Goal: Task Accomplishment & Management: Use online tool/utility

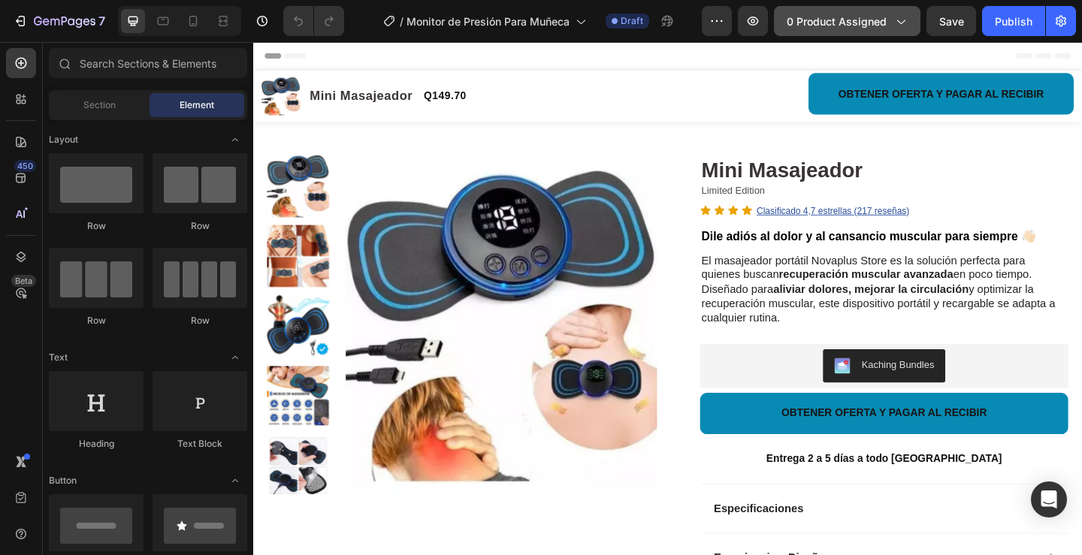
click at [813, 17] on span "0 product assigned" at bounding box center [837, 22] width 100 height 16
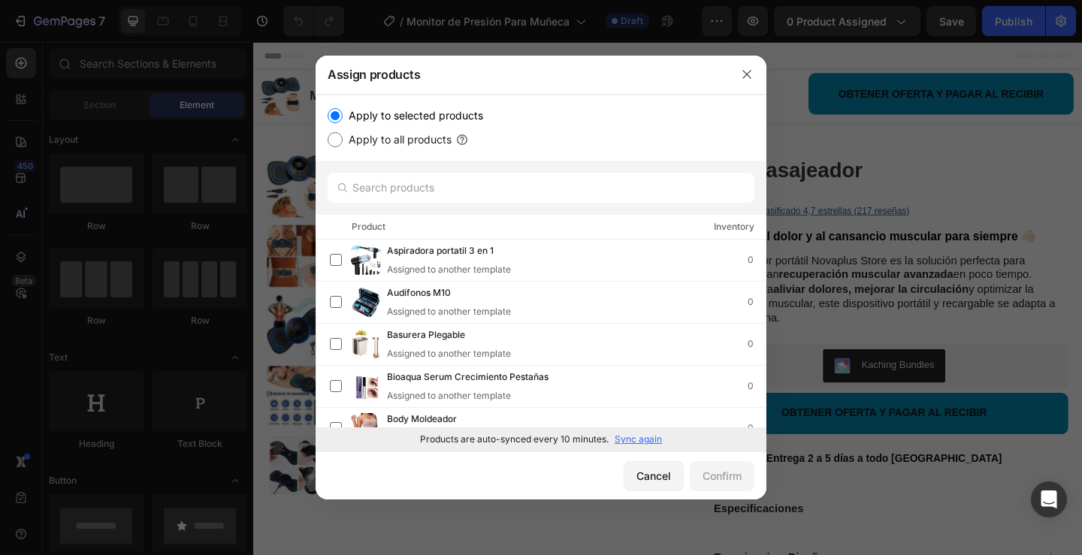
click at [641, 443] on p "Sync again" at bounding box center [638, 440] width 47 height 14
click at [634, 442] on p "Sync again" at bounding box center [638, 440] width 47 height 14
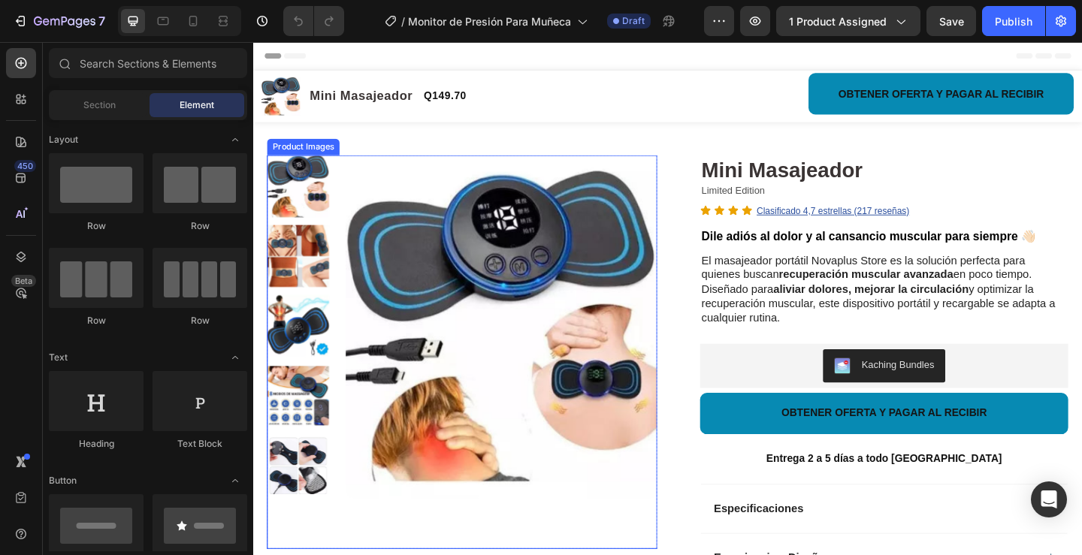
click at [552, 343] on img at bounding box center [523, 351] width 339 height 373
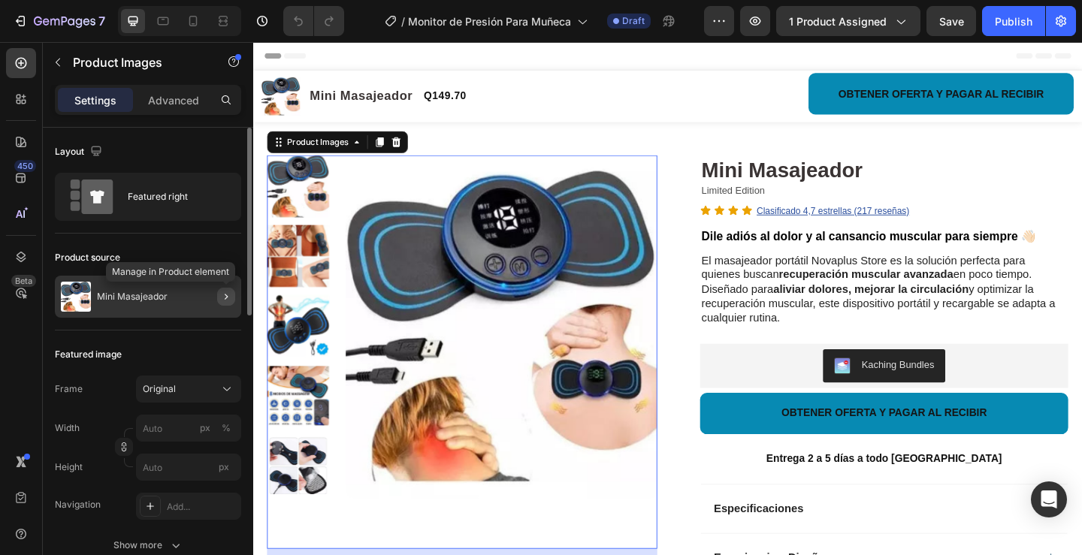
click at [222, 300] on icon "button" at bounding box center [226, 297] width 12 height 12
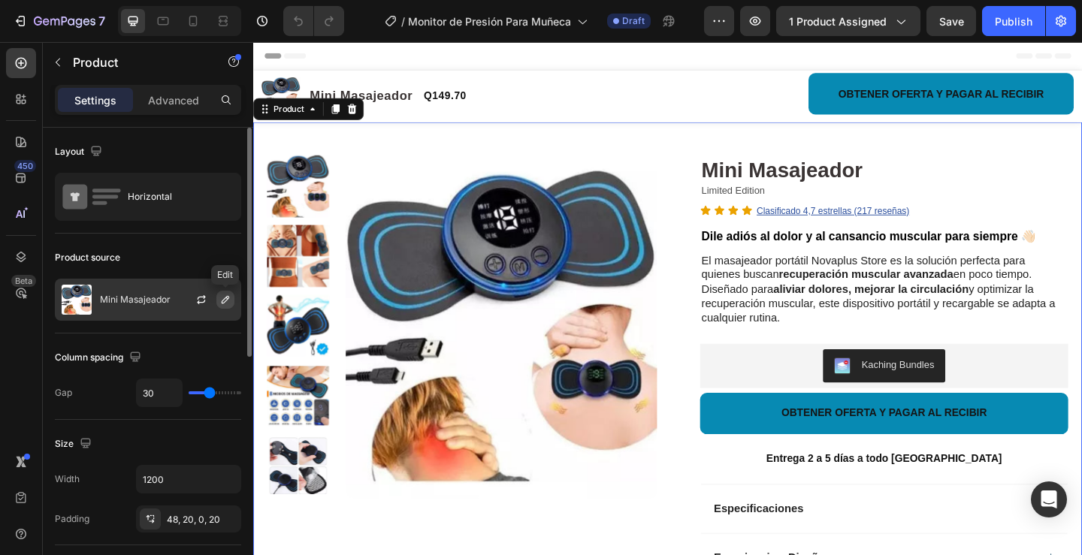
click at [229, 301] on icon "button" at bounding box center [225, 300] width 12 height 12
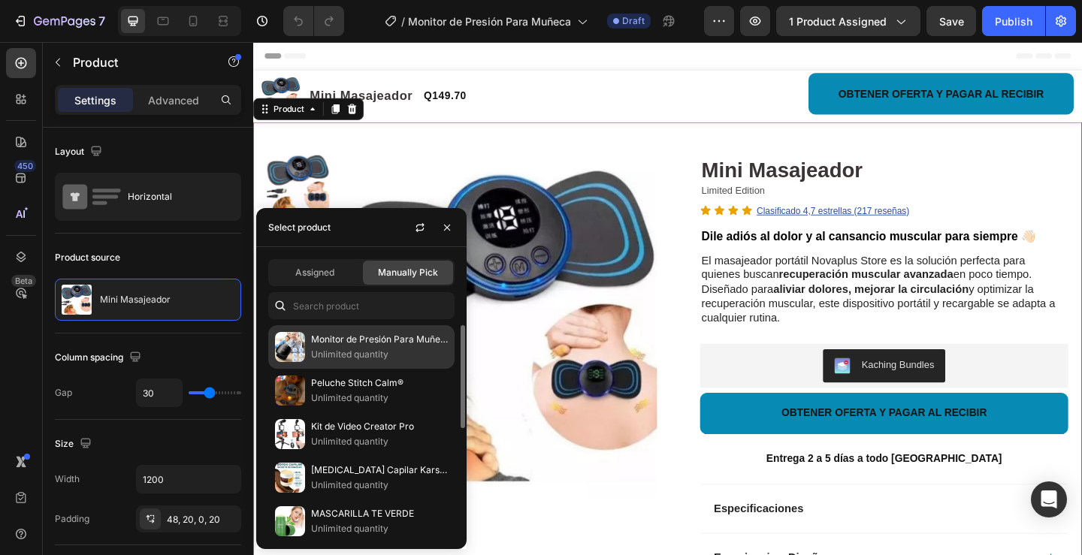
click at [313, 343] on p "Monitor de Presión Para Muñeca" at bounding box center [379, 339] width 137 height 15
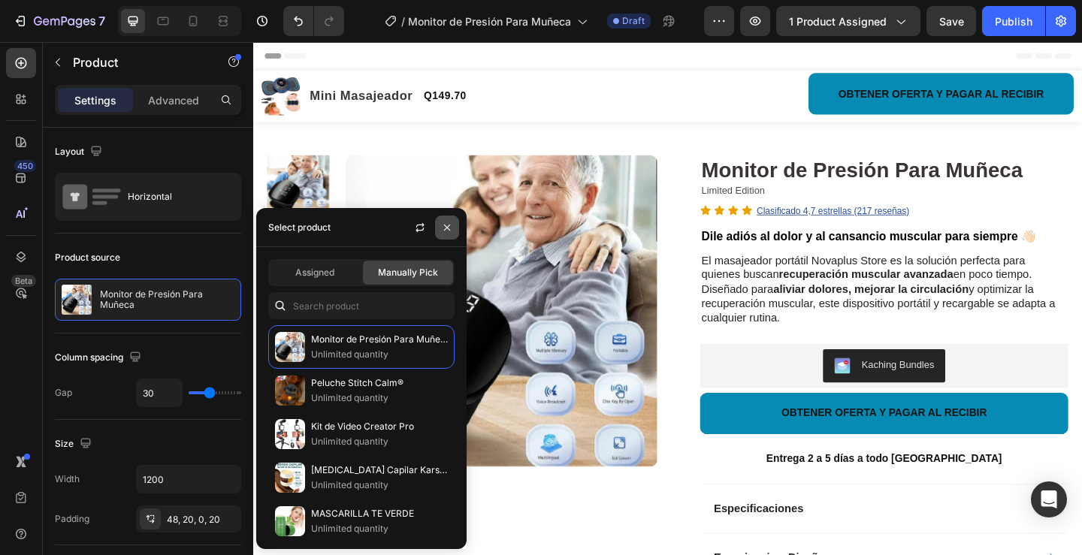
click at [444, 227] on icon "button" at bounding box center [447, 228] width 12 height 12
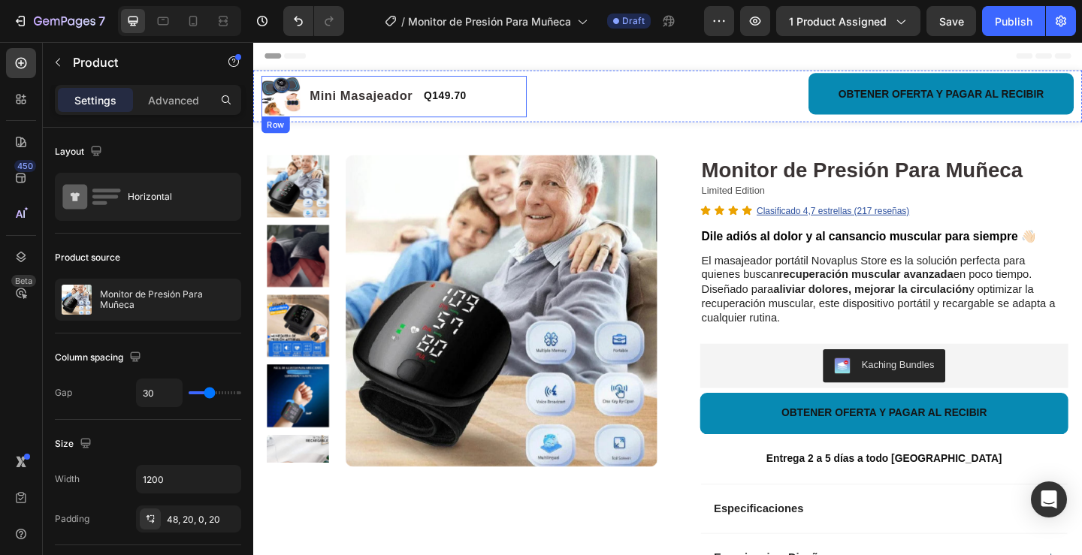
click at [517, 95] on div "Product Images Mini Masajeador Product Title Q149.70 Product Price Product Pric…" at bounding box center [406, 101] width 289 height 45
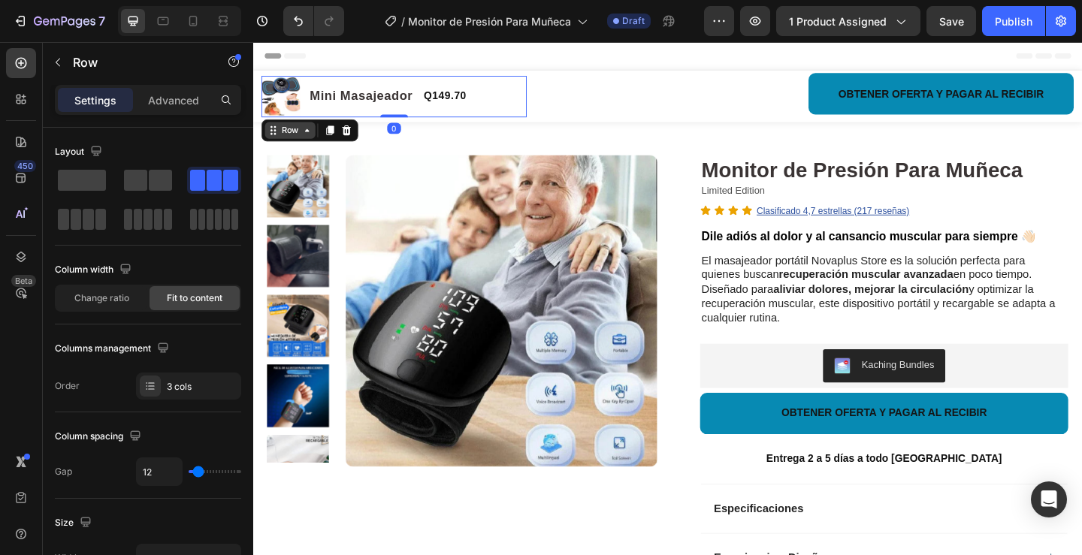
click at [292, 143] on div "Row" at bounding box center [293, 138] width 25 height 14
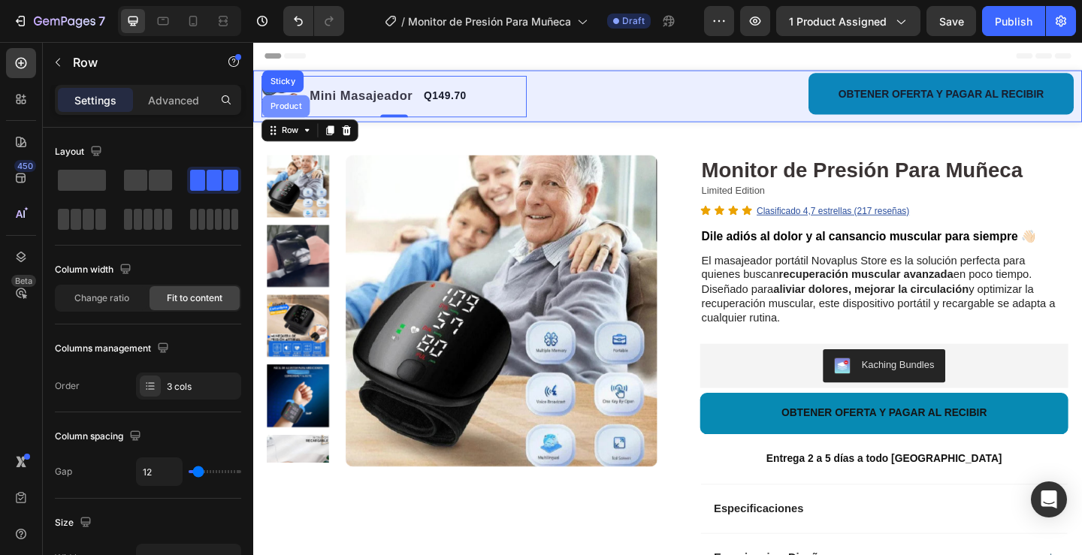
click at [295, 111] on div "Product" at bounding box center [289, 111] width 40 height 9
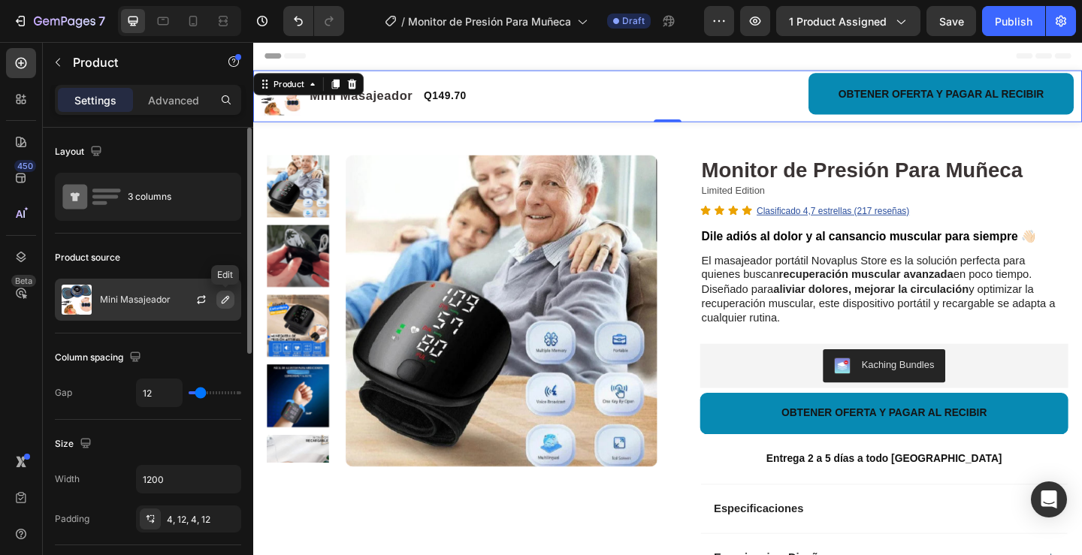
click at [217, 299] on button "button" at bounding box center [225, 300] width 18 height 18
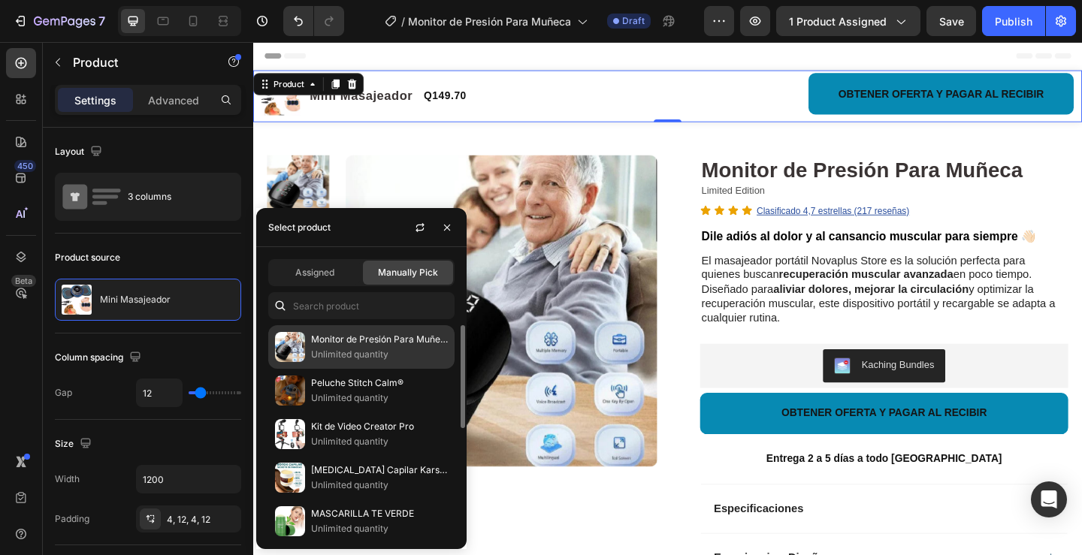
click at [315, 337] on p "Monitor de Presión Para Muñeca" at bounding box center [379, 339] width 137 height 15
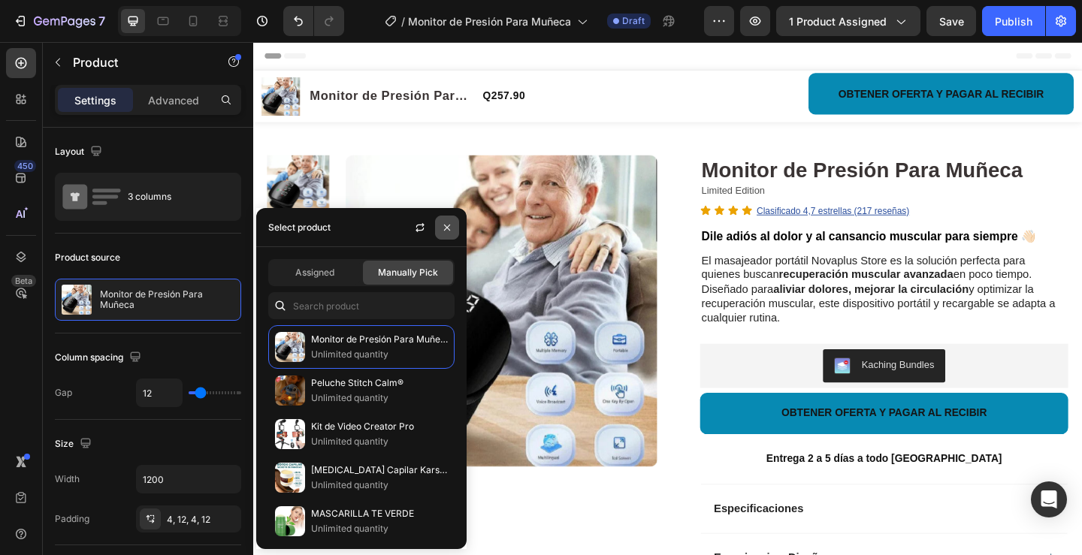
click at [447, 228] on icon "button" at bounding box center [447, 227] width 6 height 6
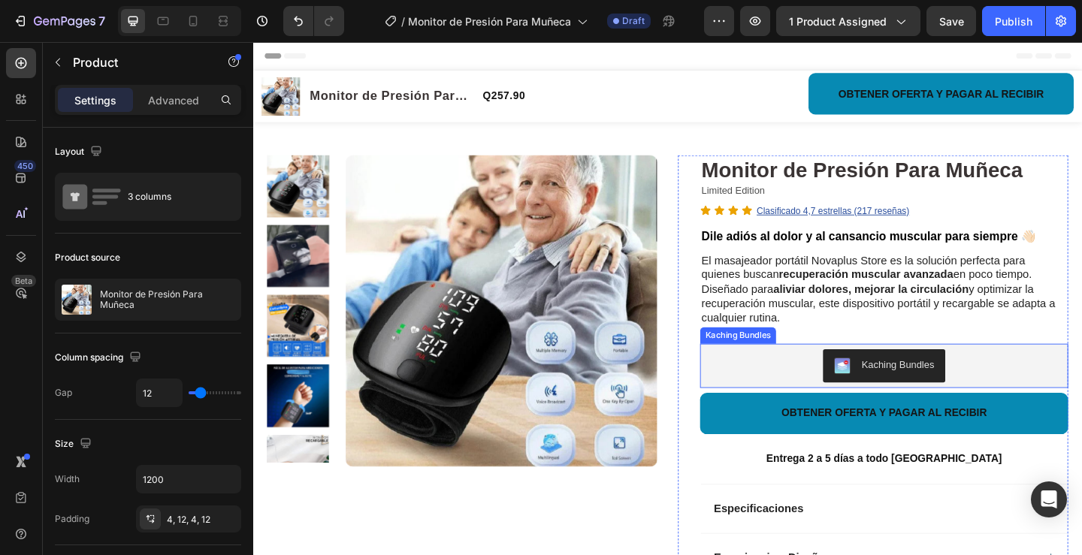
click at [767, 400] on div "Kaching Bundles" at bounding box center [939, 394] width 388 height 36
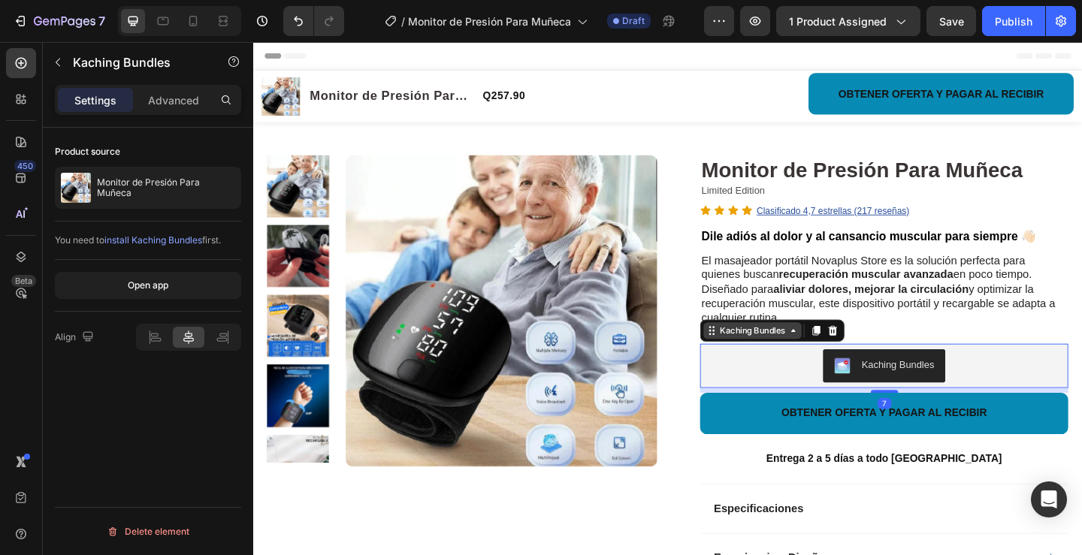
click at [777, 363] on div "Kaching Bundles" at bounding box center [796, 356] width 107 height 18
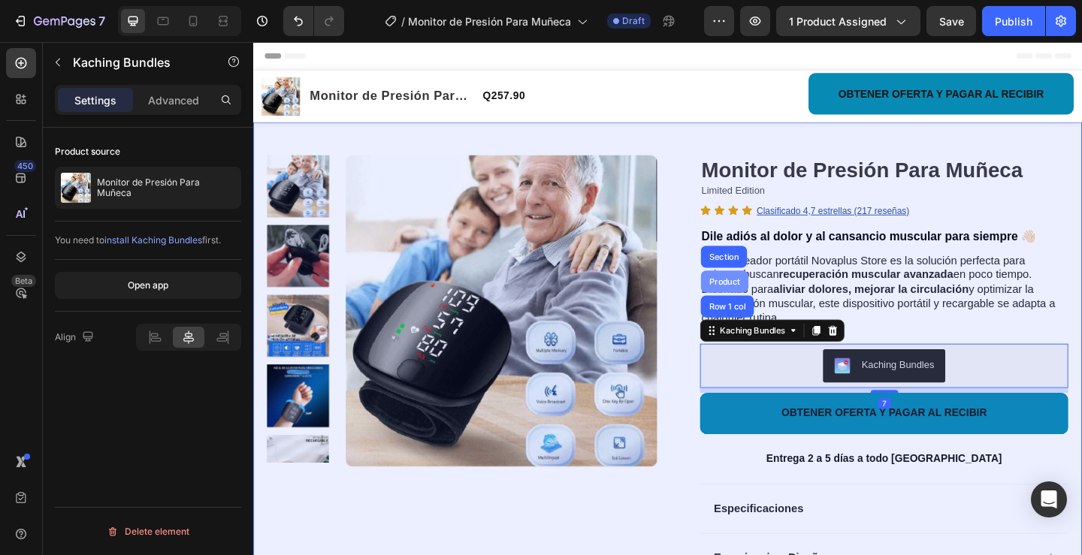
click at [762, 301] on div "Product" at bounding box center [766, 302] width 40 height 9
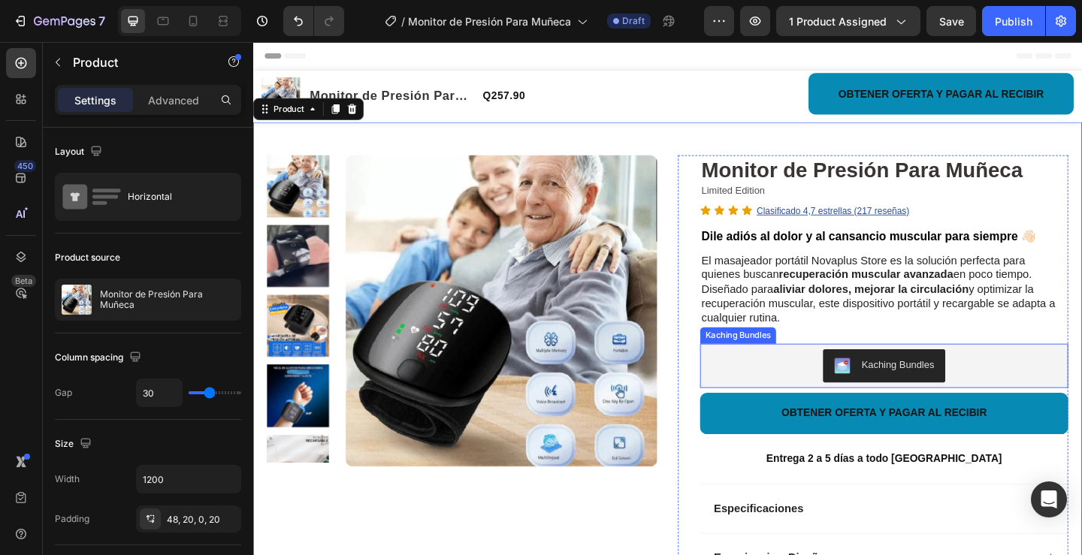
click at [775, 379] on div "Kaching Bundles" at bounding box center [939, 394] width 388 height 36
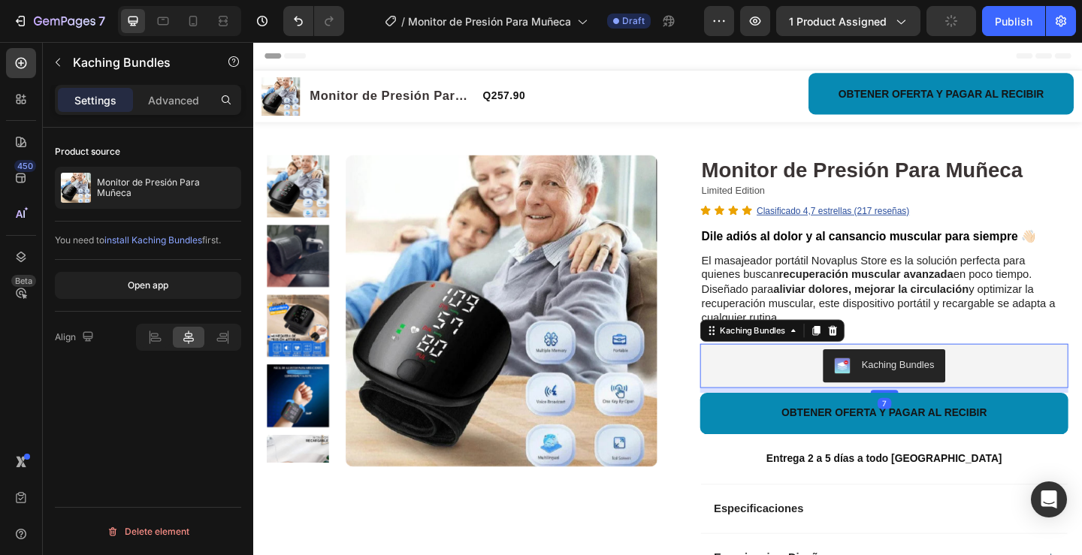
click at [775, 379] on div "Kaching Bundles" at bounding box center [939, 394] width 388 height 36
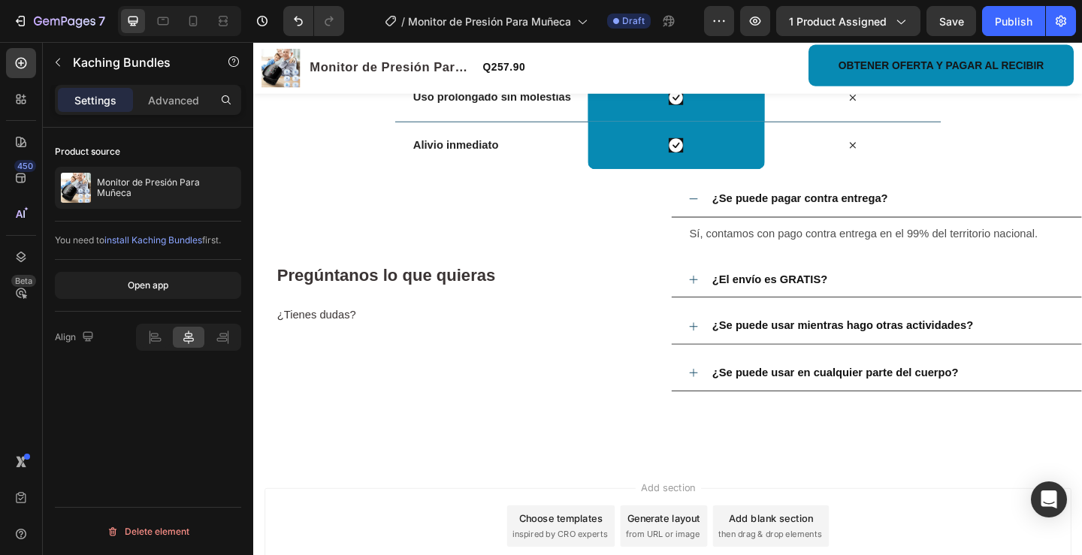
scroll to position [1653, 0]
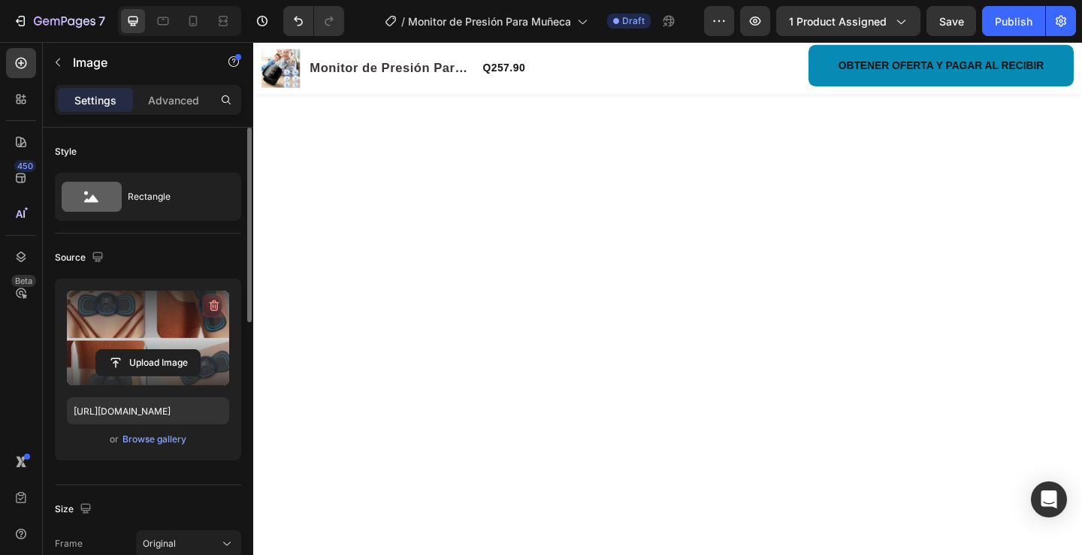
click at [213, 309] on icon "button" at bounding box center [214, 305] width 15 height 15
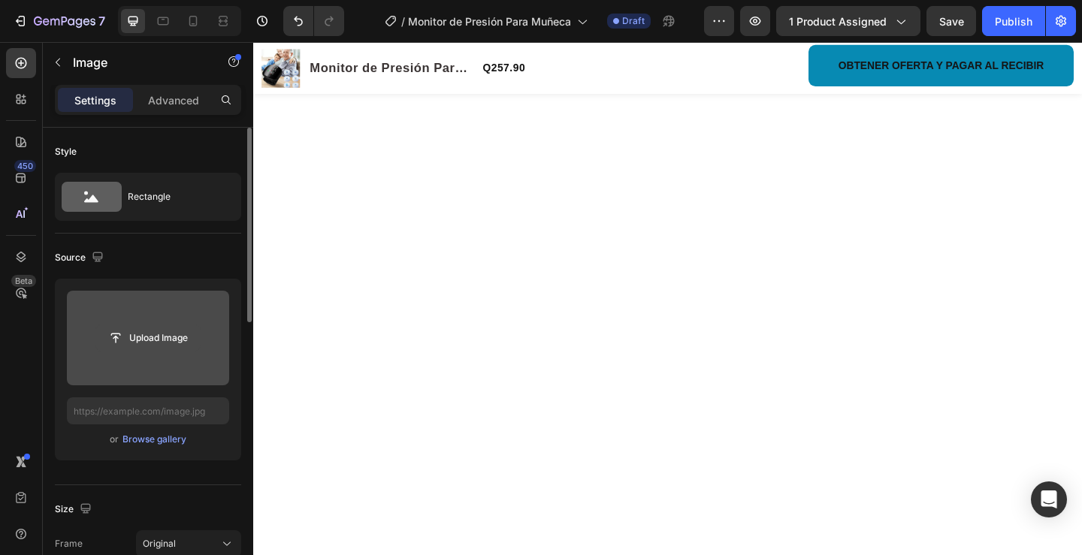
click at [150, 340] on input "file" at bounding box center [148, 338] width 104 height 26
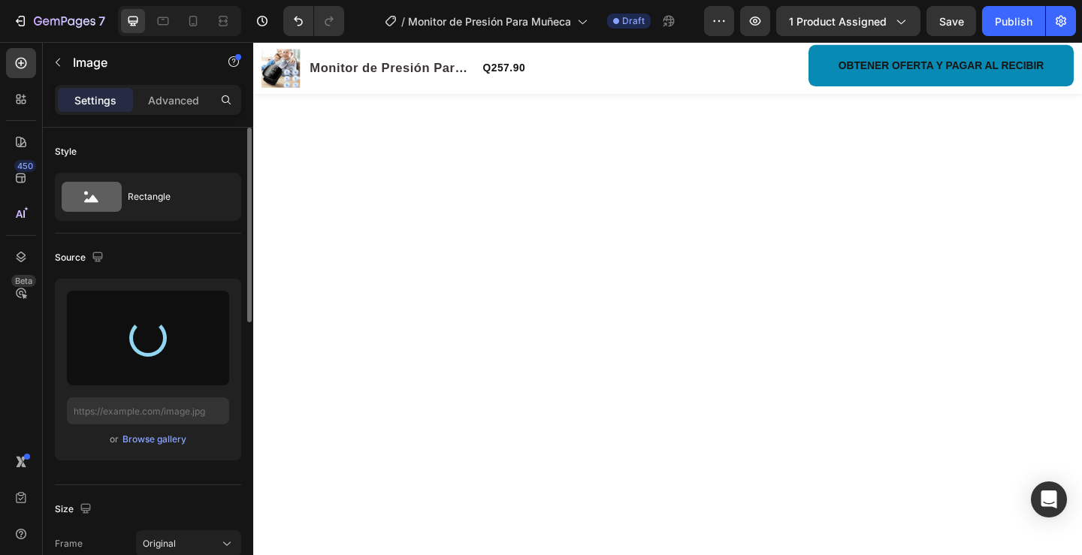
type input "[URL][DOMAIN_NAME]"
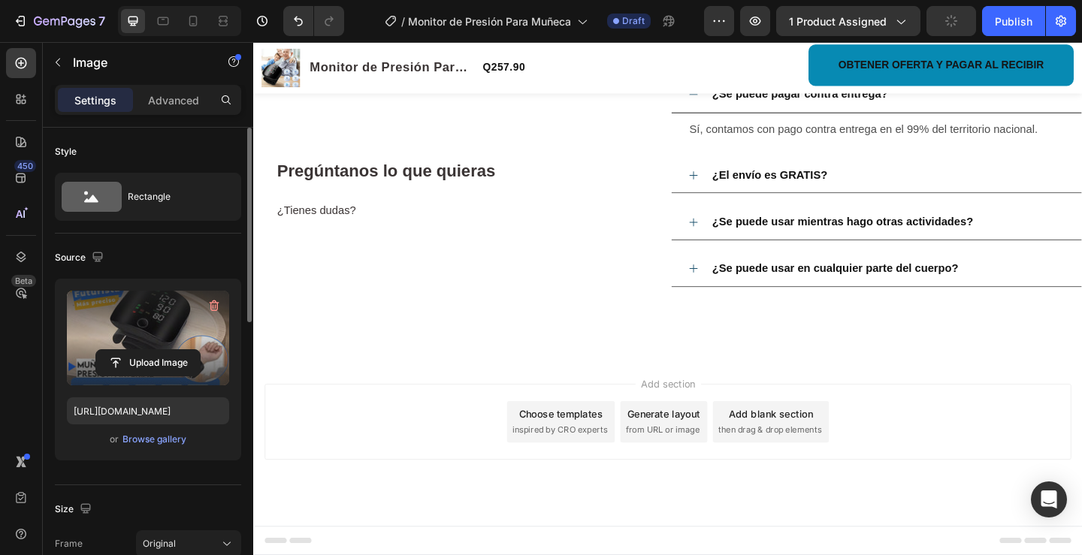
scroll to position [2104, 0]
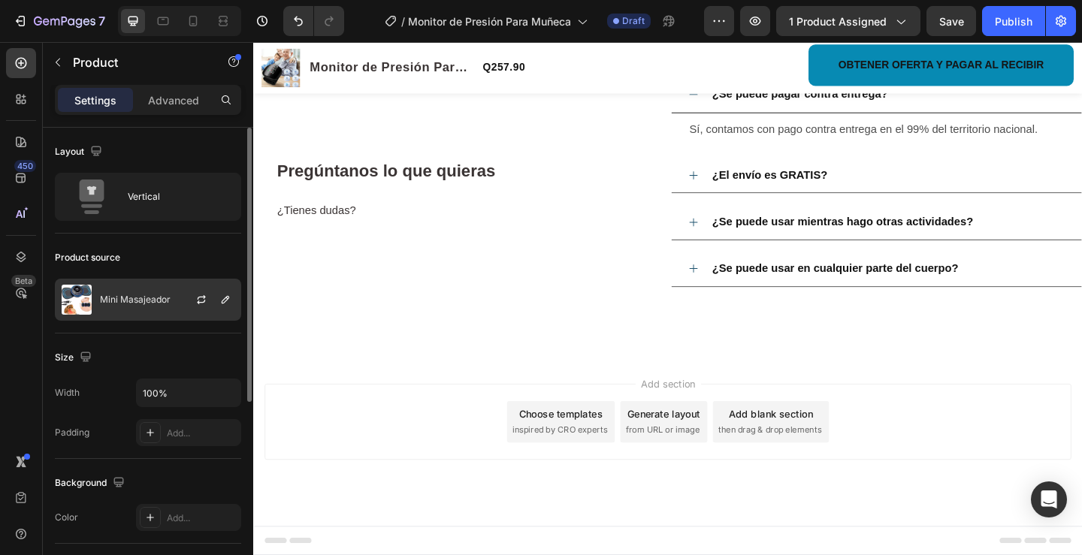
click at [180, 301] on div at bounding box center [207, 300] width 66 height 41
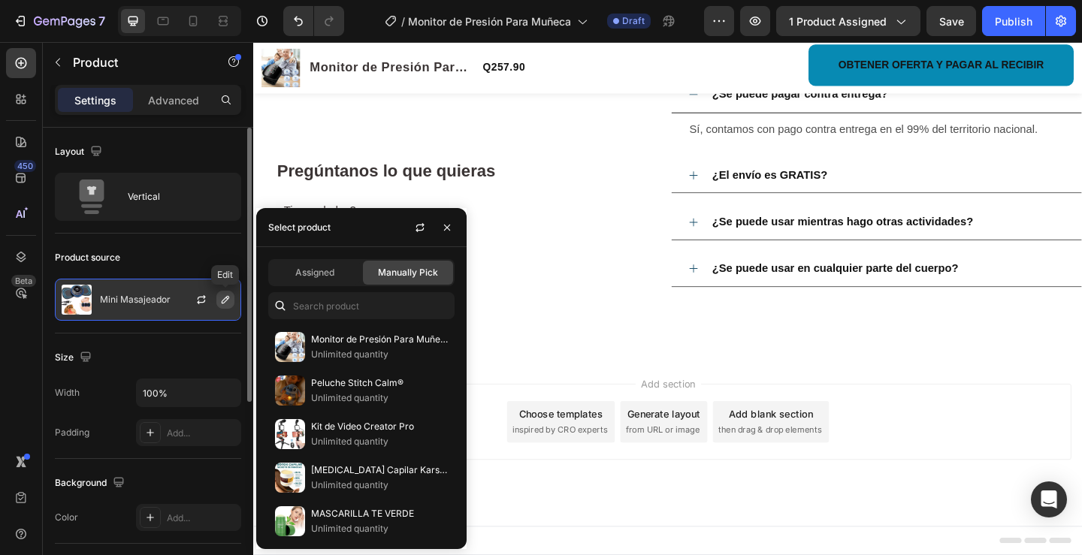
click at [226, 301] on icon "button" at bounding box center [226, 300] width 8 height 8
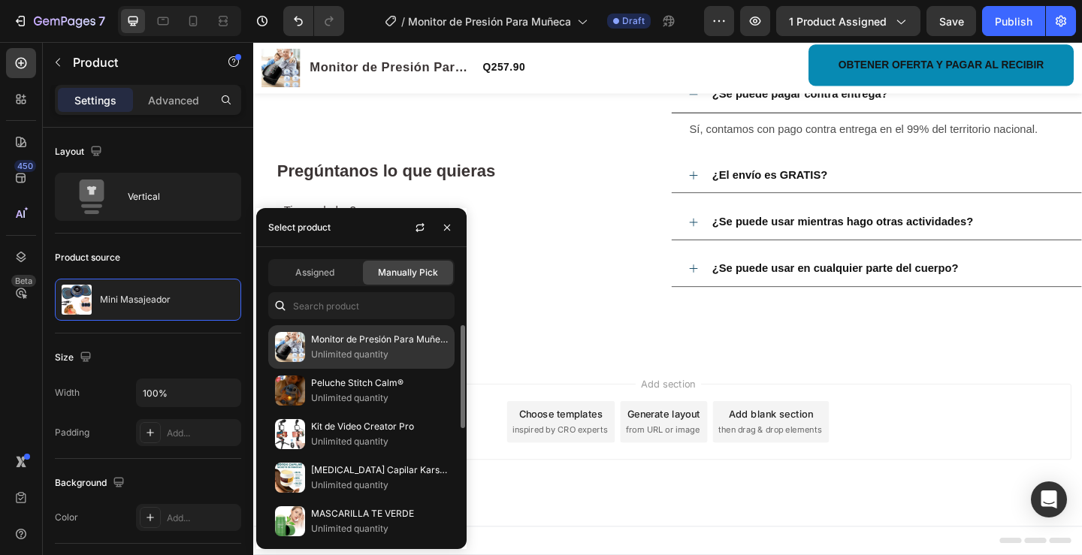
click at [292, 334] on img at bounding box center [290, 347] width 30 height 30
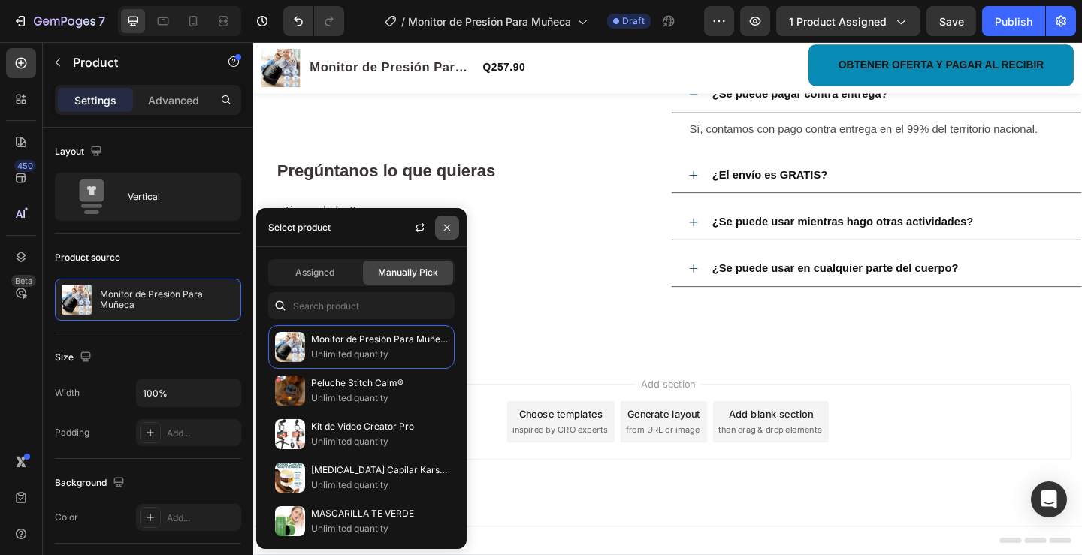
click at [443, 232] on icon "button" at bounding box center [447, 228] width 12 height 12
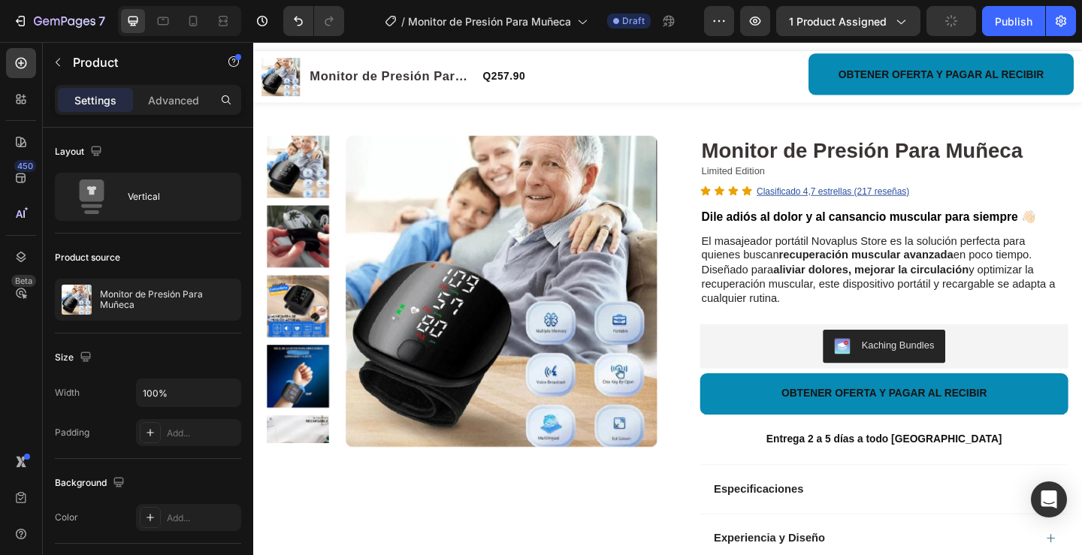
scroll to position [0, 0]
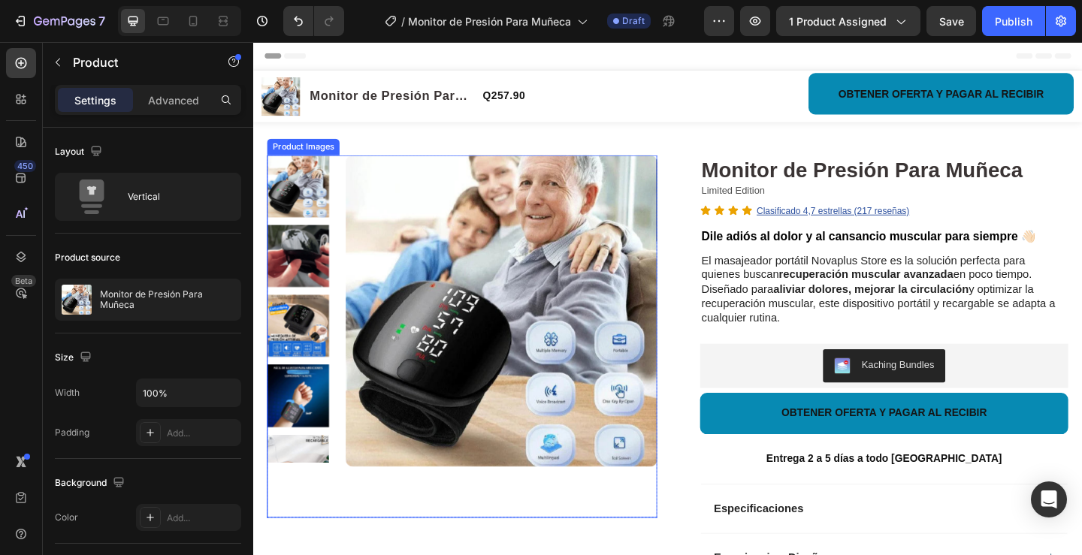
click at [288, 274] on img at bounding box center [302, 275] width 68 height 68
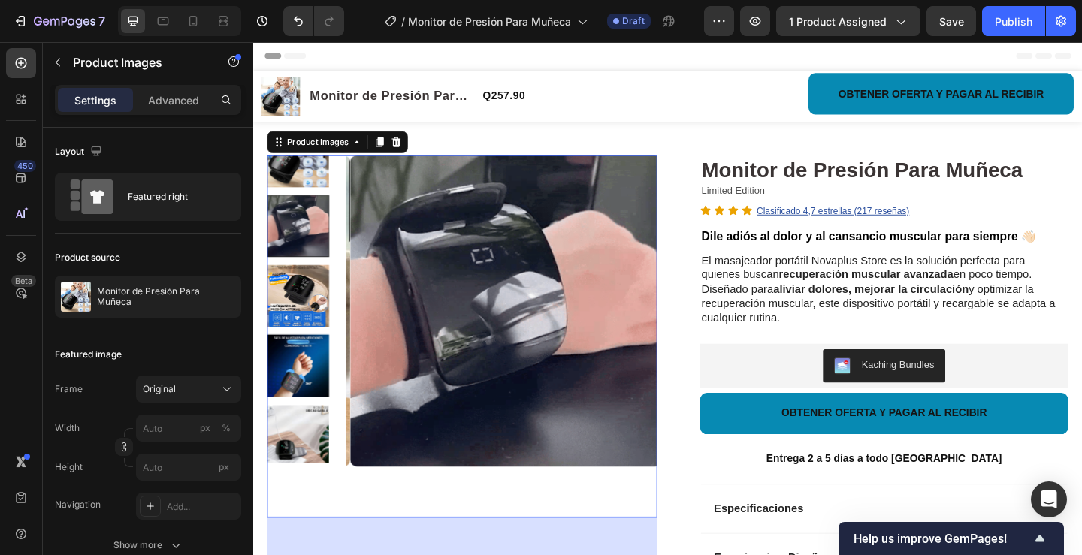
click at [307, 183] on img at bounding box center [302, 166] width 68 height 68
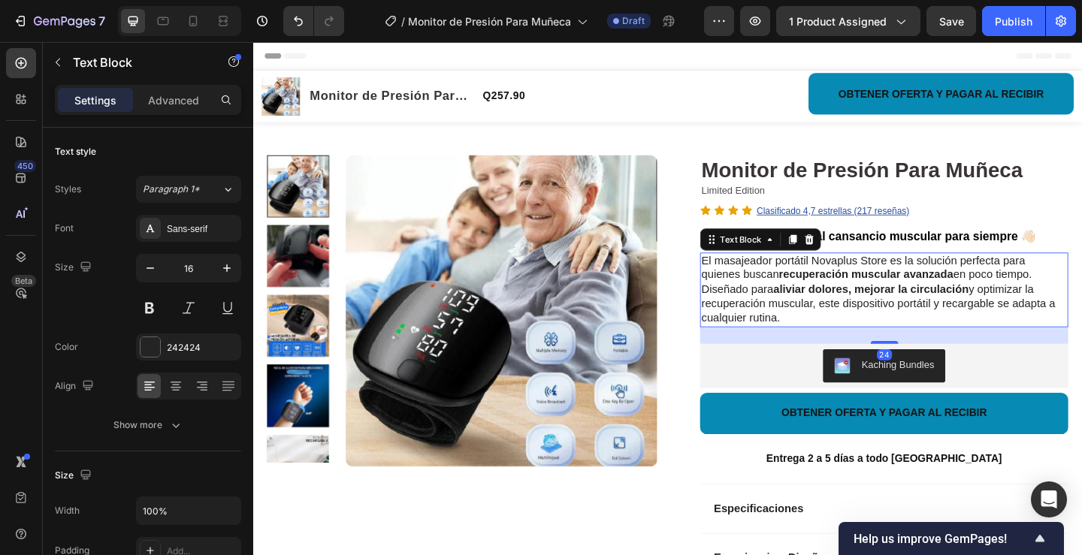
click at [847, 347] on div "El masajeador portátil Novaplus Store es la solución perfecta para quienes busc…" at bounding box center [939, 311] width 400 height 81
click at [847, 340] on p "El masajeador portátil Novaplus Store es la solución perfecta para quienes busc…" at bounding box center [939, 312] width 397 height 78
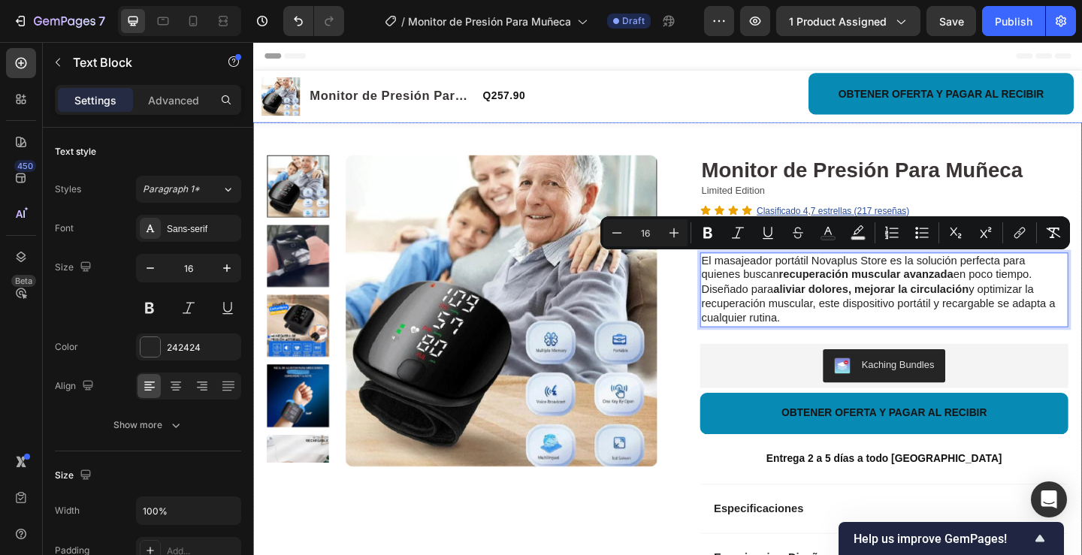
drag, startPoint x: 848, startPoint y: 341, endPoint x: 697, endPoint y: 270, distance: 167.7
click at [697, 270] on div "Product Images Row Monitor de Presión Para Muñeca Product Title Limited Edition…" at bounding box center [704, 445] width 902 height 632
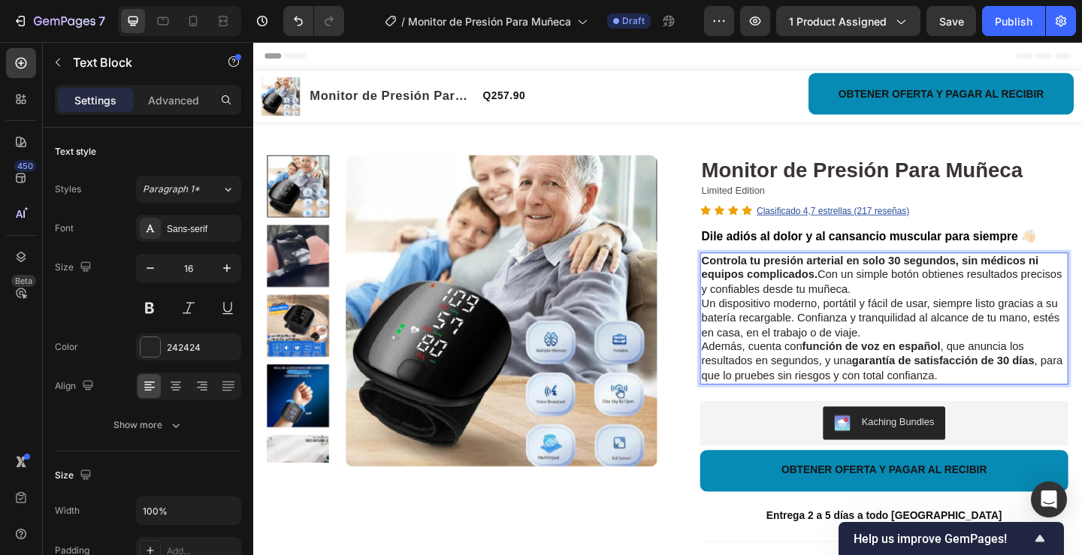
click at [985, 307] on p "Controla tu presión arterial en solo 30 segundos, sin médicos ni equipos compli…" at bounding box center [939, 296] width 397 height 47
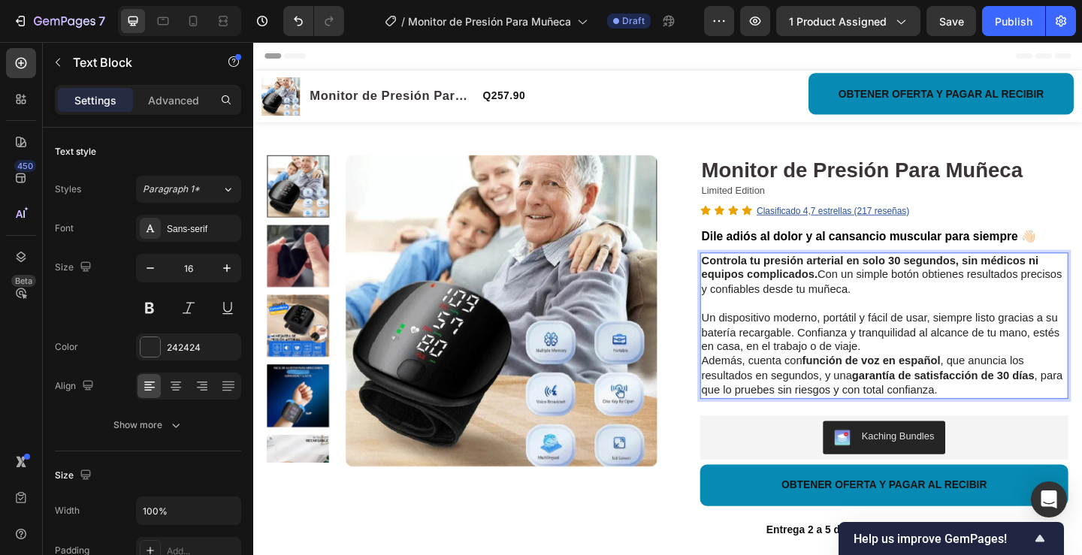
click at [929, 373] on p "Un dispositivo moderno, portátil y fácil de usar, siempre listo gracias a su ba…" at bounding box center [939, 358] width 397 height 47
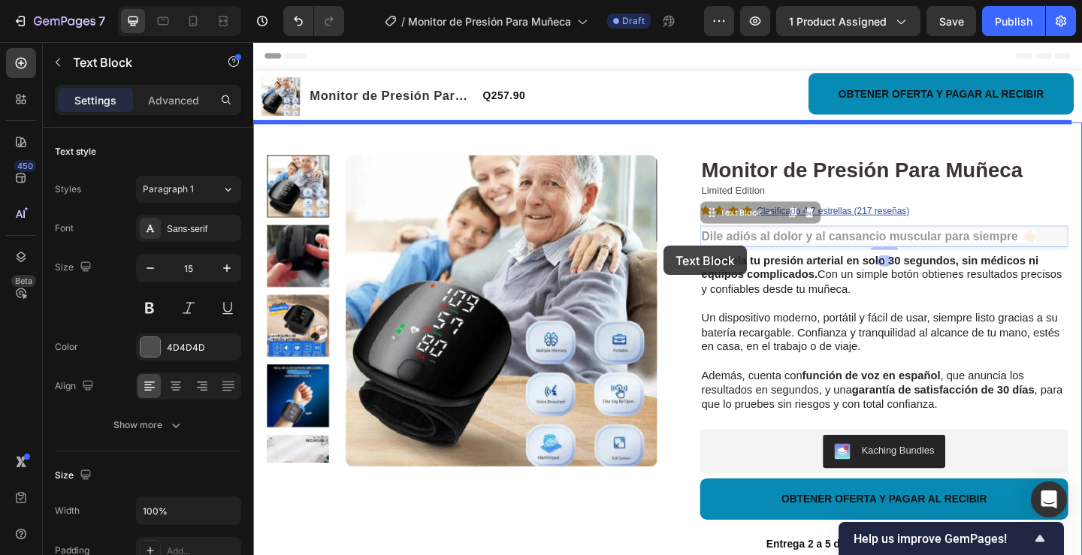
drag, startPoint x: 1081, startPoint y: 252, endPoint x: 700, endPoint y: 264, distance: 381.9
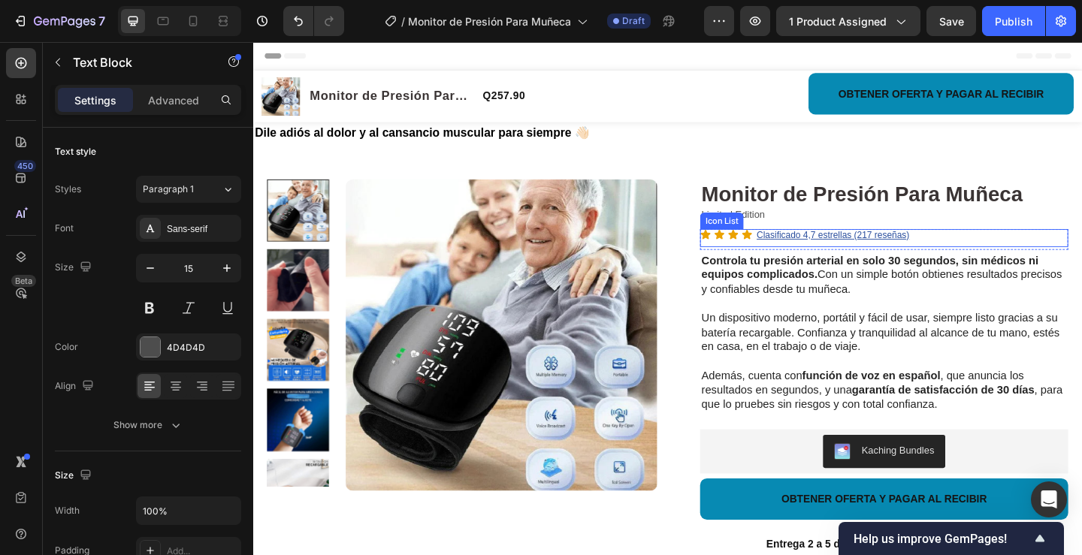
click at [1029, 238] on p "Limited Edition" at bounding box center [939, 230] width 397 height 22
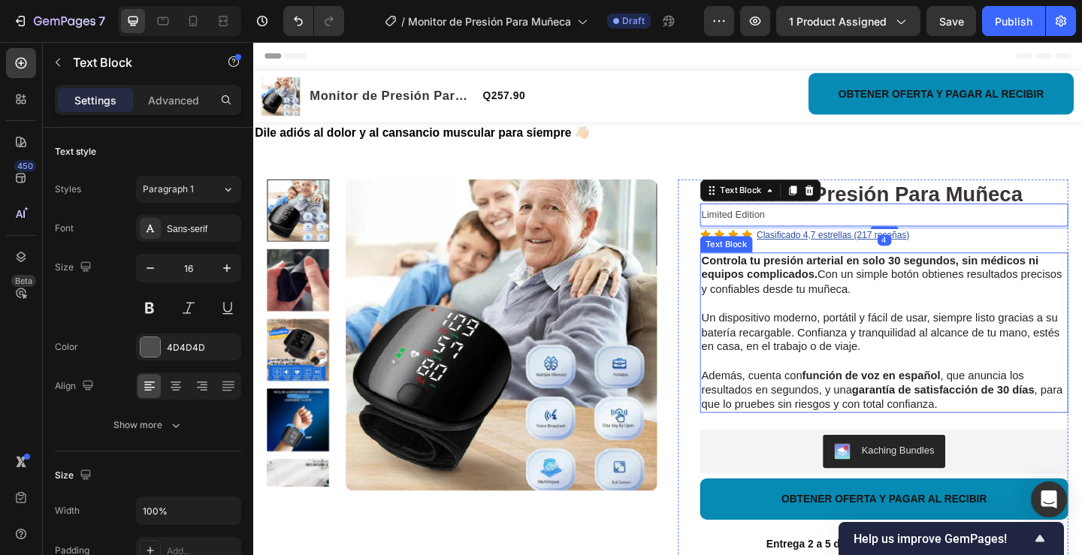
drag, startPoint x: 948, startPoint y: 297, endPoint x: 951, endPoint y: 289, distance: 8.8
click at [951, 290] on p "Controla tu presión arterial en solo 30 segundos, sin médicos ni equipos compli…" at bounding box center [939, 296] width 397 height 47
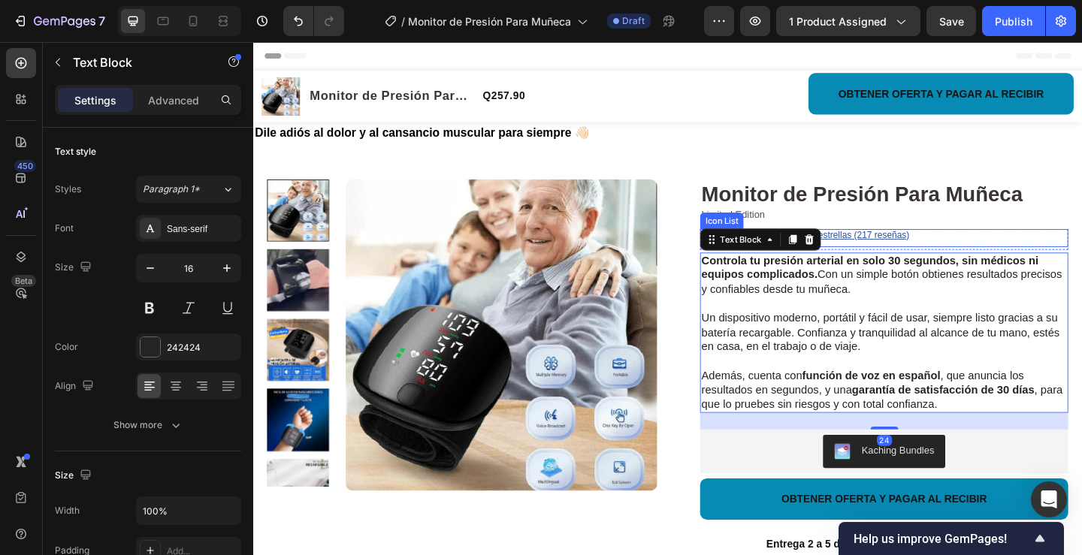
click at [977, 254] on div "Icon Icon Icon Icon Clasificado 4,7 estrellas (217 reseñas) Text Block" at bounding box center [939, 256] width 400 height 20
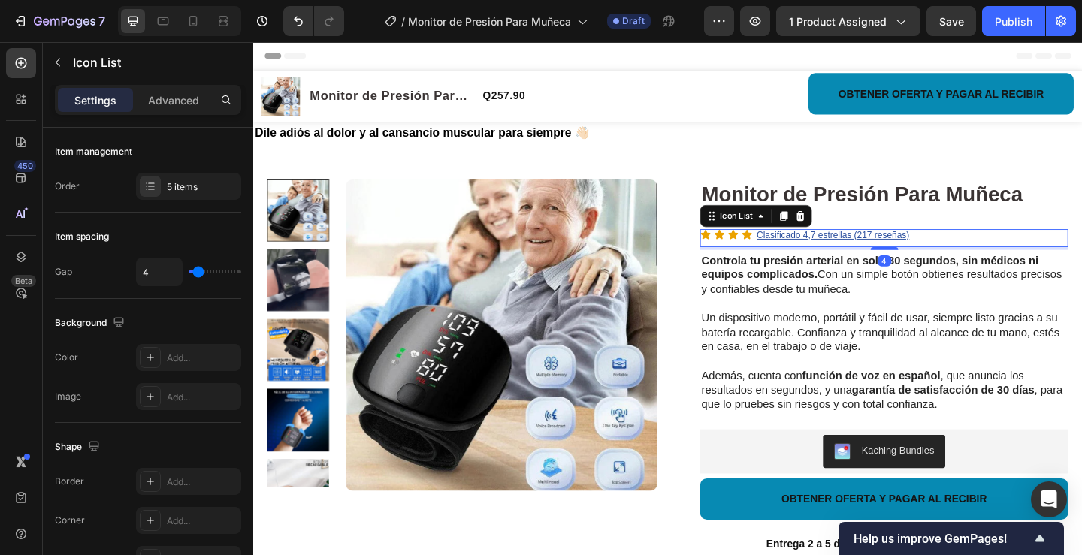
click at [983, 262] on div "Icon Icon Icon Icon Clasificado 4,7 estrellas (217 reseñas) Text Block" at bounding box center [939, 256] width 400 height 20
click at [985, 269] on div "Monitor de Presión Para Muñeca Product Title Limited Edition Text Block Icon Ic…" at bounding box center [939, 523] width 400 height 663
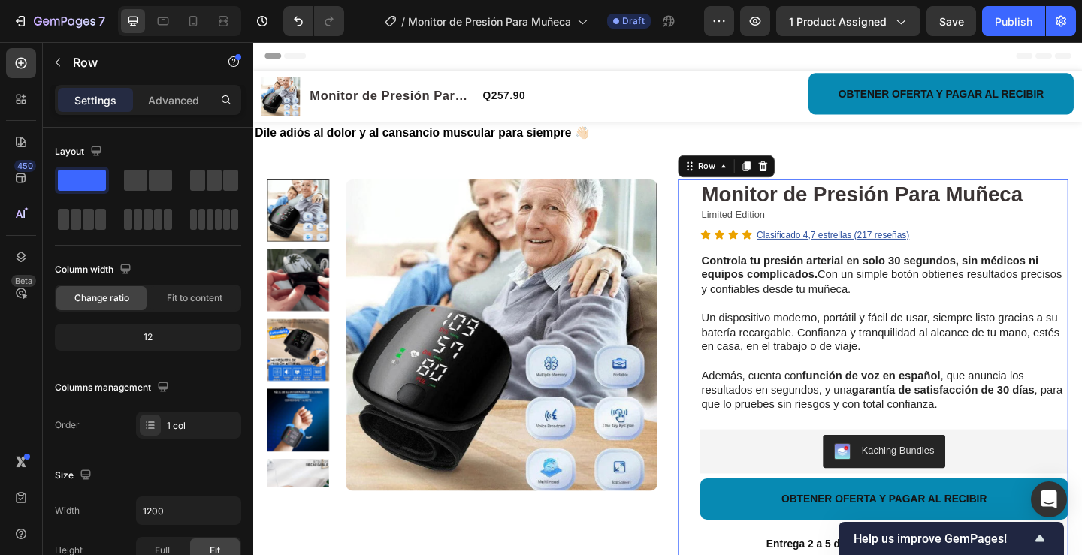
click at [987, 274] on strong "Controla tu presión arterial en solo 30 segundos, sin médicos ni equipos compli…" at bounding box center [924, 288] width 367 height 29
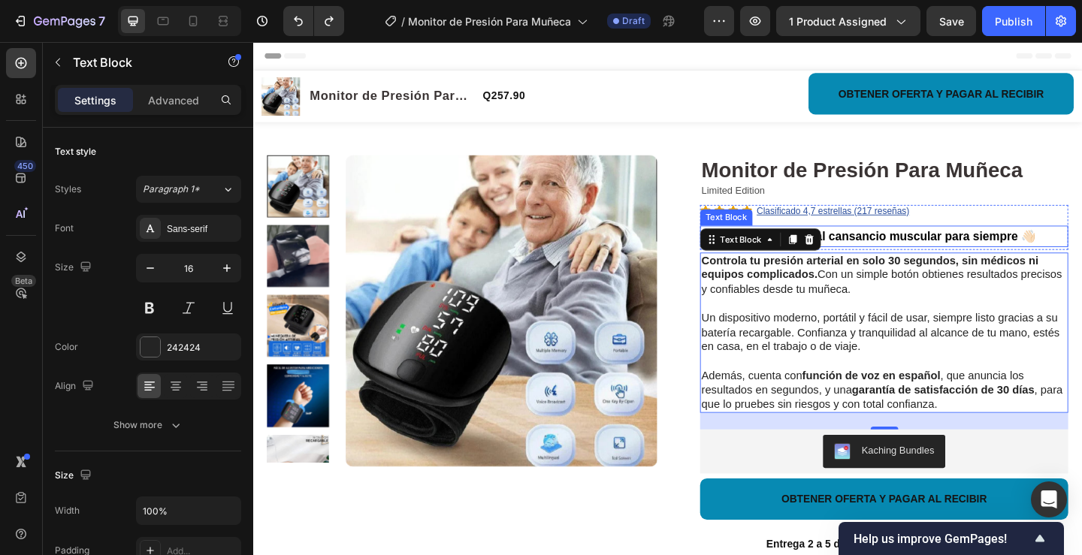
click at [1081, 252] on p "Dile adiós al dolor y al cansancio muscular para siempre 👋🏻" at bounding box center [939, 253] width 397 height 20
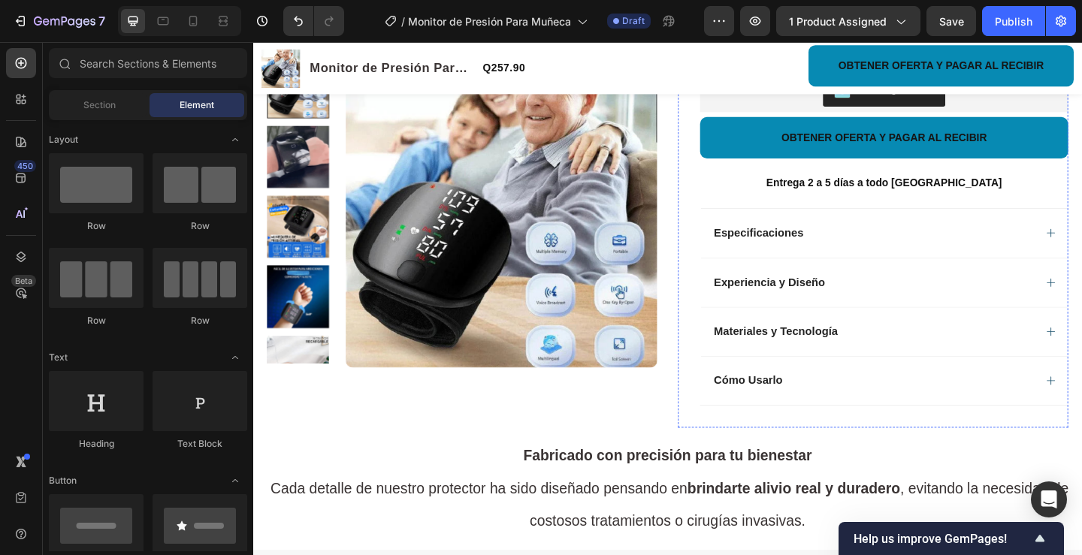
scroll to position [376, 0]
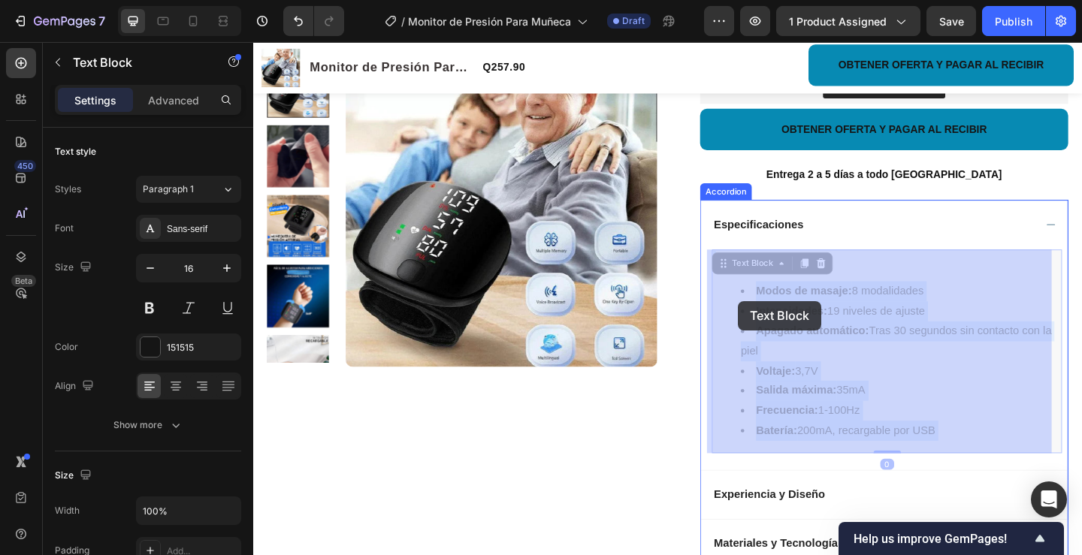
drag, startPoint x: 1002, startPoint y: 466, endPoint x: 781, endPoint y: 324, distance: 262.6
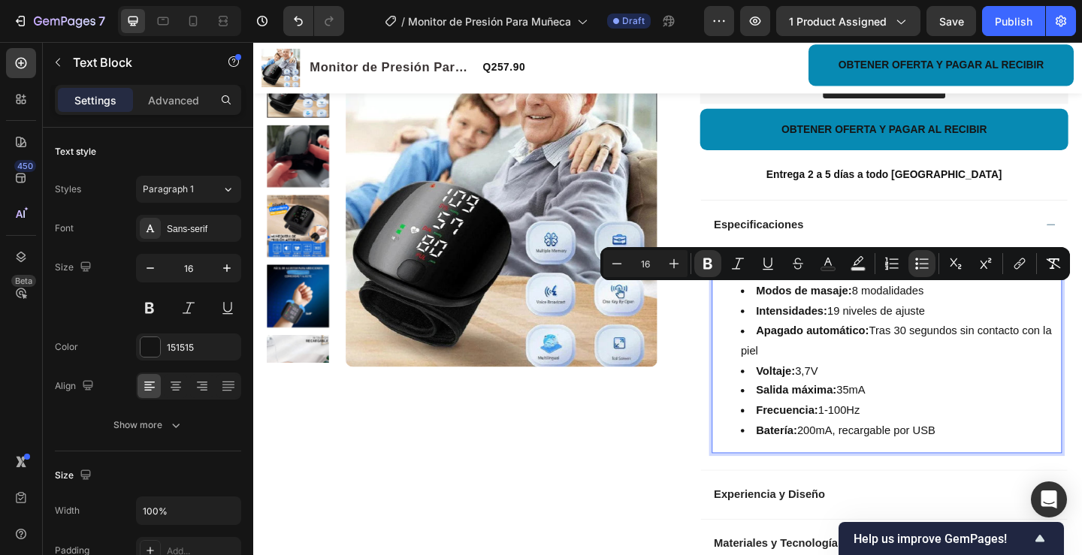
drag, startPoint x: 793, startPoint y: 309, endPoint x: 1017, endPoint y: 466, distance: 273.5
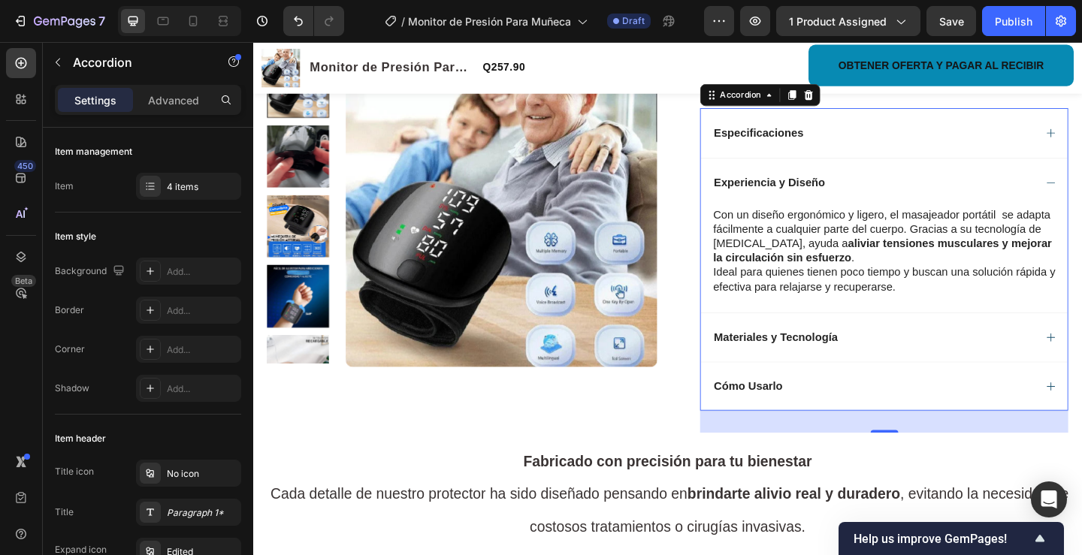
scroll to position [451, 0]
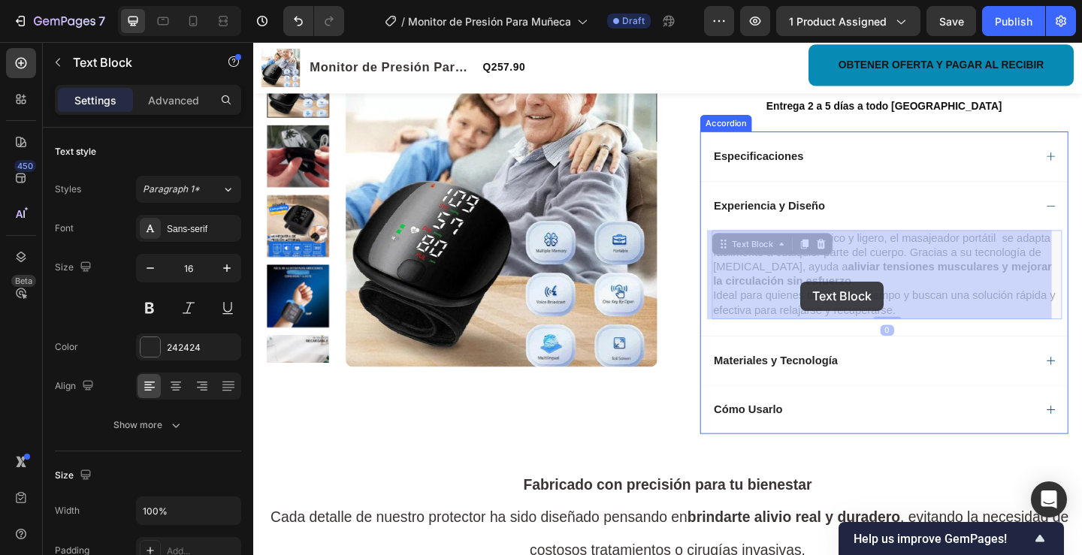
drag, startPoint x: 977, startPoint y: 334, endPoint x: 889, endPoint y: 322, distance: 88.6
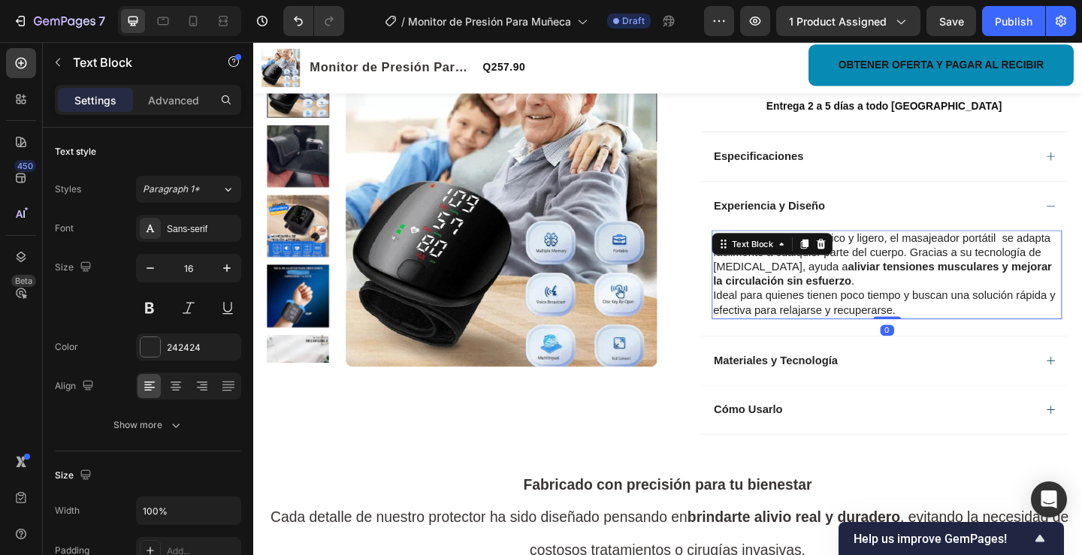
click at [966, 340] on p "Ideal para quienes tienen poco tiempo y buscan una solución rápida y efectiva p…" at bounding box center [943, 326] width 378 height 32
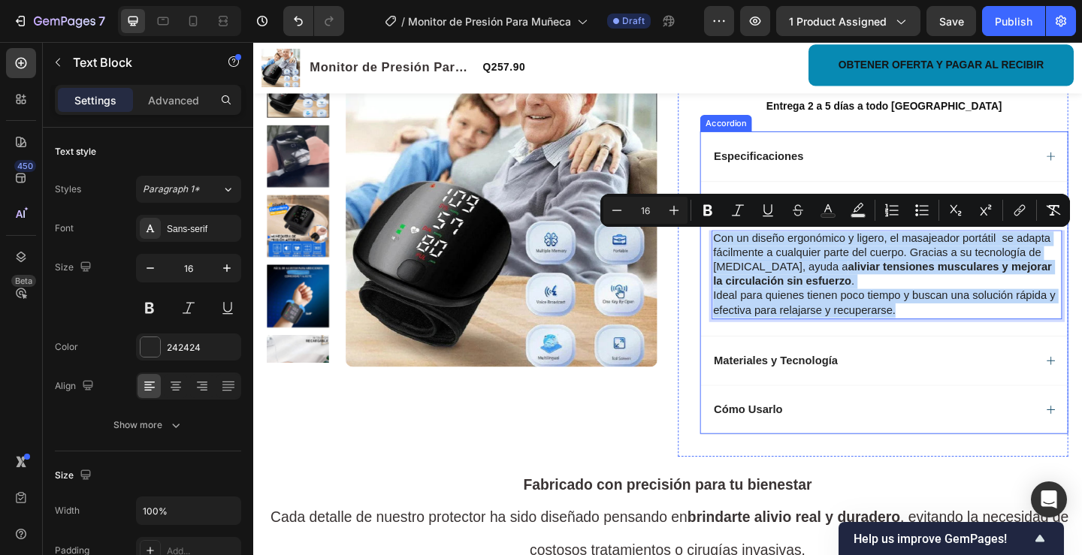
drag, startPoint x: 963, startPoint y: 335, endPoint x: 738, endPoint y: 257, distance: 238.6
click at [740, 257] on div "Con un diseño ergonómico y ligero, el masajeador portátil se adapta fácilmente …" at bounding box center [939, 303] width 399 height 115
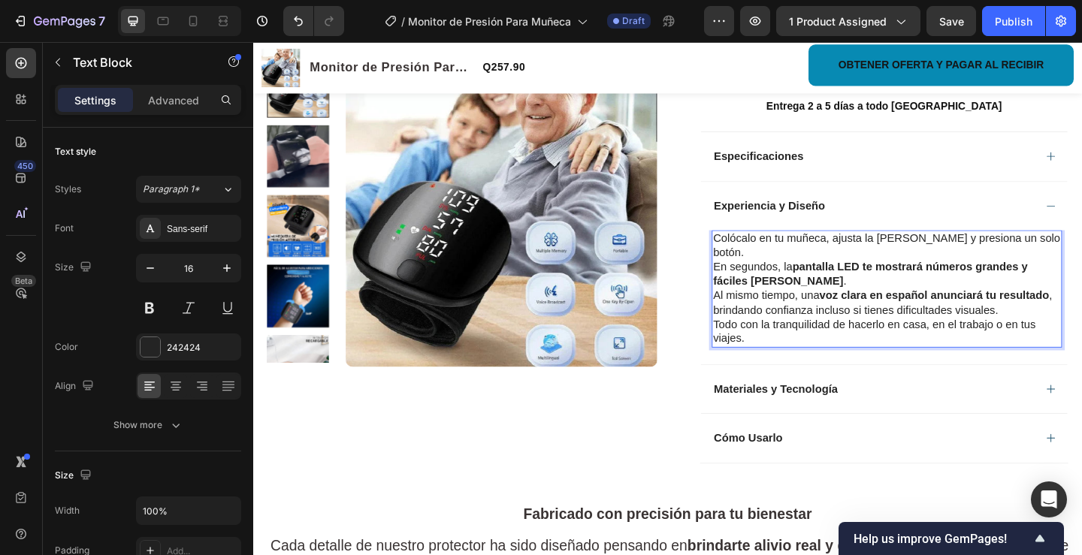
click at [754, 279] on p "En segundos, la pantalla LED te mostrará números grandes y fáciles de leer ." at bounding box center [943, 295] width 378 height 32
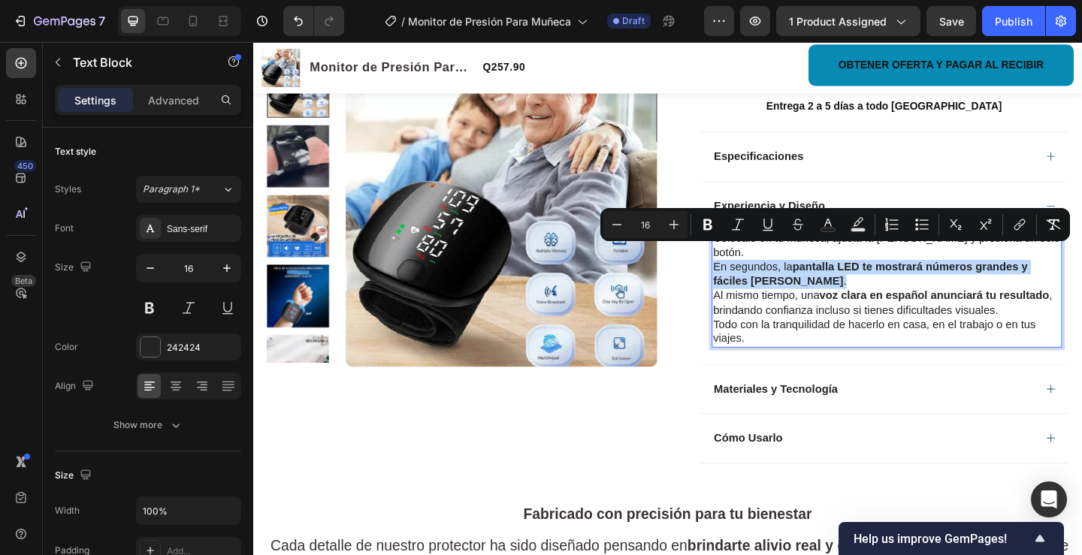
drag, startPoint x: 748, startPoint y: 271, endPoint x: 845, endPoint y: 287, distance: 97.5
click at [845, 287] on p "En segundos, la pantalla LED te mostrará números grandes y fáciles de leer ." at bounding box center [943, 295] width 378 height 32
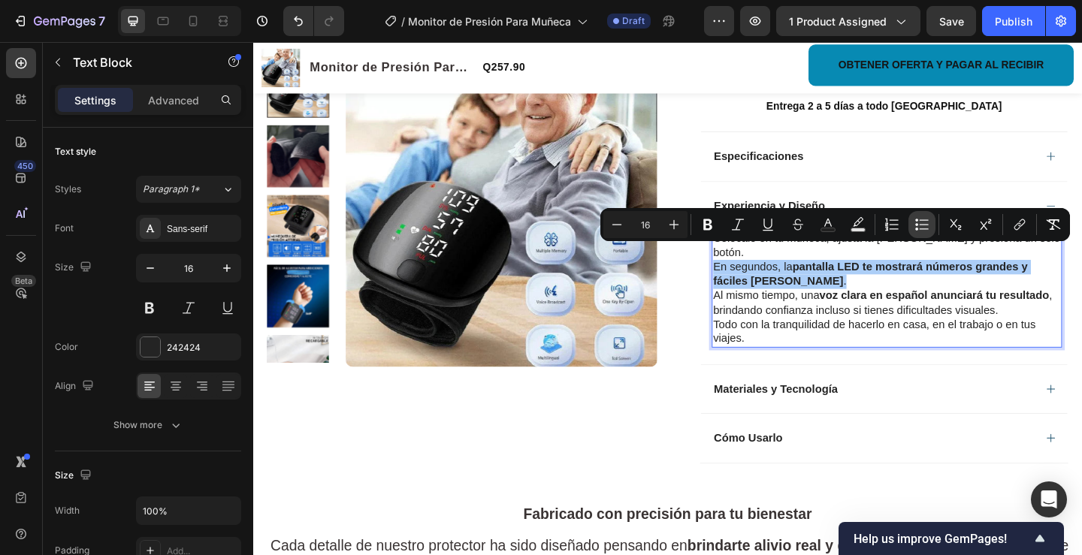
click at [926, 228] on icon "Editor contextual toolbar" at bounding box center [921, 224] width 15 height 15
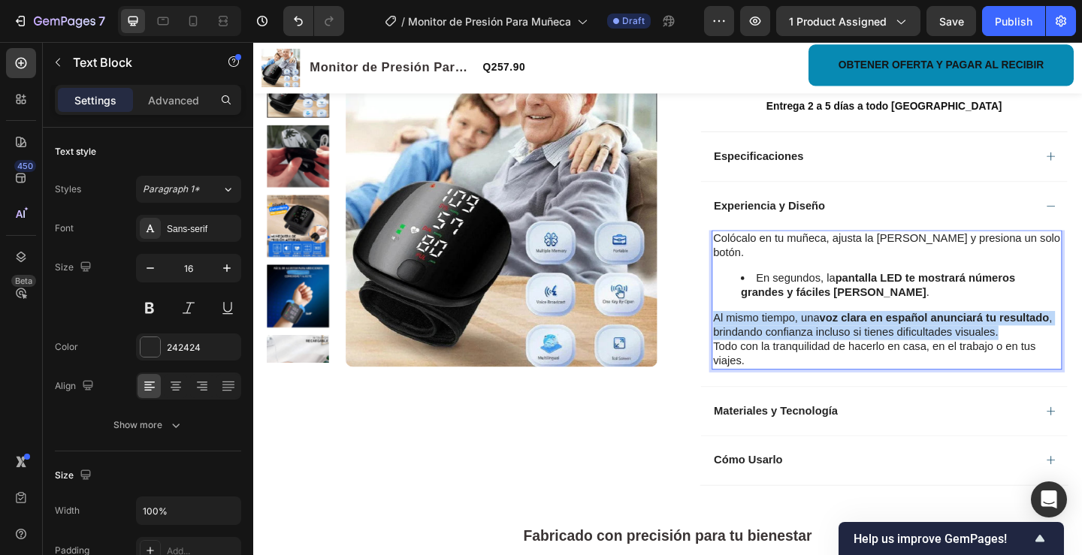
drag, startPoint x: 748, startPoint y: 327, endPoint x: 1059, endPoint y: 340, distance: 311.3
click at [1059, 340] on p "Al mismo tiempo, una voz clara en español anunciará tu resultado , brindando co…" at bounding box center [943, 350] width 378 height 32
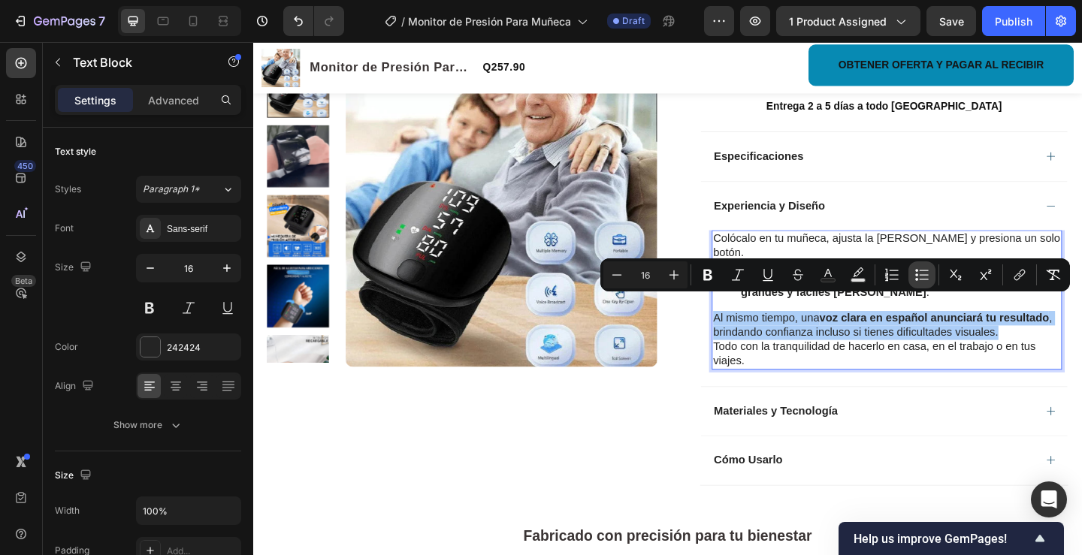
click at [919, 277] on icon "Editor contextual toolbar" at bounding box center [921, 274] width 15 height 15
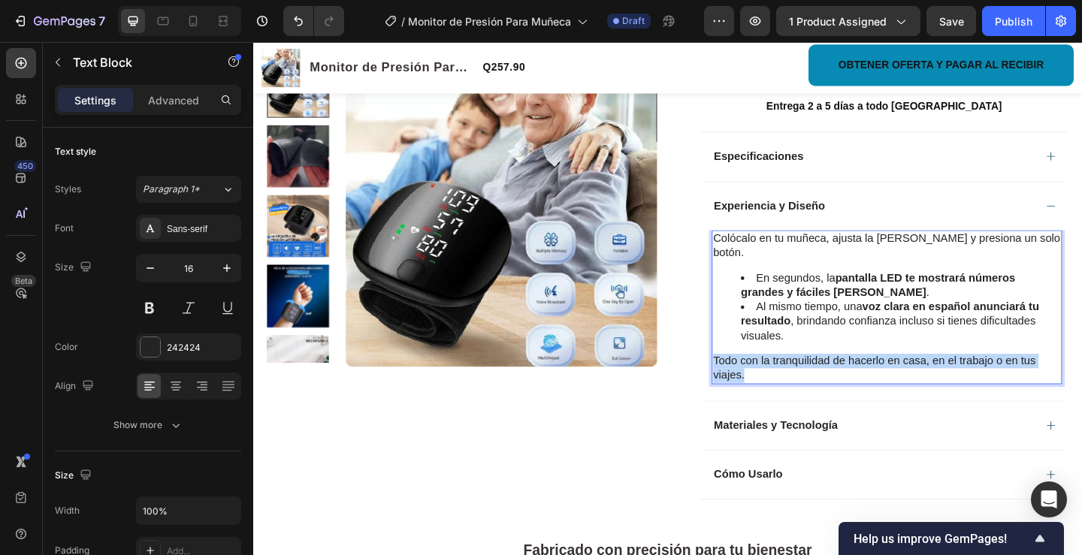
drag, startPoint x: 750, startPoint y: 373, endPoint x: 806, endPoint y: 383, distance: 57.3
click at [806, 383] on p "Todo con la tranquilidad de hacerlo en casa, en el trabajo o en tus viajes." at bounding box center [943, 397] width 378 height 32
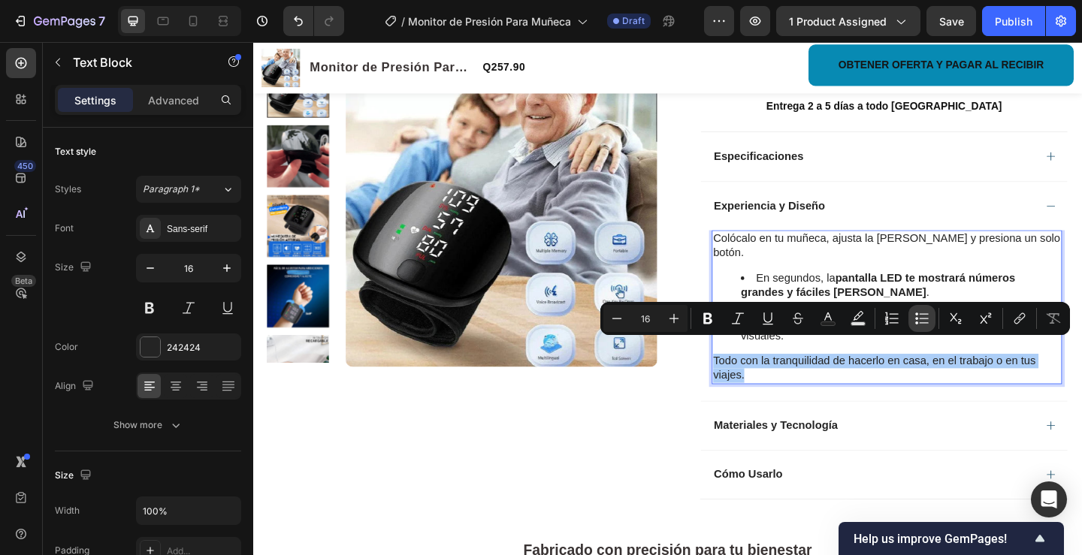
click at [923, 321] on icon "Editor contextual toolbar" at bounding box center [921, 318] width 15 height 15
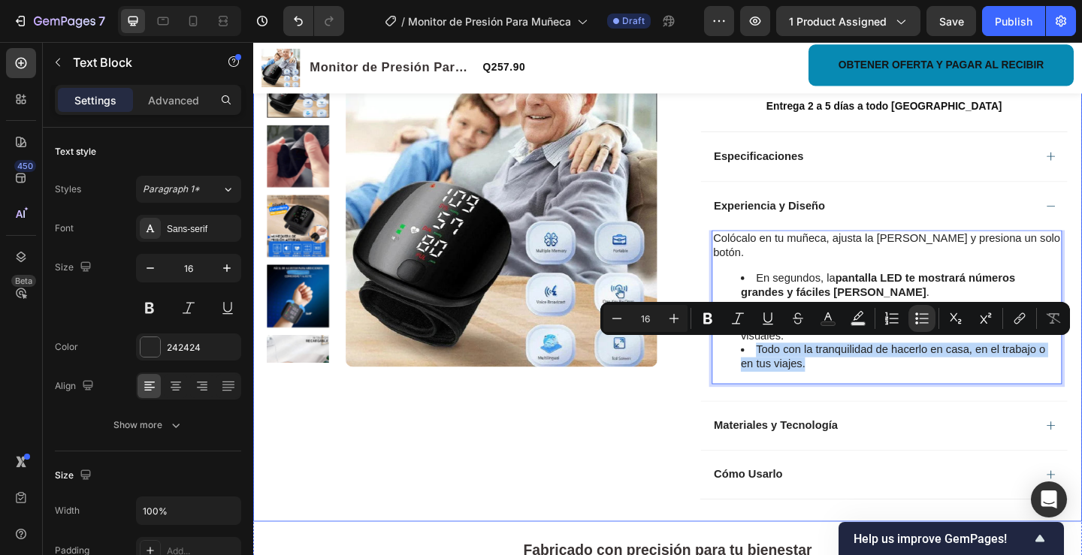
click at [697, 409] on div "Product Images Row Monitor de Presión Para Muñeca Product Title Limited Edition…" at bounding box center [704, 120] width 902 height 885
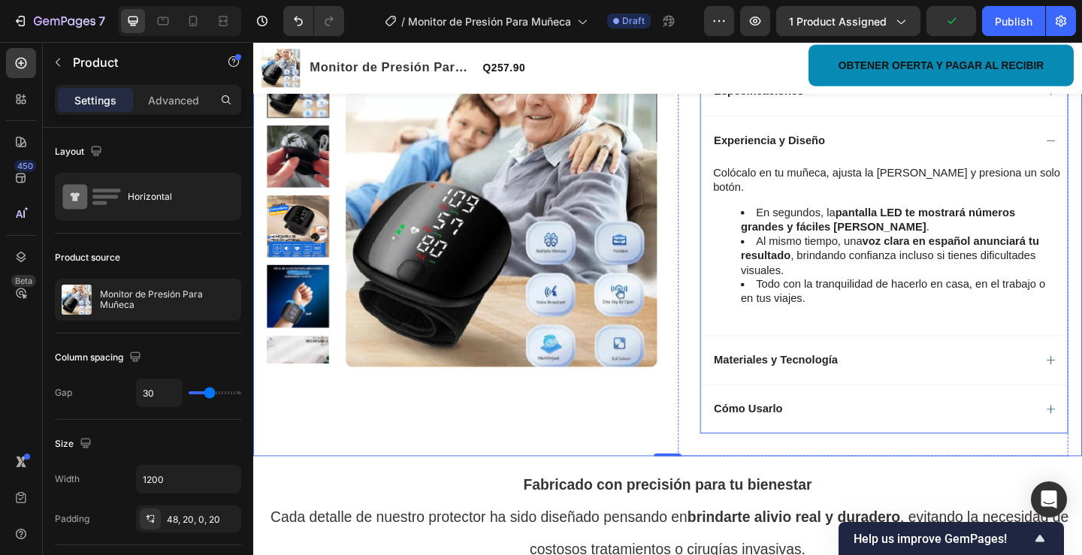
scroll to position [601, 0]
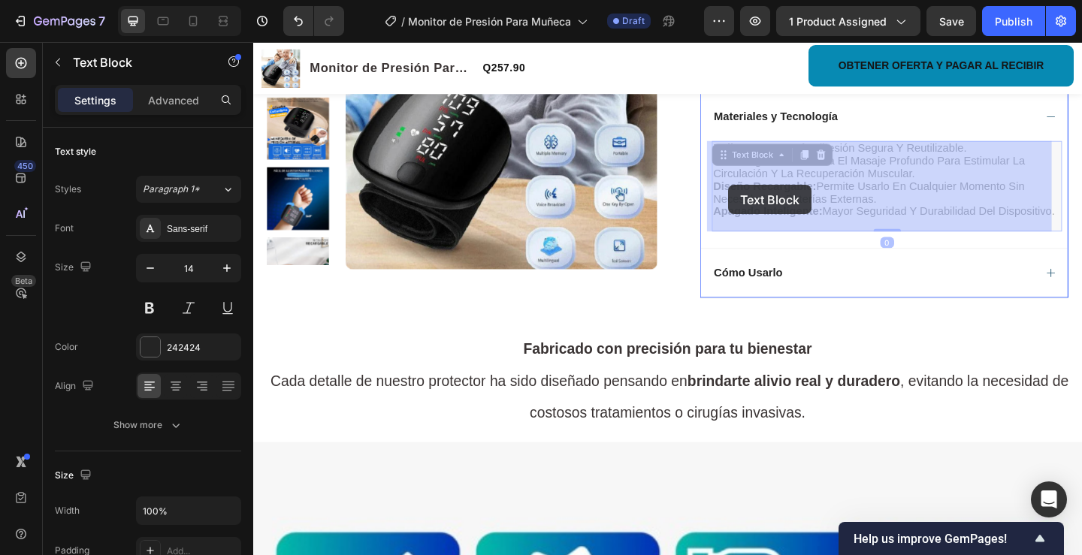
drag, startPoint x: 854, startPoint y: 239, endPoint x: 779, endPoint y: 231, distance: 75.5
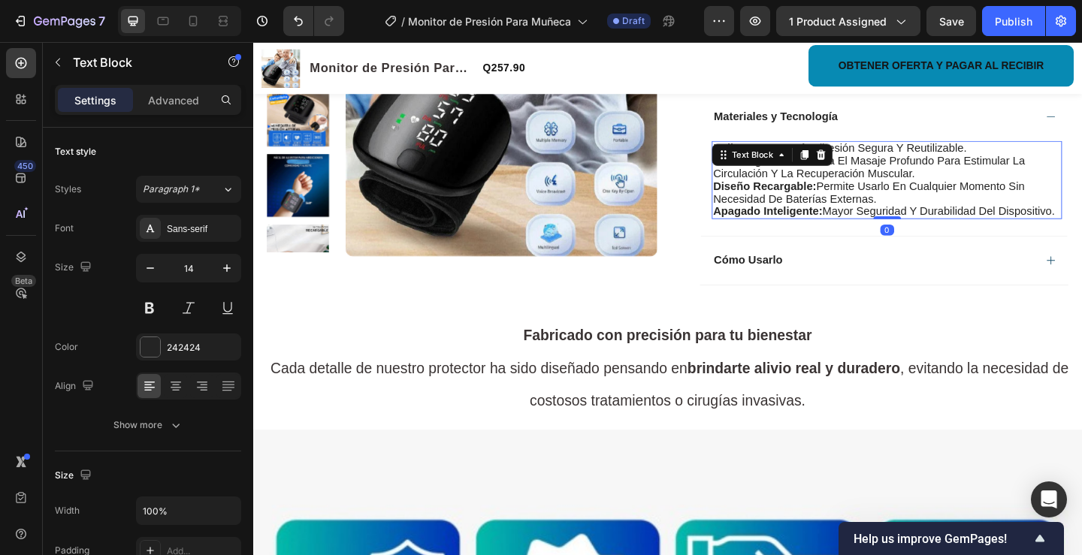
click at [840, 233] on p "apagado inteligente: mayor seguridad y durabilidad del dispositivo." at bounding box center [943, 226] width 378 height 14
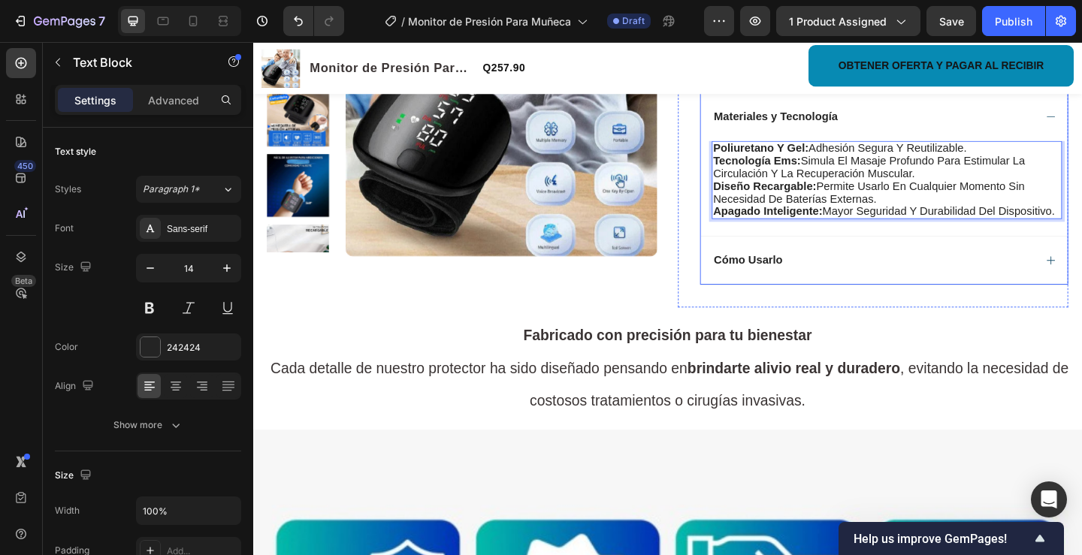
drag, startPoint x: 836, startPoint y: 239, endPoint x: 742, endPoint y: 150, distance: 129.7
click at [742, 150] on div "poliuretano y gel: adhesión segura y reutilizable. tecnología ems: simula el ma…" at bounding box center [939, 201] width 399 height 103
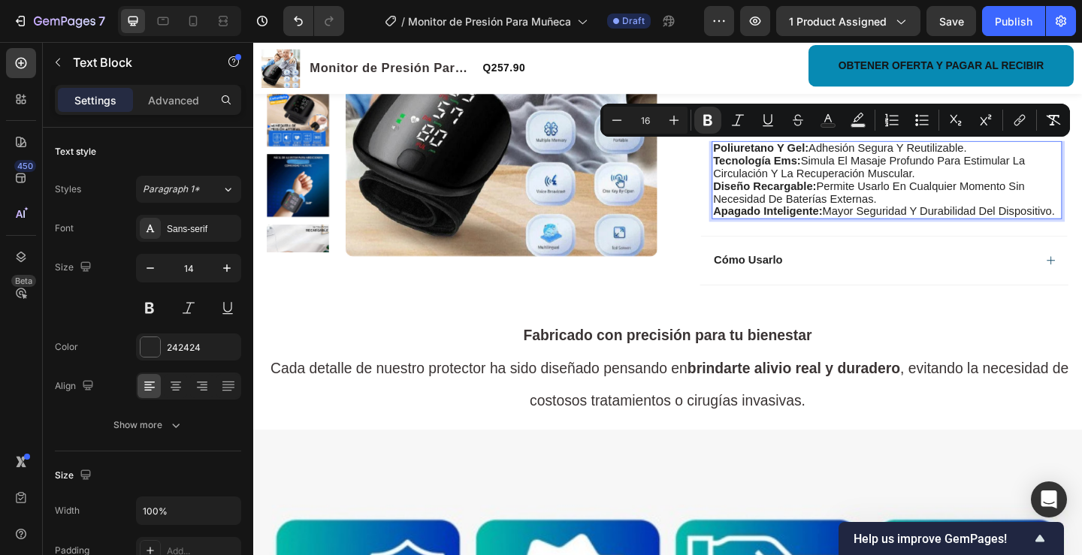
type input "14"
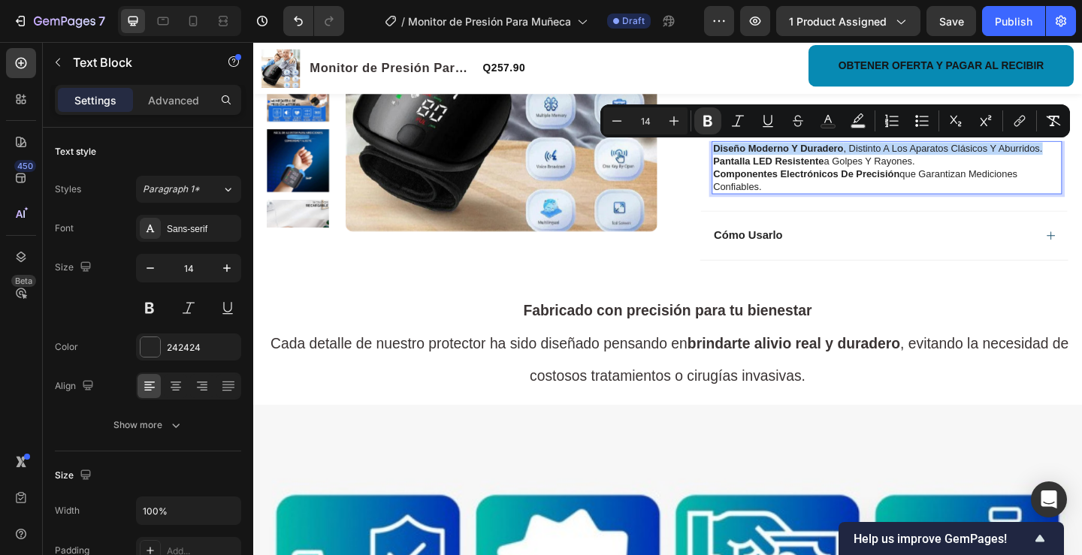
drag, startPoint x: 751, startPoint y: 156, endPoint x: 1114, endPoint y: 159, distance: 362.9
click at [1081, 159] on p "Diseño moderno y duradero , distinto a los aparatos clásicos y aburridos." at bounding box center [943, 158] width 378 height 14
click at [922, 116] on icon "Editor contextual toolbar" at bounding box center [921, 120] width 15 height 15
type input "14"
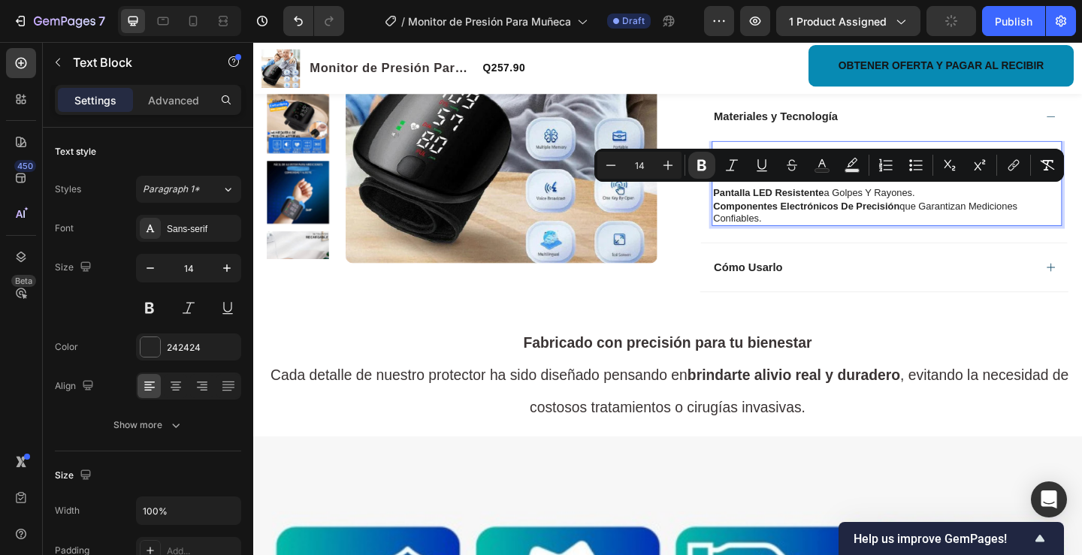
drag, startPoint x: 750, startPoint y: 205, endPoint x: 982, endPoint y: 192, distance: 232.5
click at [910, 161] on icon "Editor contextual toolbar" at bounding box center [910, 160] width 3 height 3
type input "14"
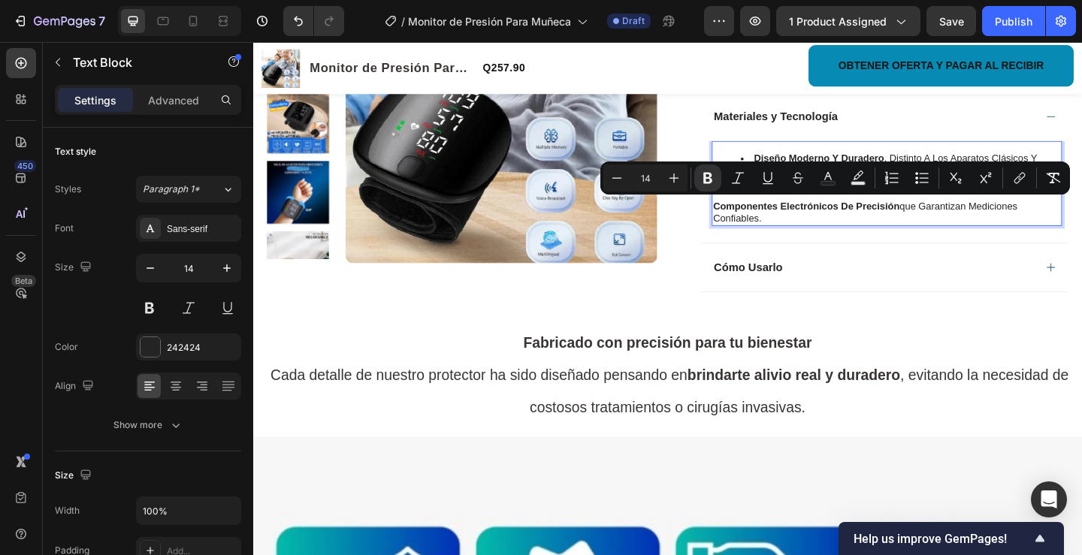
drag, startPoint x: 751, startPoint y: 220, endPoint x: 911, endPoint y: 229, distance: 161.1
click at [918, 178] on icon "Editor contextual toolbar" at bounding box center [916, 178] width 3 height 3
type input "14"
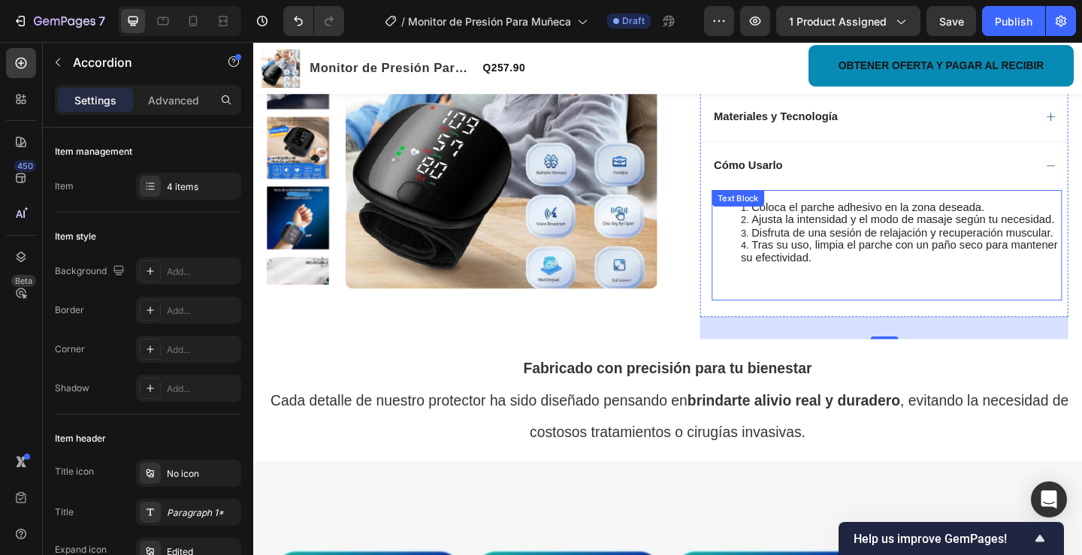
click at [917, 281] on li "Tras su uso, limpia el parche con un paño seco para mantener su efectividad." at bounding box center [958, 269] width 348 height 27
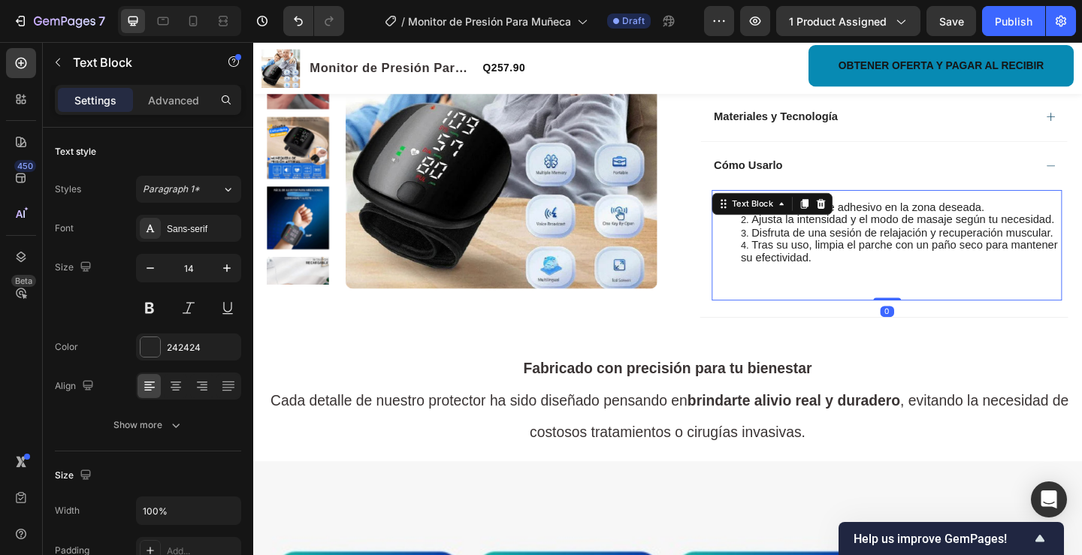
click at [917, 277] on li "Tras su uso, limpia el parche con un paño seco para mantener su efectividad." at bounding box center [958, 269] width 348 height 27
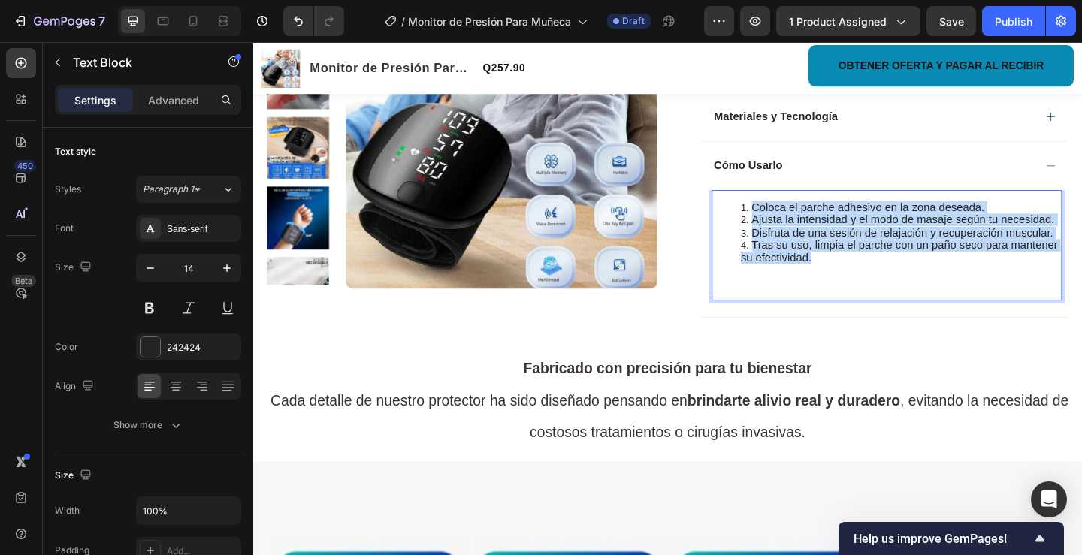
drag, startPoint x: 917, startPoint y: 277, endPoint x: 771, endPoint y: 217, distance: 157.4
click at [771, 217] on ol "Coloca el parche adhesivo en la zona deseada. Ajusta la intensidad y el modo de…" at bounding box center [943, 249] width 378 height 68
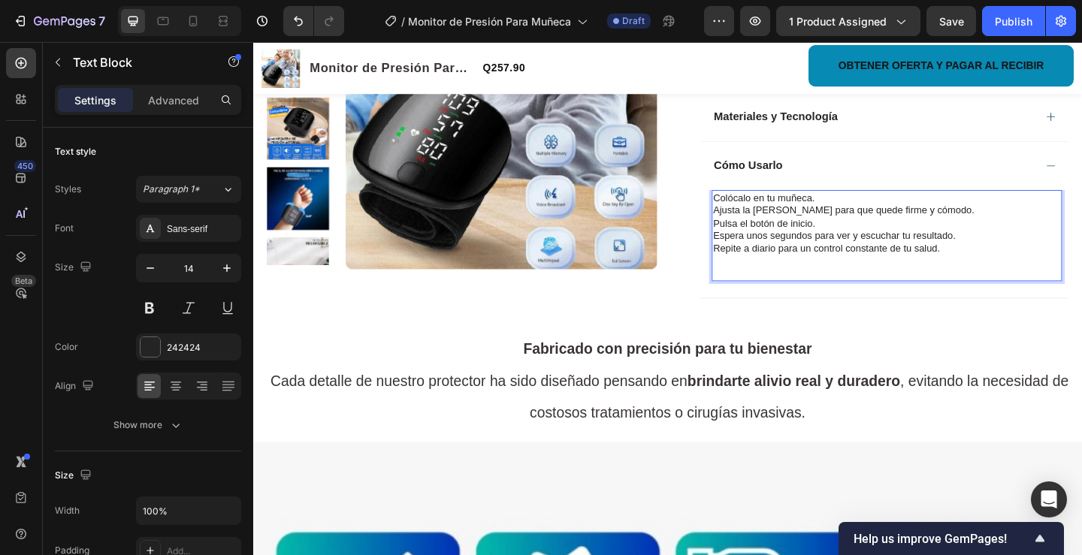
click at [754, 211] on p "Colócalo en tu muñeca." at bounding box center [943, 211] width 378 height 14
drag, startPoint x: 748, startPoint y: 211, endPoint x: 873, endPoint y: 213, distance: 124.7
click at [873, 213] on p "Colócalo en tu muñeca." at bounding box center [943, 211] width 378 height 14
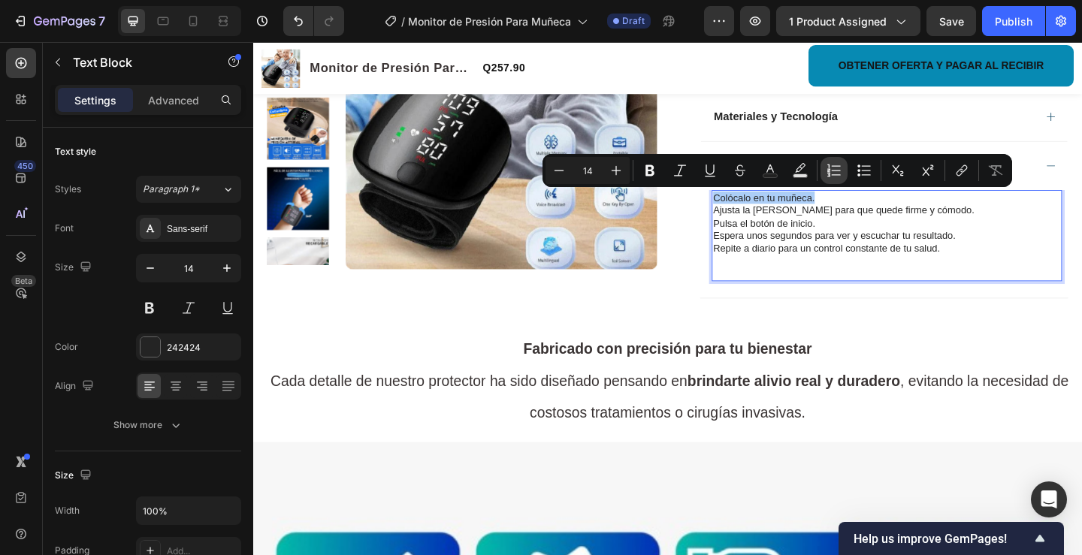
click at [843, 174] on button "Numbered List" at bounding box center [834, 170] width 27 height 27
type input "14"
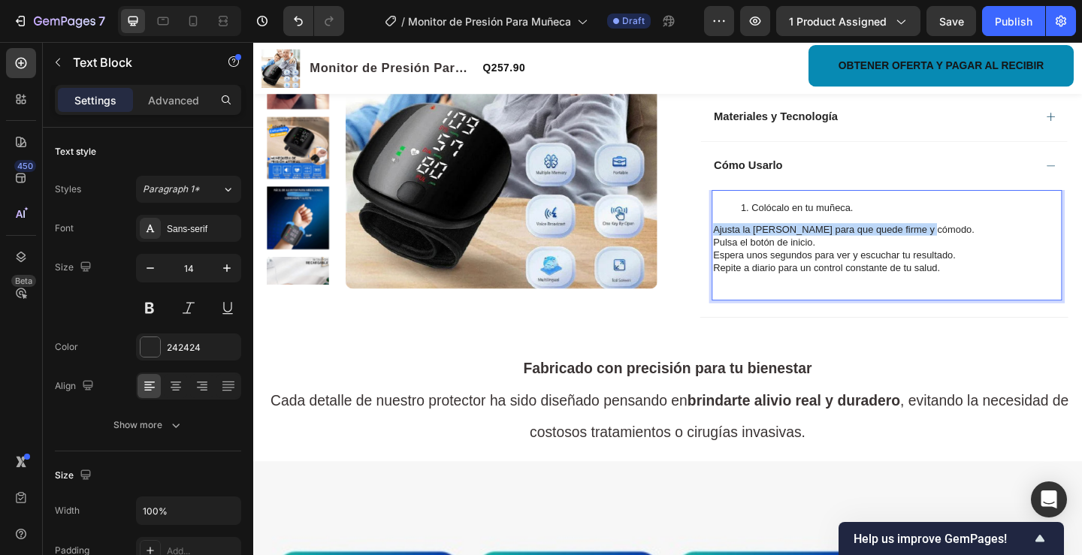
drag, startPoint x: 748, startPoint y: 244, endPoint x: 974, endPoint y: 248, distance: 225.5
click at [974, 248] on p "Ajusta la correa para que quede firme y cómodo." at bounding box center [943, 246] width 378 height 14
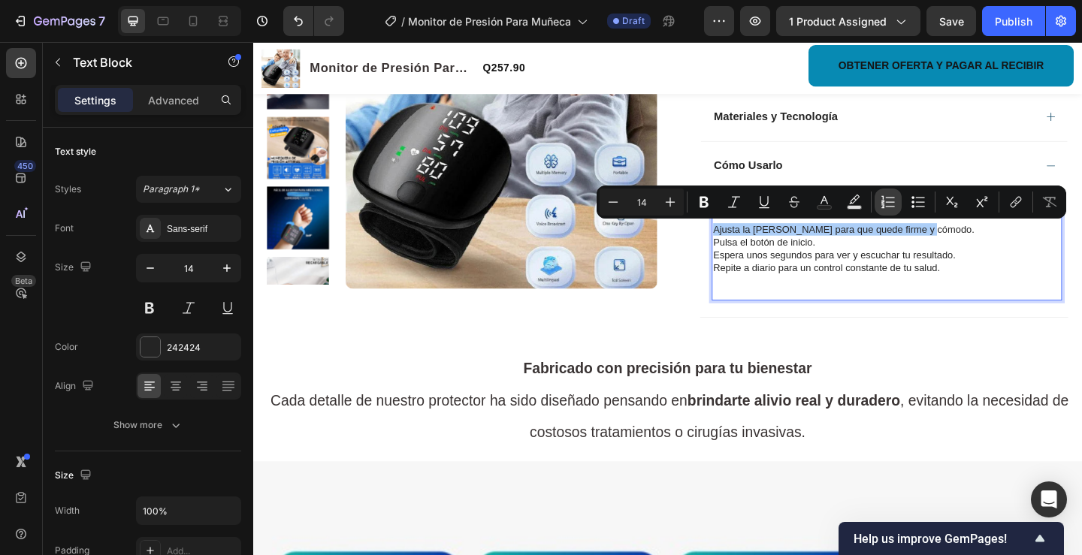
click at [885, 204] on icon "Editor contextual toolbar" at bounding box center [888, 202] width 15 height 15
type input "14"
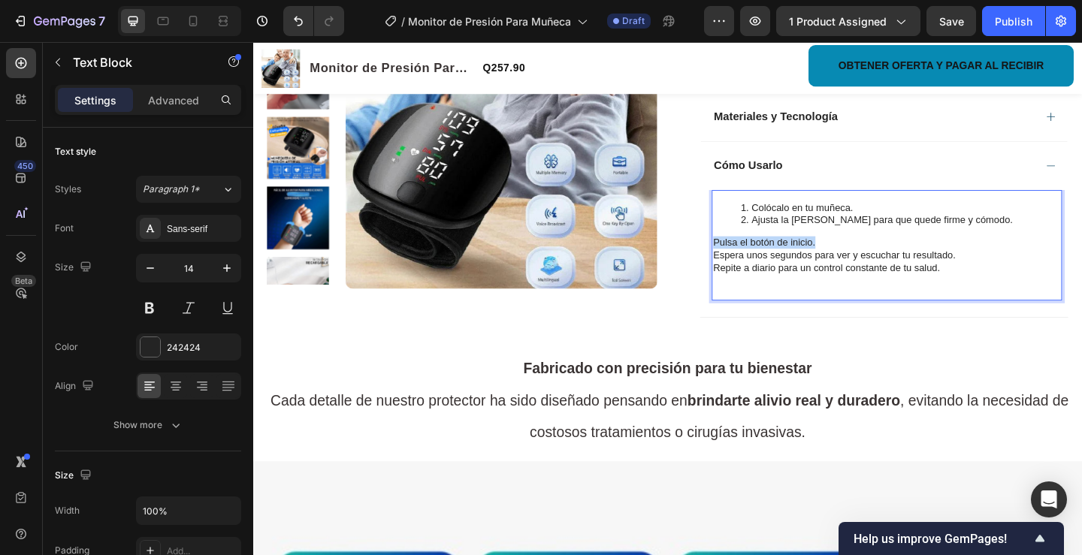
drag, startPoint x: 748, startPoint y: 258, endPoint x: 898, endPoint y: 265, distance: 150.5
click at [898, 265] on p "Pulsa el botón de inicio." at bounding box center [943, 260] width 378 height 14
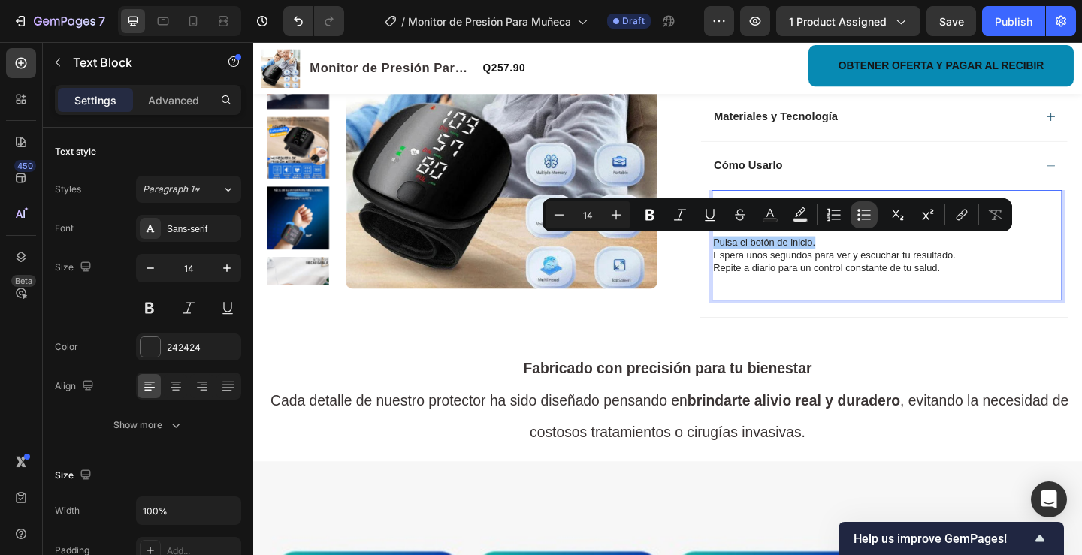
click at [872, 213] on button "Bulleted List" at bounding box center [864, 214] width 27 height 27
type input "14"
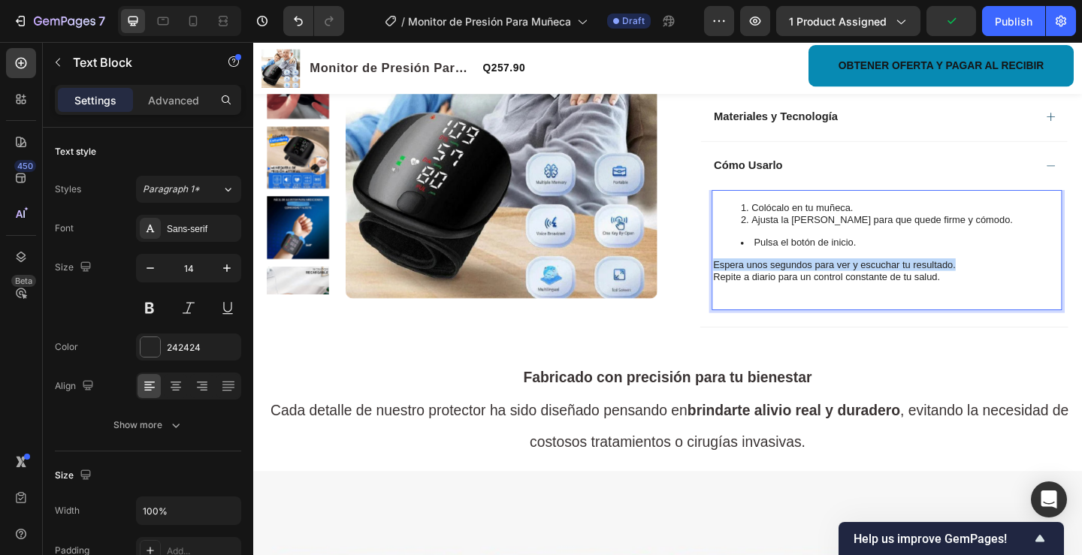
drag, startPoint x: 749, startPoint y: 283, endPoint x: 1022, endPoint y: 285, distance: 272.8
click at [1031, 288] on p "Espera unos segundos para ver y escuchar tu resultado." at bounding box center [943, 284] width 378 height 14
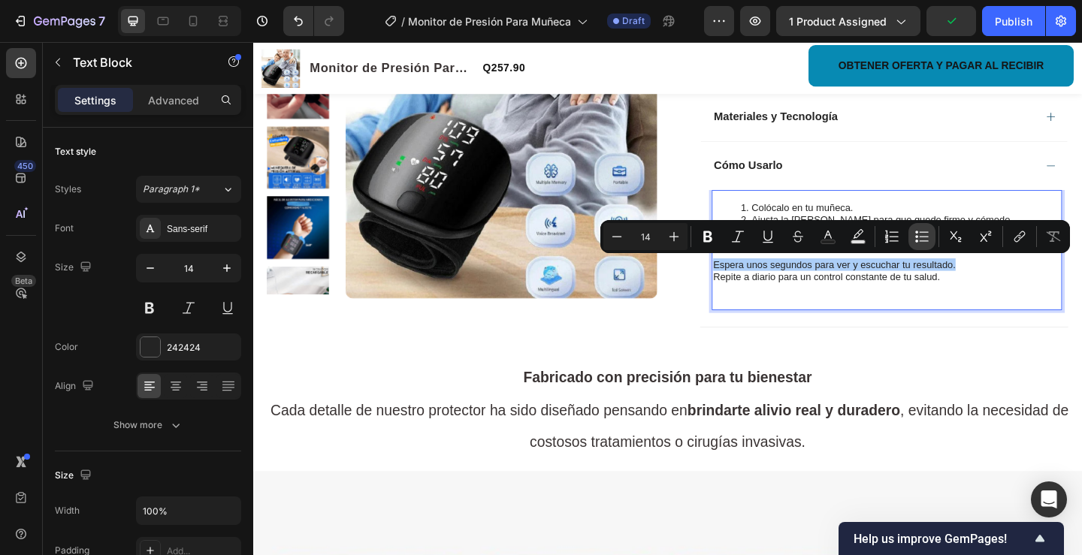
drag, startPoint x: 922, startPoint y: 237, endPoint x: 900, endPoint y: 250, distance: 25.3
click at [922, 237] on icon "Editor contextual toolbar" at bounding box center [921, 236] width 15 height 15
type input "14"
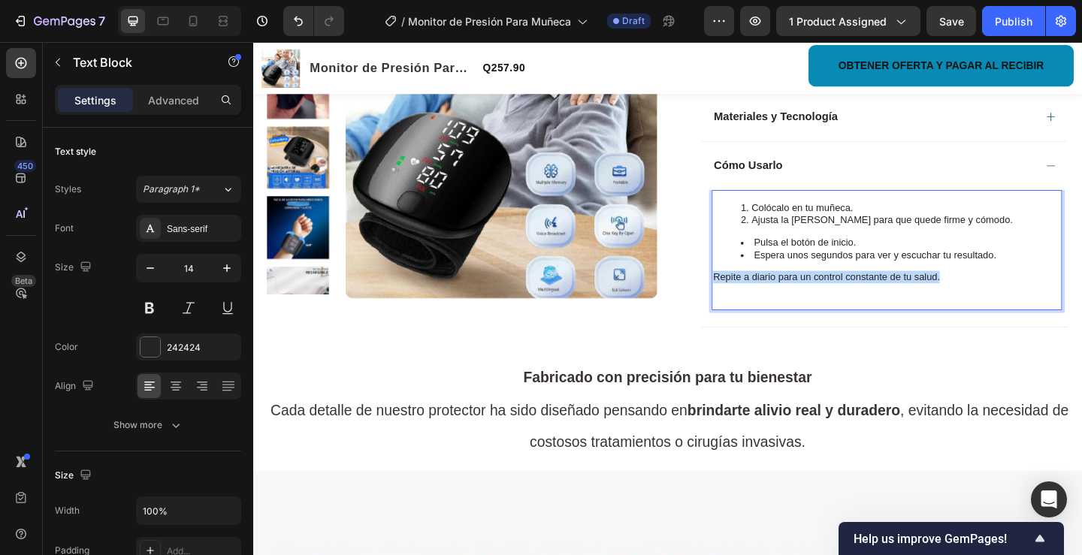
drag, startPoint x: 749, startPoint y: 296, endPoint x: 998, endPoint y: 301, distance: 248.8
click at [998, 301] on p "Repite a diario para un control constante de tu salud." at bounding box center [943, 298] width 378 height 14
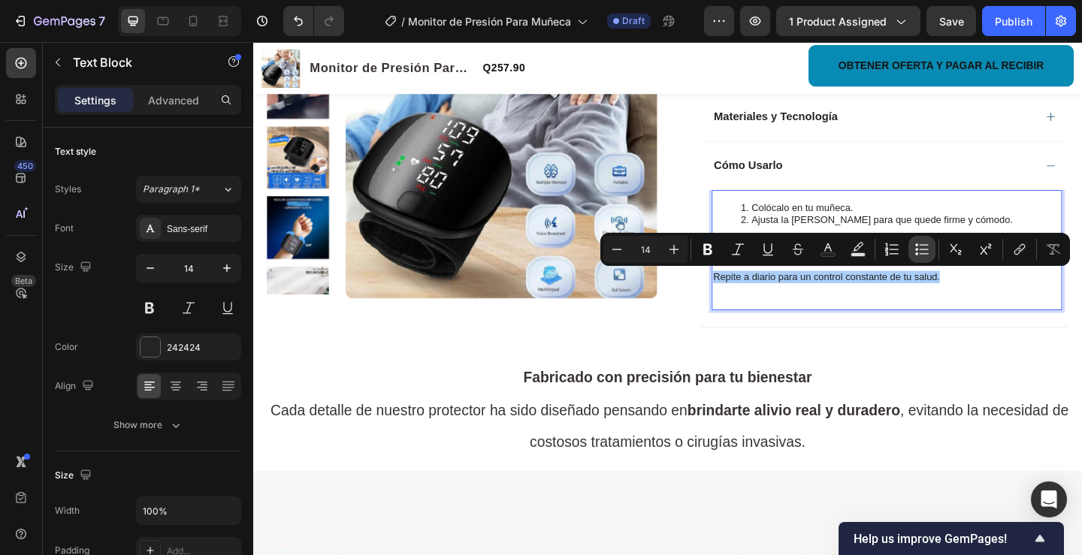
click at [923, 254] on icon "Editor contextual toolbar" at bounding box center [924, 253] width 9 height 1
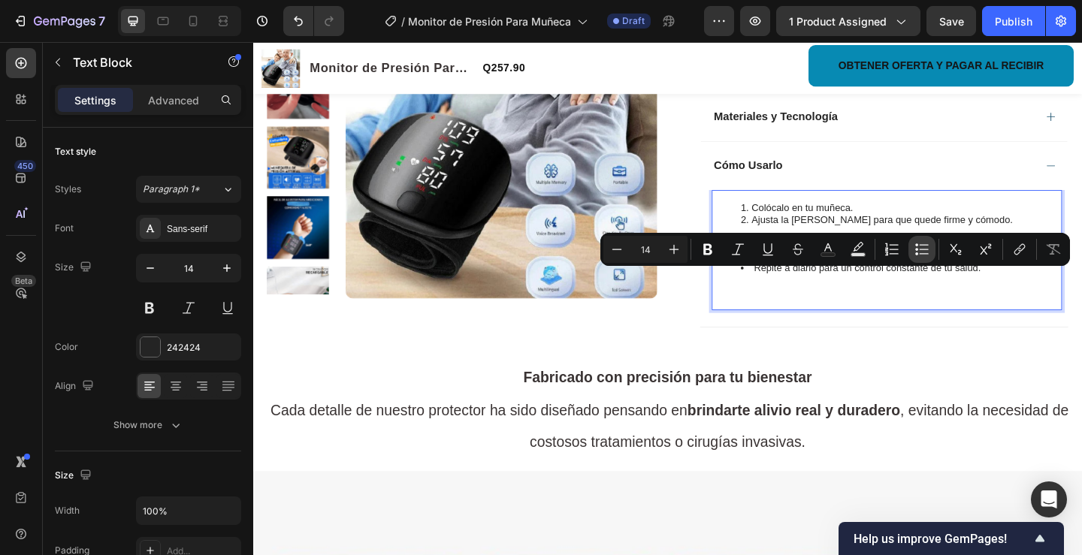
type input "14"
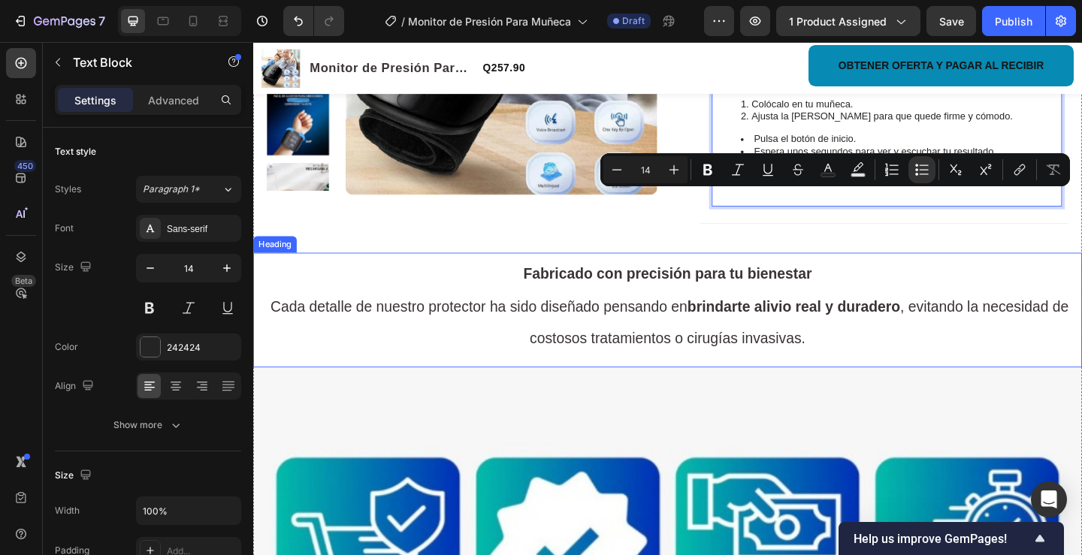
scroll to position [751, 0]
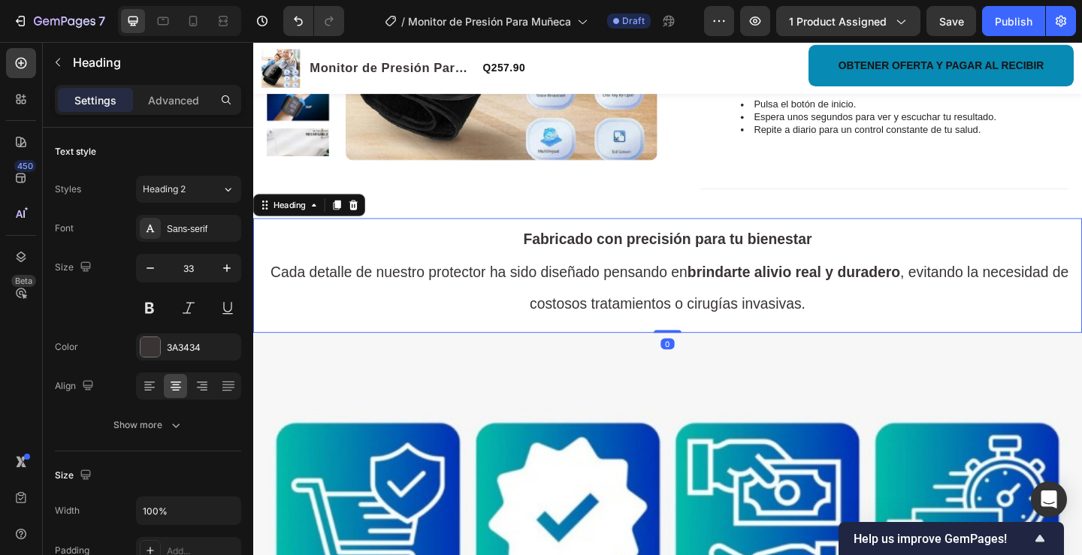
click at [266, 287] on h2 "Fabricado con precisión para tu bienestar Cada detalle de nuestro protector ha …" at bounding box center [704, 291] width 902 height 109
click at [267, 288] on span "Cada detalle de nuestro protector ha sido diseñado pensando en brindarte alivio…" at bounding box center [703, 309] width 873 height 53
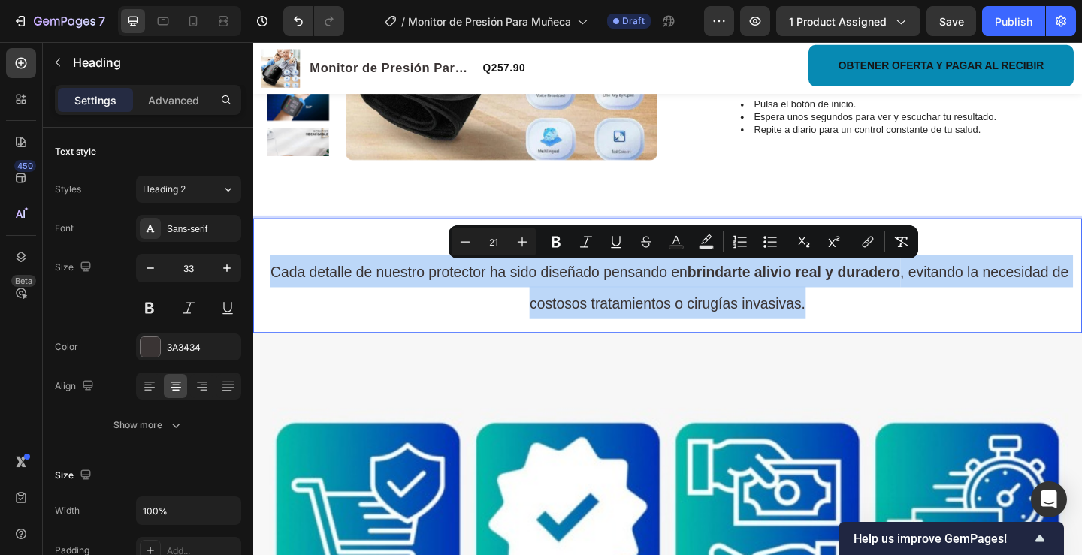
drag, startPoint x: 264, startPoint y: 289, endPoint x: 882, endPoint y: 334, distance: 620.0
click at [881, 334] on p "Fabricado con precisión para tu bienestar Cada detalle de nuestro protector ha …" at bounding box center [704, 291] width 899 height 106
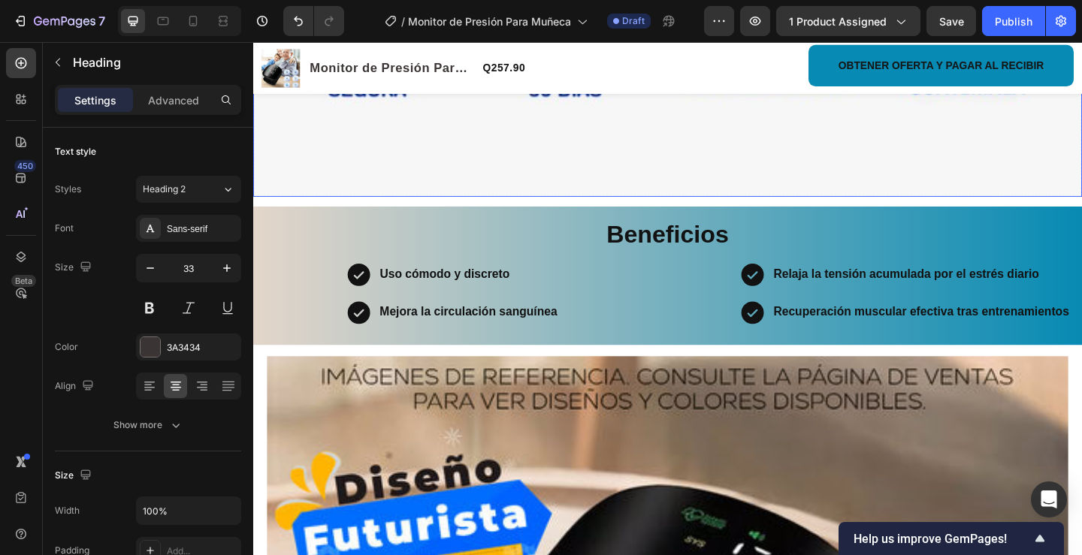
scroll to position [1353, 0]
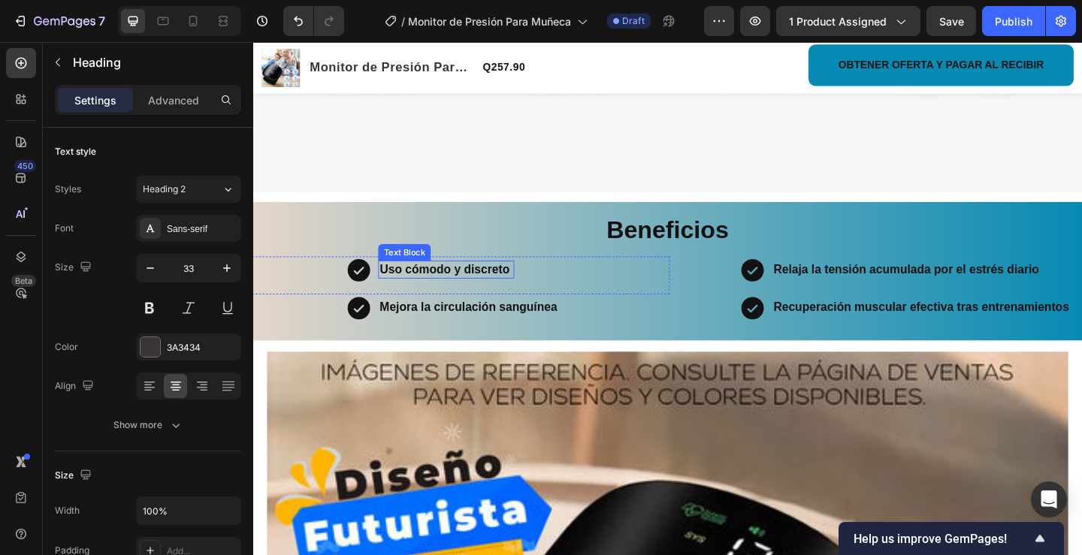
click at [530, 286] on p "Uso cómodo y discreto" at bounding box center [463, 289] width 145 height 17
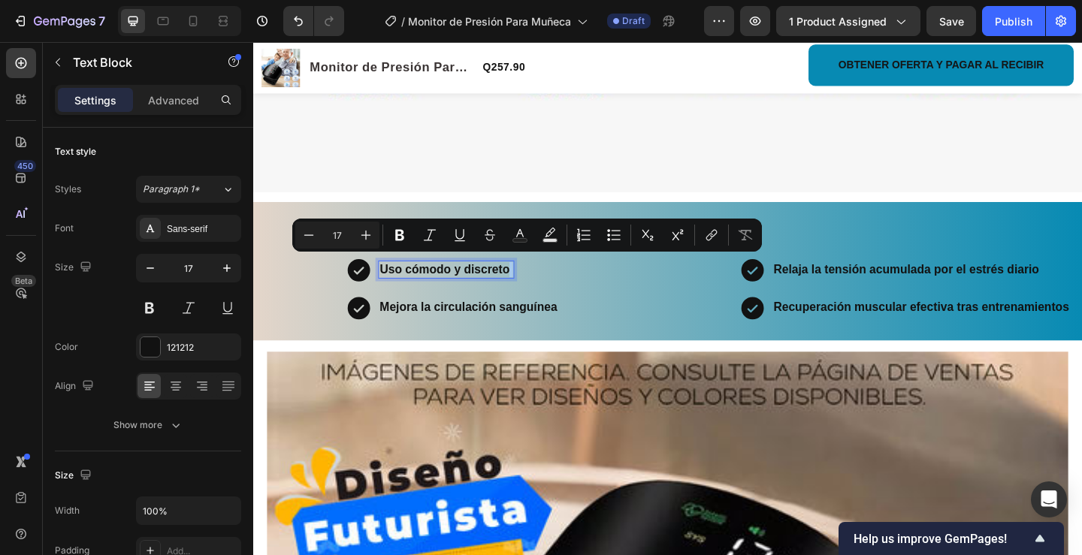
click at [530, 286] on p "Uso cómodo y discreto" at bounding box center [463, 289] width 145 height 17
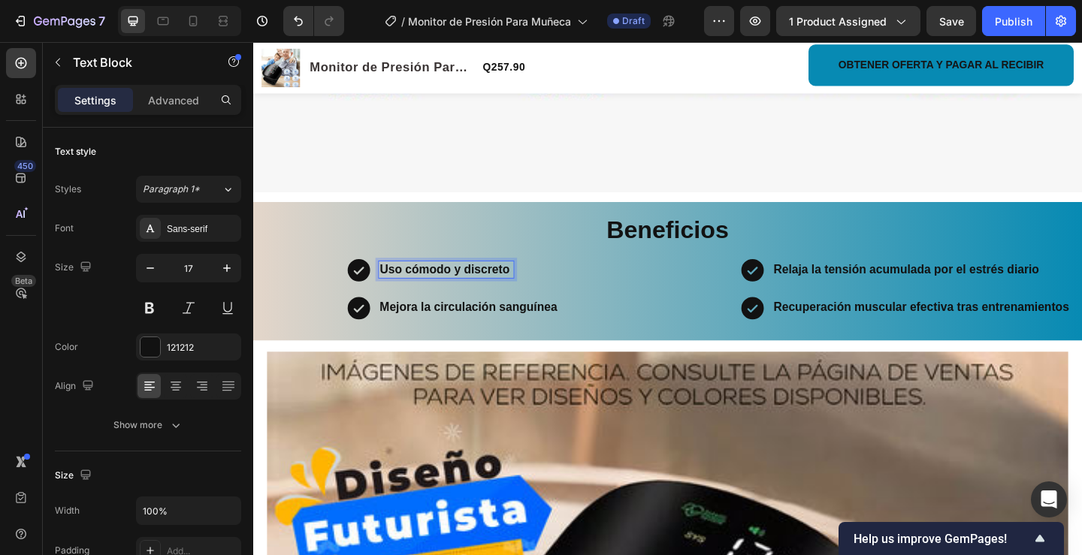
click at [391, 283] on strong "Uso cómodo y discreto" at bounding box center [461, 289] width 141 height 14
drag, startPoint x: 387, startPoint y: 283, endPoint x: 558, endPoint y: 291, distance: 170.8
click at [558, 291] on div "Icon Uso cómodo y discreto Text Block 0 Row" at bounding box center [445, 295] width 522 height 41
click at [286, 283] on icon at bounding box center [298, 289] width 25 height 25
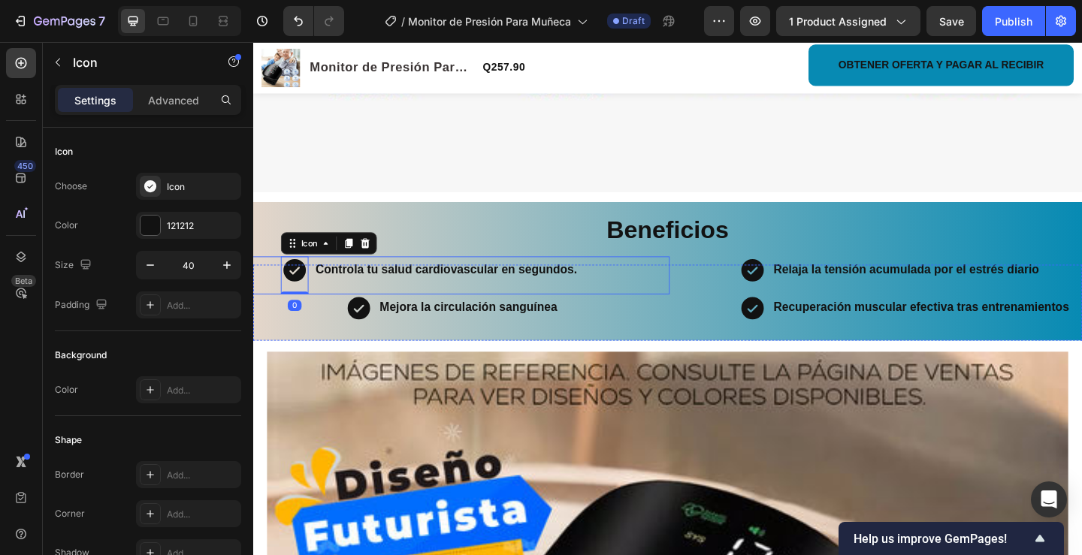
click at [277, 283] on div "Icon 0 Controla tu salud cardiovascular en segundos. Text Block Row" at bounding box center [445, 295] width 522 height 41
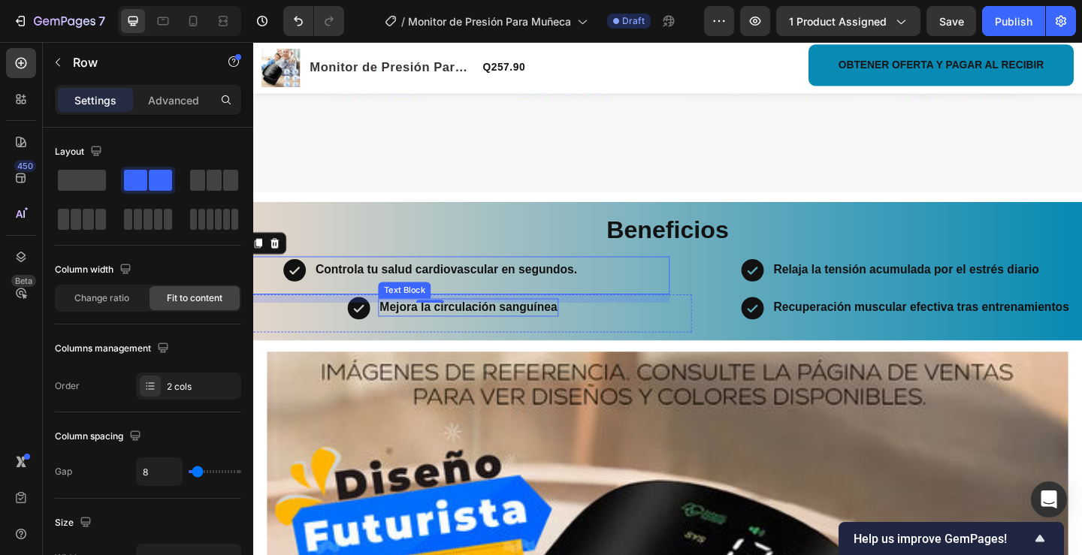
click at [546, 324] on strong "Mejora la circulación sanguínea" at bounding box center [487, 330] width 193 height 14
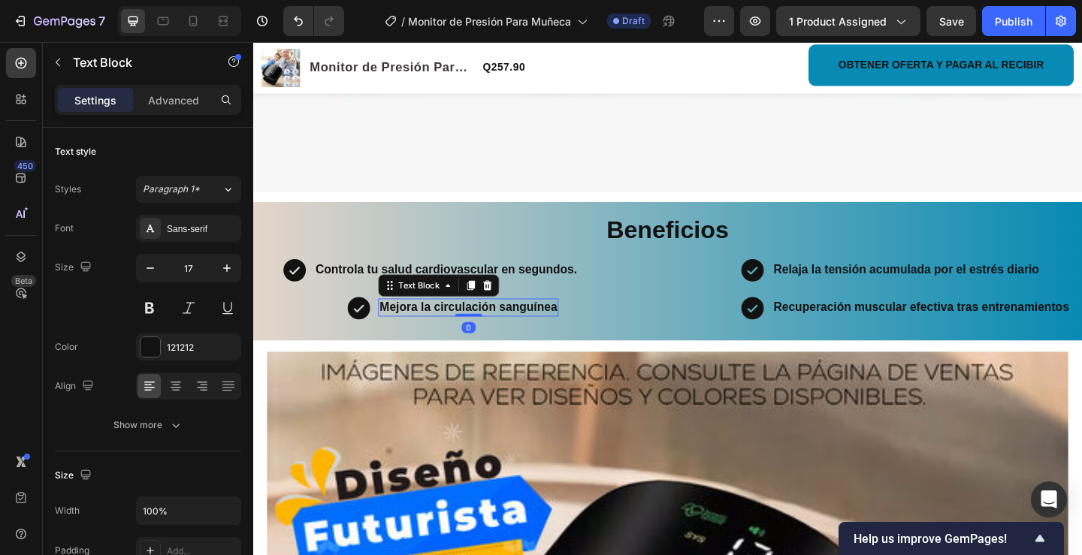
click at [580, 324] on strong "Mejora la circulación sanguínea" at bounding box center [487, 330] width 193 height 14
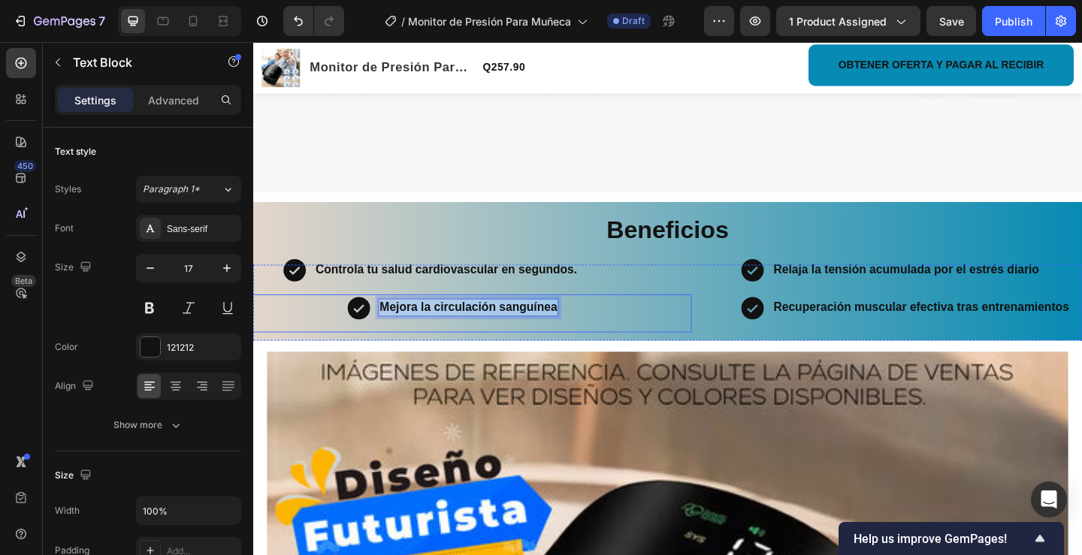
drag, startPoint x: 580, startPoint y: 324, endPoint x: 382, endPoint y: 328, distance: 197.7
click at [382, 328] on div "Icon Mejora la circulación sanguínea Text Block 0 Row" at bounding box center [469, 336] width 522 height 41
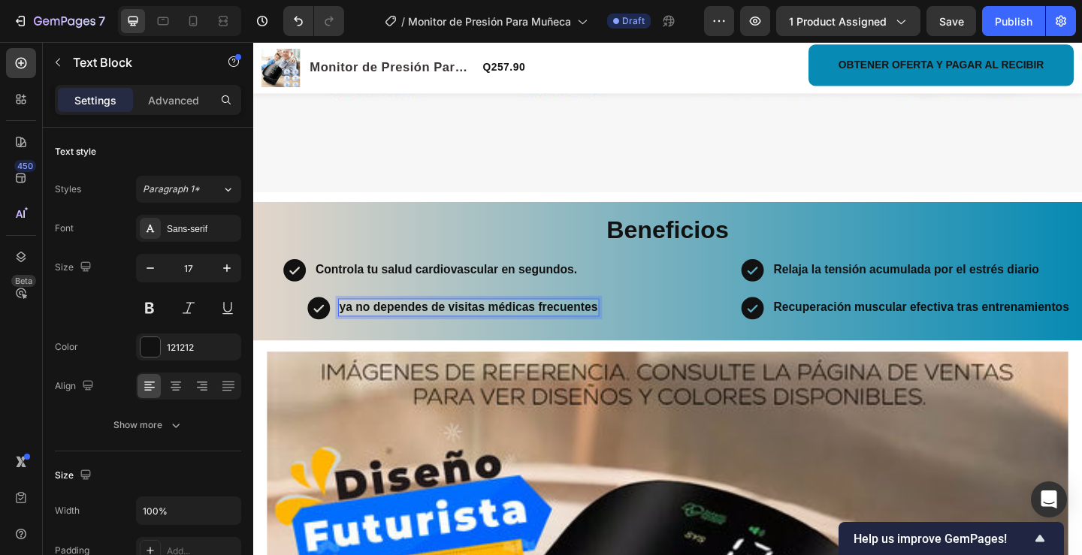
click at [352, 327] on strong "ya no dependes de visitas médicas frecuentes" at bounding box center [487, 330] width 281 height 14
click at [597, 289] on strong "Controla tu salud cardiovascular en segundos." at bounding box center [463, 289] width 285 height 14
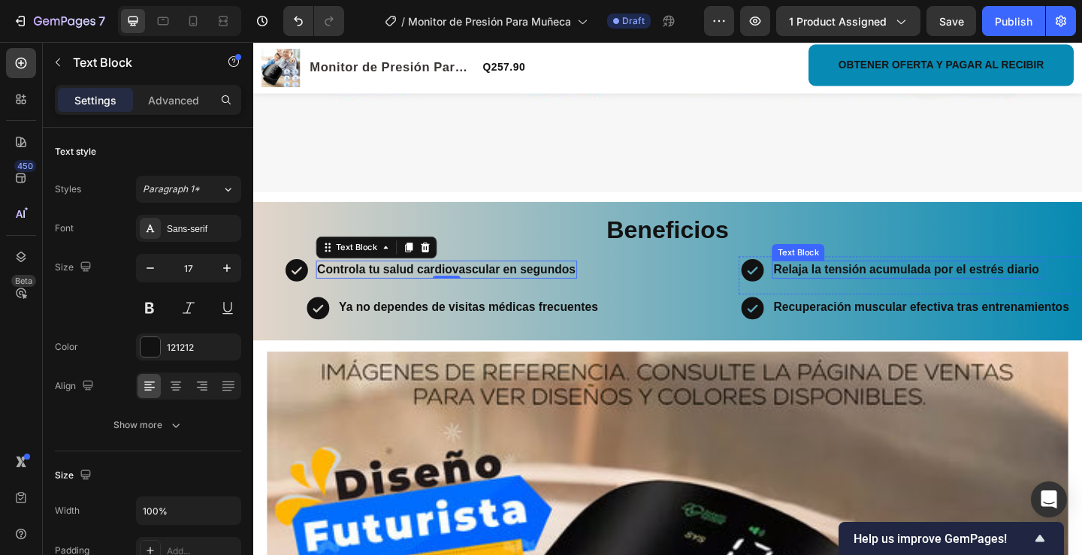
click at [1081, 284] on p "Relaja la tensión acumulada por el estrés diario" at bounding box center [965, 289] width 292 height 17
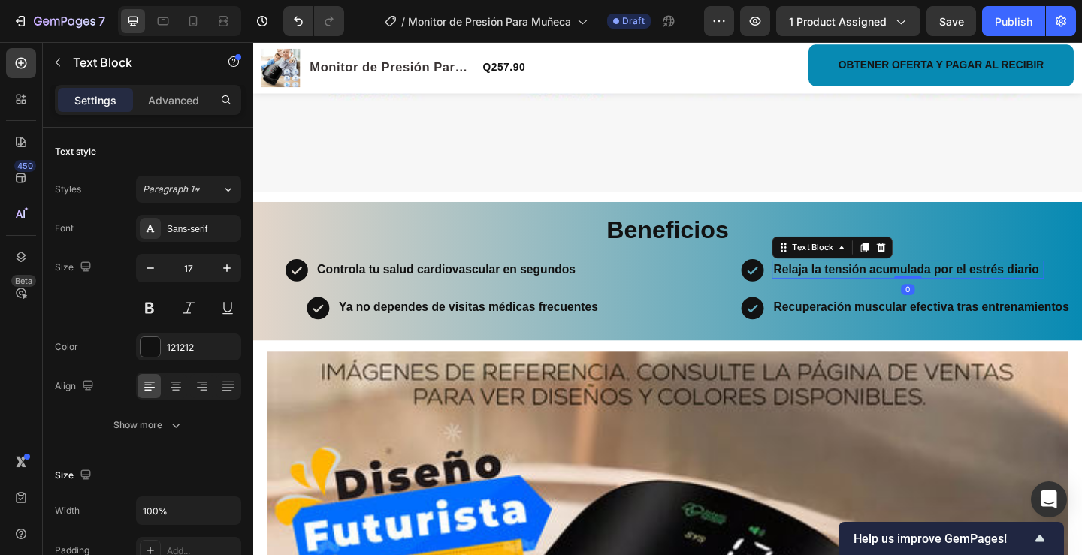
click at [1081, 284] on p "Relaja la tensión acumulada por el estrés diario" at bounding box center [965, 289] width 292 height 17
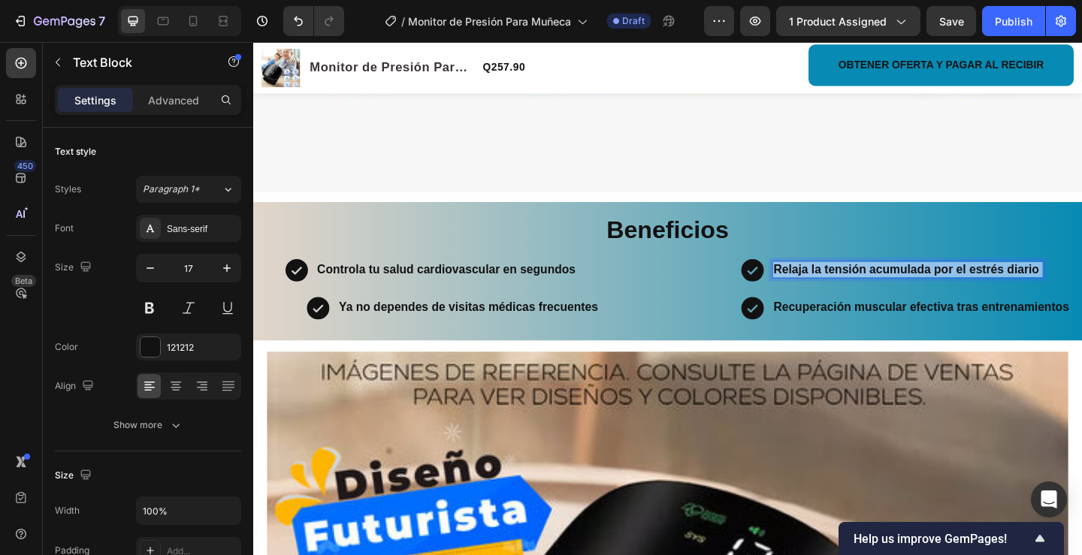
drag, startPoint x: 1104, startPoint y: 284, endPoint x: 812, endPoint y: 291, distance: 292.4
click at [818, 291] on div "Relaja la tensión acumulada por el estrés diario" at bounding box center [965, 290] width 295 height 18
click at [821, 285] on strong "voz en español que confirma el resultado" at bounding box center [944, 289] width 250 height 14
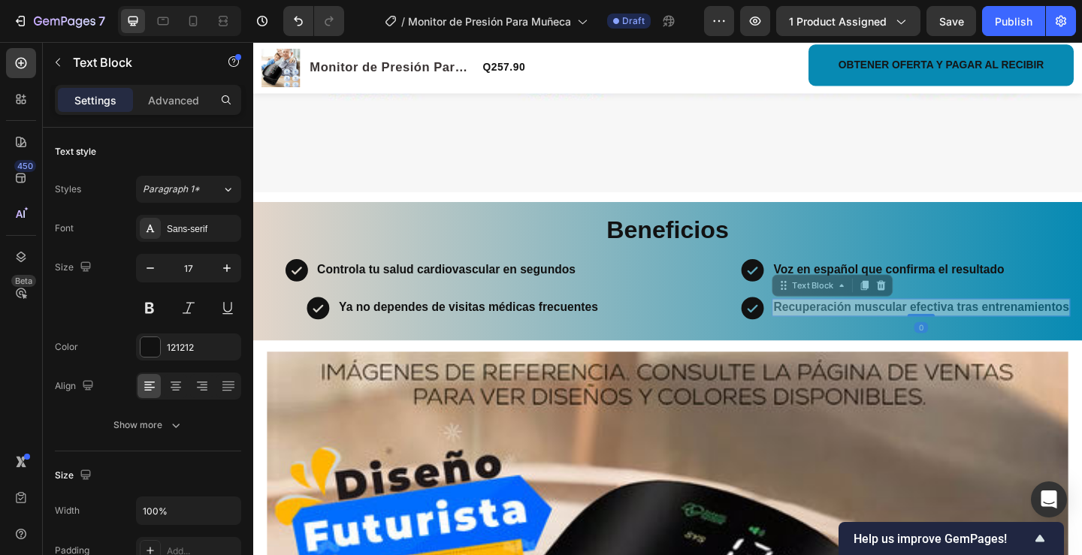
scroll to position [1349, 0]
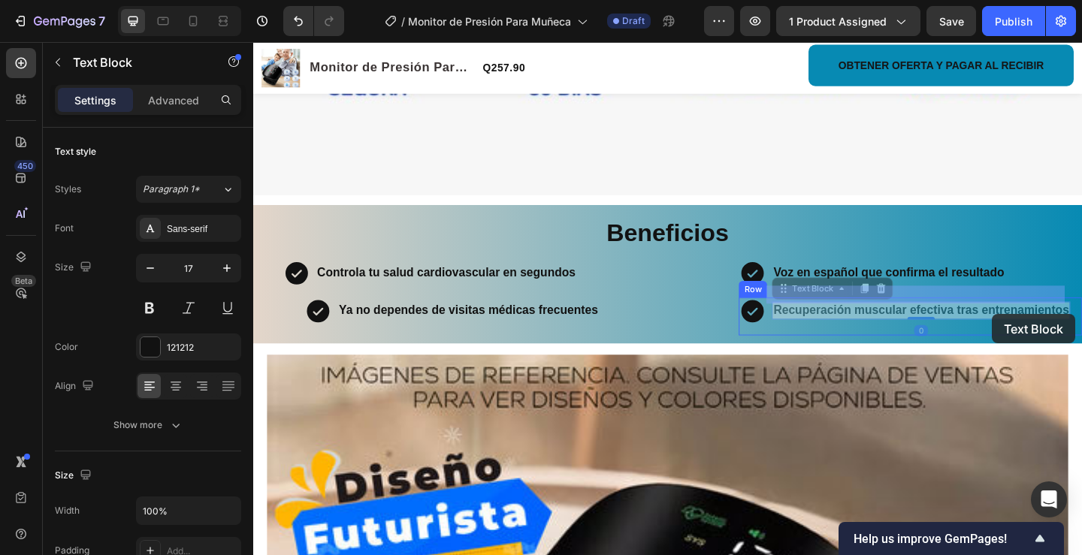
drag, startPoint x: 815, startPoint y: 326, endPoint x: 1056, endPoint y: 340, distance: 240.8
click at [1056, 337] on div "Header Product Images Monitor de Presión Para Muñeca Product Title Q257.90 Prod…" at bounding box center [704, 541] width 902 height 3697
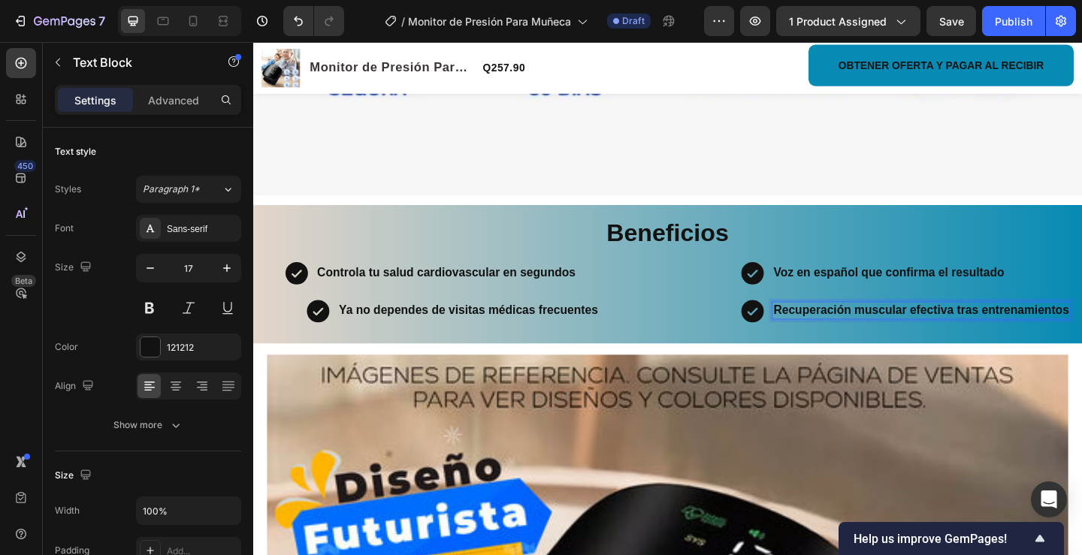
drag, startPoint x: 1132, startPoint y: 329, endPoint x: 971, endPoint y: 334, distance: 161.6
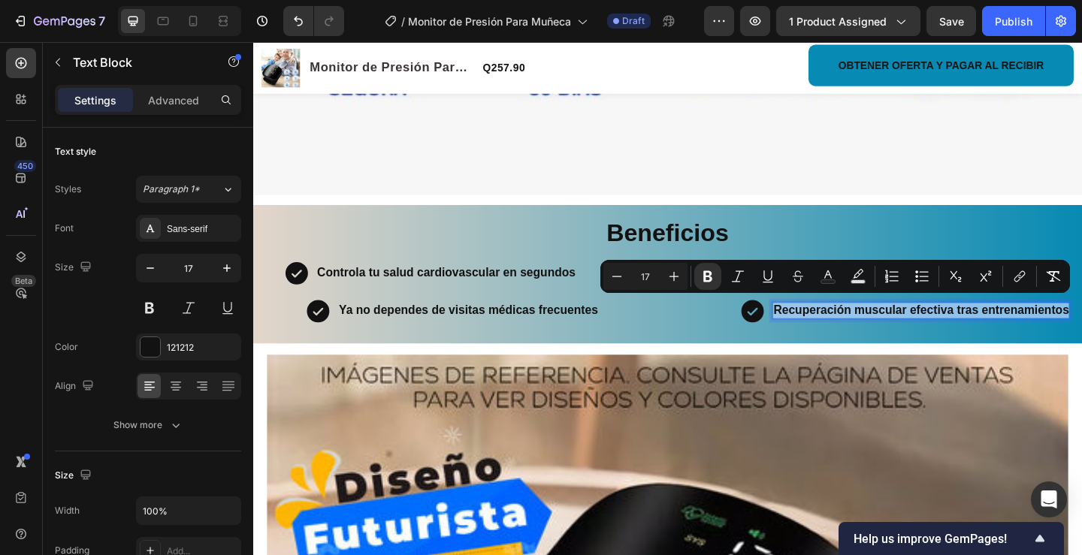
drag, startPoint x: 815, startPoint y: 326, endPoint x: 1168, endPoint y: 334, distance: 353.3
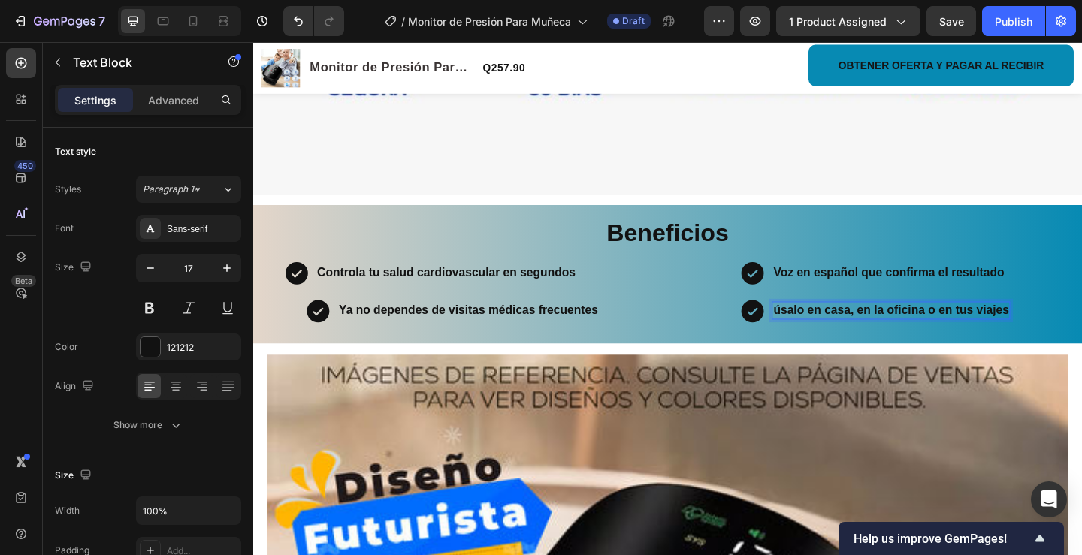
click at [823, 331] on strong "úsalo en casa, en la oficina o en tus viajes" at bounding box center [947, 334] width 256 height 14
click at [323, 286] on strong "Controla tu salud cardiovascular en segundos" at bounding box center [463, 293] width 281 height 14
drag, startPoint x: 283, startPoint y: 286, endPoint x: 265, endPoint y: 286, distance: 18.0
click at [277, 286] on div "Icon Controla tu salud cardiovascular en segundos Text Block 0 Row" at bounding box center [445, 299] width 522 height 41
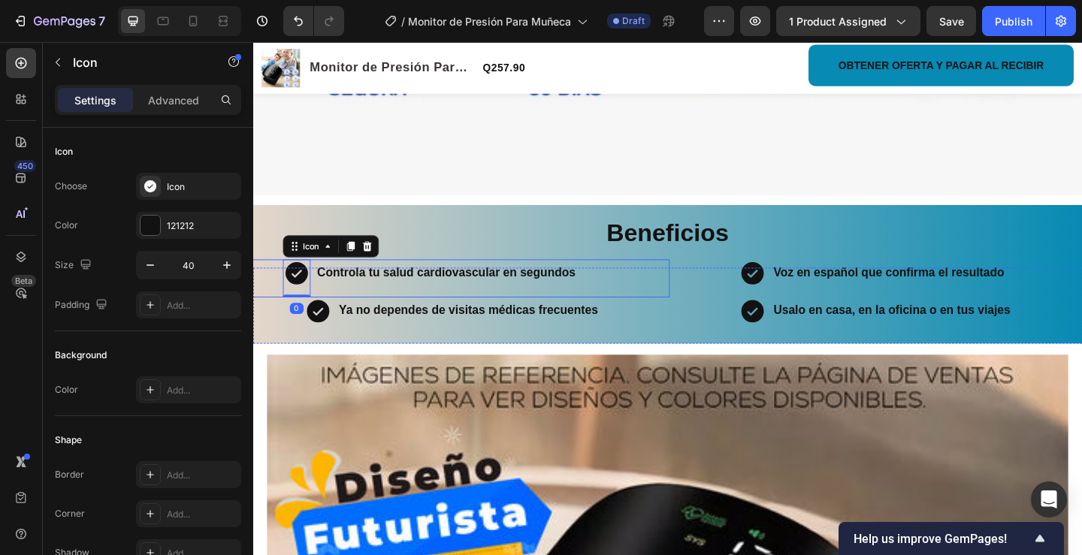
click at [267, 286] on div "Icon 0 Controla tu salud cardiovascular en segundos Text Block Row" at bounding box center [445, 299] width 522 height 41
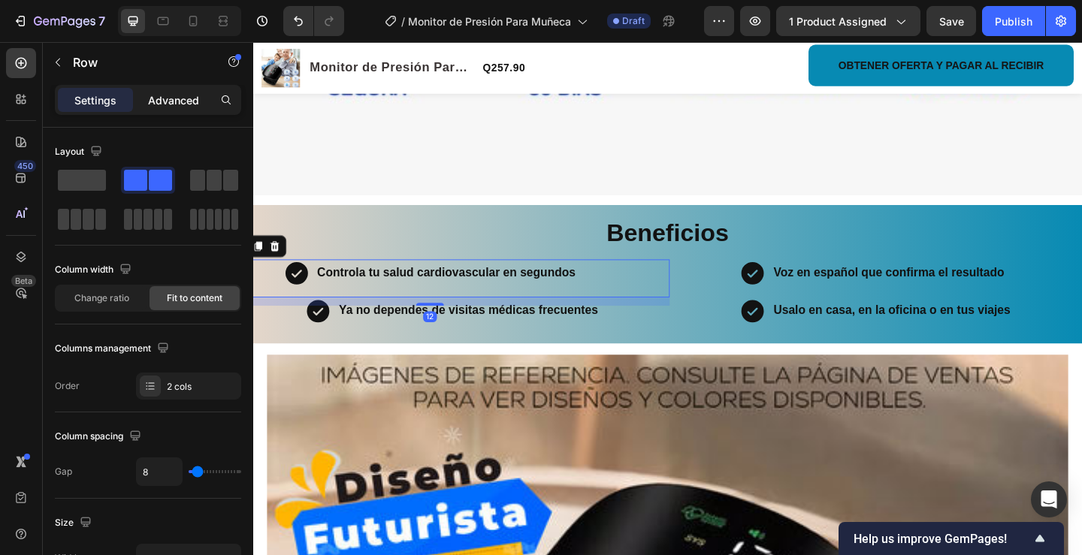
click at [187, 100] on p "Advanced" at bounding box center [173, 100] width 51 height 16
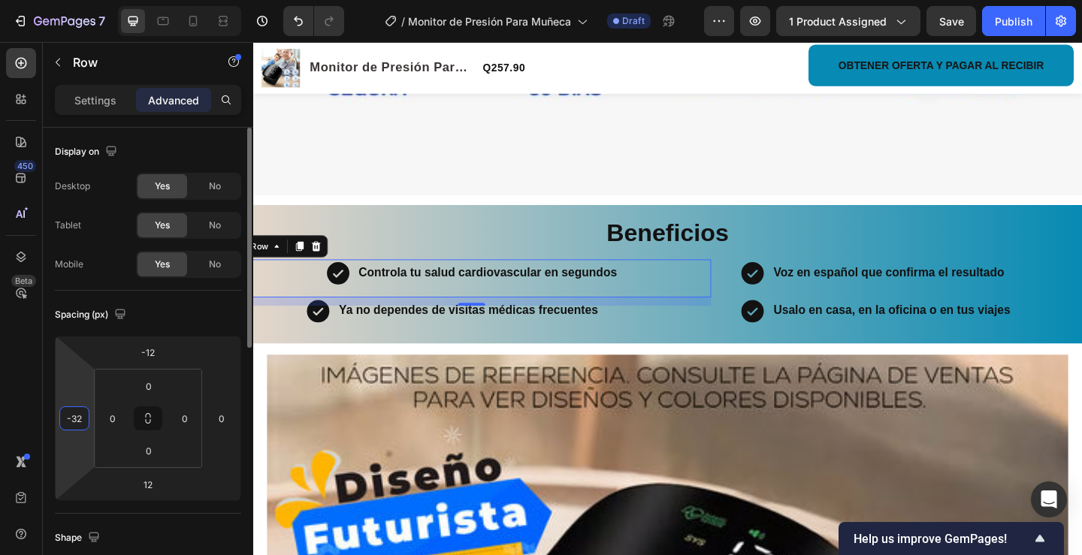
drag, startPoint x: 80, startPoint y: 452, endPoint x: 77, endPoint y: 428, distance: 23.5
click at [78, 0] on html "7 Version history / Monitor de Presión Para Muñeca Draft Preview 1 product assi…" at bounding box center [541, 0] width 1082 height 0
type input "-30"
click at [280, 331] on div "Icon Ya no dependes de visitas médicas frecuentes Text Block Row" at bounding box center [469, 340] width 522 height 41
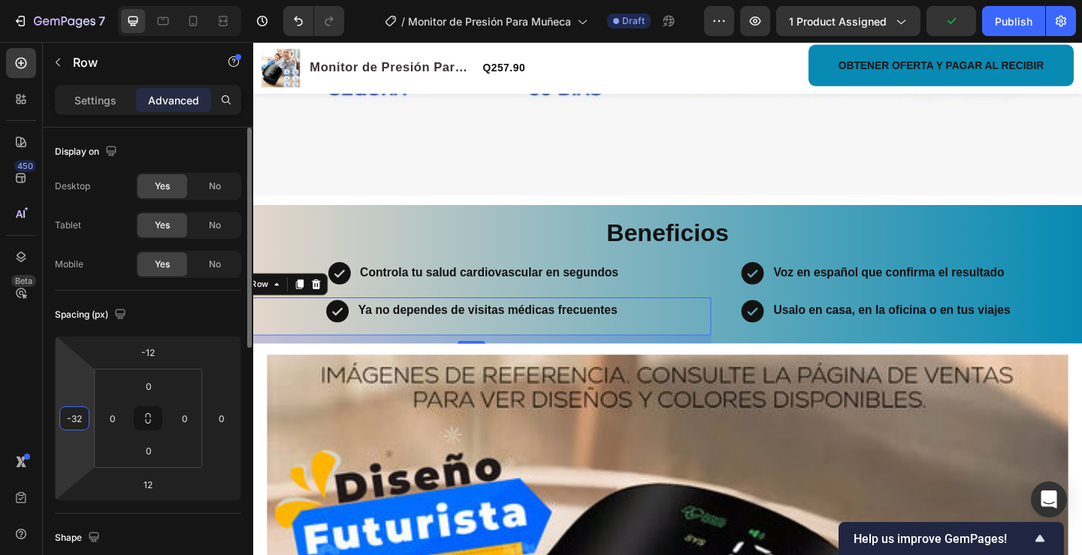
drag, startPoint x: 77, startPoint y: 455, endPoint x: 80, endPoint y: 443, distance: 12.4
click at [80, 0] on html "7 Version history / Monitor de Presión Para Muñeca Draft Preview 1 product assi…" at bounding box center [541, 0] width 1082 height 0
type input "-30"
click at [185, 19] on div at bounding box center [193, 21] width 24 height 24
type input "0"
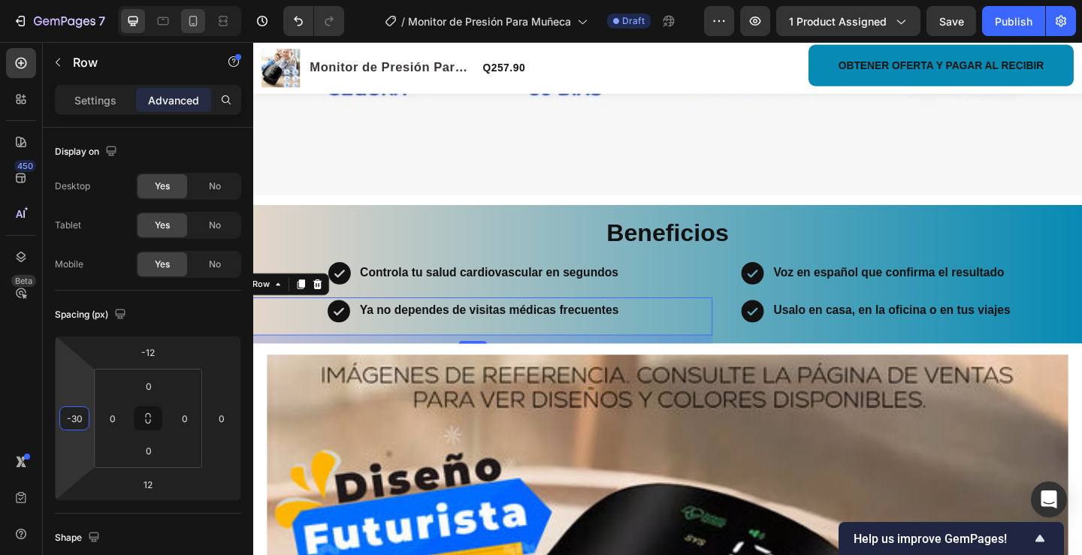
type input "0"
type input "10"
type input "6"
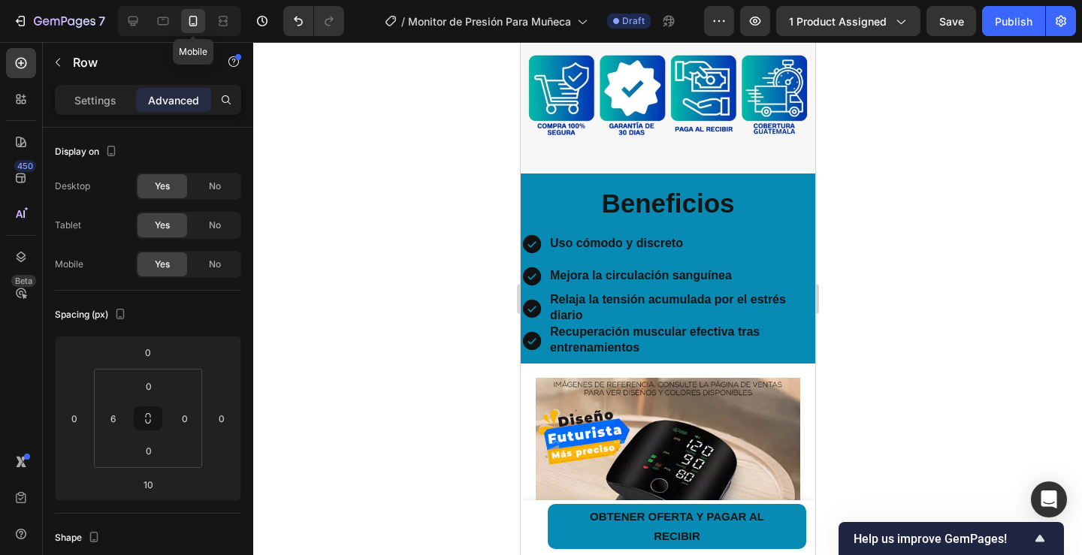
scroll to position [1296, 0]
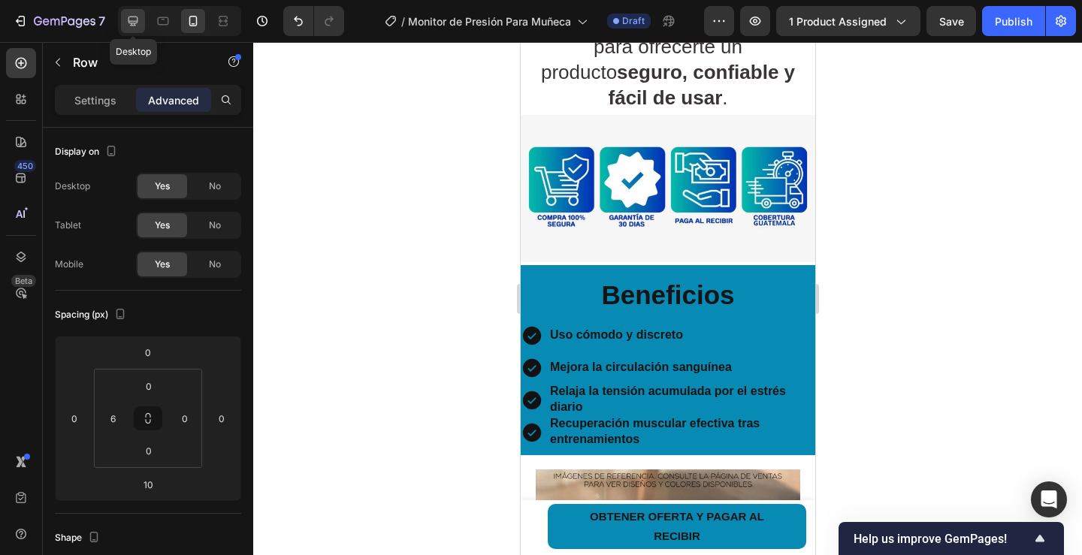
click at [135, 17] on icon at bounding box center [133, 22] width 10 height 10
type input "-12"
type input "-30"
type input "12"
type input "0"
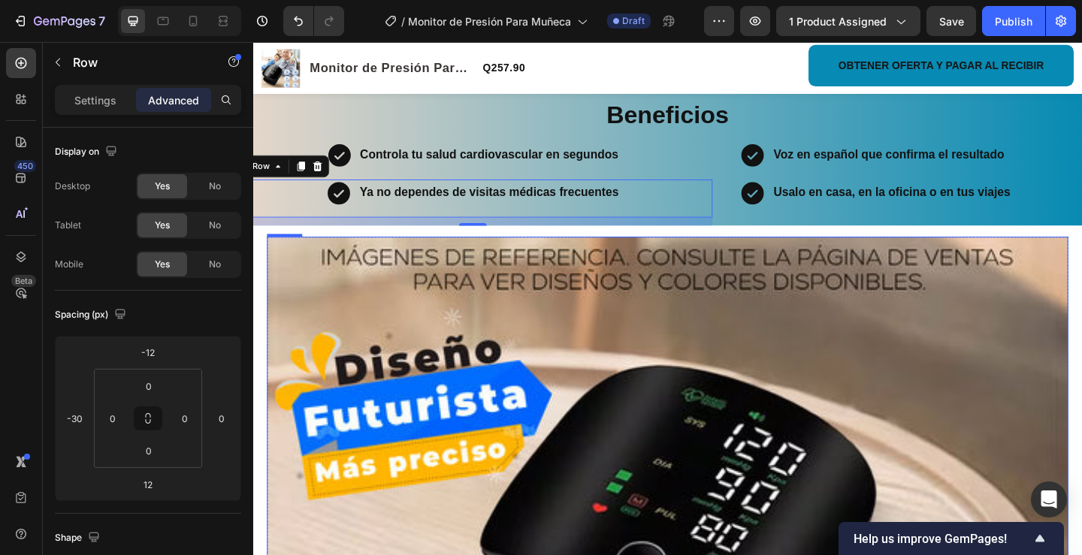
scroll to position [1343, 0]
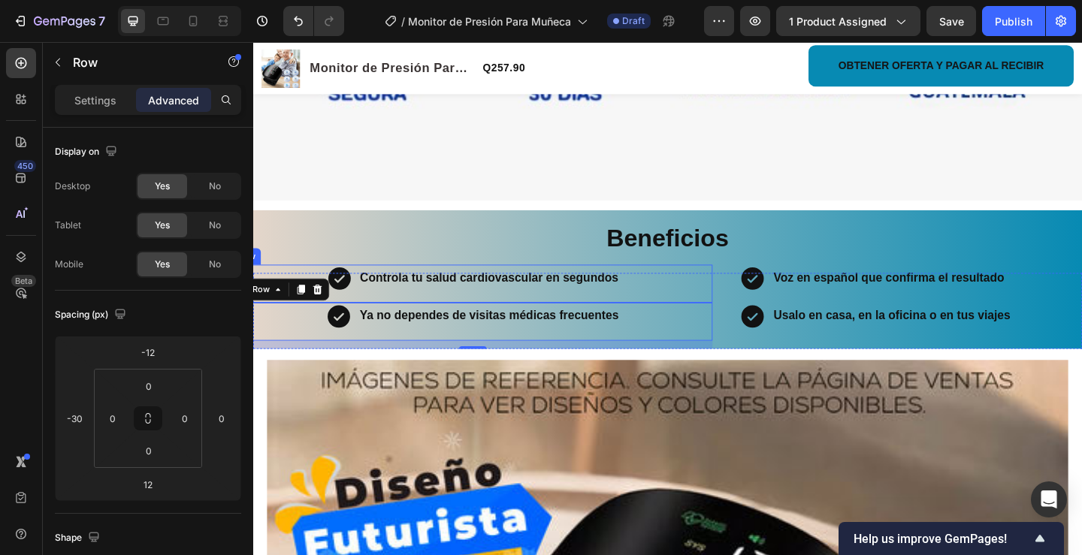
click at [651, 291] on div "Icon Controla tu salud cardiovascular en segundos Text Block Row" at bounding box center [492, 305] width 522 height 41
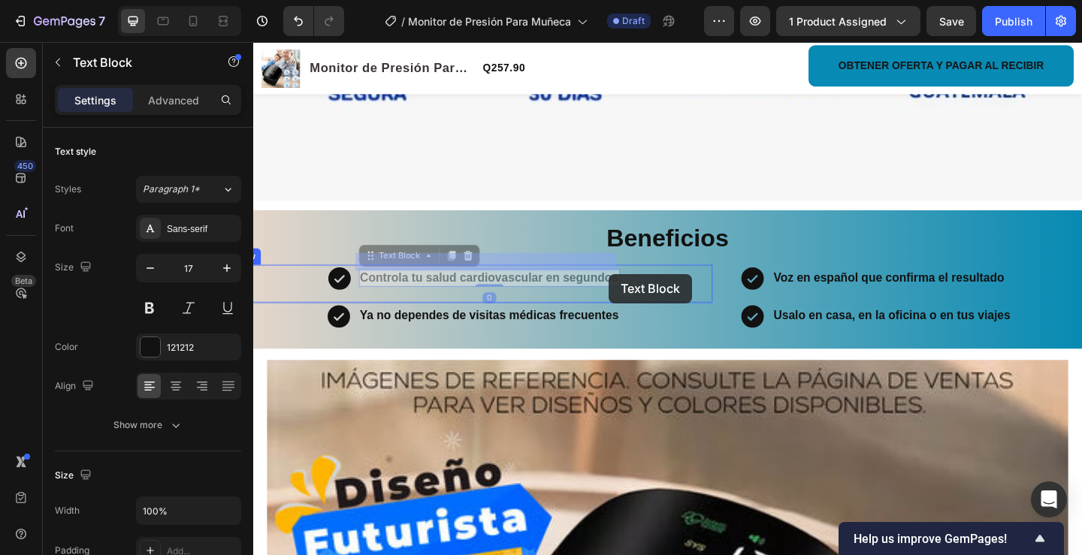
drag, startPoint x: 647, startPoint y: 295, endPoint x: 639, endPoint y: 295, distance: 7.6
click at [638, 295] on div "Header Product Images Monitor de Presión Para Muñeca Product Title Q257.90 Prod…" at bounding box center [704, 547] width 902 height 3697
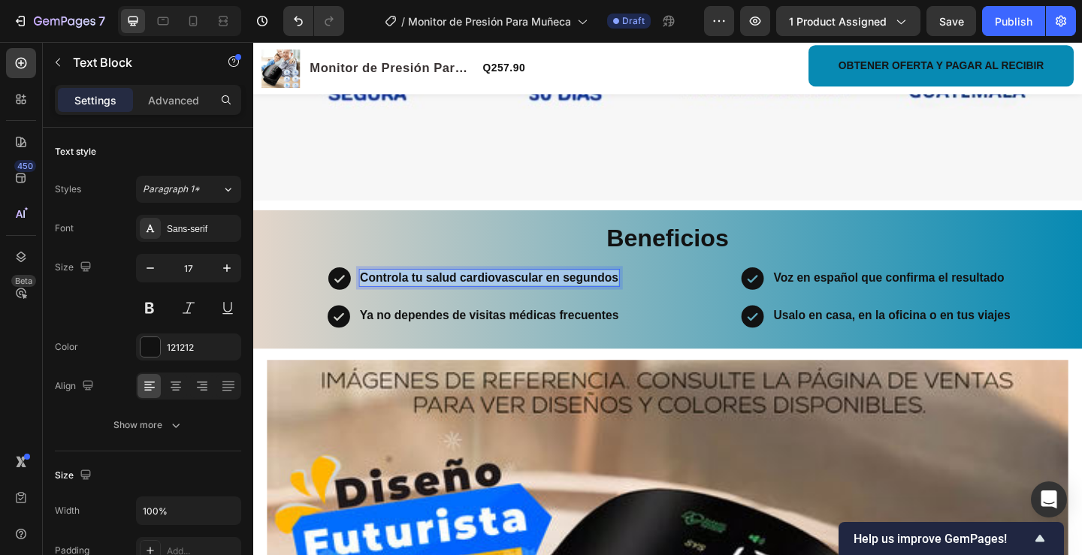
drag, startPoint x: 646, startPoint y: 292, endPoint x: 367, endPoint y: 295, distance: 279.5
click at [370, 296] on strong "Controla tu salud cardiovascular en segundos" at bounding box center [510, 299] width 281 height 14
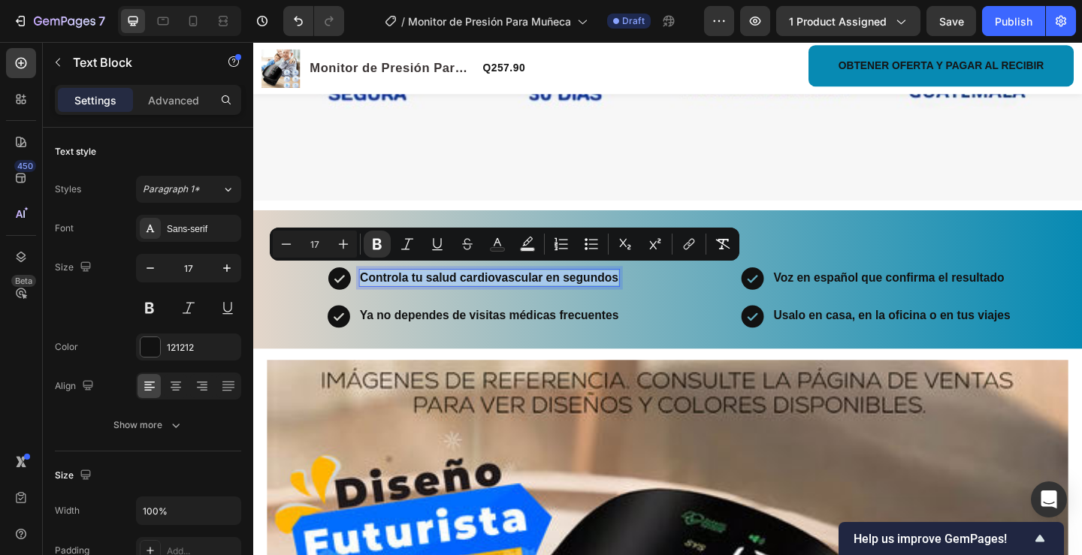
copy strong "Controla tu salud cardiovascular en segundos"
click at [646, 334] on strong "Ya no dependes de visitas médicas frecuentes" at bounding box center [510, 340] width 282 height 14
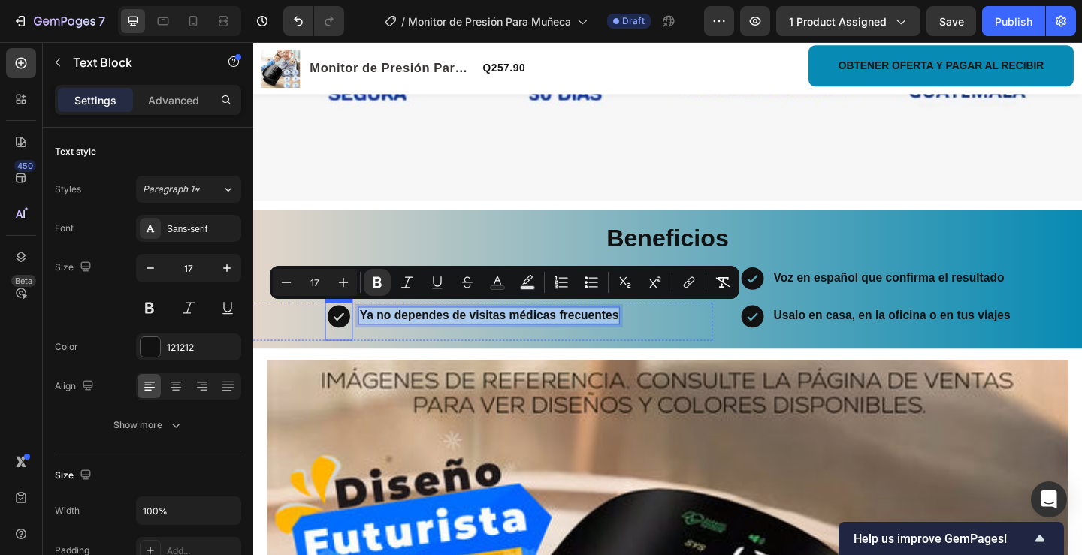
drag, startPoint x: 646, startPoint y: 334, endPoint x: 346, endPoint y: 340, distance: 299.9
click at [346, 340] on div "Icon Ya no dependes de visitas médicas frecuentes Text Block 0 Row" at bounding box center [492, 346] width 522 height 41
copy strong "Ya no dependes de visitas médicas frecuentes"
click at [1062, 294] on strong "Voz en español que confirma el resultado" at bounding box center [944, 299] width 251 height 14
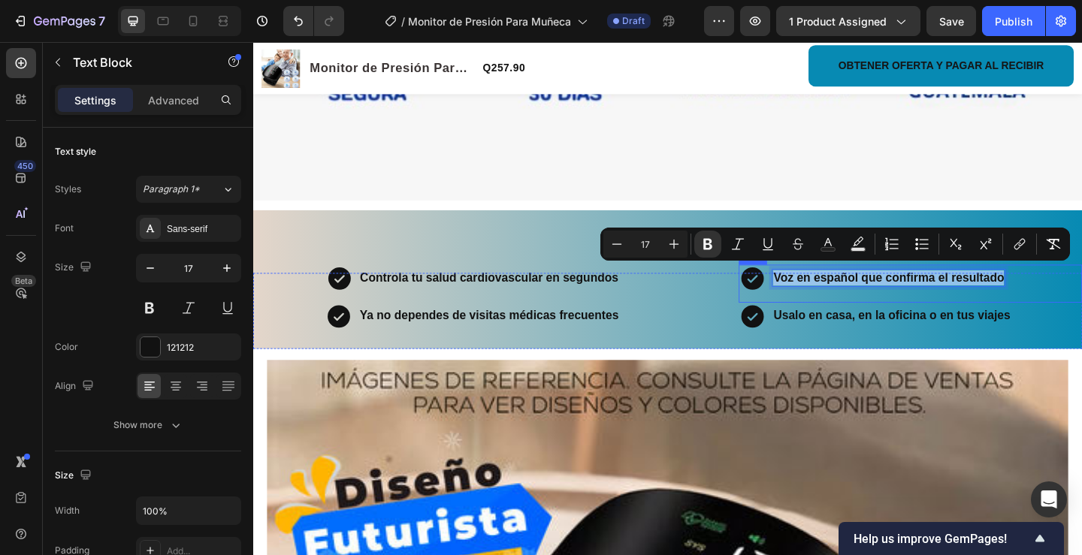
drag, startPoint x: 1062, startPoint y: 290, endPoint x: 814, endPoint y: 304, distance: 249.1
click at [818, 304] on div "Voz en español que confirma el resultado Text Block 0" at bounding box center [945, 305] width 254 height 41
copy strong "Voz en español que confirma el resultado"
click at [1069, 333] on strong "Usalo en casa, en la oficina o en tus viajes" at bounding box center [948, 340] width 258 height 14
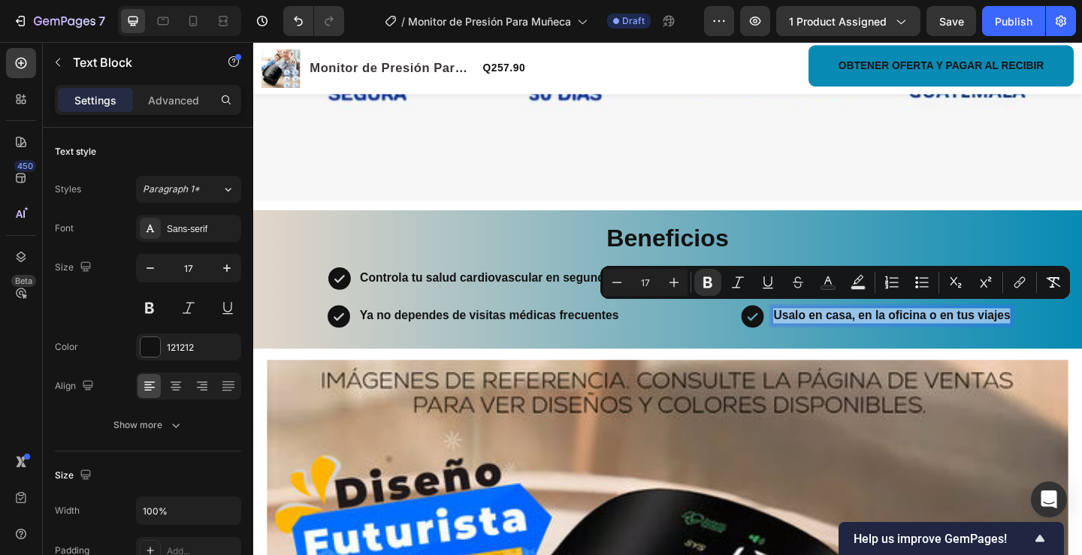
drag, startPoint x: 1070, startPoint y: 334, endPoint x: 814, endPoint y: 337, distance: 256.2
click at [818, 337] on div "Usalo en casa, en la oficina o en tus viajes" at bounding box center [948, 341] width 261 height 18
copy strong "Usalo en casa, en la oficina o en tus viajes"
click at [194, 17] on icon at bounding box center [193, 21] width 8 height 11
type input "14"
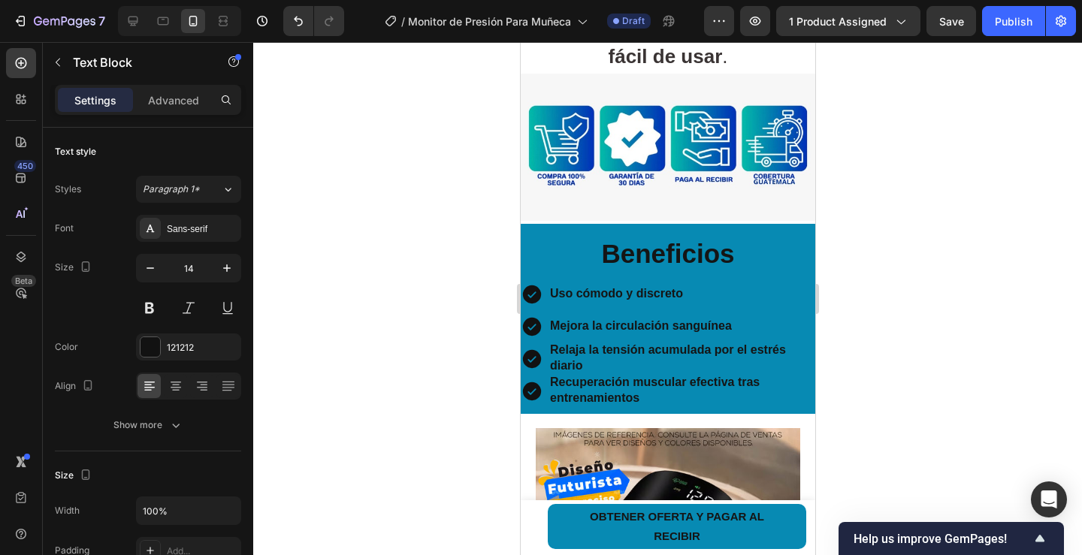
scroll to position [1287, 0]
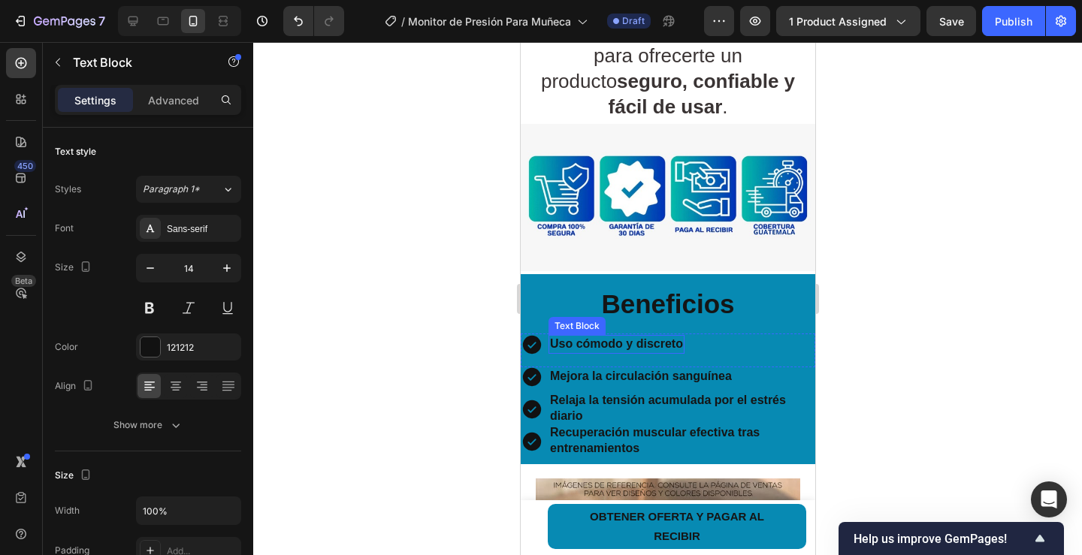
click at [684, 346] on div "Icon Uso cómodo y discreto Text Block Row" at bounding box center [667, 351] width 295 height 34
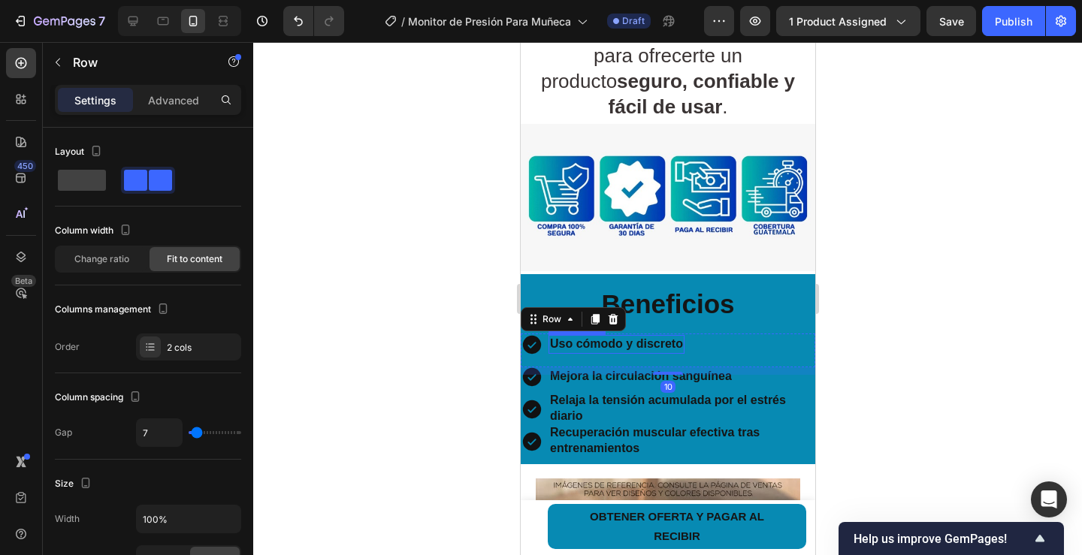
click at [680, 347] on div "Uso cómodo y discreto" at bounding box center [616, 345] width 136 height 17
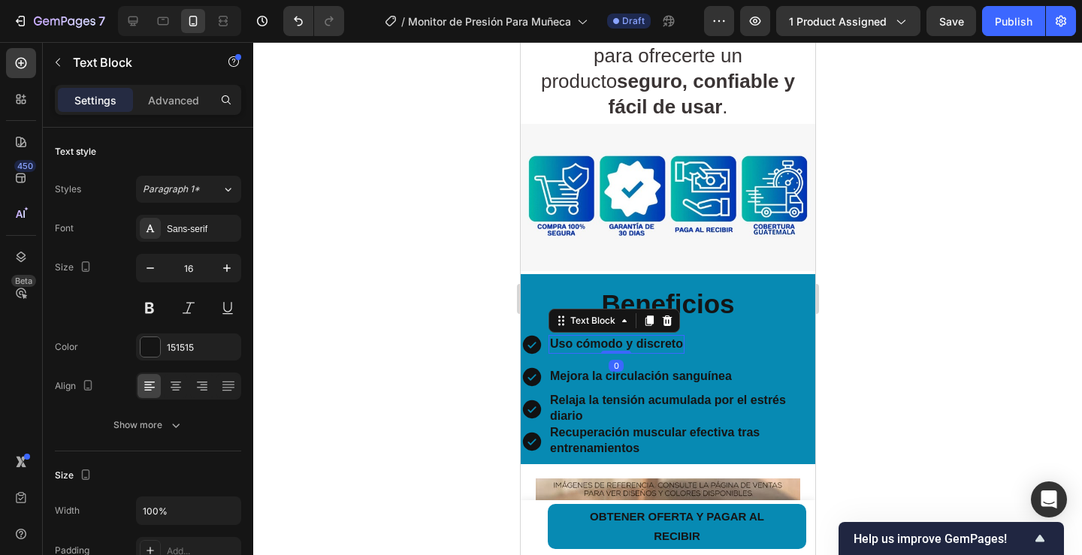
click at [680, 349] on strong "Uso cómodo y discreto" at bounding box center [615, 343] width 133 height 13
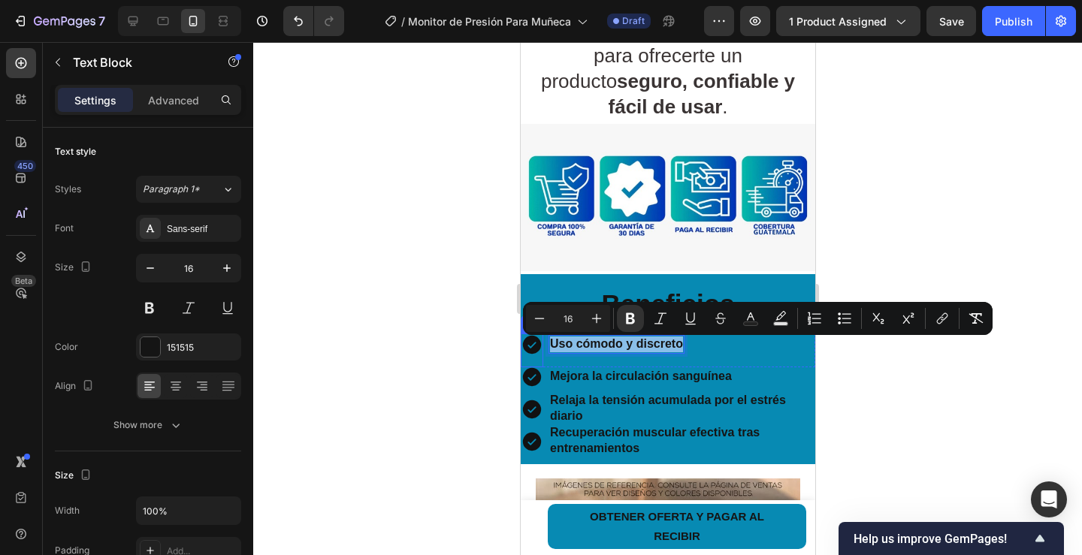
drag, startPoint x: 682, startPoint y: 349, endPoint x: 531, endPoint y: 353, distance: 150.3
click at [531, 353] on div "Icon Uso cómodo y discreto Text Block 0 Row" at bounding box center [667, 351] width 295 height 34
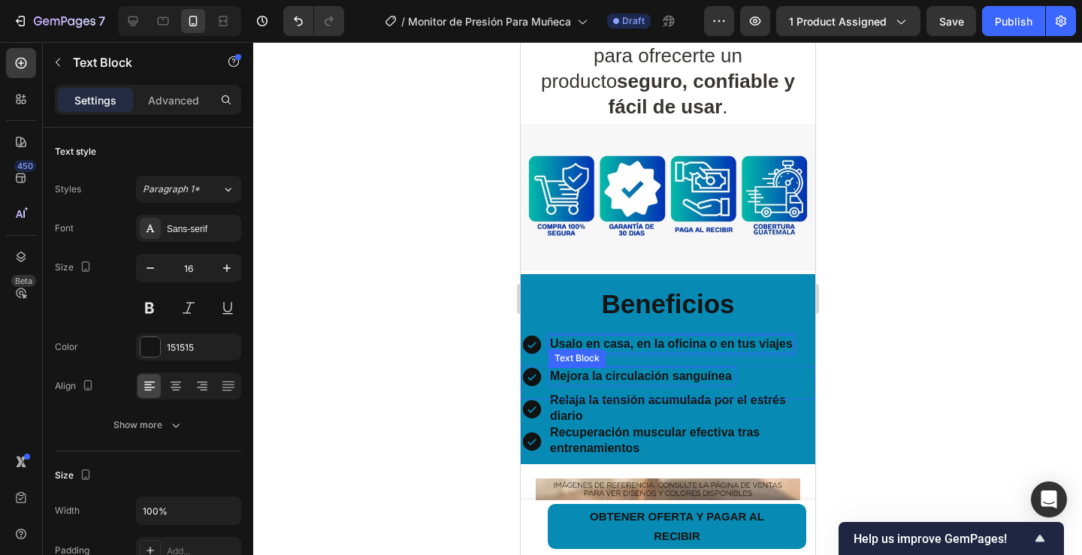
click at [731, 382] on span at bounding box center [732, 376] width 3 height 12
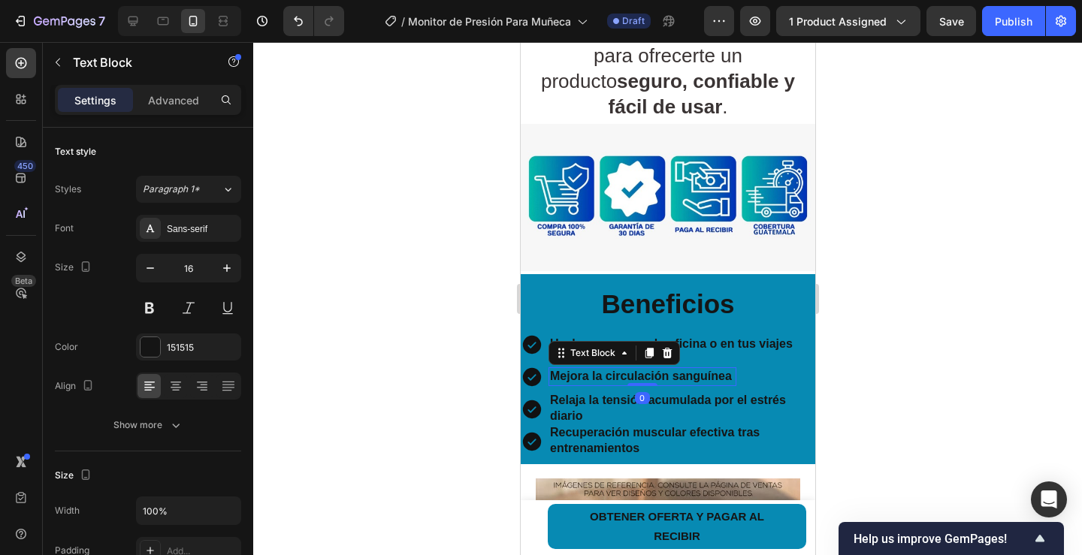
click at [731, 382] on span at bounding box center [732, 376] width 3 height 12
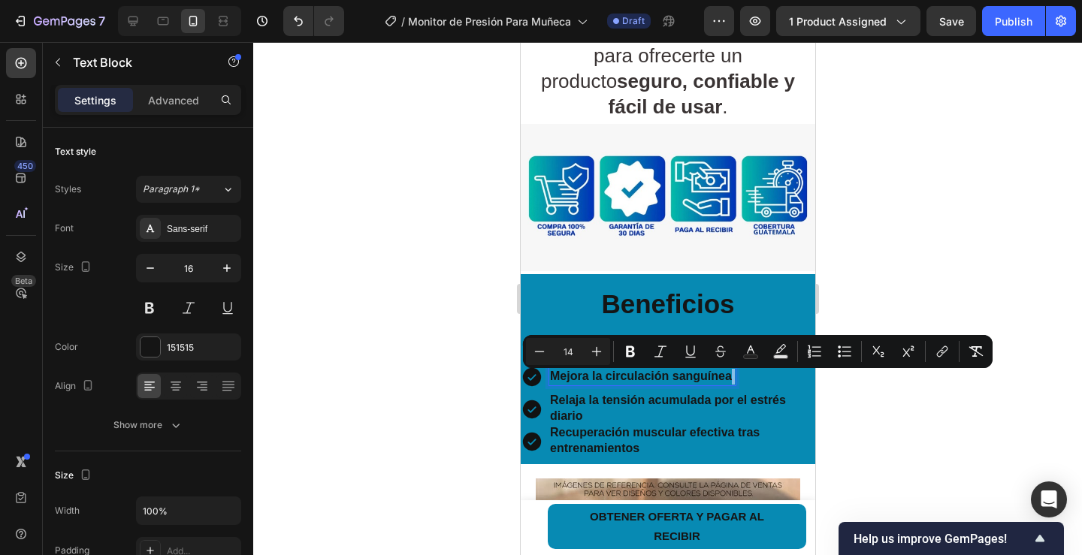
click at [731, 382] on span "Rich Text Editor. Editing area: main" at bounding box center [732, 376] width 3 height 12
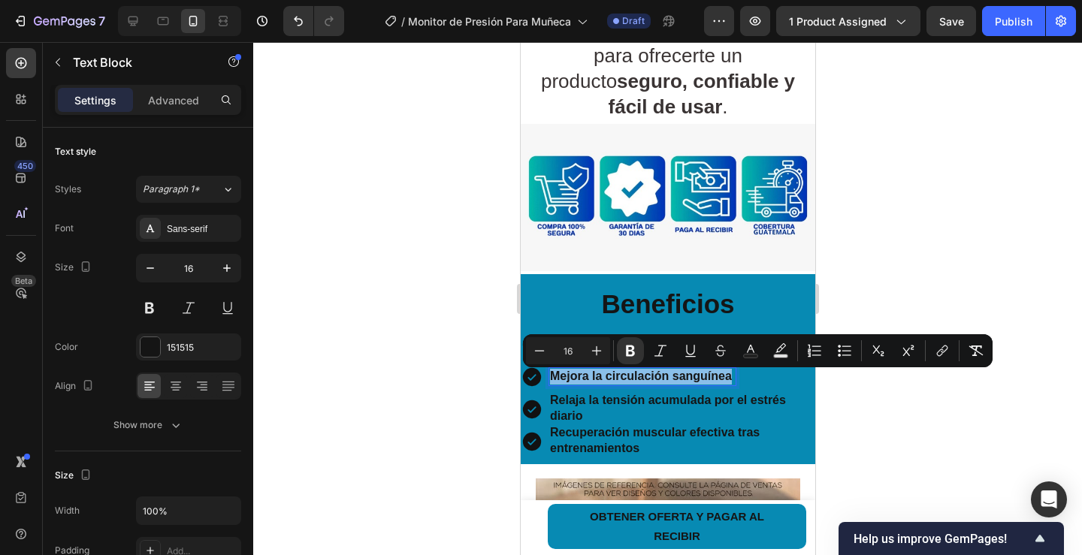
drag, startPoint x: 730, startPoint y: 382, endPoint x: 552, endPoint y: 388, distance: 178.9
click at [552, 385] on p "Mejora la circulación sanguínea" at bounding box center [641, 377] width 185 height 16
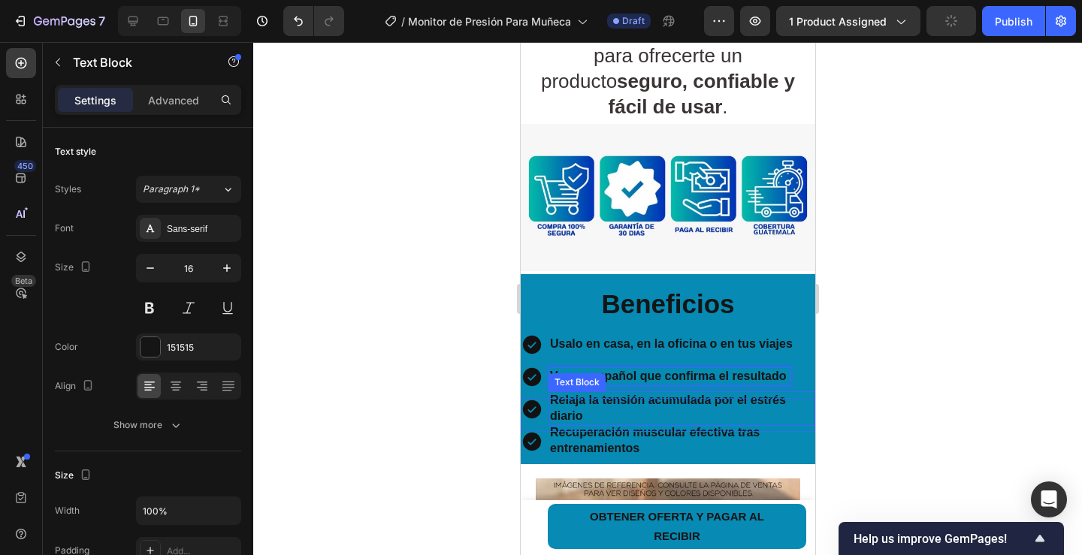
click at [588, 420] on p "Relaja la tensión acumulada por el estrés diario" at bounding box center [681, 409] width 264 height 32
click at [585, 420] on p "Relaja la tensión acumulada por el estrés diario" at bounding box center [681, 409] width 264 height 32
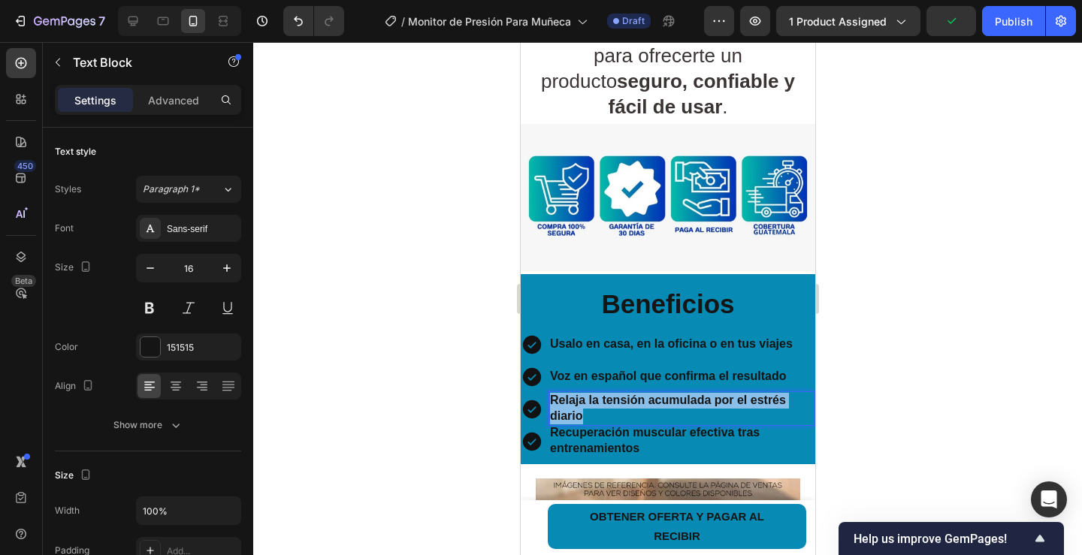
drag, startPoint x: 585, startPoint y: 420, endPoint x: 550, endPoint y: 404, distance: 38.3
click at [550, 404] on p "Relaja la tensión acumulada por el estrés diario" at bounding box center [681, 409] width 264 height 32
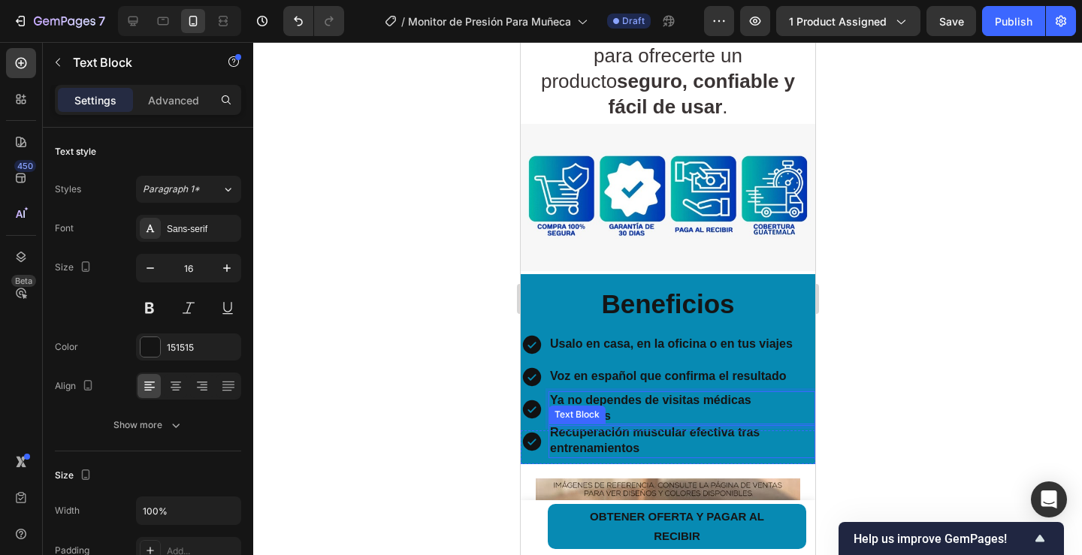
click at [637, 455] on strong "Recuperación muscular efectiva tras entrenamientos" at bounding box center [654, 440] width 210 height 29
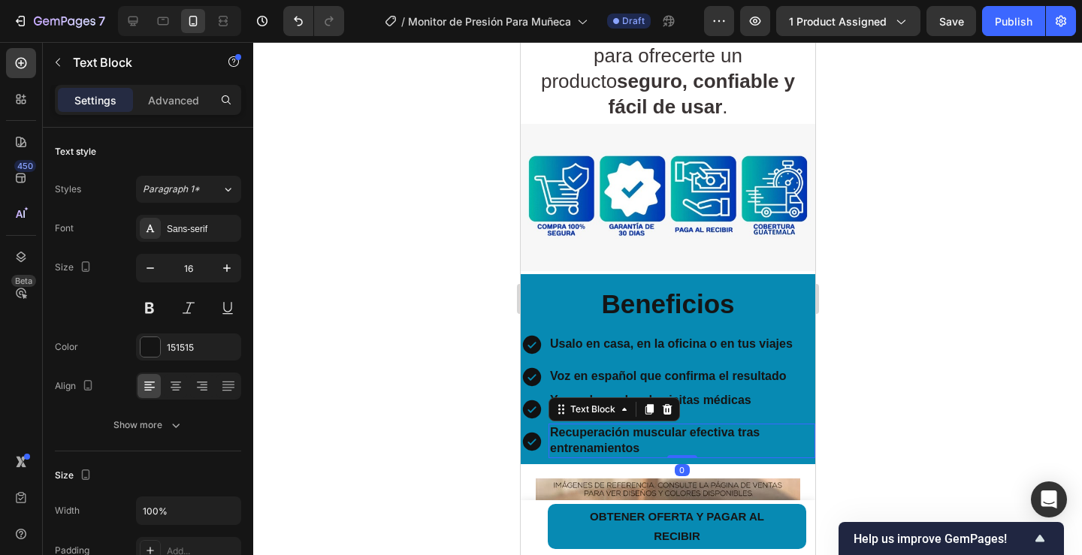
click at [642, 453] on p "Recuperación muscular efectiva tras entrenamientos" at bounding box center [681, 441] width 264 height 32
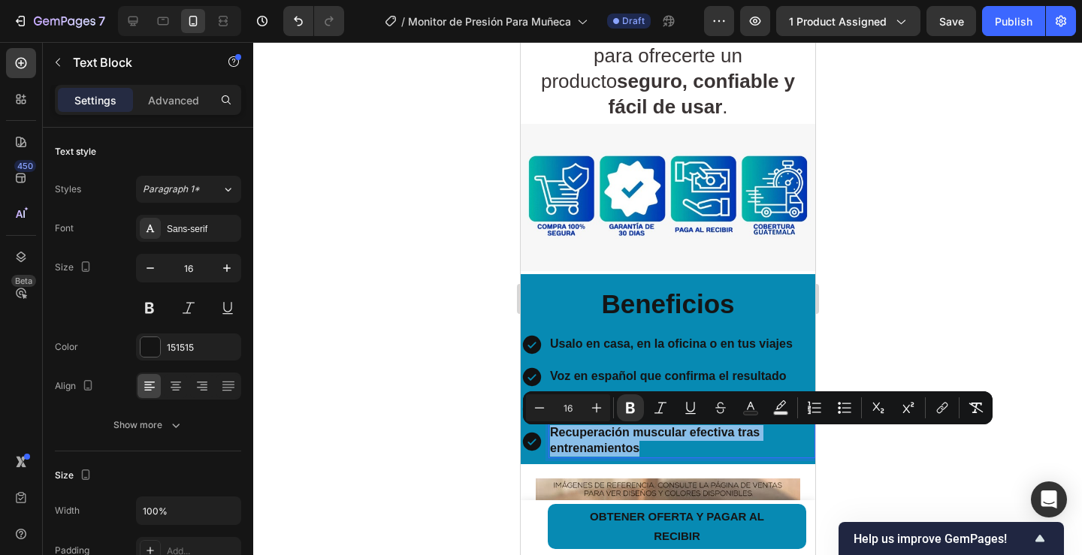
drag, startPoint x: 642, startPoint y: 453, endPoint x: 551, endPoint y: 437, distance: 93.1
click at [551, 437] on p "Recuperación muscular efectiva tras entrenamientos" at bounding box center [681, 441] width 264 height 32
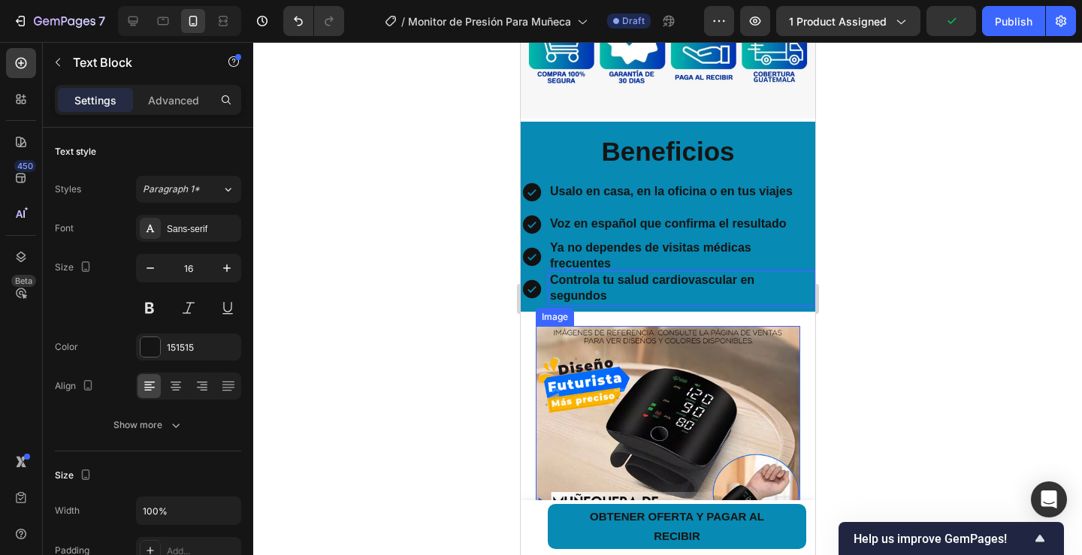
scroll to position [1437, 0]
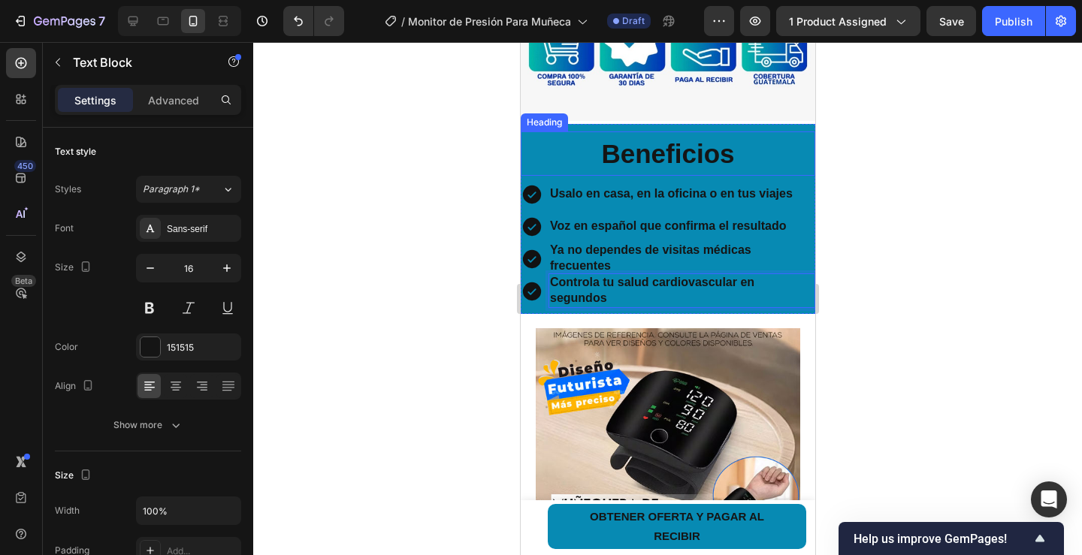
click at [552, 150] on h2 "Beneficios" at bounding box center [667, 153] width 295 height 44
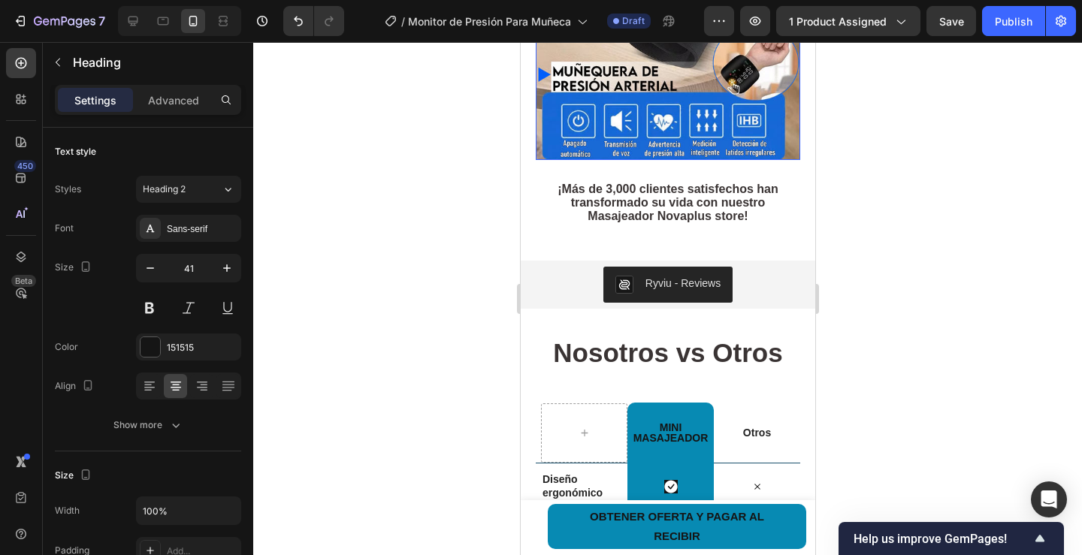
scroll to position [1888, 0]
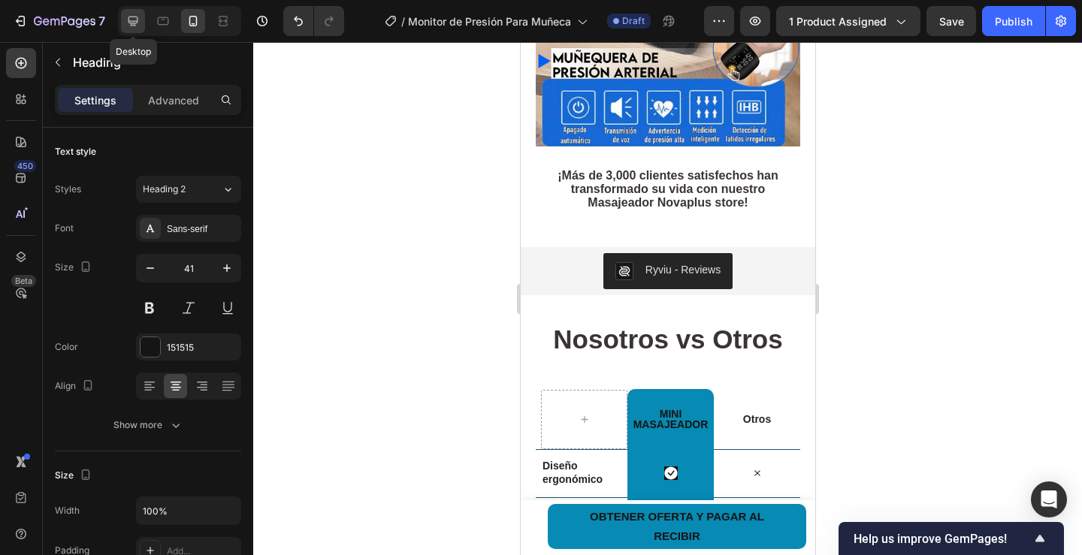
click at [128, 20] on icon at bounding box center [133, 22] width 10 height 10
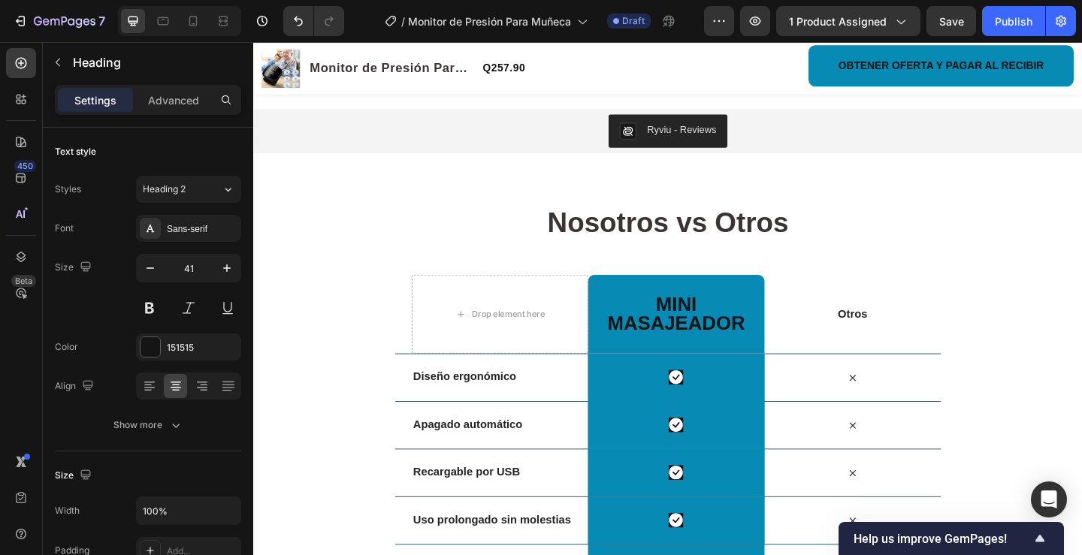
scroll to position [2565, 0]
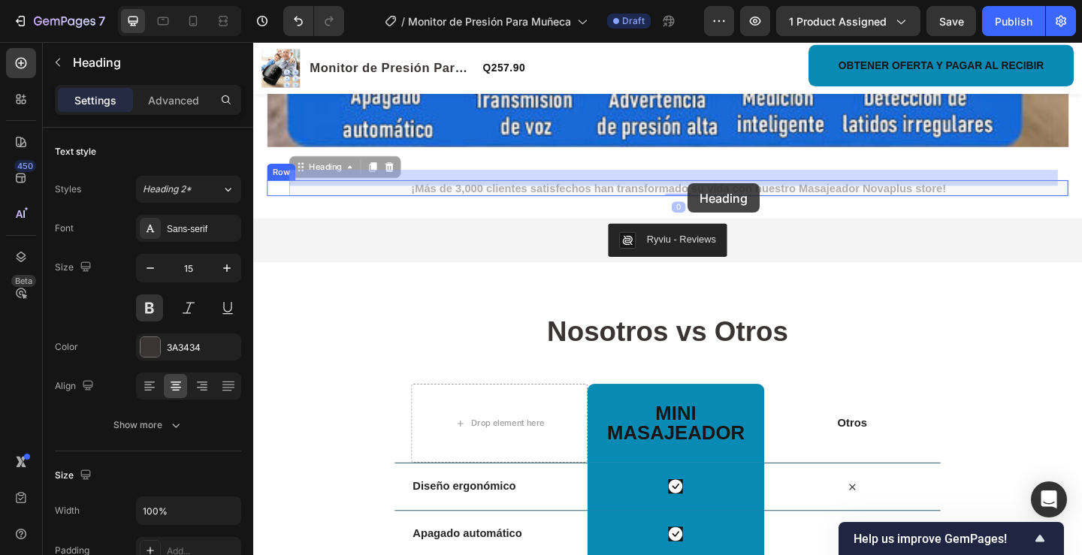
drag, startPoint x: 1011, startPoint y: 189, endPoint x: 726, endPoint y: 196, distance: 285.6
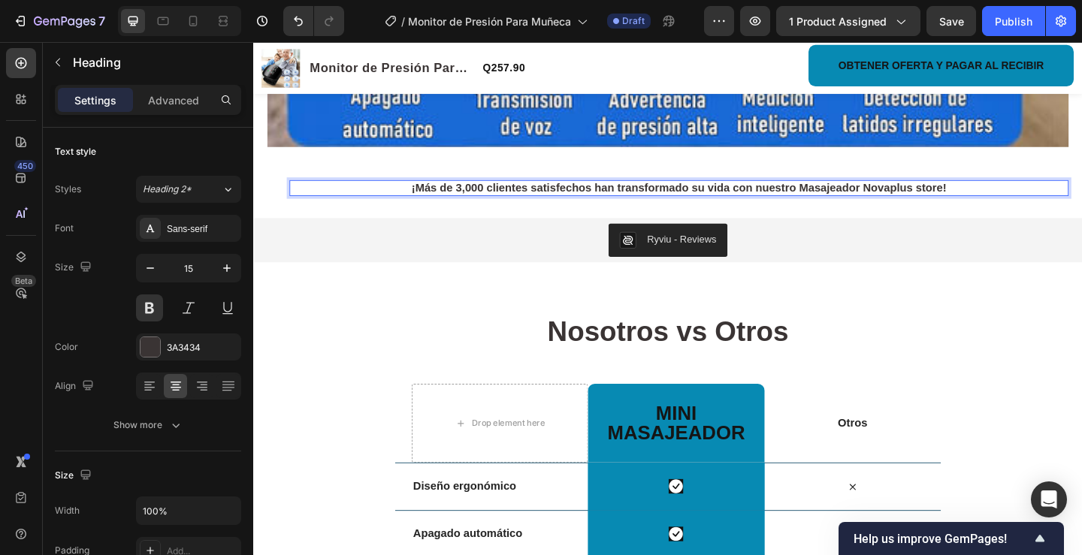
click at [908, 195] on span "¡Más de 3,000 clientes satisfechos han transformado su vida con nuestro Masajea…" at bounding box center [716, 201] width 582 height 13
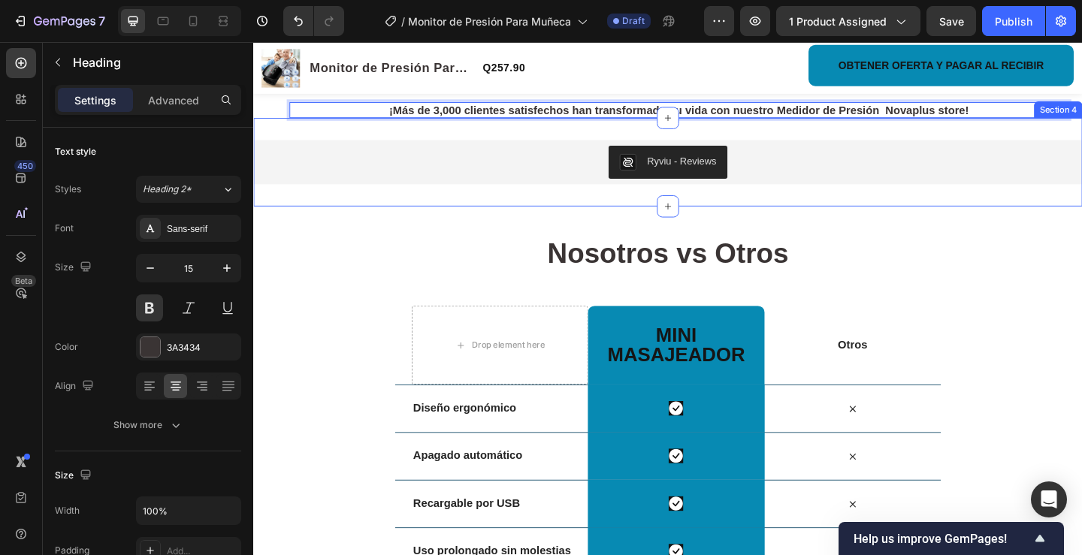
scroll to position [2715, 0]
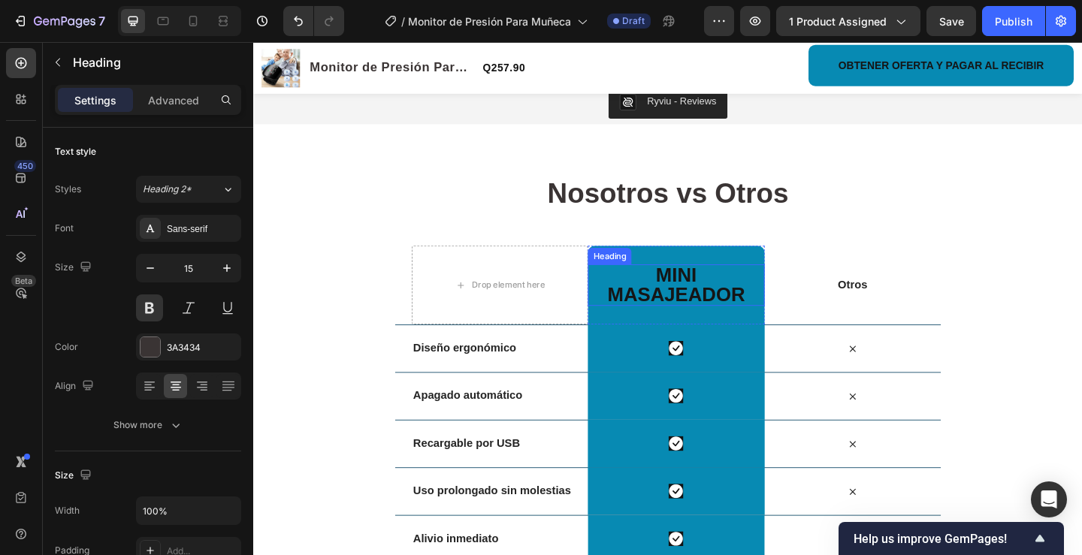
click at [787, 304] on h2 "mini masajeador" at bounding box center [713, 306] width 192 height 45
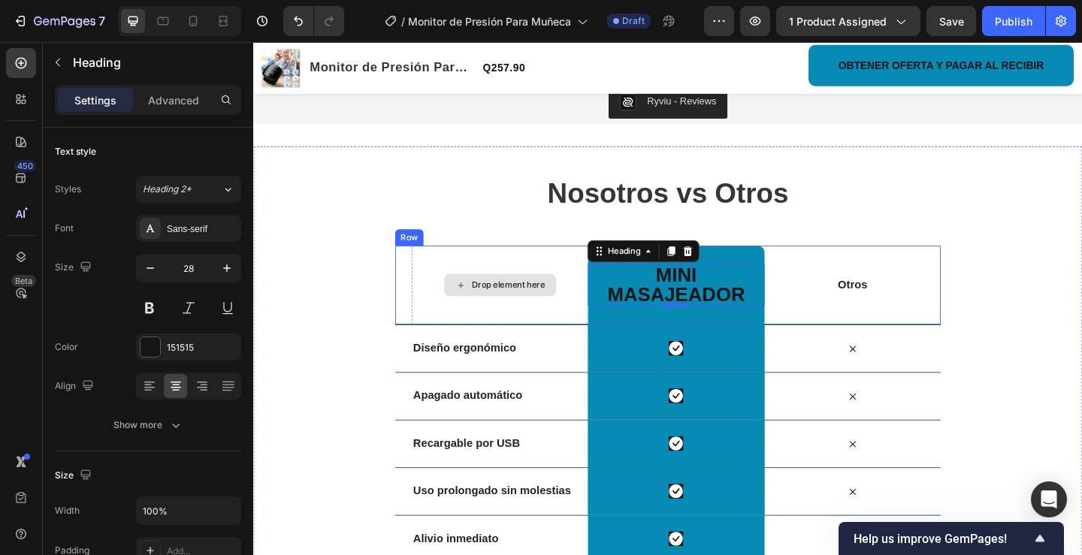
click at [527, 305] on div "Drop element here" at bounding box center [522, 307] width 122 height 24
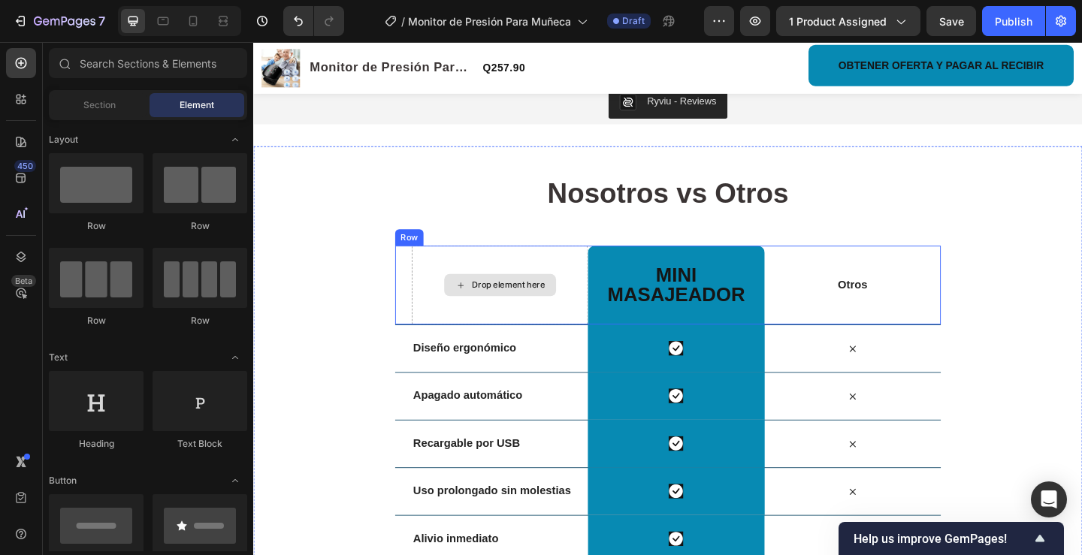
click at [525, 301] on div "Drop element here" at bounding box center [531, 307] width 80 height 12
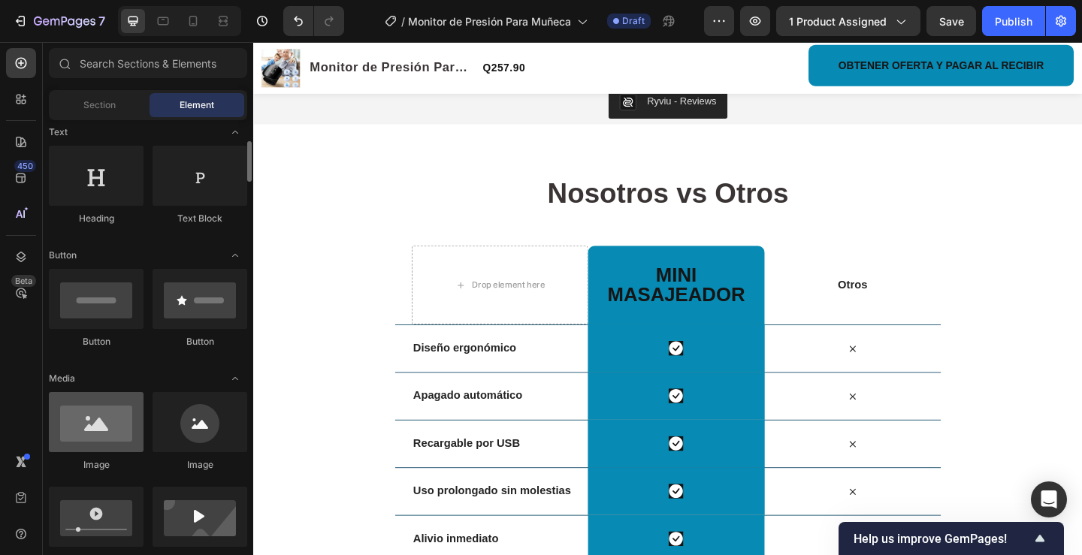
scroll to position [301, 0]
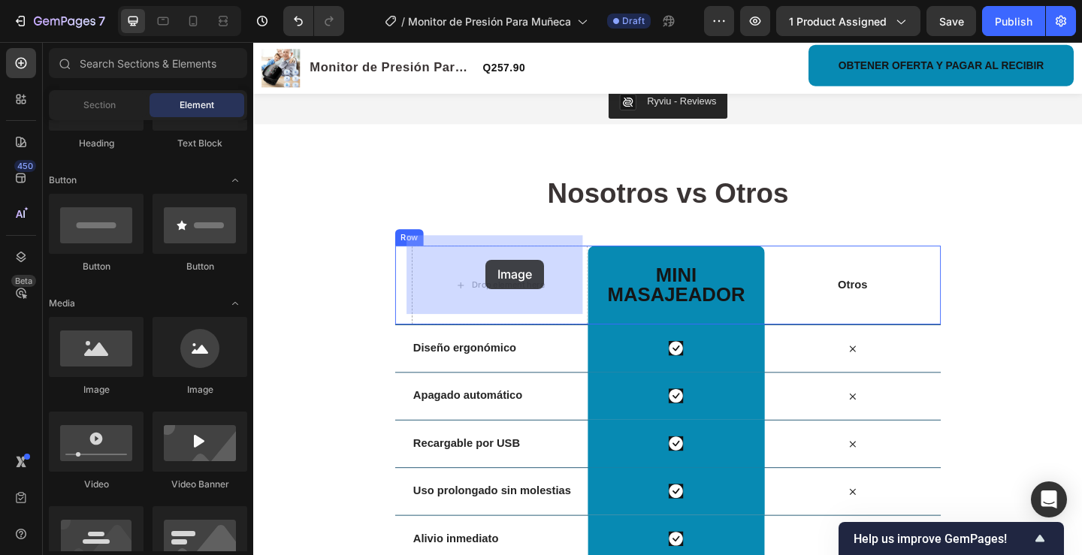
drag, startPoint x: 361, startPoint y: 391, endPoint x: 482, endPoint y: 272, distance: 170.6
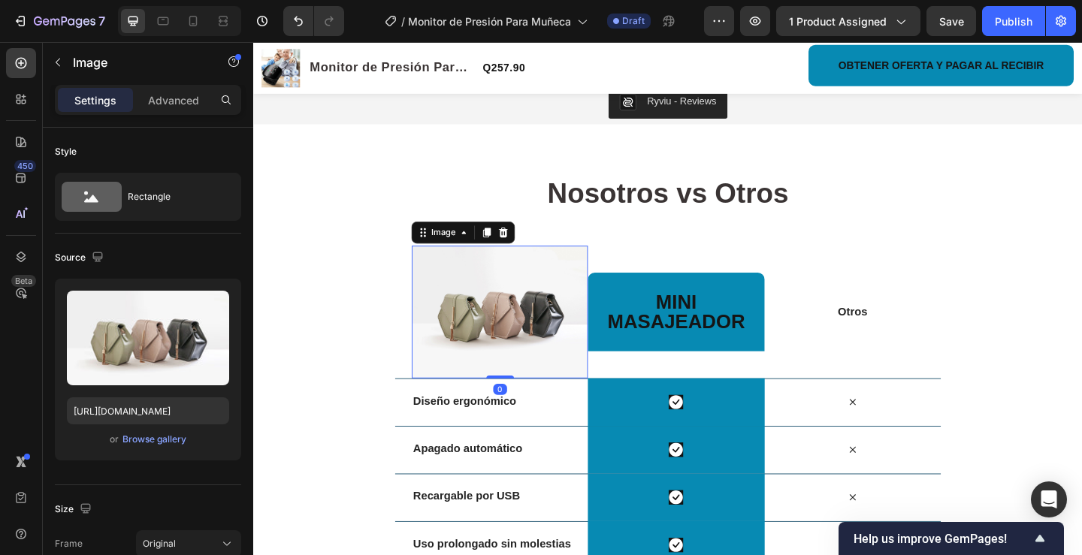
click at [509, 325] on img at bounding box center [521, 336] width 192 height 144
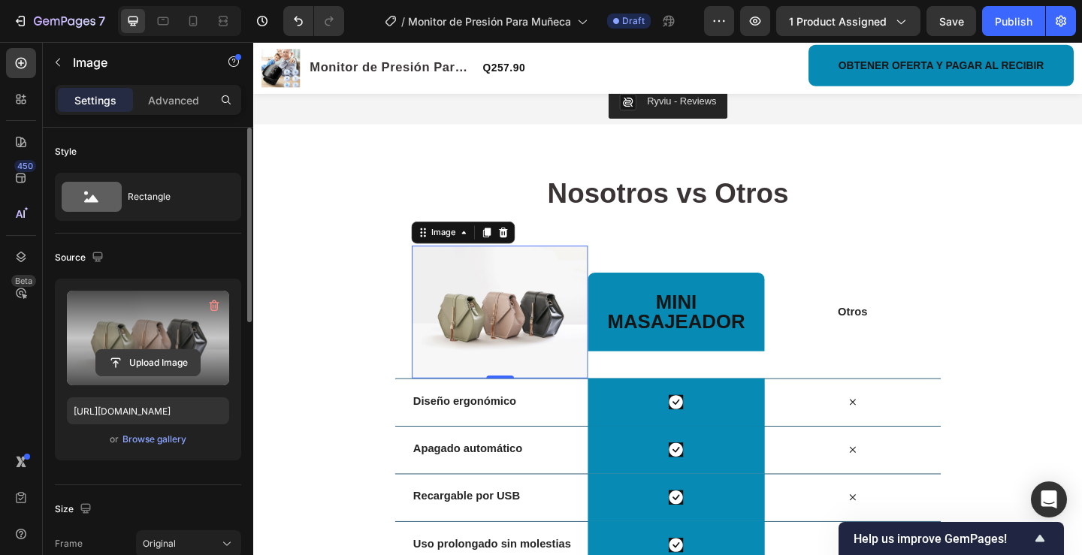
click at [151, 363] on input "file" at bounding box center [148, 363] width 104 height 26
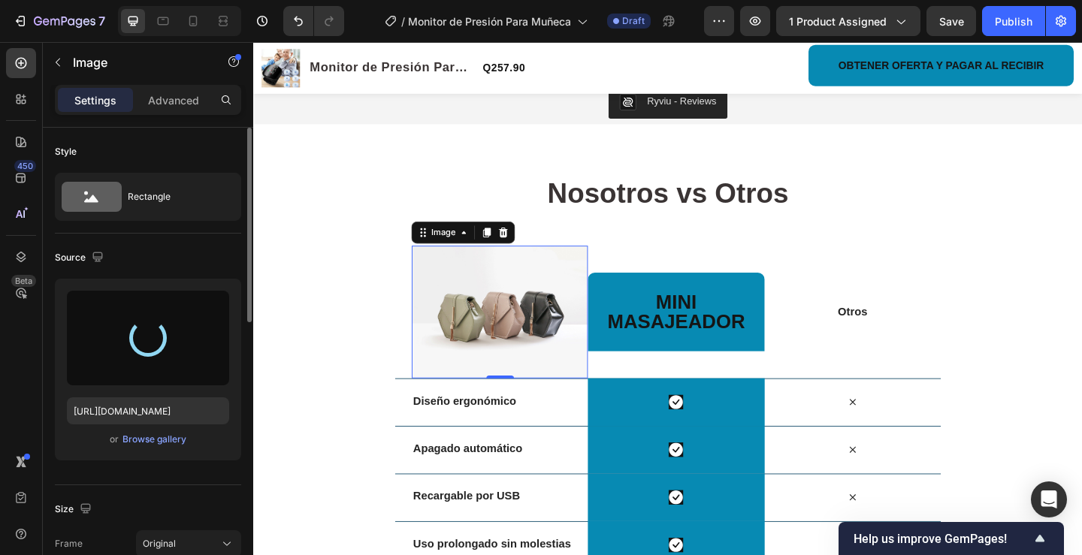
type input "https://cdn.shopify.com/s/files/1/0722/7811/4520/files/gempages_543905542532236…"
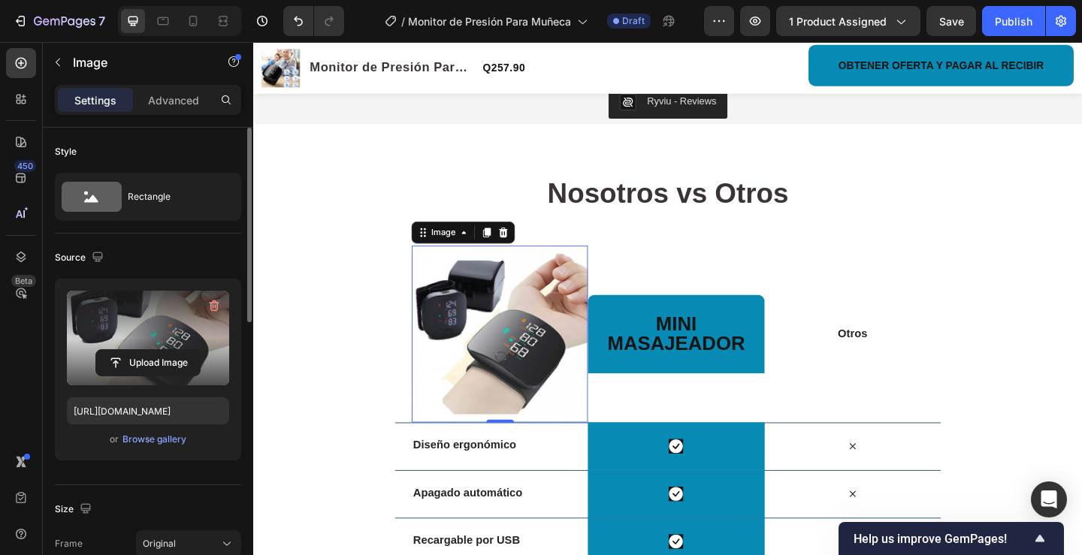
click at [557, 281] on img at bounding box center [521, 360] width 192 height 192
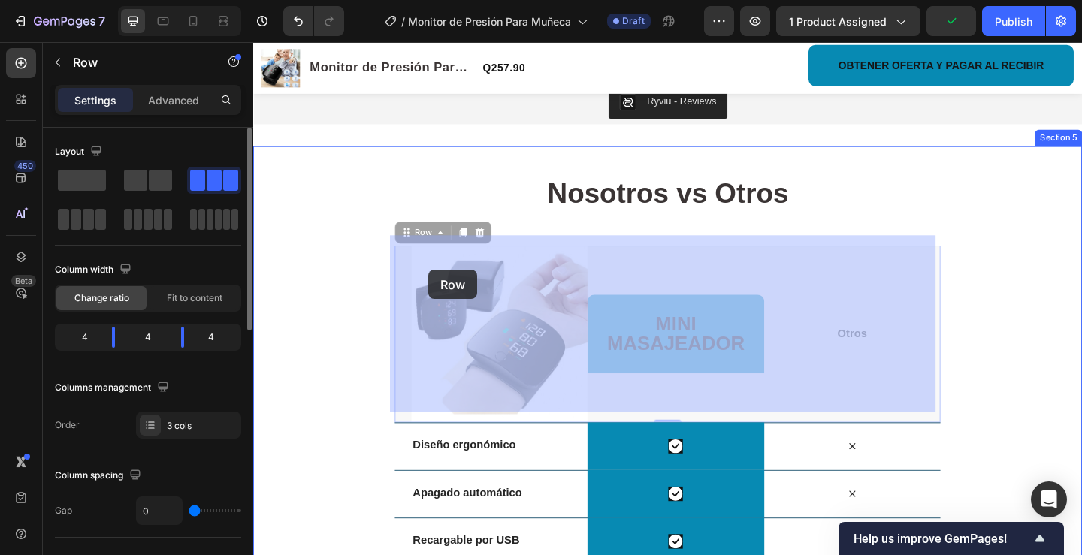
drag, startPoint x: 404, startPoint y: 252, endPoint x: 440, endPoint y: 286, distance: 49.4
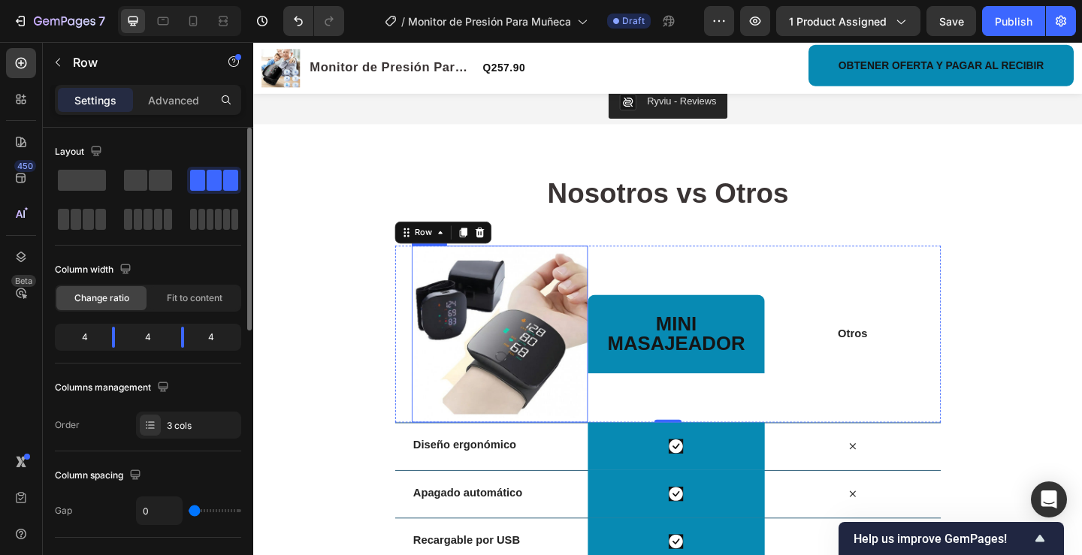
click at [602, 264] on img at bounding box center [521, 360] width 192 height 192
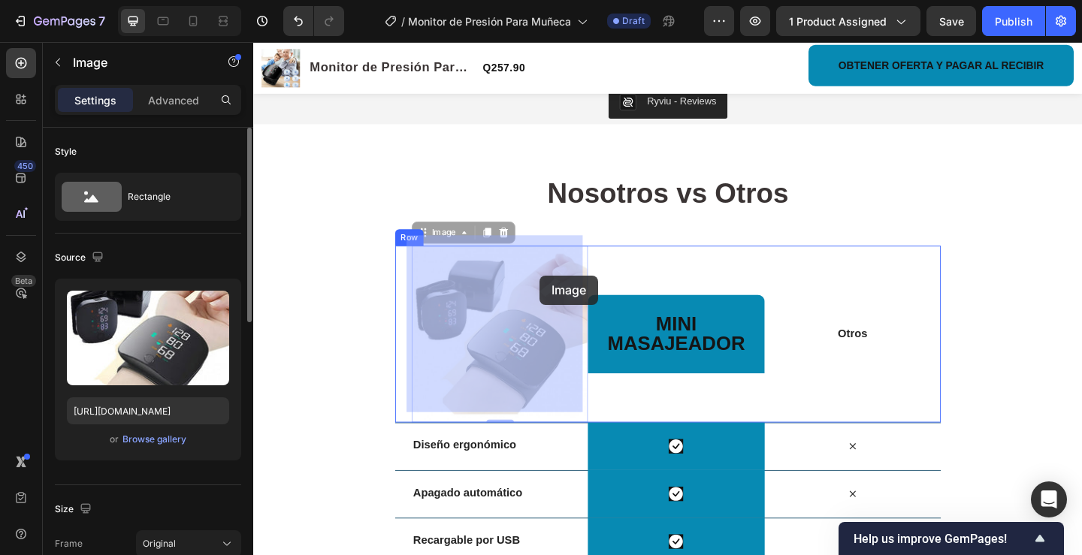
drag, startPoint x: 609, startPoint y: 253, endPoint x: 565, endPoint y: 296, distance: 61.6
drag, startPoint x: 605, startPoint y: 258, endPoint x: 534, endPoint y: 348, distance: 113.9
drag, startPoint x: 601, startPoint y: 263, endPoint x: 461, endPoint y: 415, distance: 206.8
drag, startPoint x: 591, startPoint y: 262, endPoint x: 491, endPoint y: 372, distance: 148.4
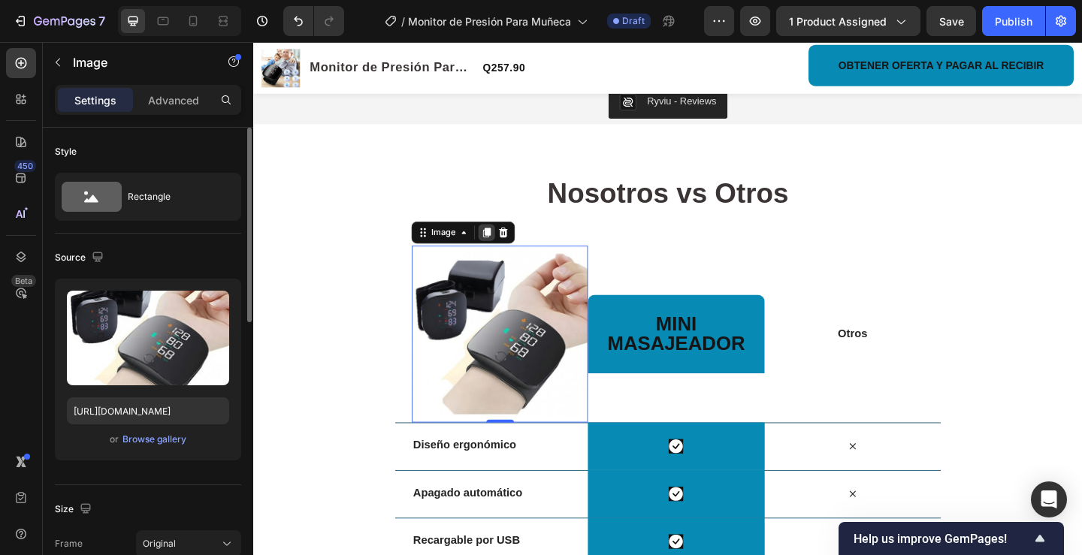
click at [503, 245] on icon at bounding box center [507, 250] width 8 height 11
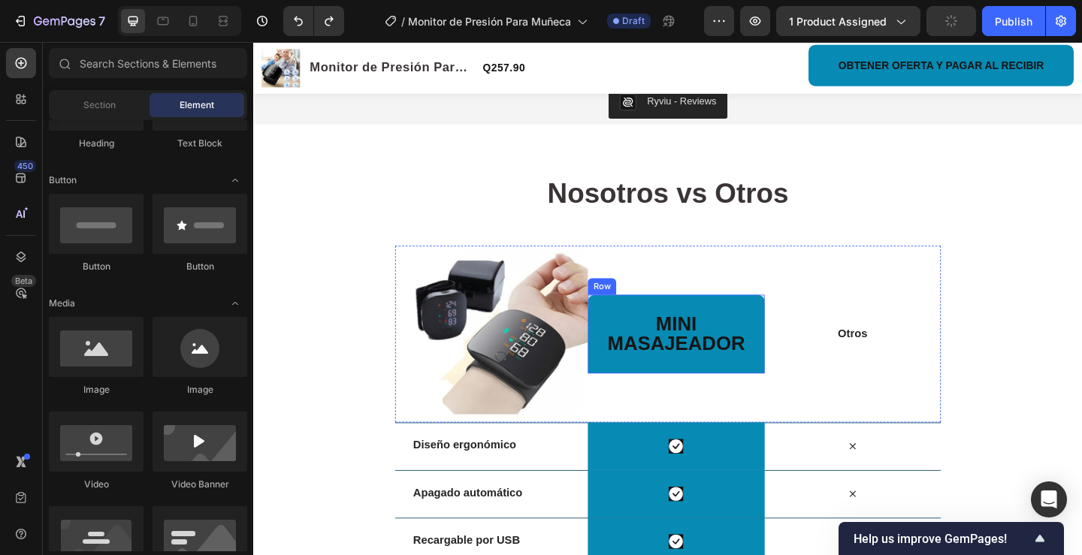
click at [726, 387] on div "mini masajeador Heading Row" at bounding box center [713, 360] width 192 height 86
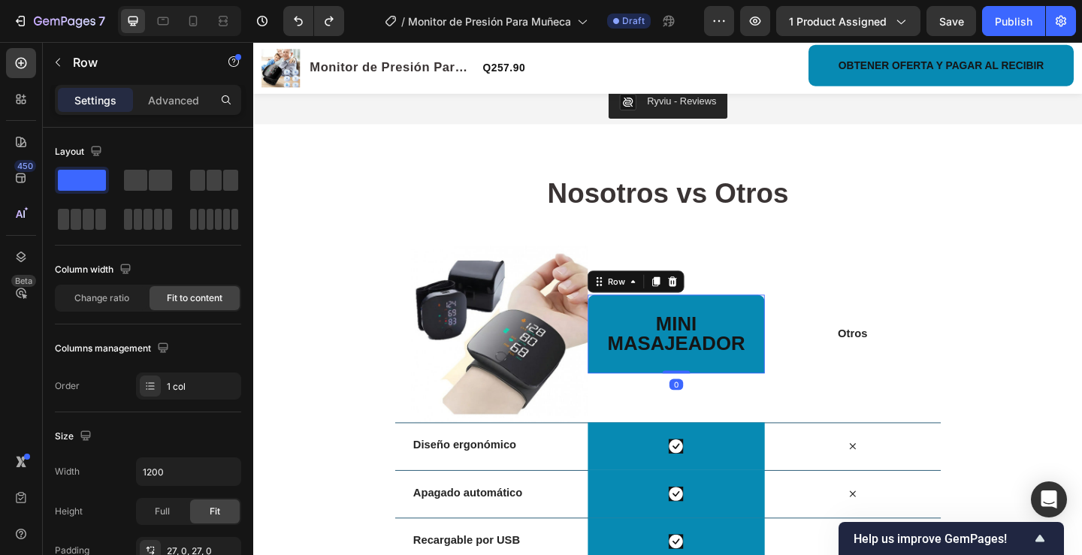
drag, startPoint x: 711, startPoint y: 391, endPoint x: 710, endPoint y: 373, distance: 17.3
click at [710, 373] on div "mini masajeador Heading Row 0" at bounding box center [713, 360] width 192 height 86
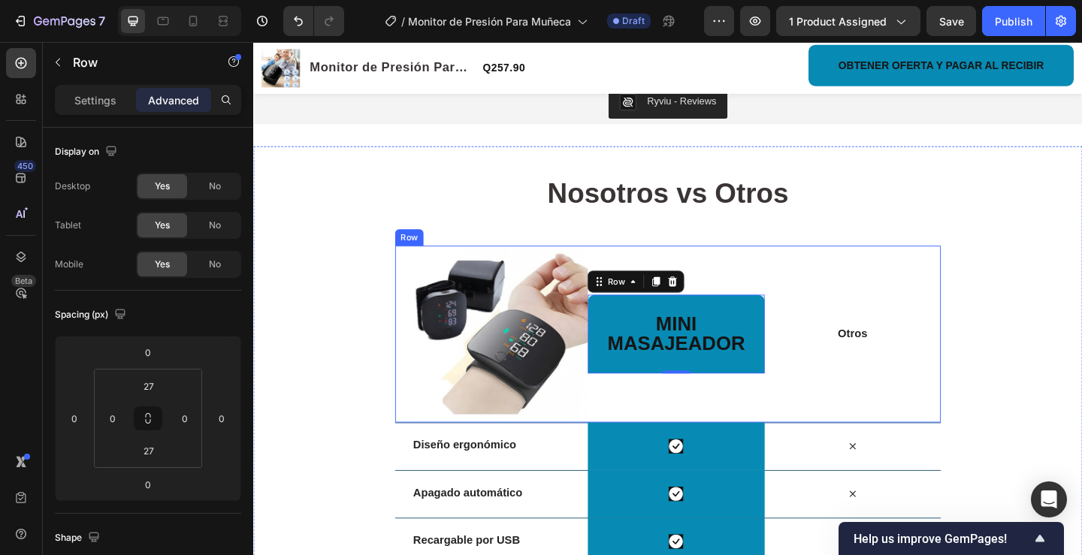
click at [702, 414] on div "mini masajeador Heading Row 0" at bounding box center [713, 360] width 192 height 192
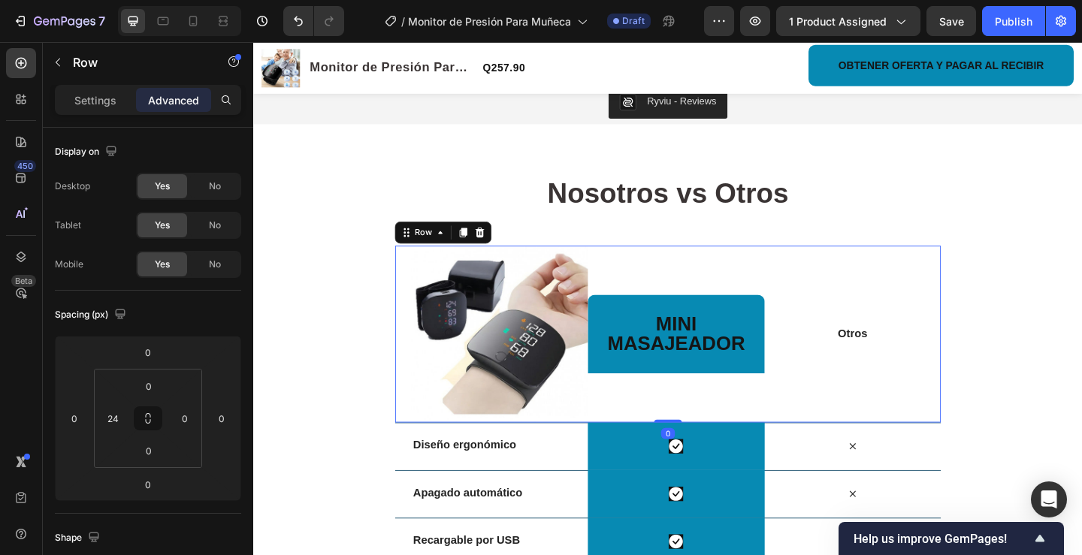
drag, startPoint x: 702, startPoint y: 443, endPoint x: 697, endPoint y: 434, distance: 9.4
click at [697, 434] on div "Image mini masajeador Heading Row Otros Text Block Row 0" at bounding box center [704, 360] width 594 height 192
drag, startPoint x: 698, startPoint y: 442, endPoint x: 694, endPoint y: 400, distance: 41.5
click at [694, 399] on div "Image mini masajeador Heading Row Otros Text Block Row 0" at bounding box center [704, 360] width 594 height 192
drag, startPoint x: 695, startPoint y: 443, endPoint x: 693, endPoint y: 425, distance: 18.9
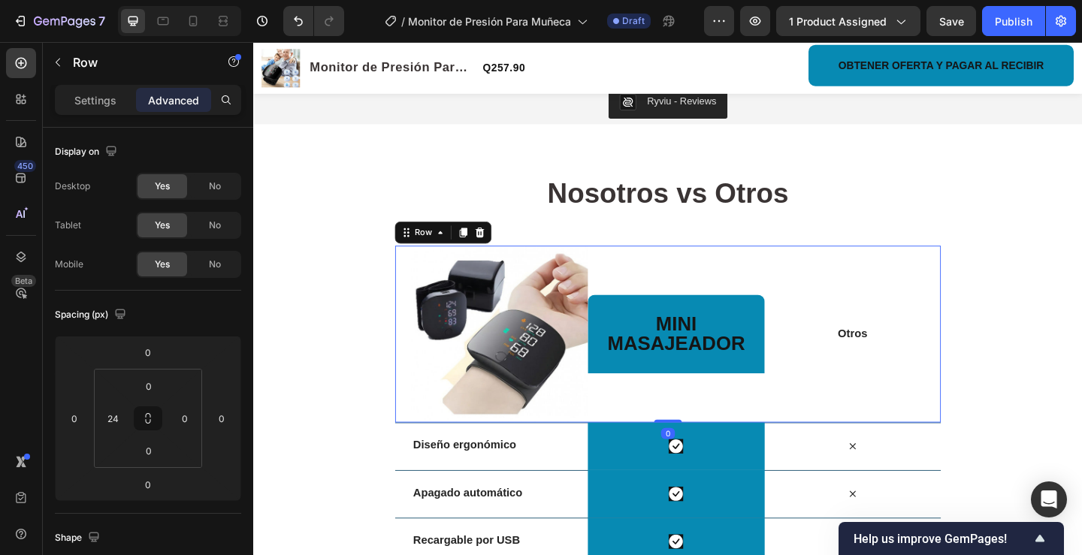
click at [693, 425] on div "Image mini masajeador Heading Row Otros Text Block Row 0" at bounding box center [704, 360] width 594 height 192
click at [836, 425] on div "Otros Text Block" at bounding box center [905, 360] width 192 height 192
click at [552, 424] on img at bounding box center [521, 360] width 192 height 192
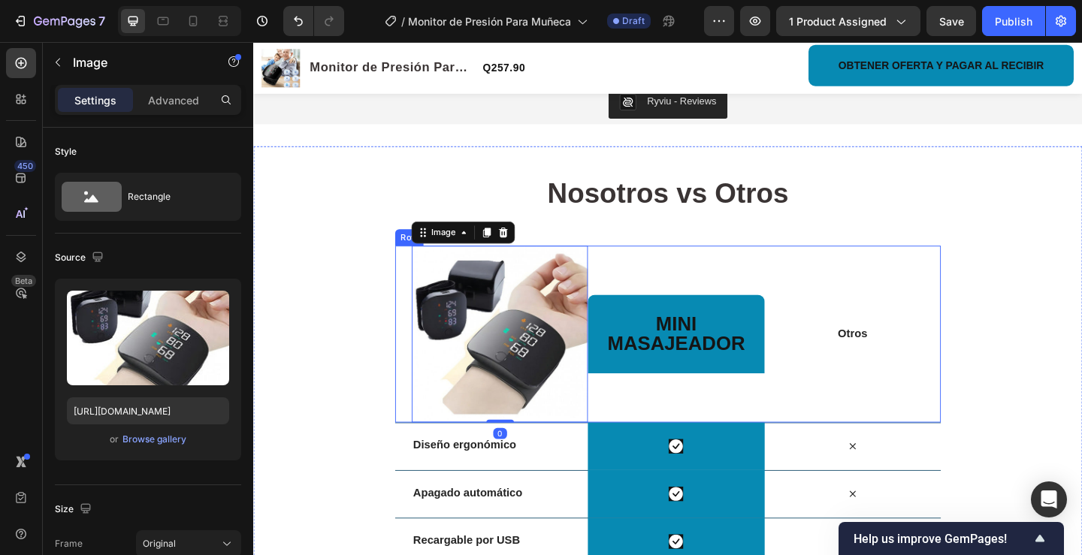
click at [707, 424] on div "mini masajeador Heading Row" at bounding box center [713, 360] width 192 height 192
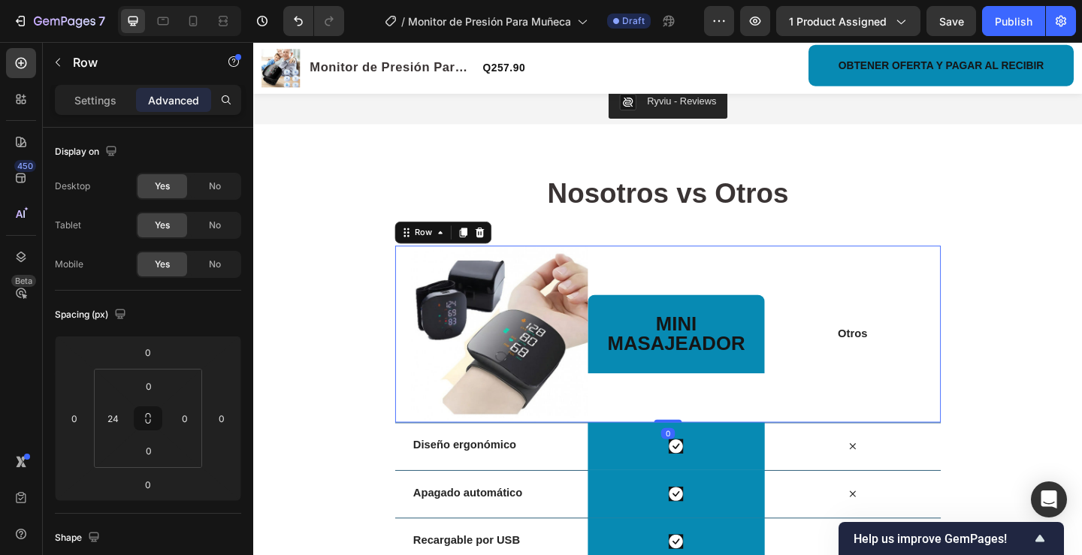
drag, startPoint x: 700, startPoint y: 443, endPoint x: 702, endPoint y: 406, distance: 36.9
click at [702, 406] on div "Image mini masajeador Heading Row Otros Text Block Row 0" at bounding box center [704, 360] width 594 height 192
click at [700, 379] on div "mini masajeador Heading Row" at bounding box center [713, 360] width 192 height 86
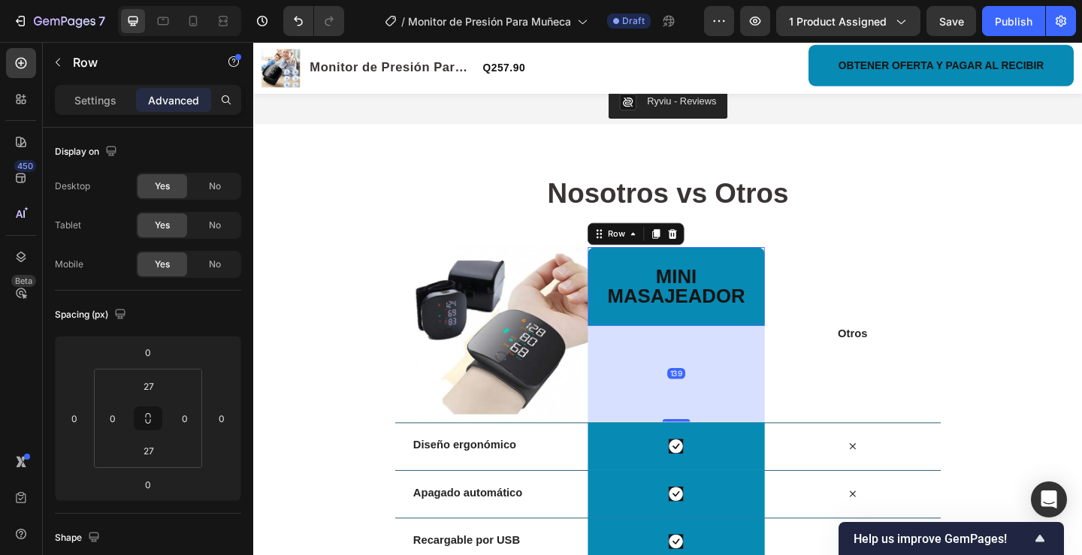
drag, startPoint x: 708, startPoint y: 388, endPoint x: 702, endPoint y: 492, distance: 104.6
type input "139"
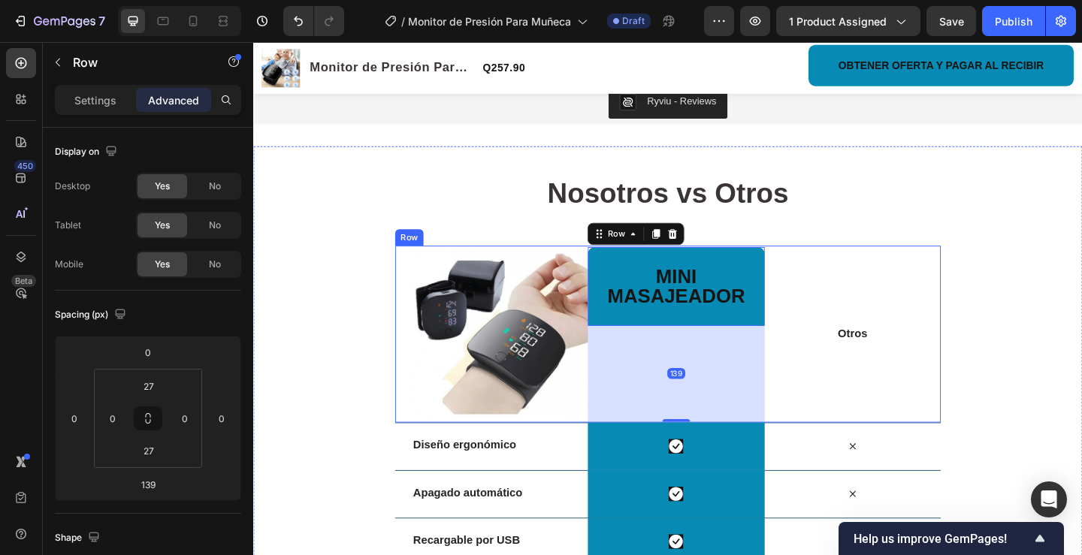
click at [851, 398] on div "Otros Text Block" at bounding box center [905, 360] width 192 height 192
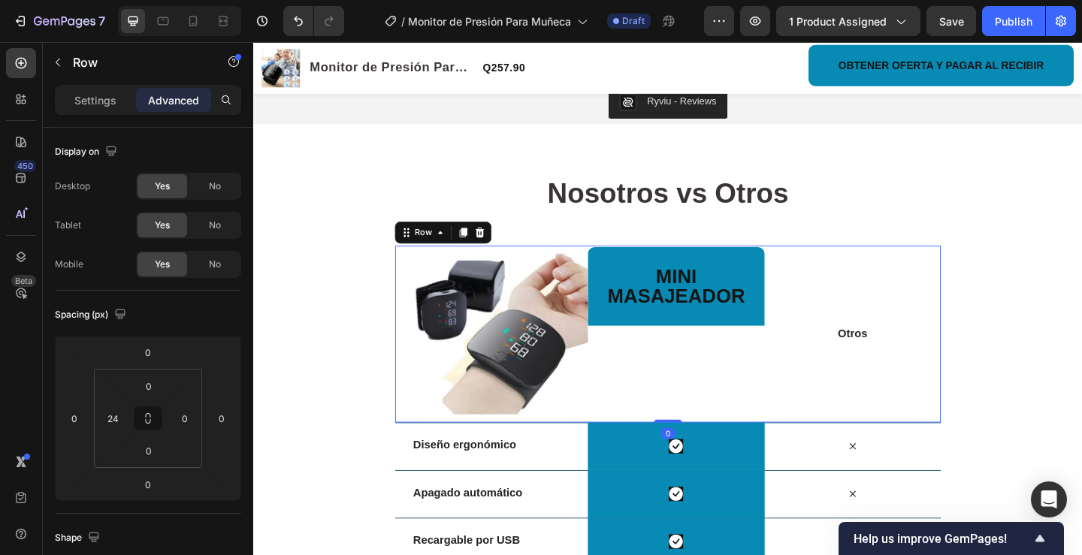
drag, startPoint x: 701, startPoint y: 443, endPoint x: 701, endPoint y: 347, distance: 95.4
click at [701, 347] on div "Image mini masajeador Heading Row Otros Text Block Row 0" at bounding box center [704, 360] width 594 height 192
click at [709, 364] on div "mini masajeador Heading Row" at bounding box center [713, 360] width 192 height 192
click at [705, 334] on div "mini masajeador Heading Row" at bounding box center [713, 308] width 192 height 86
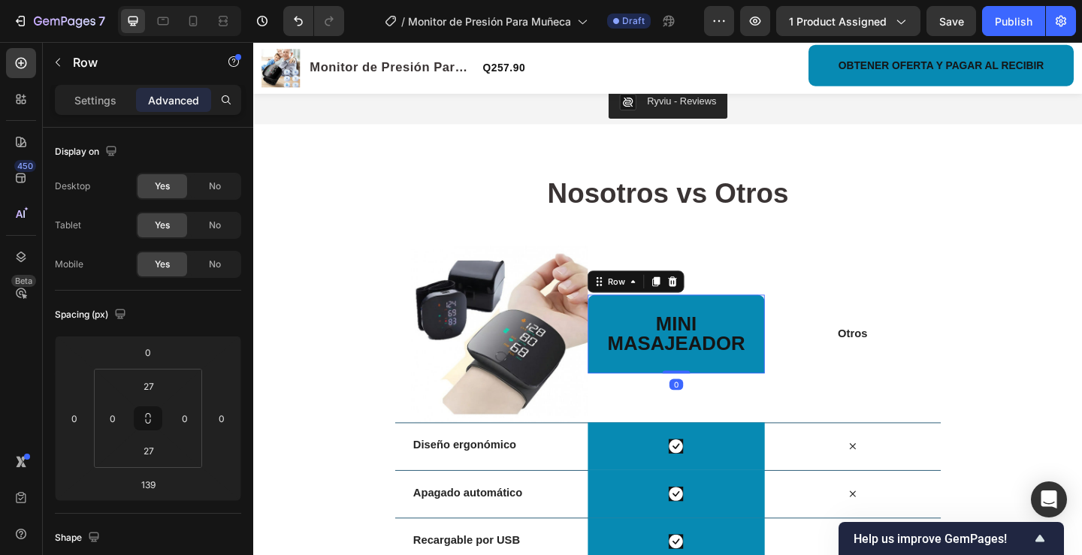
drag, startPoint x: 708, startPoint y: 443, endPoint x: 719, endPoint y: 329, distance: 114.0
click at [719, 329] on div "mini masajeador Heading Row 0" at bounding box center [713, 360] width 192 height 86
type input "0"
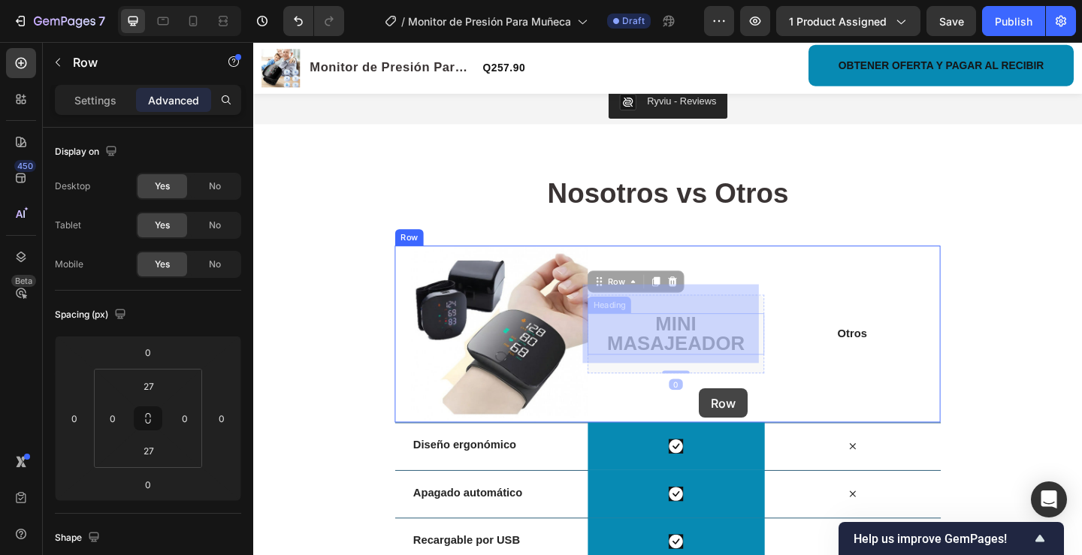
drag, startPoint x: 738, startPoint y: 313, endPoint x: 738, endPoint y: 419, distance: 105.2
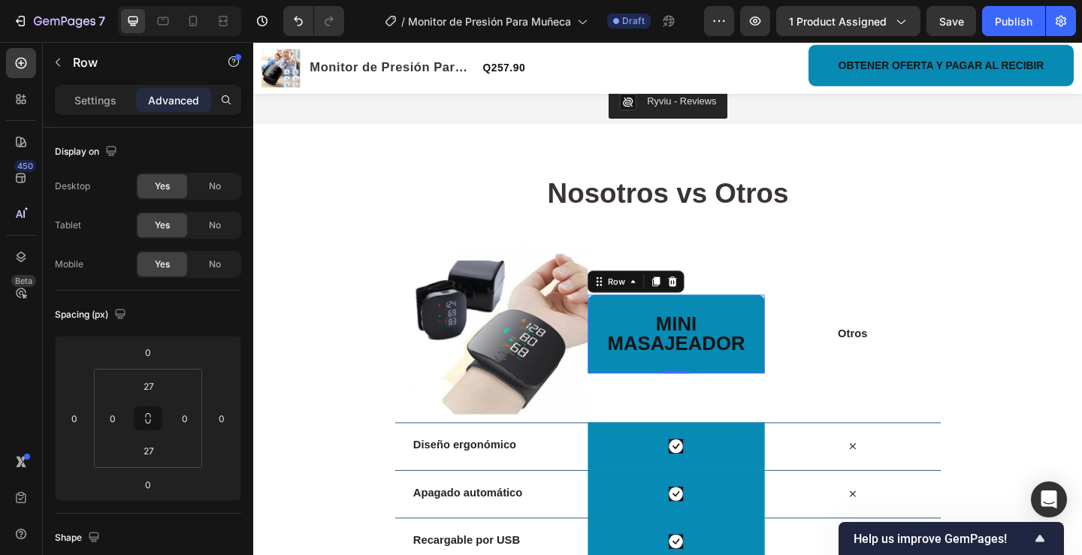
click at [682, 374] on div "mini masajeador Heading Row 0" at bounding box center [713, 360] width 192 height 86
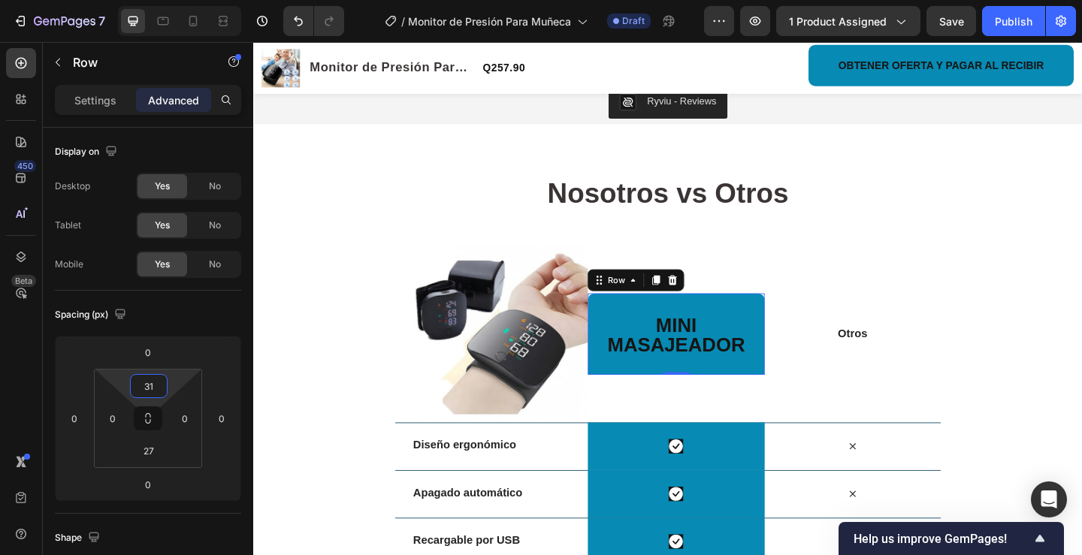
type input "29"
drag, startPoint x: 172, startPoint y: 391, endPoint x: 183, endPoint y: 390, distance: 10.5
click at [183, 0] on html "7 Version history / Monitor de Presión Para Muñeca Draft Preview 1 product assi…" at bounding box center [541, 0] width 1082 height 0
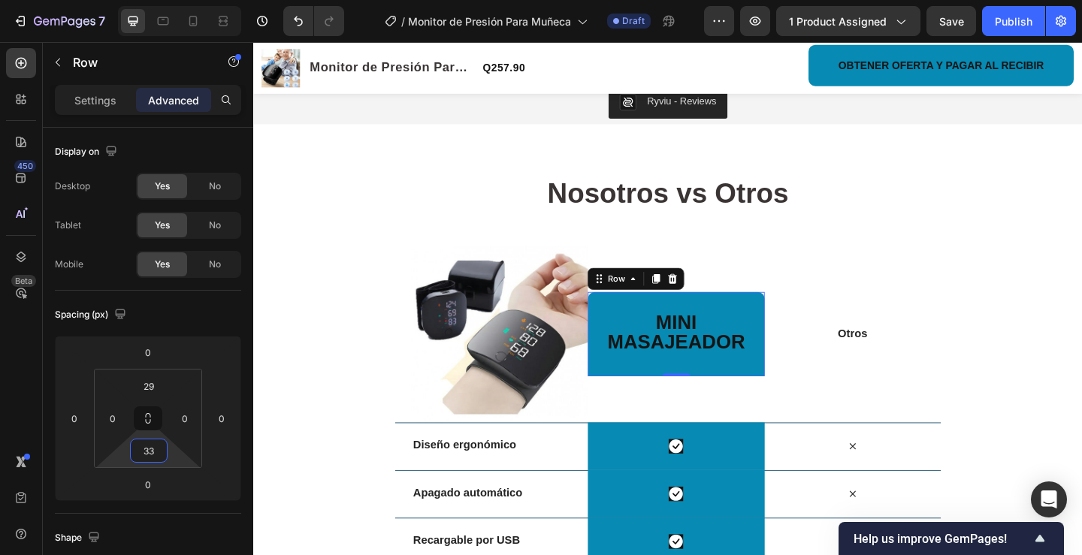
type input "15"
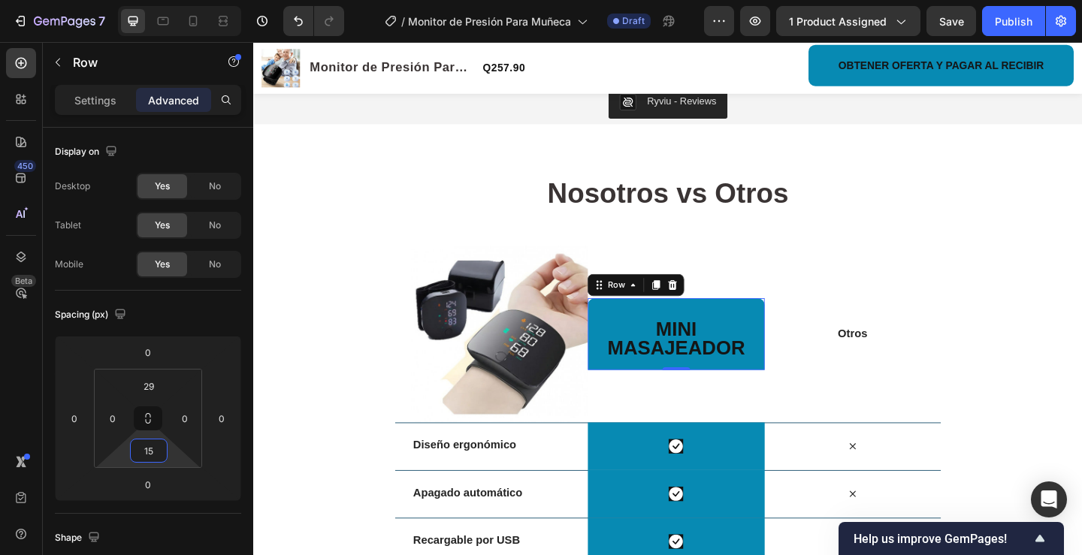
click at [171, 0] on html "7 Version history / Monitor de Presión Para Muñeca Draft Preview 1 product assi…" at bounding box center [541, 0] width 1082 height 0
type input "0"
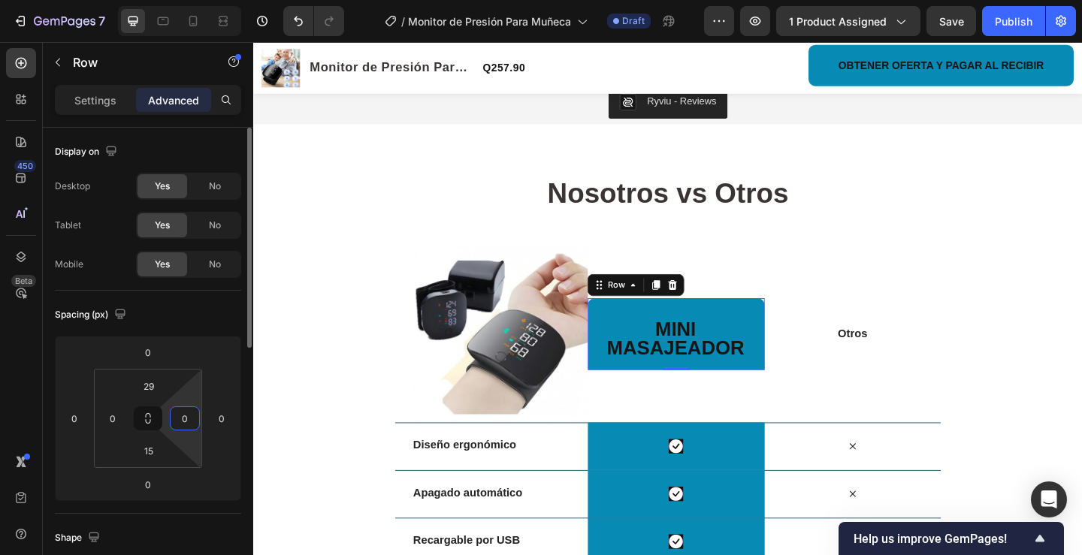
click at [191, 0] on html "7 Version history / Monitor de Presión Para Muñeca Draft Preview 1 product assi…" at bounding box center [541, 0] width 1082 height 0
click at [145, 419] on icon at bounding box center [148, 419] width 12 height 12
click at [147, 419] on icon at bounding box center [148, 419] width 12 height 12
click at [147, 415] on icon at bounding box center [148, 419] width 12 height 12
click at [146, 422] on icon at bounding box center [148, 421] width 5 height 5
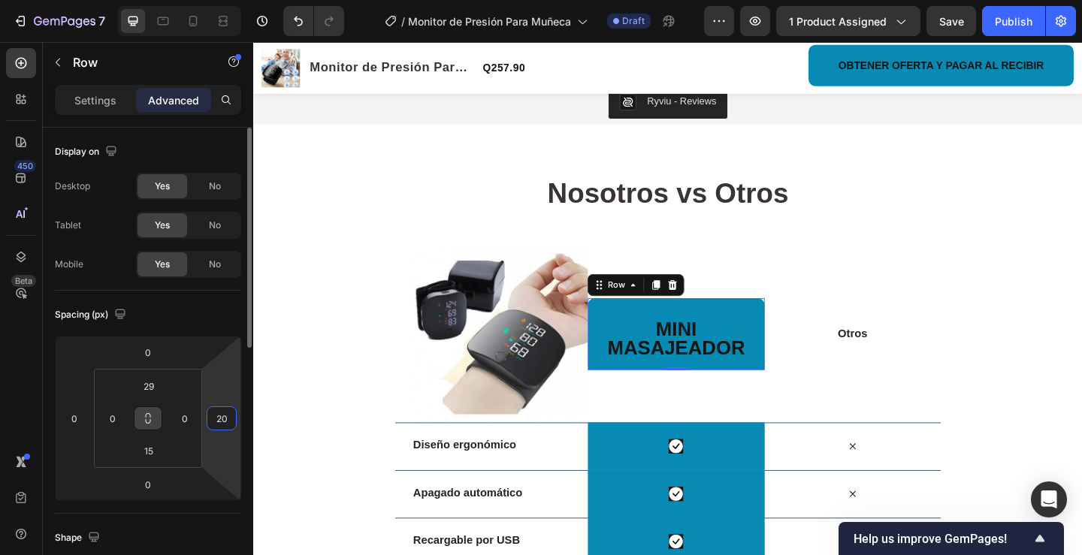
type input "24"
drag, startPoint x: 213, startPoint y: 431, endPoint x: 208, endPoint y: 440, distance: 10.1
click at [208, 0] on html "7 Version history / Monitor de Presión Para Muñeca Draft Preview 1 product assi…" at bounding box center [541, 0] width 1082 height 0
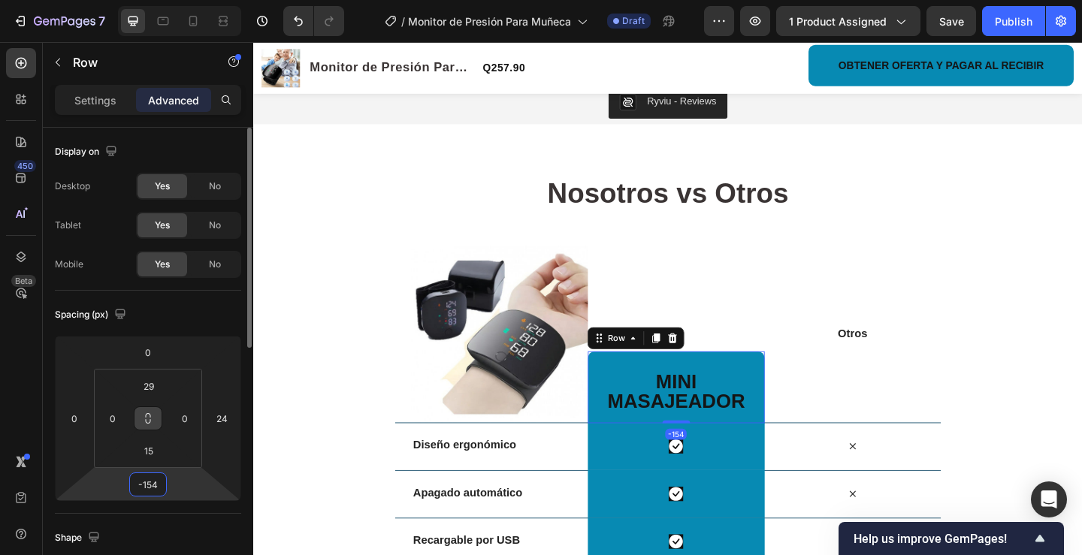
drag, startPoint x: 189, startPoint y: 492, endPoint x: 195, endPoint y: 549, distance: 57.4
click at [195, 0] on html "7 Version history / Monitor de Presión Para Muñeca Draft Preview 1 product assi…" at bounding box center [541, 0] width 1082 height 0
type input "-152"
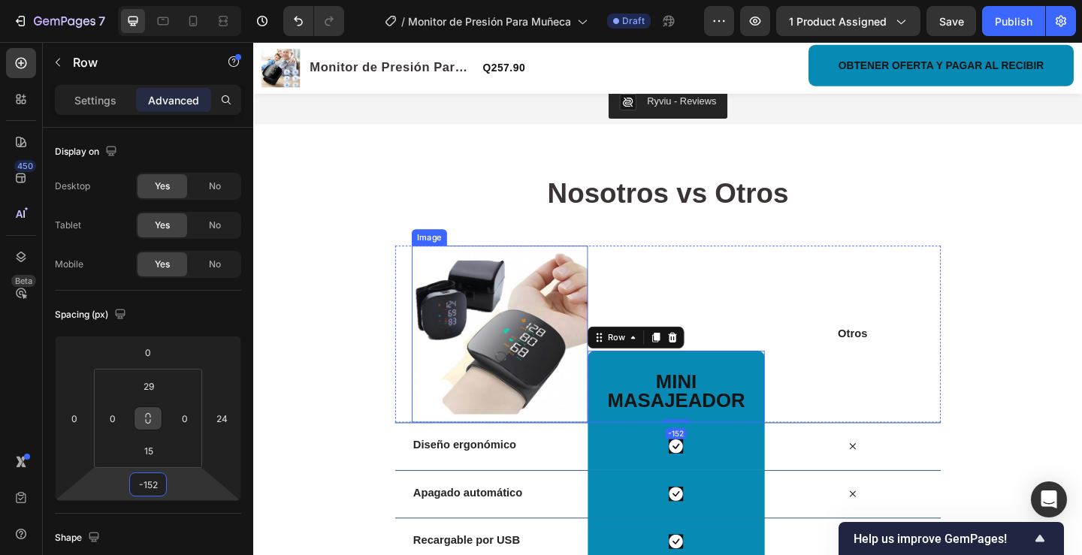
click at [507, 363] on img at bounding box center [521, 360] width 192 height 192
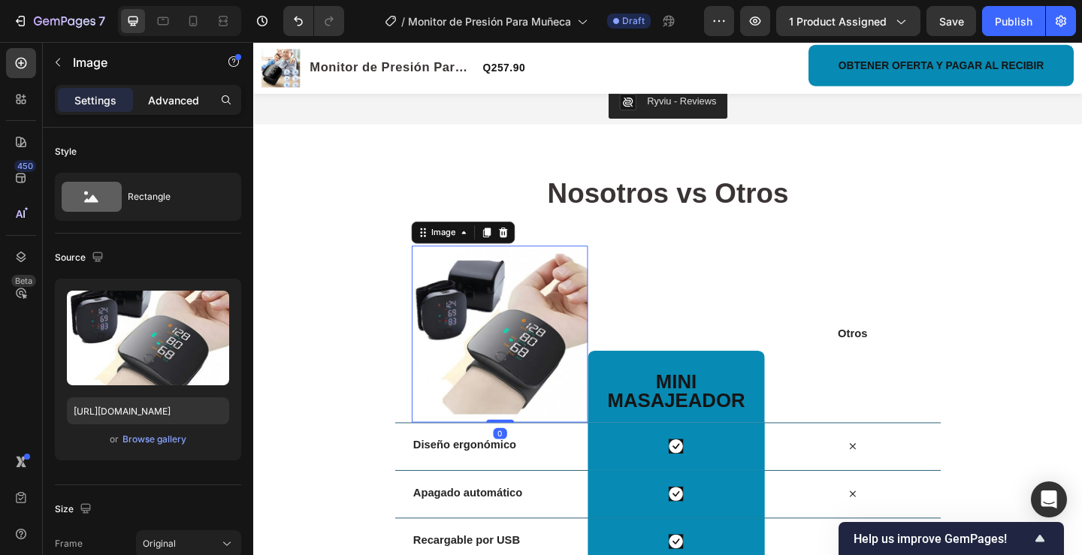
click at [165, 104] on p "Advanced" at bounding box center [173, 100] width 51 height 16
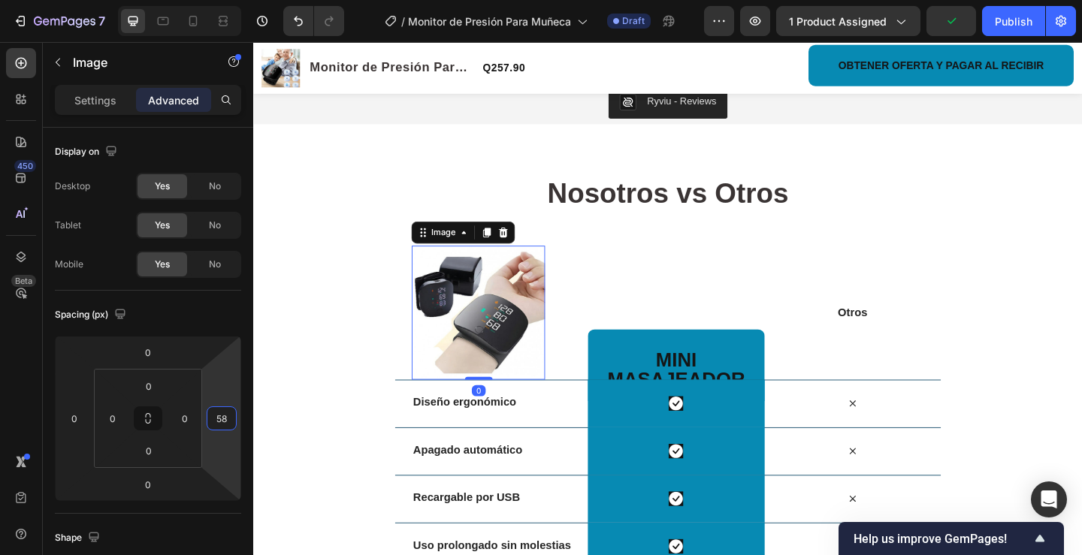
type input "56"
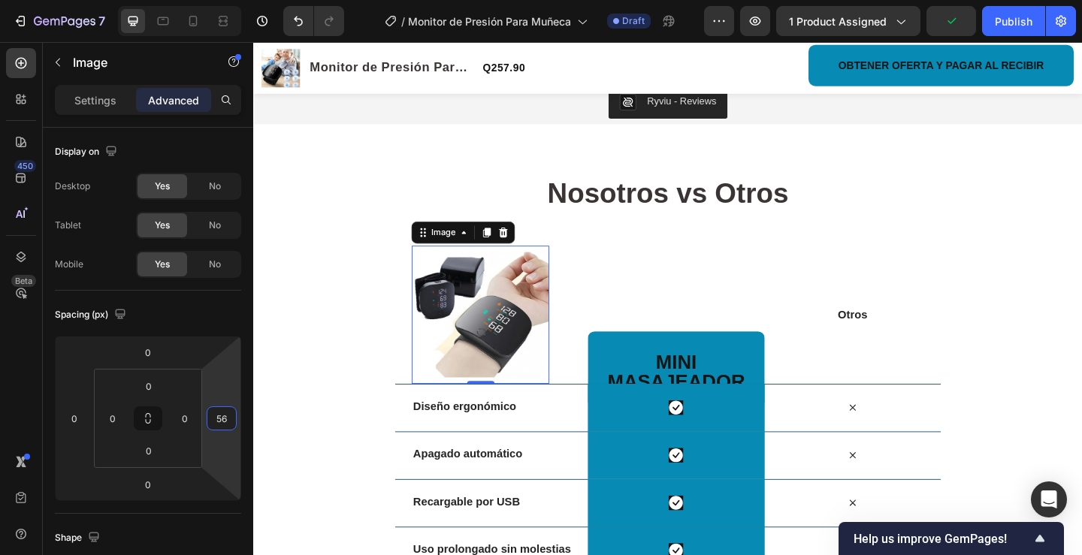
drag, startPoint x: 222, startPoint y: 369, endPoint x: 225, endPoint y: 381, distance: 12.6
click at [225, 0] on html "7 Version history / Monitor de Presión Para Muñeca Draft Preview 1 product assi…" at bounding box center [541, 0] width 1082 height 0
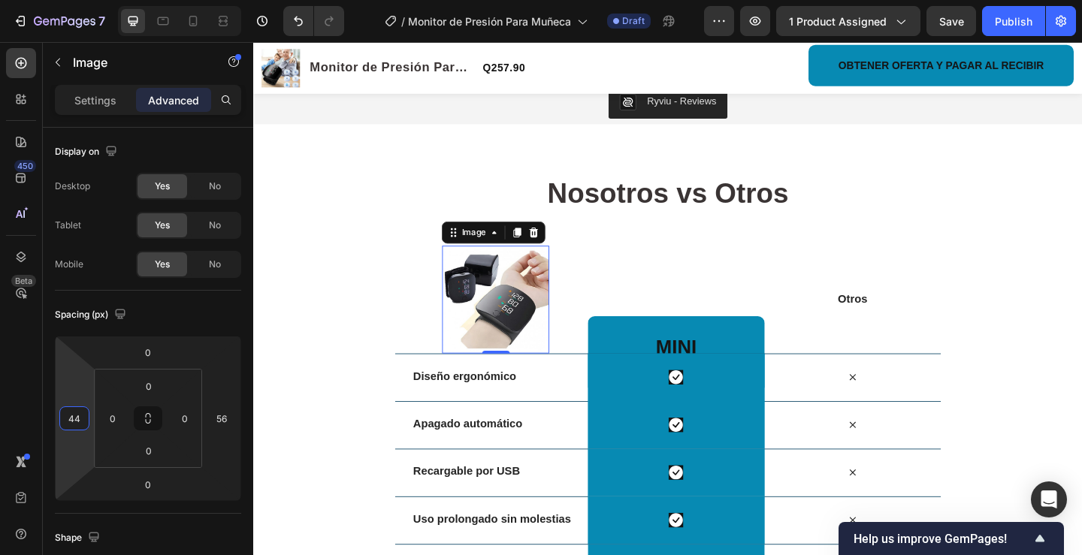
type input "28"
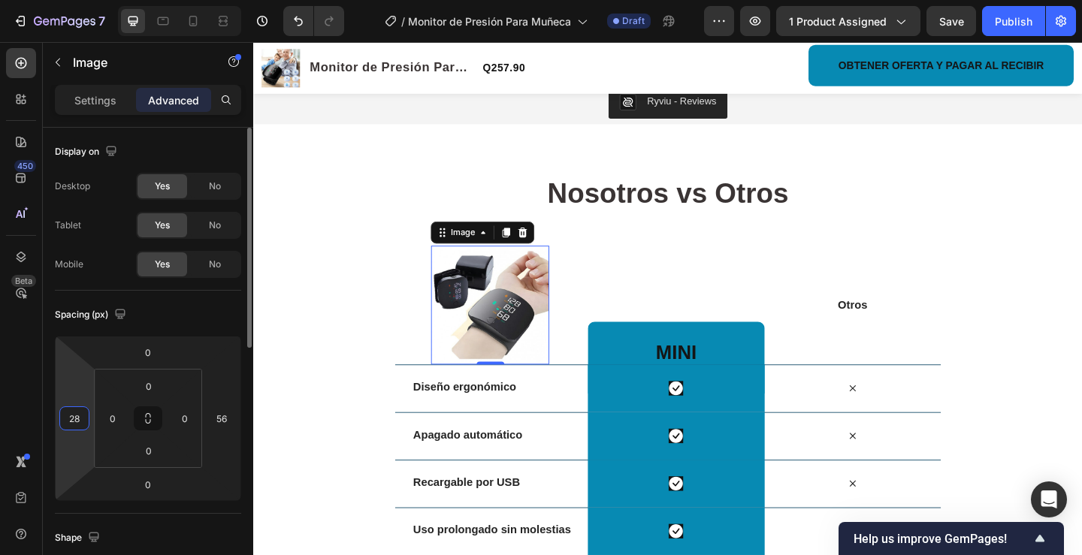
drag, startPoint x: 71, startPoint y: 444, endPoint x: 77, endPoint y: 434, distance: 11.8
click at [76, 0] on html "7 Version history / Monitor de Presión Para Muñeca Draft Preview 1 product assi…" at bounding box center [541, 0] width 1082 height 0
click at [646, 352] on div "Heading" at bounding box center [640, 359] width 47 height 18
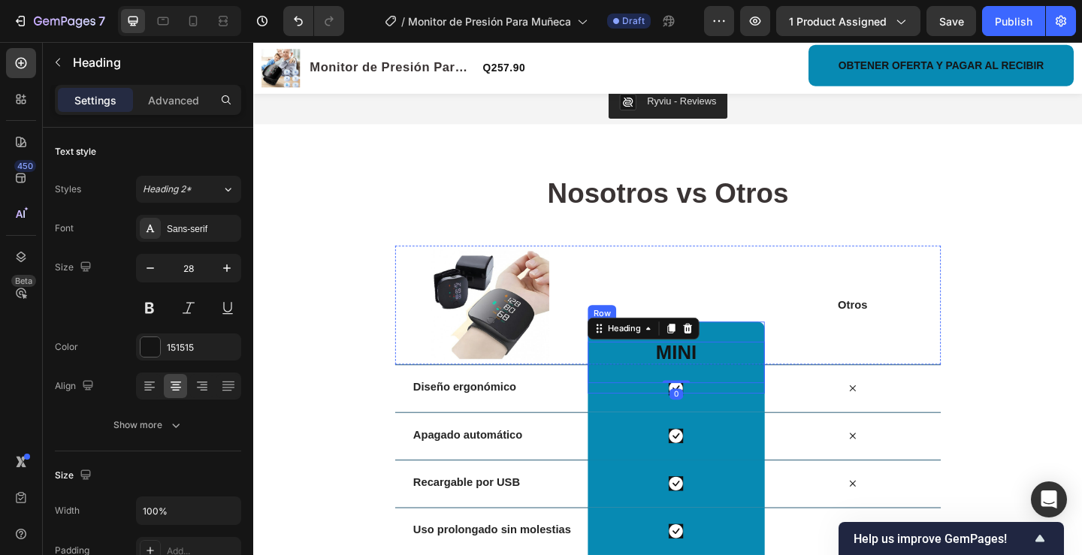
click at [781, 346] on div "mini masajeador Heading 0 Row" at bounding box center [713, 385] width 192 height 78
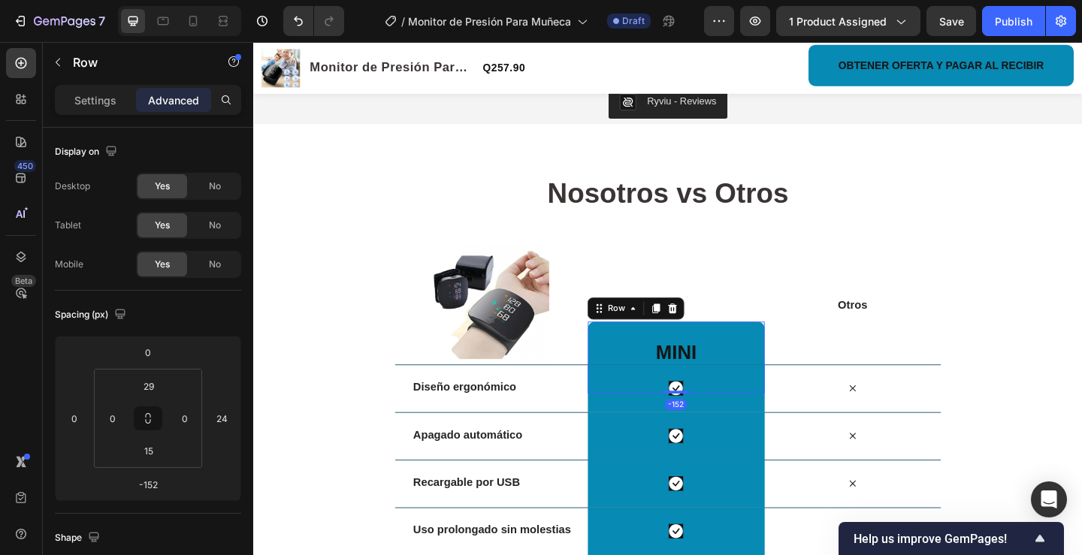
click at [781, 346] on div "mini masajeador Heading Row -152" at bounding box center [713, 385] width 192 height 78
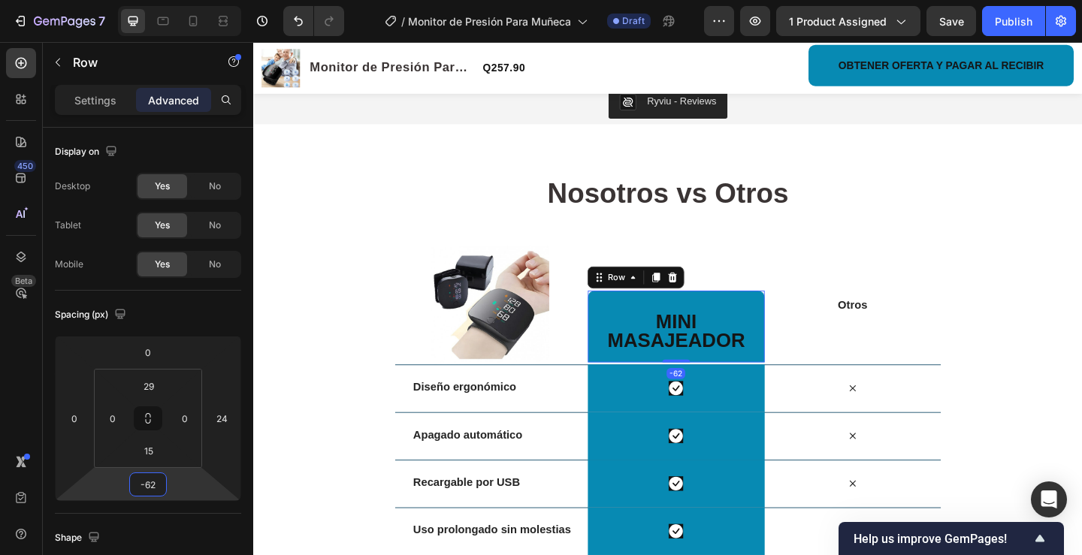
type input "-72"
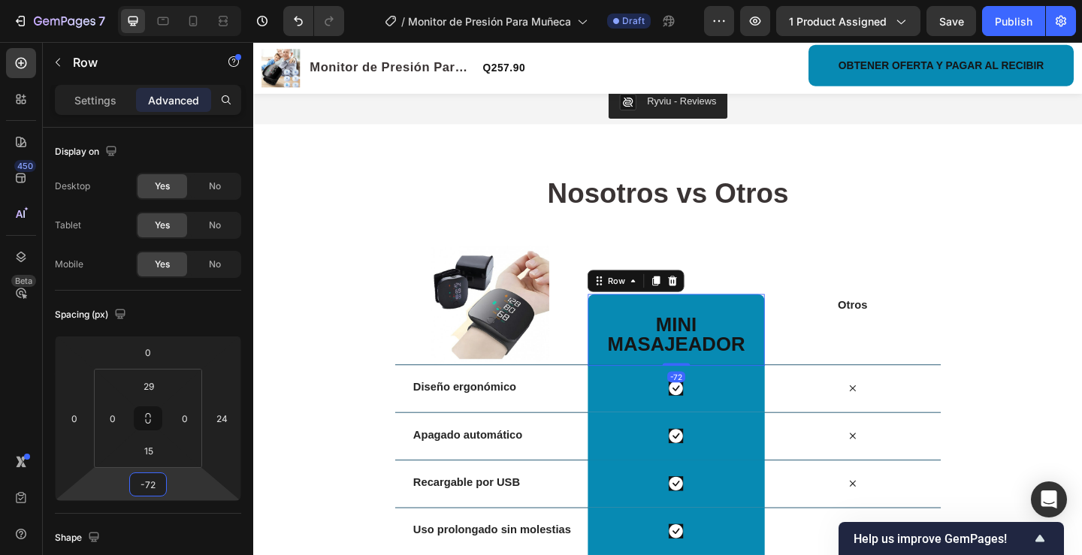
drag, startPoint x: 180, startPoint y: 471, endPoint x: 183, endPoint y: 458, distance: 13.3
click at [183, 0] on html "7 Version history / Monitor de Presión Para Muñeca Draft Preview 1 product assi…" at bounding box center [541, 0] width 1082 height 0
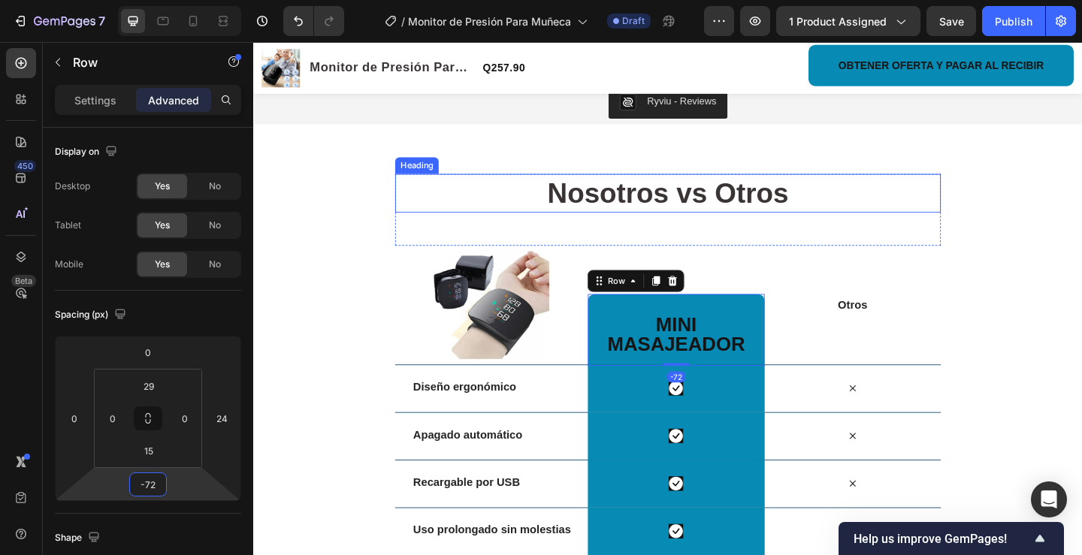
click at [479, 186] on h2 "Nosotros vs Otros" at bounding box center [704, 207] width 594 height 42
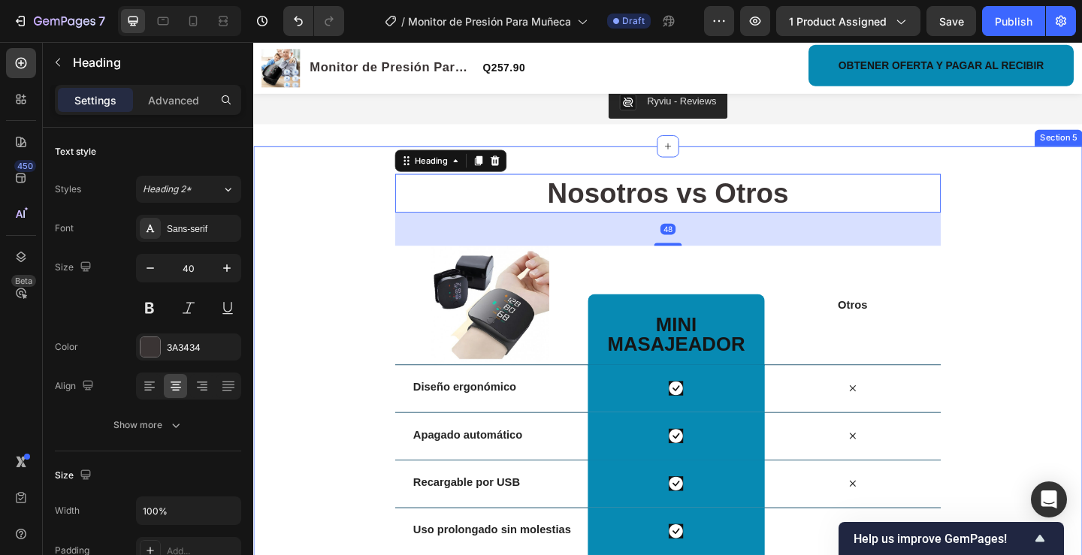
click at [320, 252] on div "Nosotros vs Otros Heading 48 Row Image mini masajeador Heading Row Otros Text B…" at bounding box center [704, 540] width 902 height 708
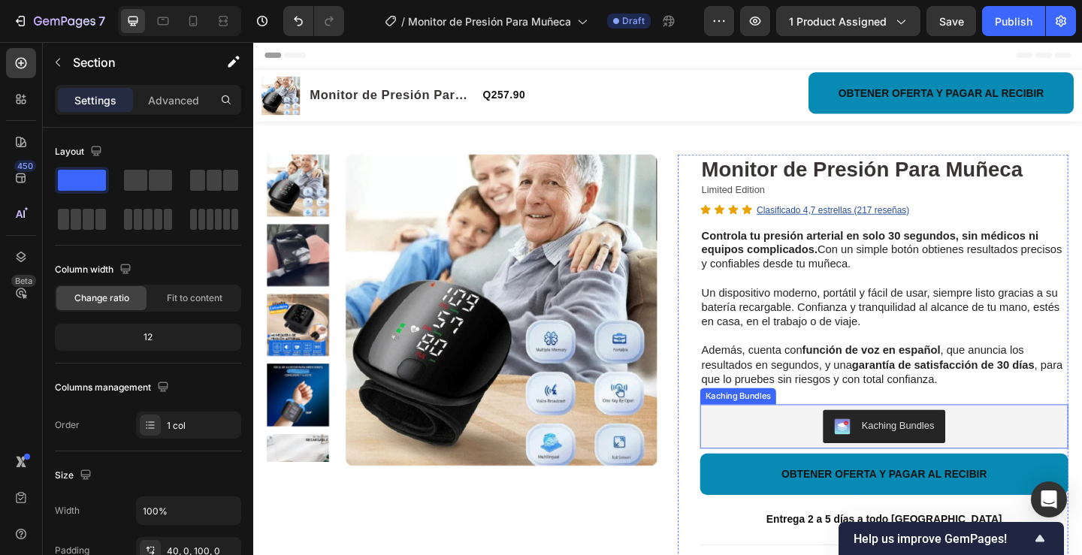
scroll to position [0, 0]
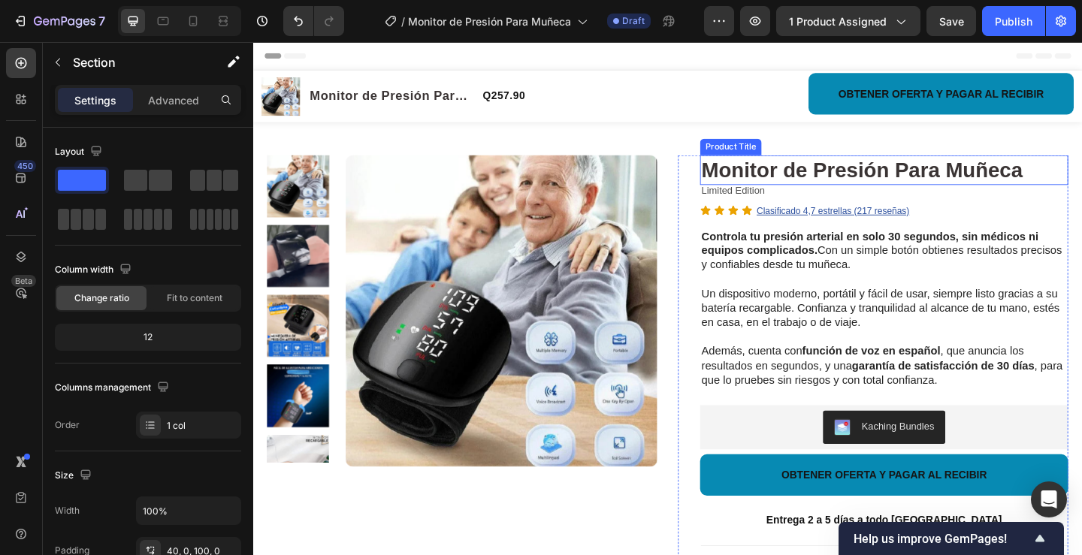
click at [1081, 180] on h1 "Monitor de Presión Para Muñeca" at bounding box center [939, 181] width 400 height 32
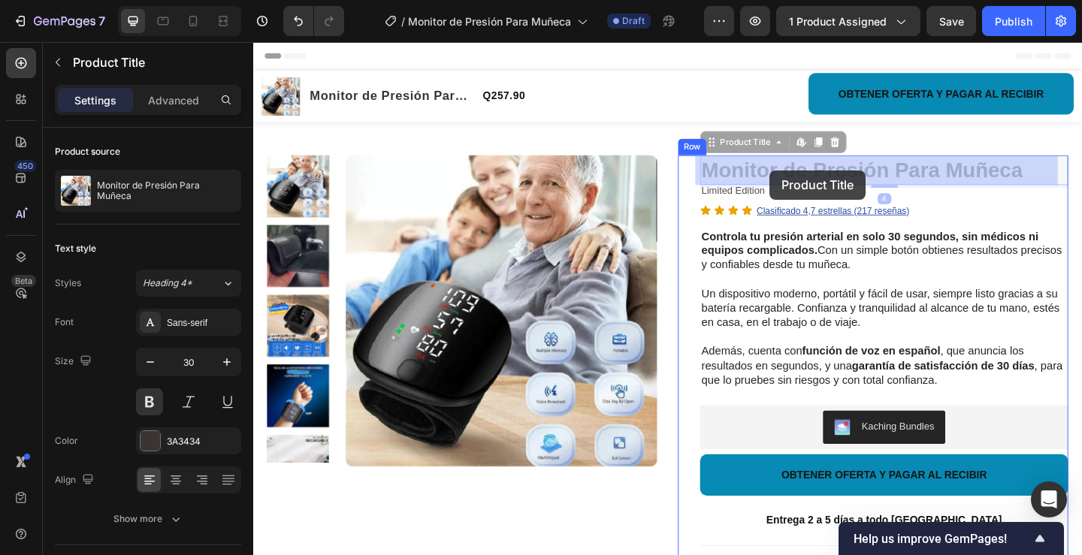
drag, startPoint x: 1093, startPoint y: 180, endPoint x: 893, endPoint y: 205, distance: 201.4
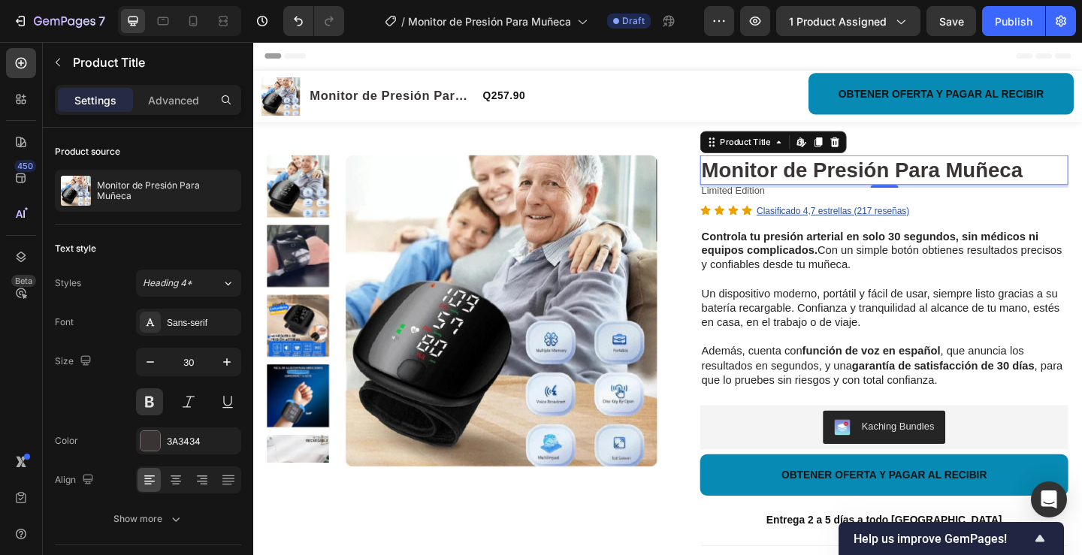
click at [1081, 182] on h1 "Monitor de Presión Para Muñeca" at bounding box center [939, 181] width 400 height 32
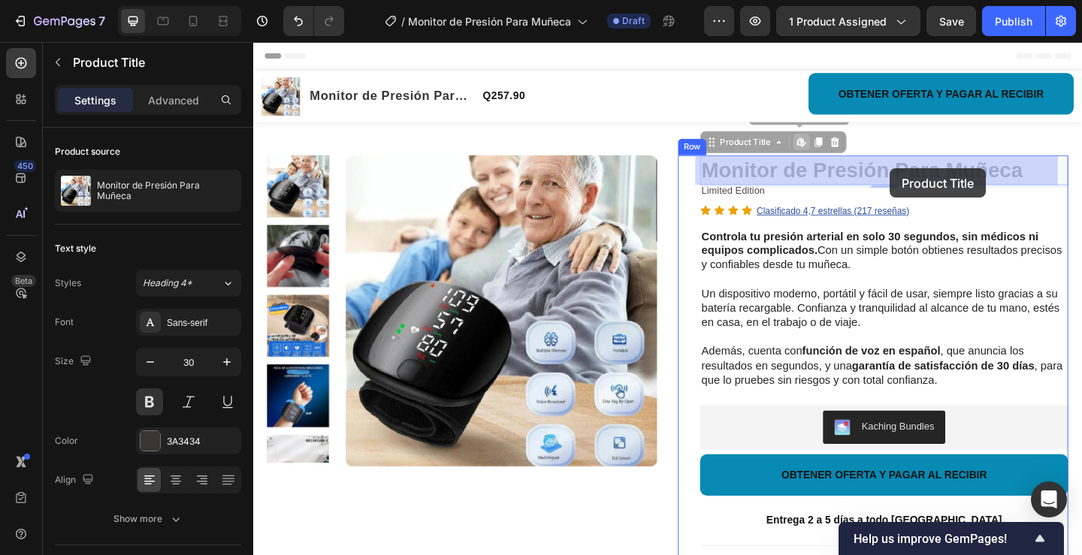
drag, startPoint x: 1087, startPoint y: 182, endPoint x: 943, endPoint y: 180, distance: 144.3
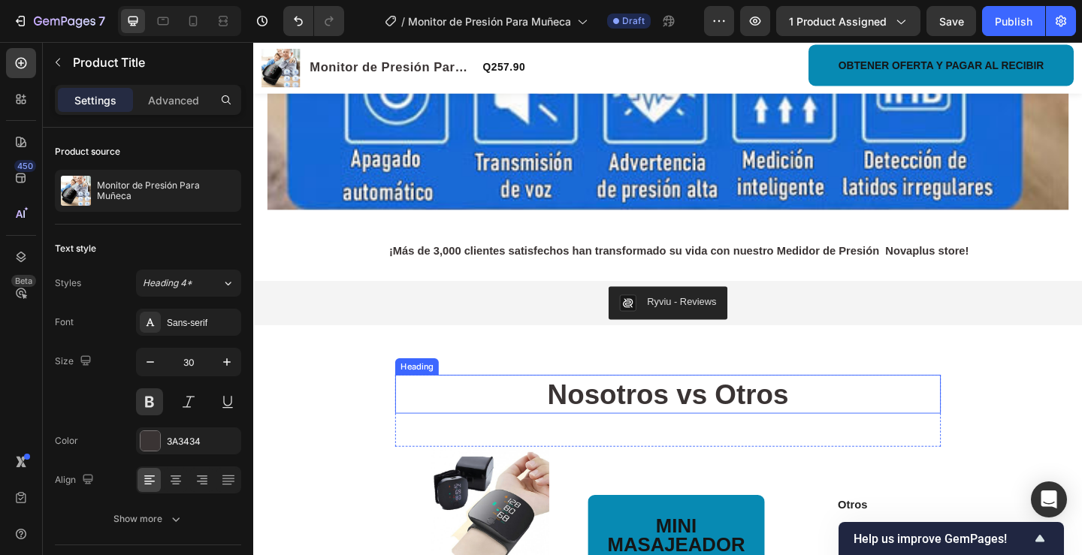
scroll to position [2329, 0]
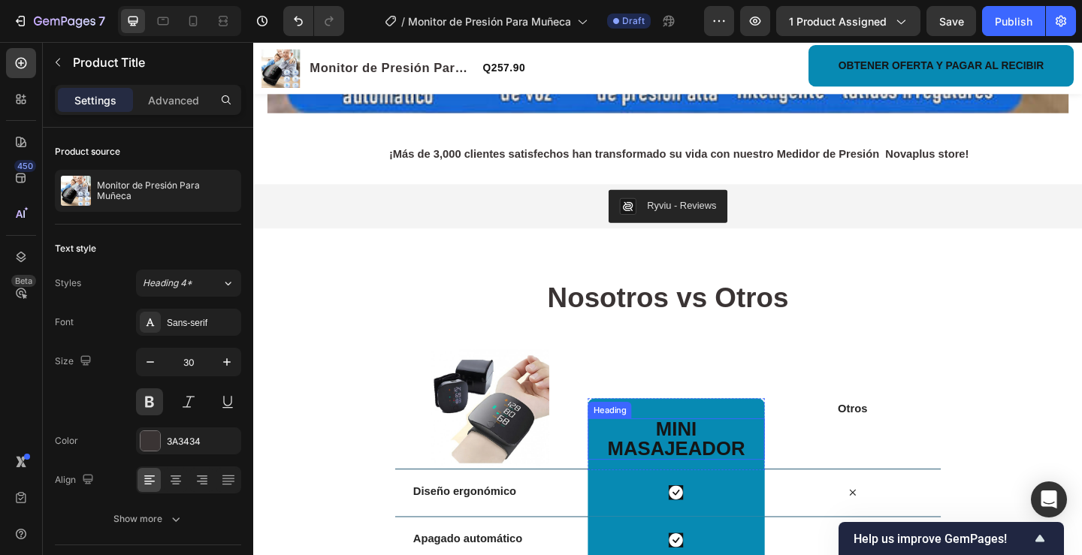
click at [782, 473] on h2 "mini masajeador" at bounding box center [713, 474] width 192 height 45
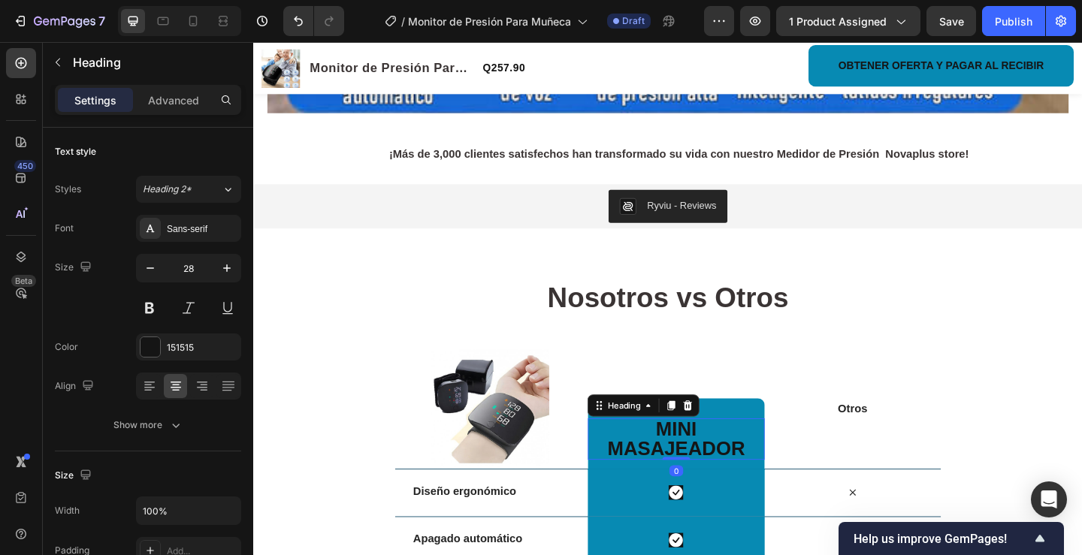
click at [784, 473] on h2 "mini masajeador" at bounding box center [713, 474] width 192 height 45
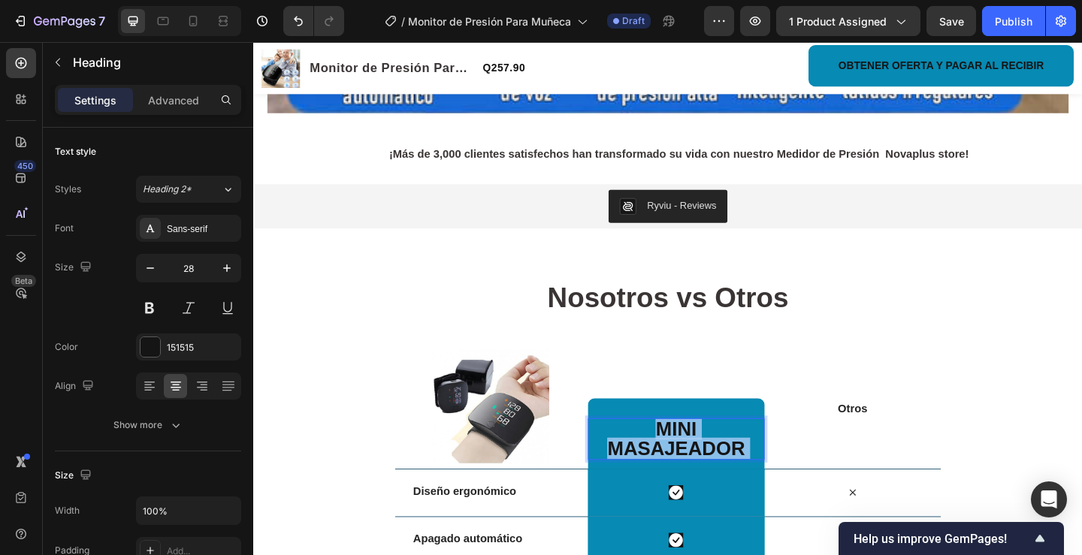
drag, startPoint x: 787, startPoint y: 473, endPoint x: 648, endPoint y: 453, distance: 139.6
click at [648, 453] on p "mini masajeador" at bounding box center [712, 474] width 189 height 42
click at [787, 469] on p "mini masajeador" at bounding box center [712, 474] width 189 height 42
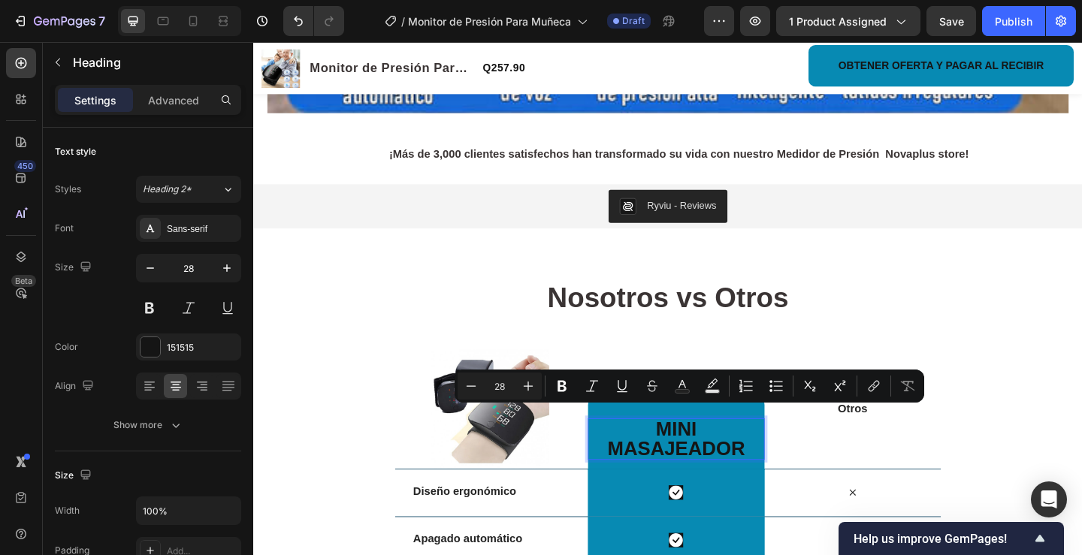
drag, startPoint x: 784, startPoint y: 470, endPoint x: 676, endPoint y: 443, distance: 111.7
click at [676, 453] on p "mini masajeador" at bounding box center [712, 474] width 189 height 42
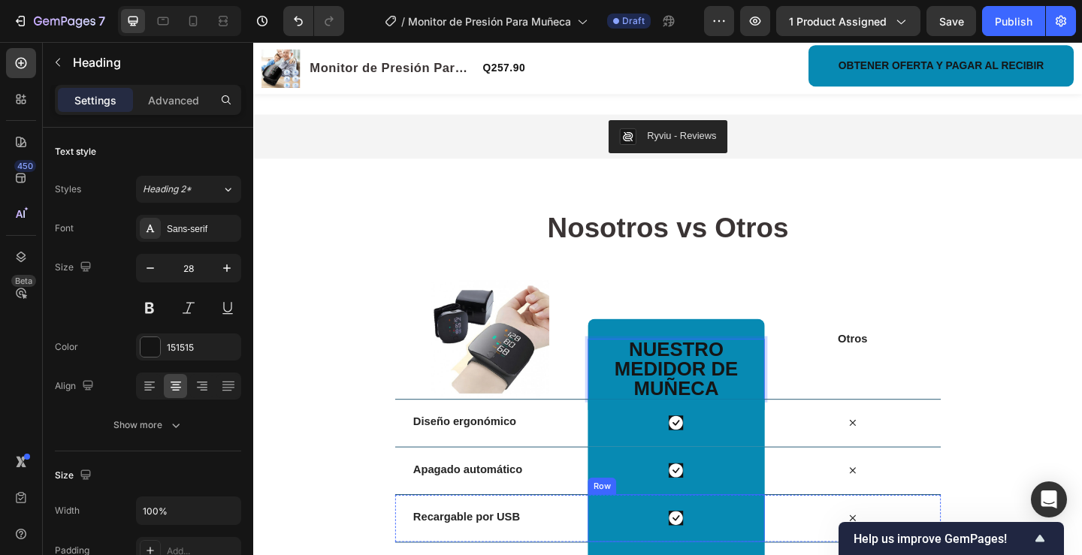
scroll to position [2544, 0]
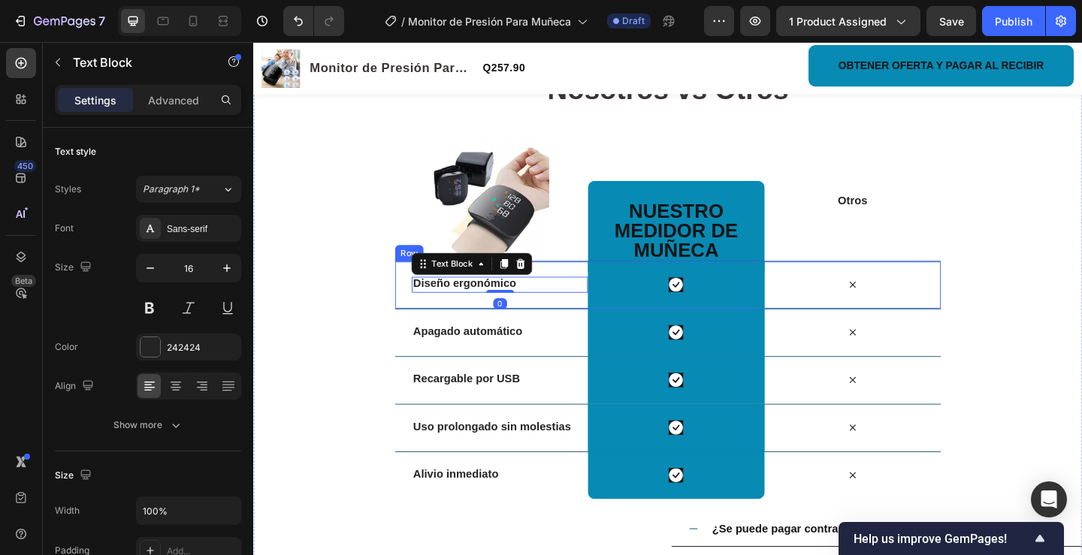
click at [561, 307] on p "Diseño ergonómico" at bounding box center [521, 306] width 189 height 16
drag, startPoint x: 538, startPoint y: 306, endPoint x: 422, endPoint y: 306, distance: 116.5
click at [427, 306] on p "Diseño ergonómico" at bounding box center [521, 306] width 189 height 16
click at [552, 353] on p "Apagado automático" at bounding box center [521, 357] width 189 height 16
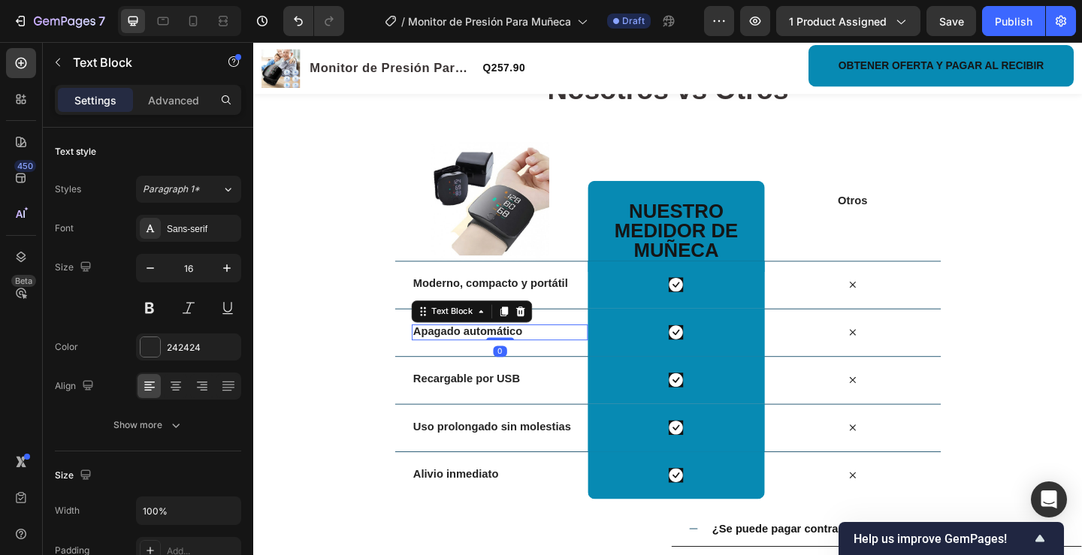
click at [553, 357] on p "Apagado automático" at bounding box center [521, 357] width 189 height 16
drag, startPoint x: 555, startPoint y: 357, endPoint x: 397, endPoint y: 359, distance: 157.1
click at [397, 359] on div "Nosotros vs Otros Heading Row Image ⁠⁠⁠⁠⁠⁠⁠ Nuestro Medidor de Muñeca Heading R…" at bounding box center [704, 427] width 902 height 708
click at [592, 352] on p "Moderno, compacto y portátil" at bounding box center [521, 357] width 189 height 16
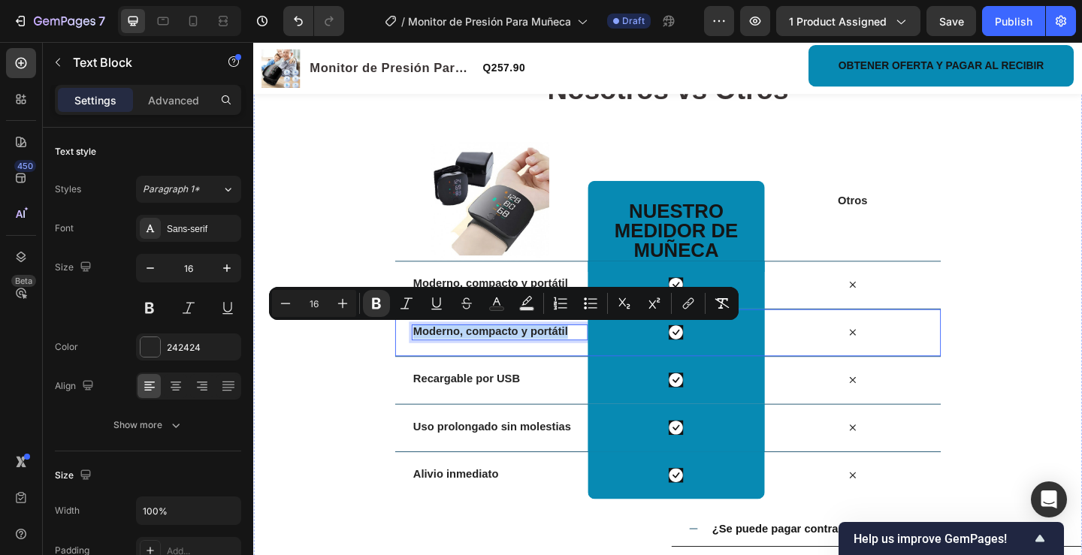
drag, startPoint x: 600, startPoint y: 358, endPoint x: 395, endPoint y: 361, distance: 204.4
click at [395, 362] on div "Nosotros vs Otros Heading Row Image ⁠⁠⁠⁠⁠⁠⁠ Nuestro Medidor de Muñeca Heading R…" at bounding box center [704, 427] width 902 height 708
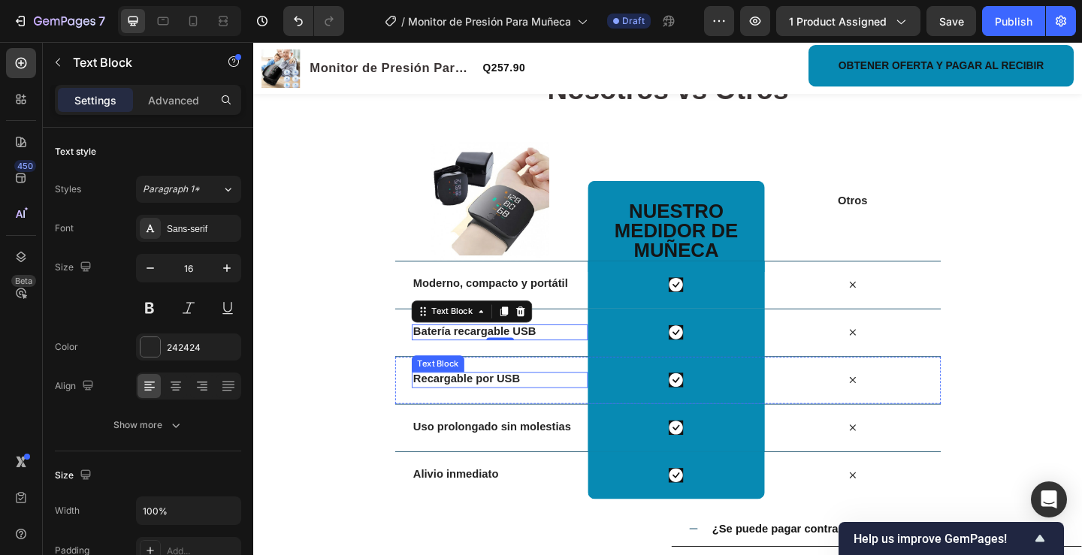
click at [543, 406] on p "Recargable por USB" at bounding box center [521, 409] width 189 height 16
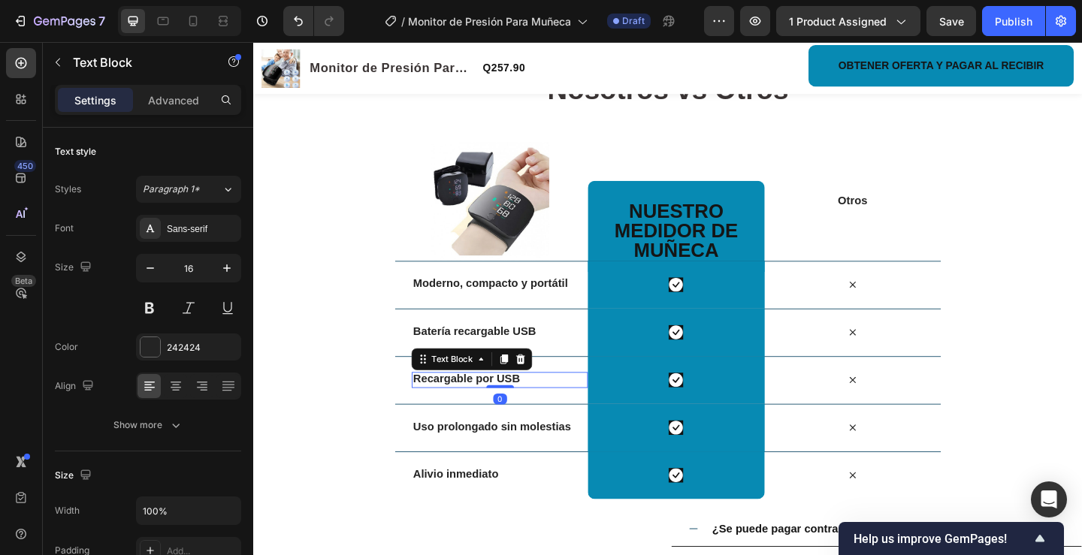
click at [546, 406] on p "Recargable por USB" at bounding box center [521, 409] width 189 height 16
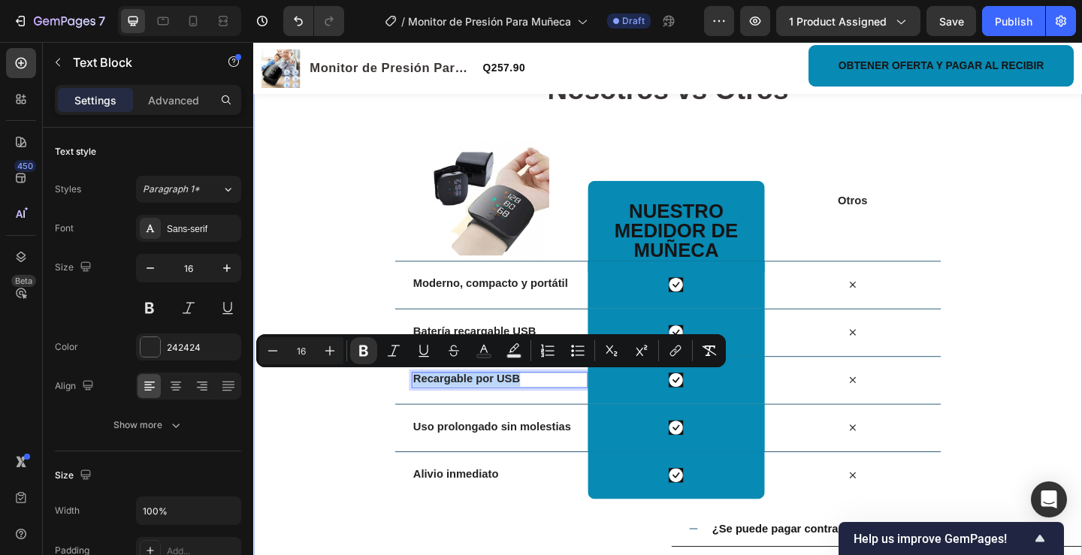
drag, startPoint x: 546, startPoint y: 407, endPoint x: 391, endPoint y: 406, distance: 154.0
click at [391, 404] on div "Nosotros vs Otros Heading Row Image ⁠⁠⁠⁠⁠⁠⁠ Nuestro Medidor de Muñeca Heading R…" at bounding box center [704, 427] width 902 height 708
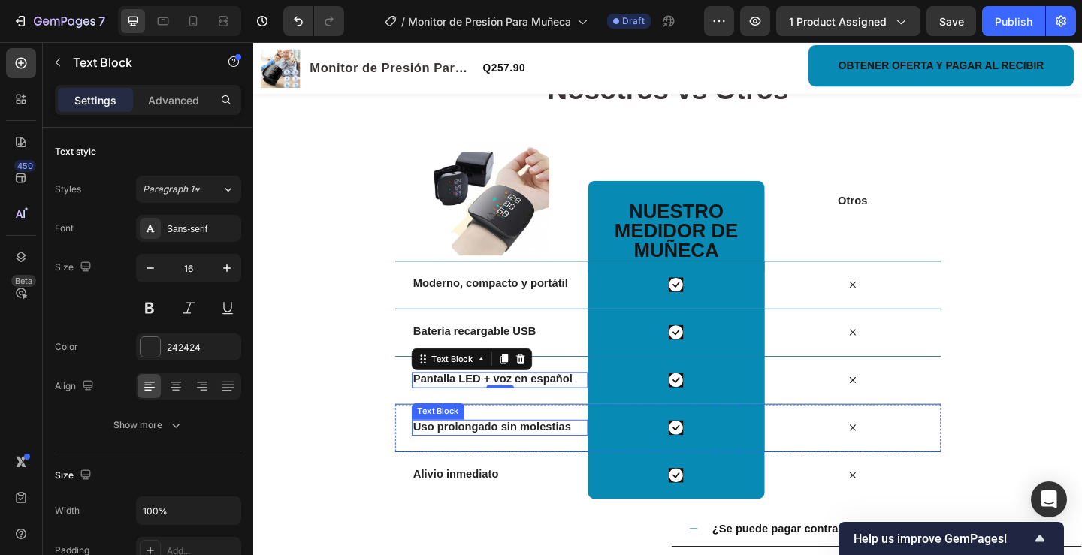
click at [596, 461] on p "Uso prolongado sin molestias" at bounding box center [521, 461] width 189 height 16
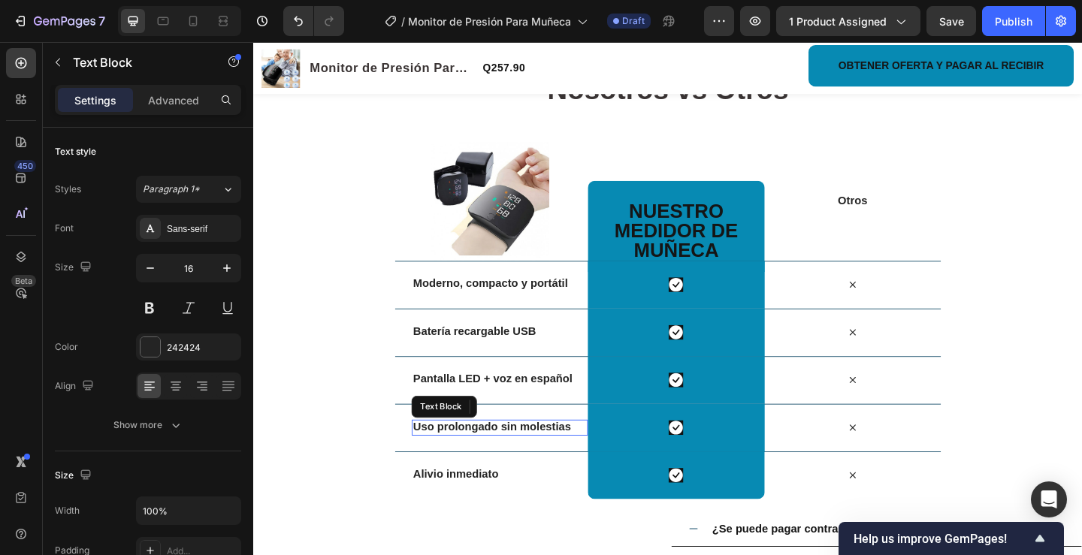
click at [597, 461] on p "Uso prolongado sin molestias" at bounding box center [521, 461] width 189 height 16
drag, startPoint x: 599, startPoint y: 461, endPoint x: 428, endPoint y: 464, distance: 171.3
click at [428, 464] on p "Uso prolongado sin molestias" at bounding box center [521, 461] width 189 height 16
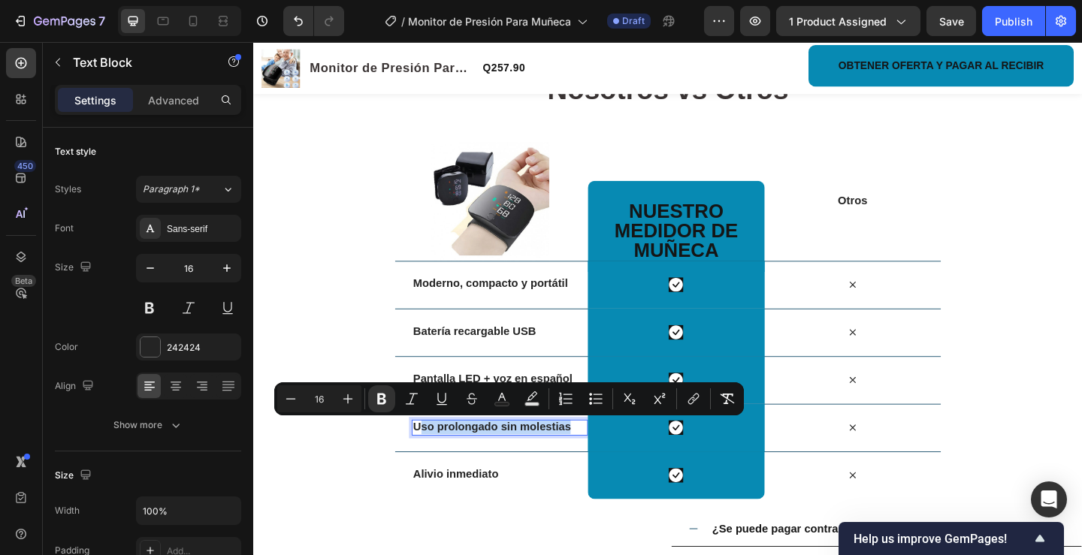
click at [607, 459] on p "Uso prolongado sin molestias" at bounding box center [521, 461] width 189 height 16
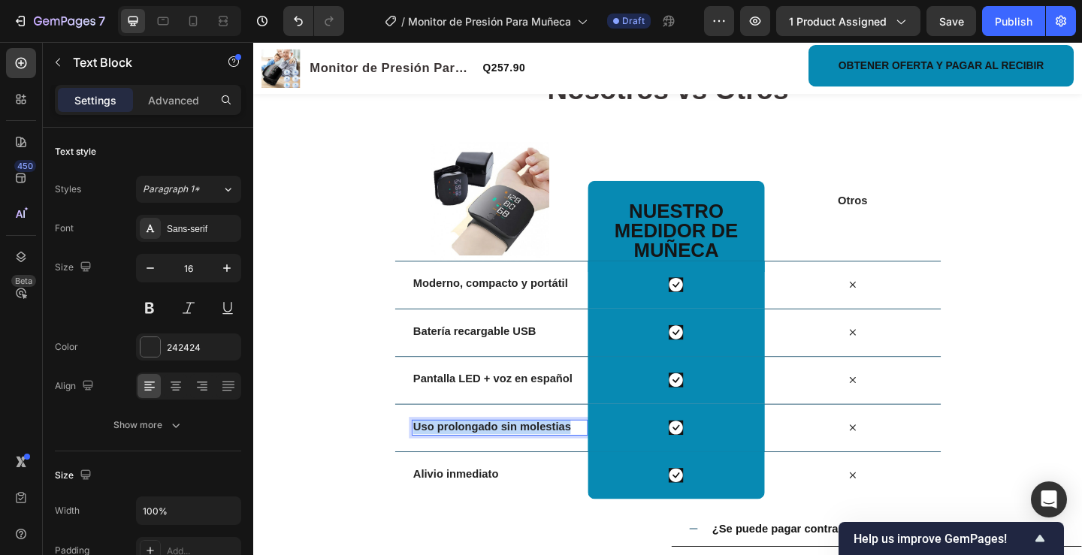
drag, startPoint x: 607, startPoint y: 459, endPoint x: 421, endPoint y: 463, distance: 186.4
click at [427, 463] on p "Uso prolongado sin molestias" at bounding box center [521, 461] width 189 height 16
drag, startPoint x: 602, startPoint y: 455, endPoint x: 422, endPoint y: 456, distance: 180.3
click at [427, 456] on p "Pantalla LED + voz en español" at bounding box center [521, 461] width 189 height 16
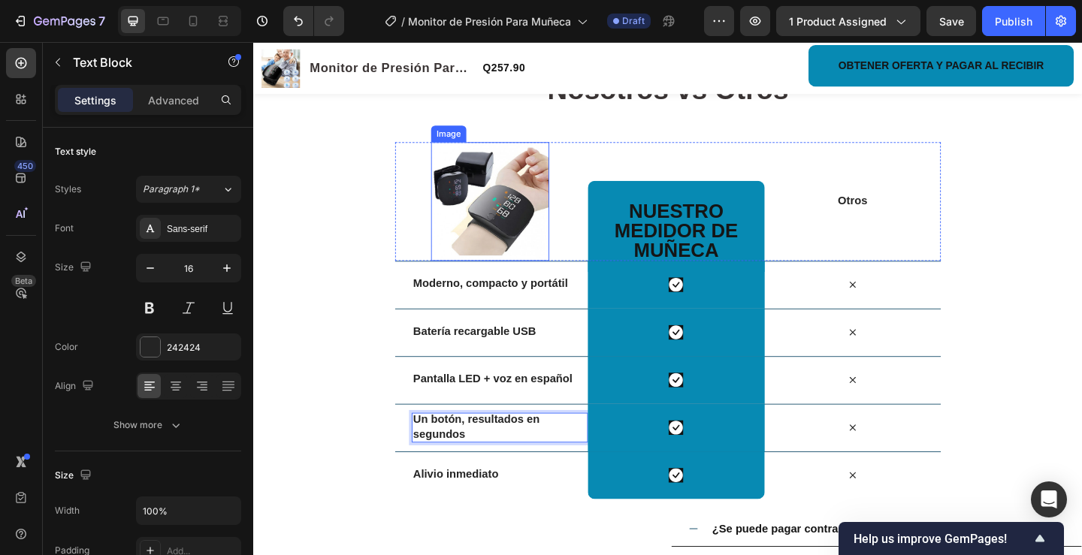
scroll to position [2537, 0]
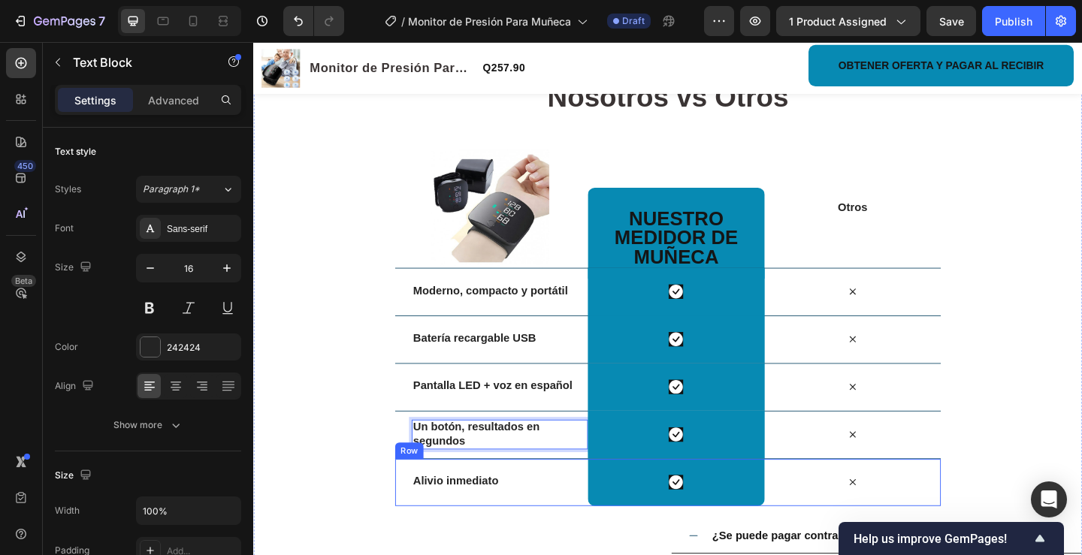
click at [533, 518] on p "Alivio inmediato" at bounding box center [521, 520] width 189 height 16
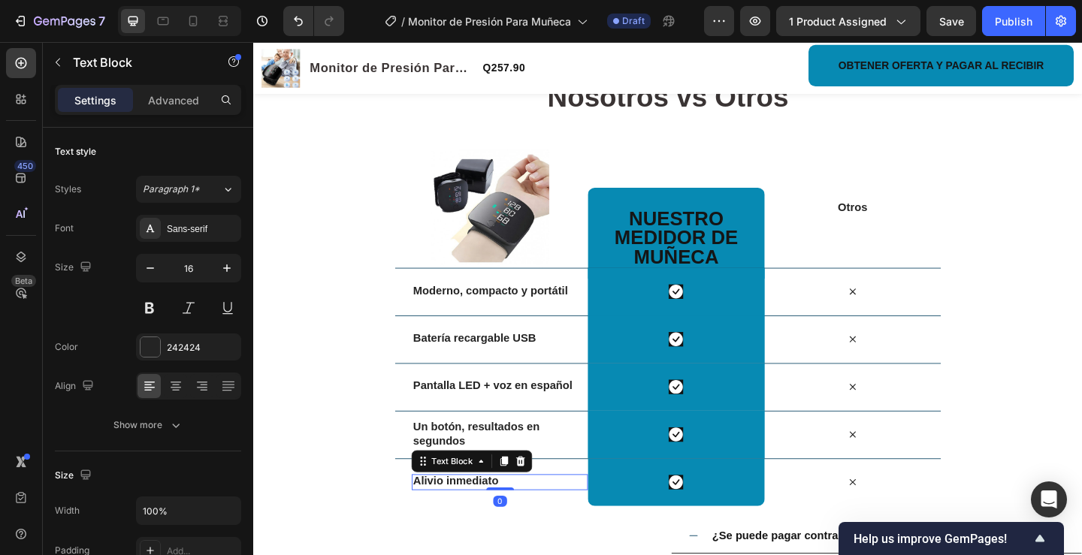
click at [533, 518] on p "Alivio inmediato" at bounding box center [521, 520] width 189 height 16
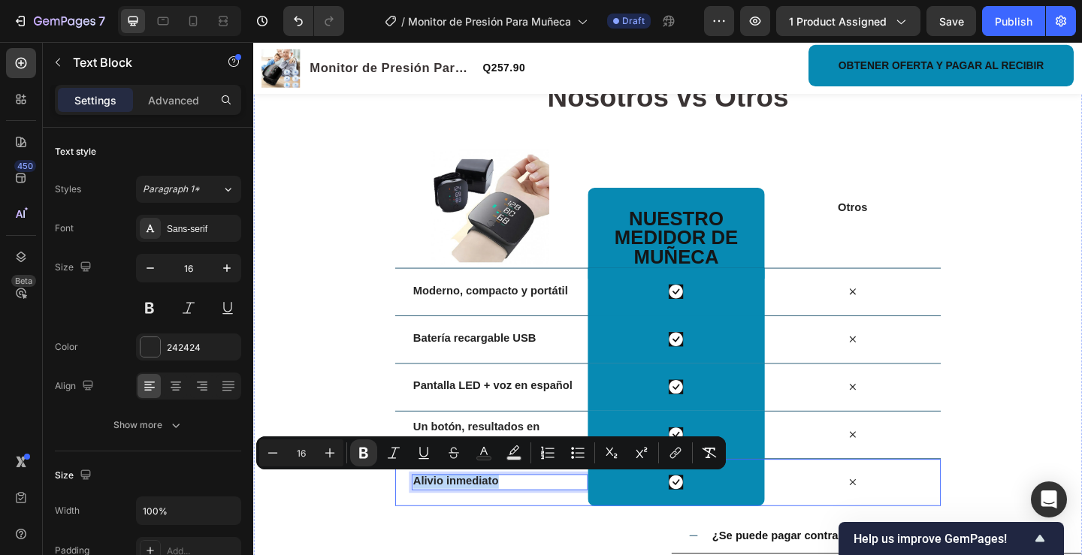
drag, startPoint x: 533, startPoint y: 518, endPoint x: 417, endPoint y: 508, distance: 116.9
click at [425, 508] on div "Alivio inmediato Text Block 0" at bounding box center [521, 521] width 192 height 51
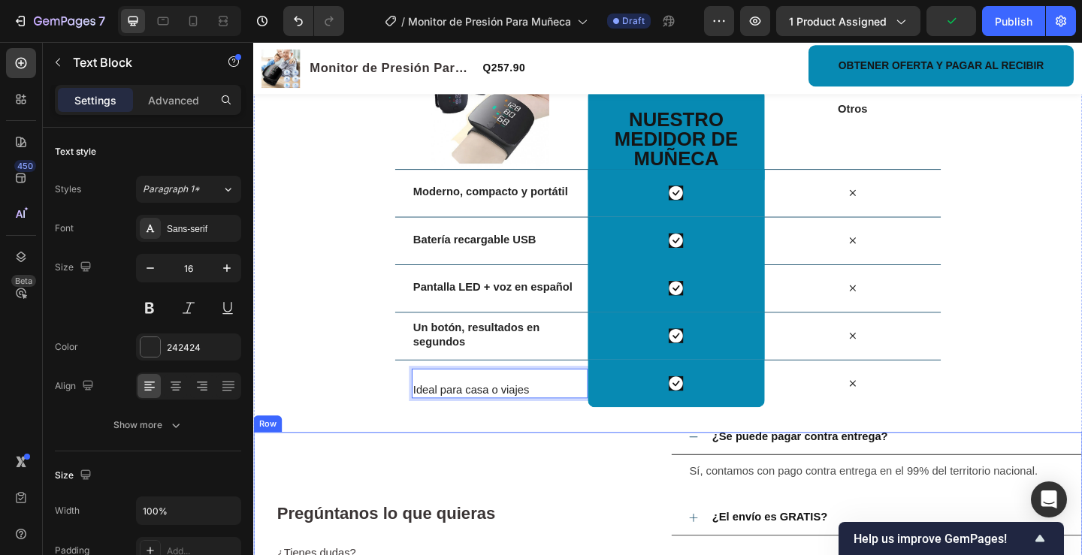
scroll to position [2679, 0]
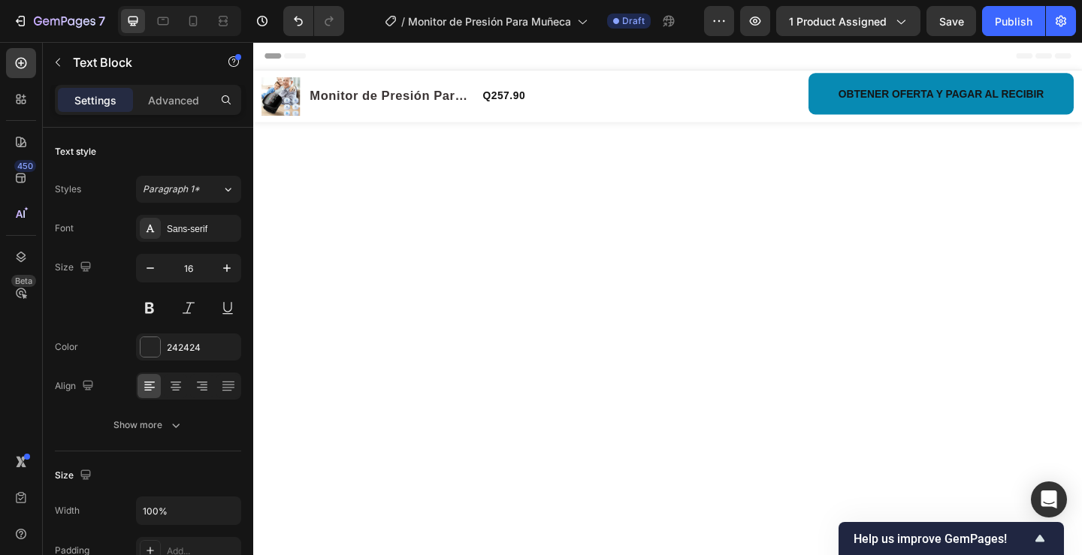
scroll to position [2679, 0]
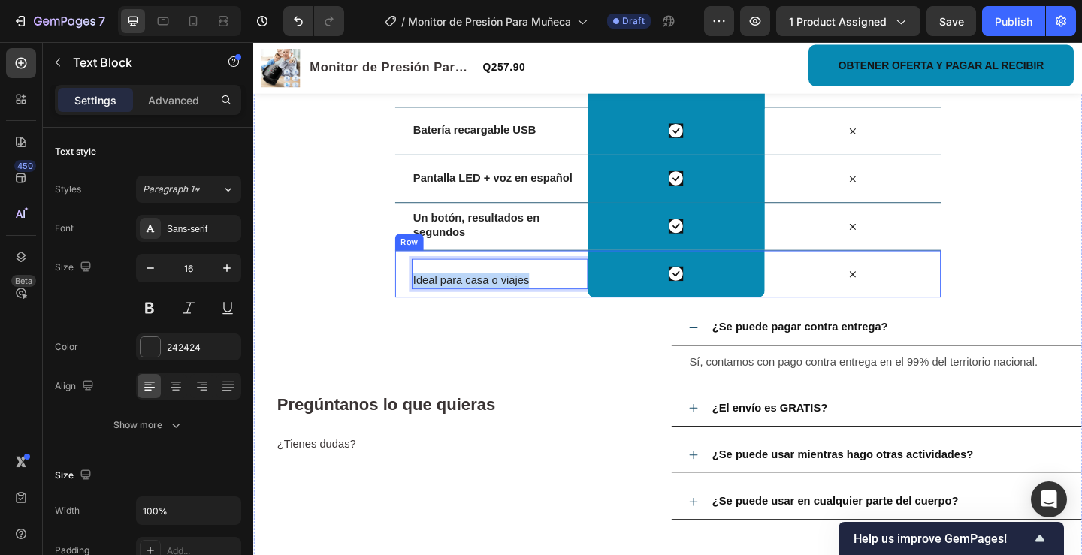
click at [410, 320] on div "Ideal para casa o viajes Text Block 0 Icon Row Icon Row" at bounding box center [704, 294] width 594 height 52
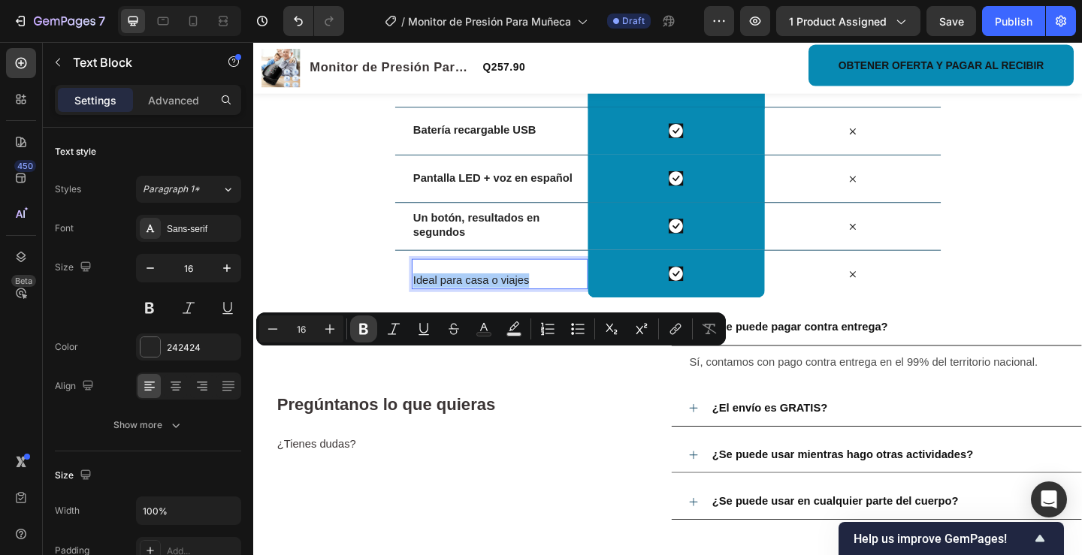
click at [369, 326] on icon "Editor contextual toolbar" at bounding box center [363, 329] width 15 height 15
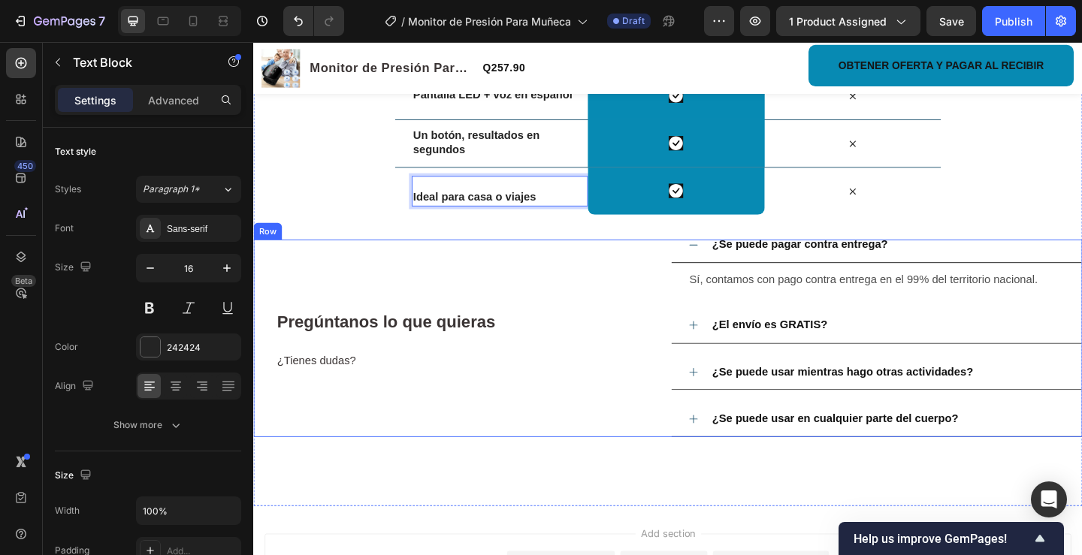
scroll to position [2905, 0]
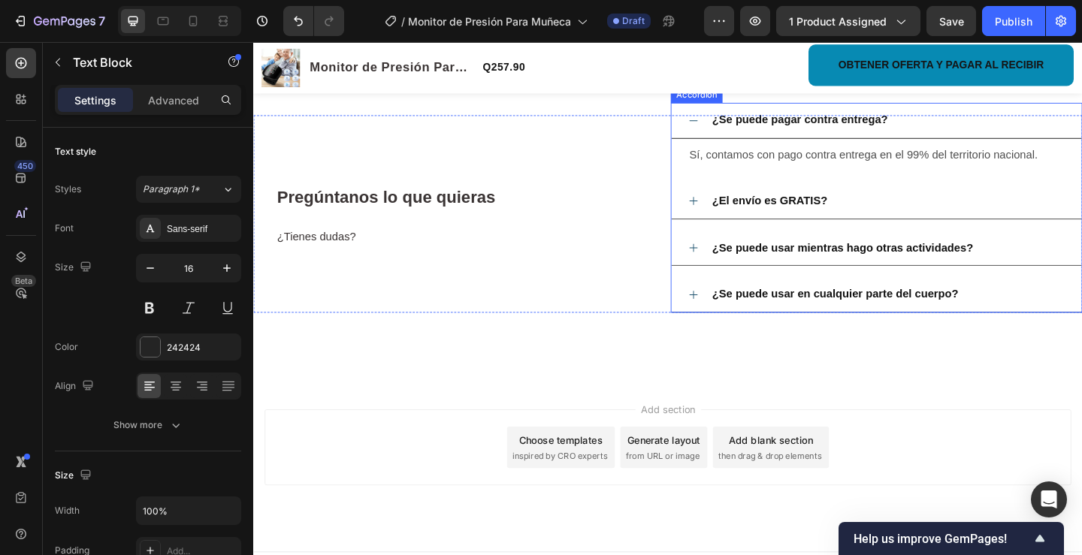
click at [752, 133] on strong "¿Se puede pagar contra entrega?" at bounding box center [847, 126] width 191 height 13
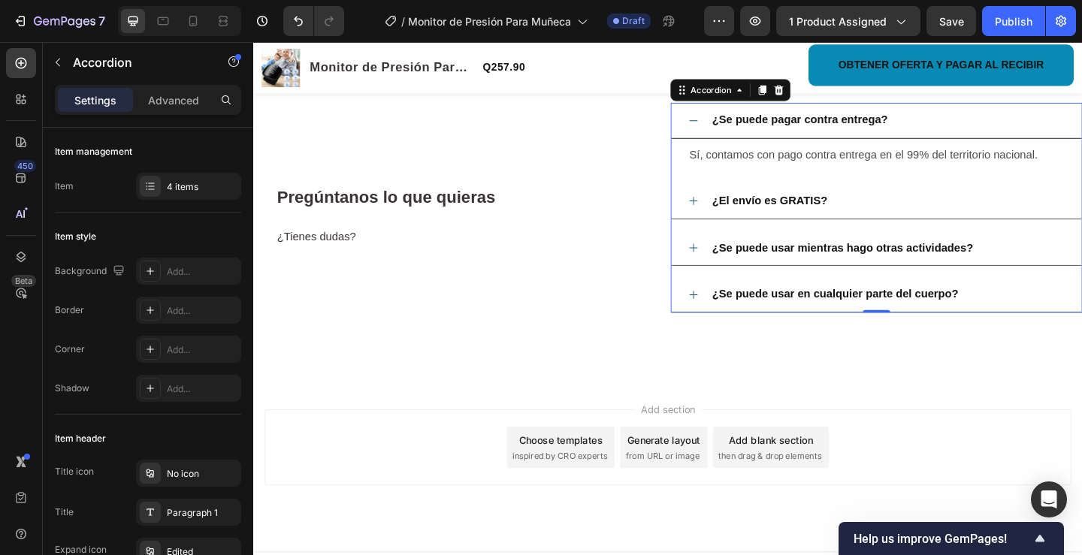
click at [752, 133] on strong "¿Se puede pagar contra entrega?" at bounding box center [847, 126] width 191 height 13
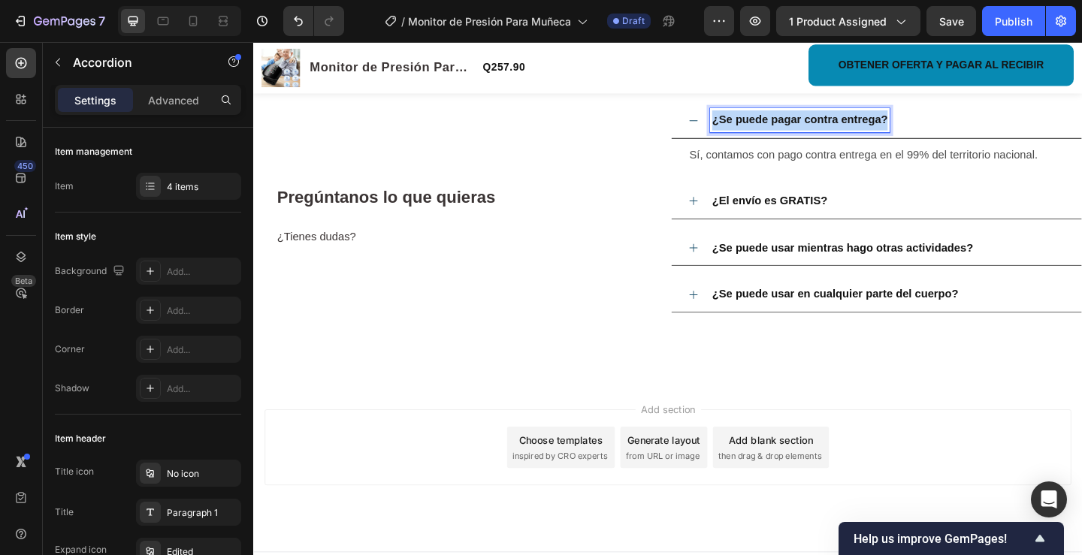
drag, startPoint x: 749, startPoint y: 211, endPoint x: 952, endPoint y: 214, distance: 202.9
click at [952, 141] on div "¿Se puede pagar contra entrega?" at bounding box center [943, 127] width 386 height 26
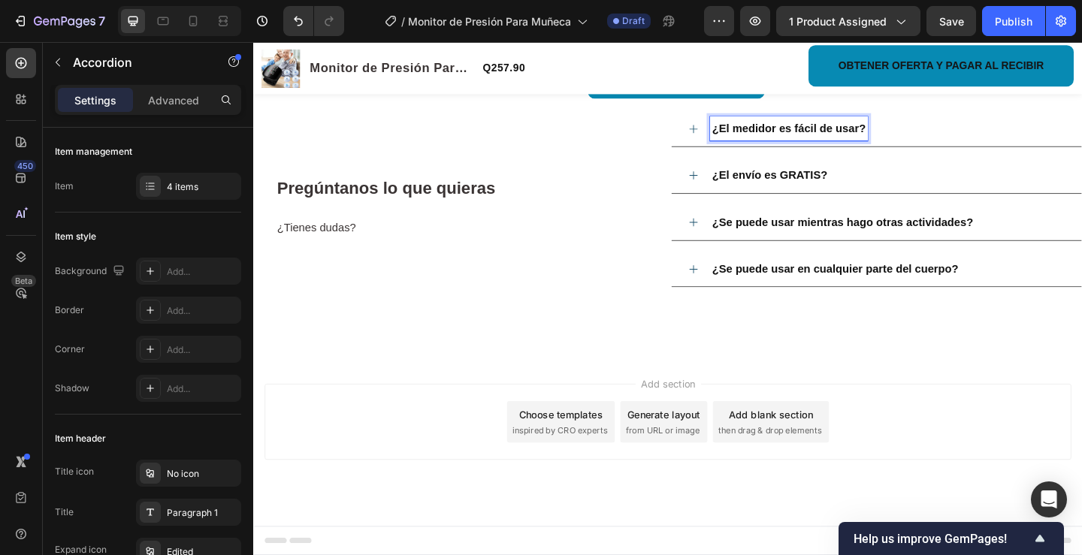
click at [732, 156] on div "¿El medidor es fácil de usar?" at bounding box center [931, 136] width 446 height 39
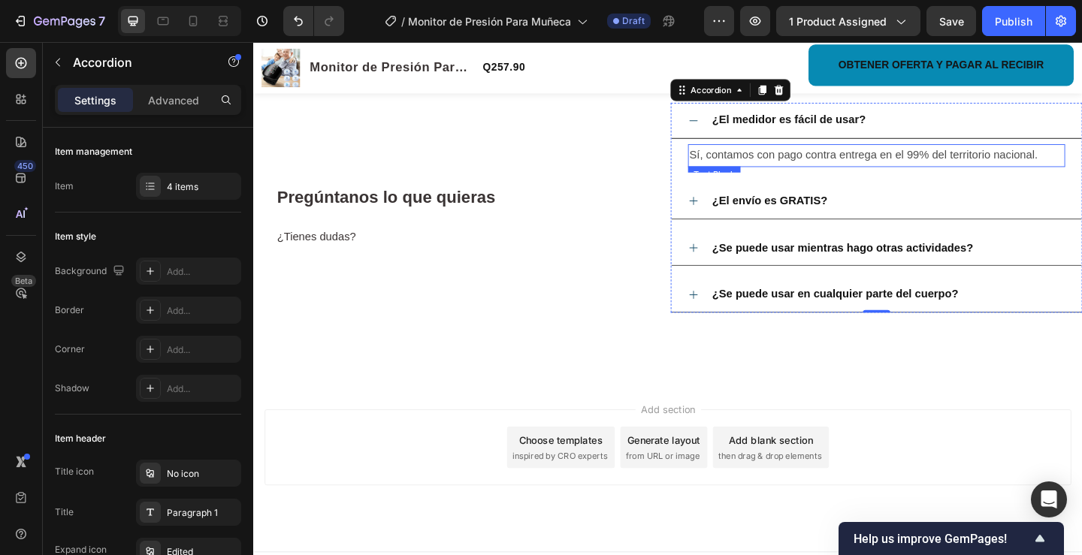
click at [727, 171] on span "Sí, contamos con pago contra entrega en el 99% del territorio nacional." at bounding box center [916, 165] width 379 height 13
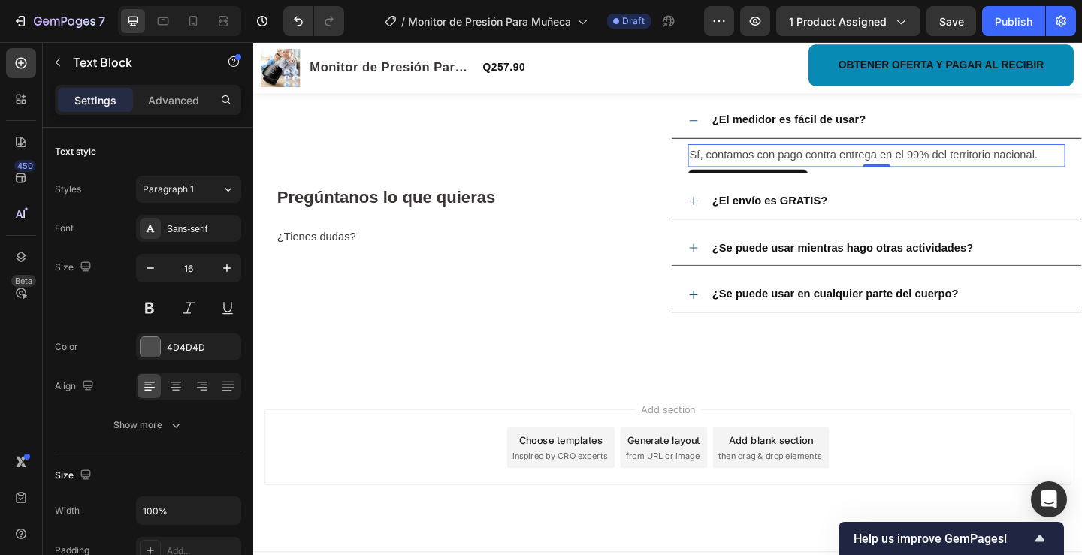
click at [727, 171] on span "Sí, contamos con pago contra entrega en el 99% del territorio nacional." at bounding box center [916, 165] width 379 height 13
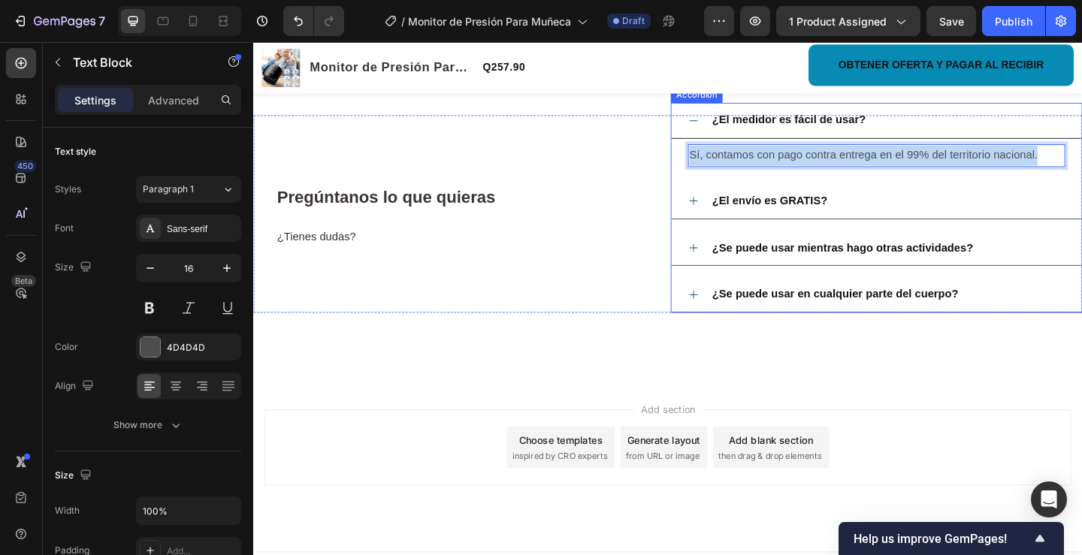
drag, startPoint x: 724, startPoint y: 249, endPoint x: 1120, endPoint y: 266, distance: 396.4
click at [1081, 184] on div "Sí, contamos con pago contra entrega en el 99% del territorio nacional. Text Bl…" at bounding box center [931, 165] width 446 height 37
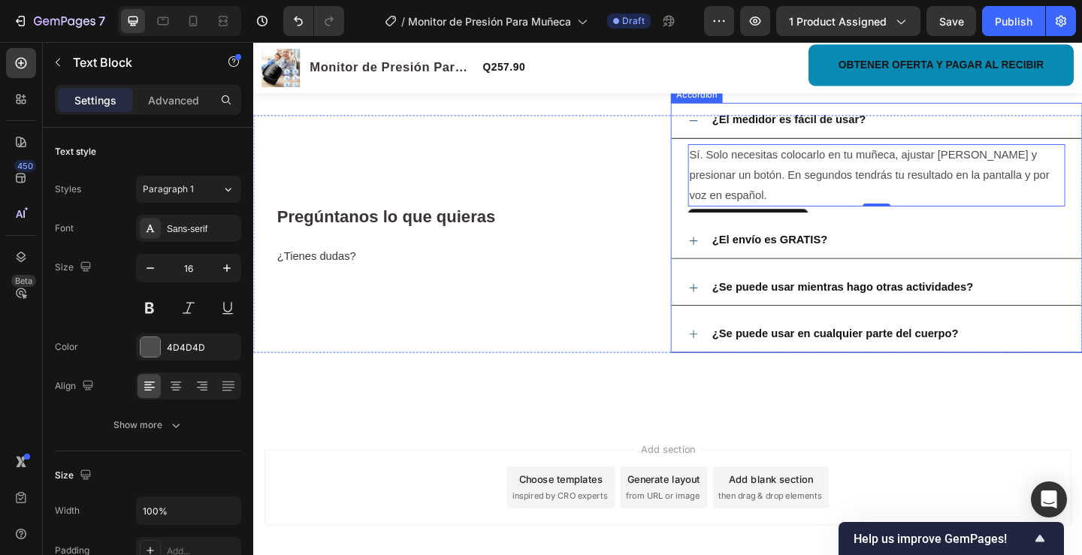
click at [752, 264] on strong "¿El envío es GRATIS?" at bounding box center [814, 257] width 125 height 13
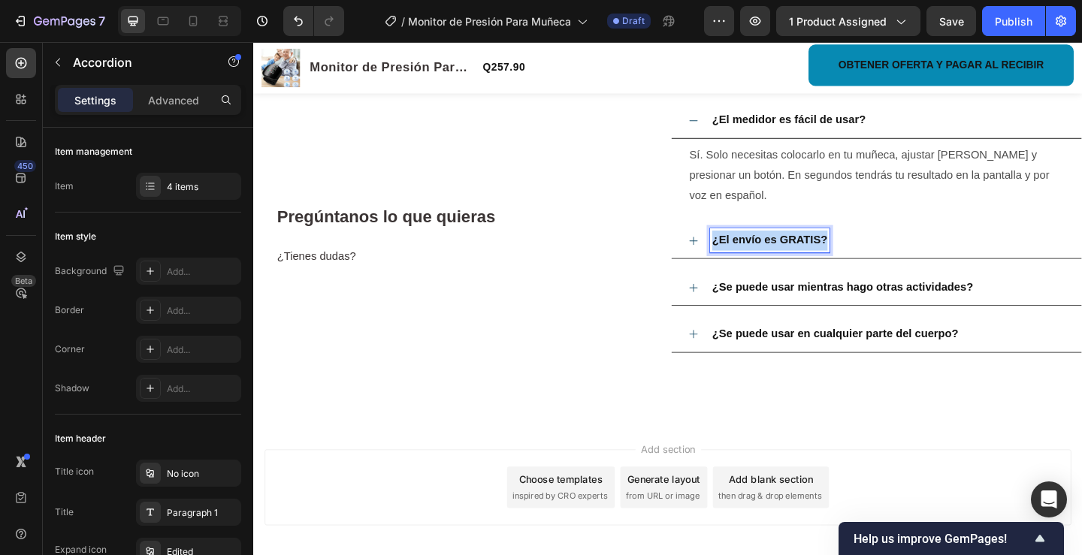
drag, startPoint x: 748, startPoint y: 343, endPoint x: 910, endPoint y: 334, distance: 161.8
click at [908, 271] on div "¿El envío es GRATIS?" at bounding box center [943, 258] width 386 height 26
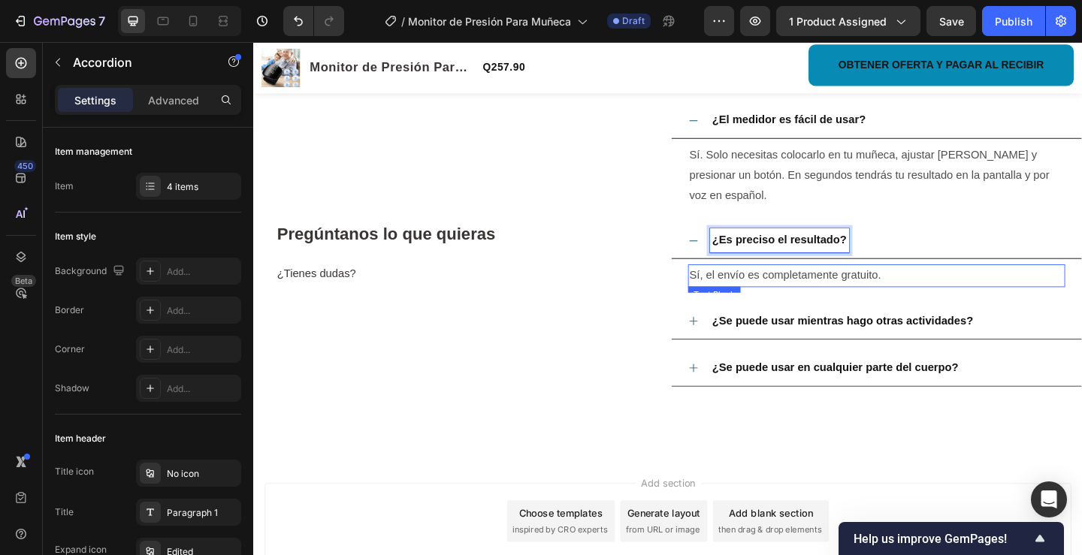
click at [727, 307] on p "Sí, el envío es completamente gratuito." at bounding box center [930, 297] width 407 height 22
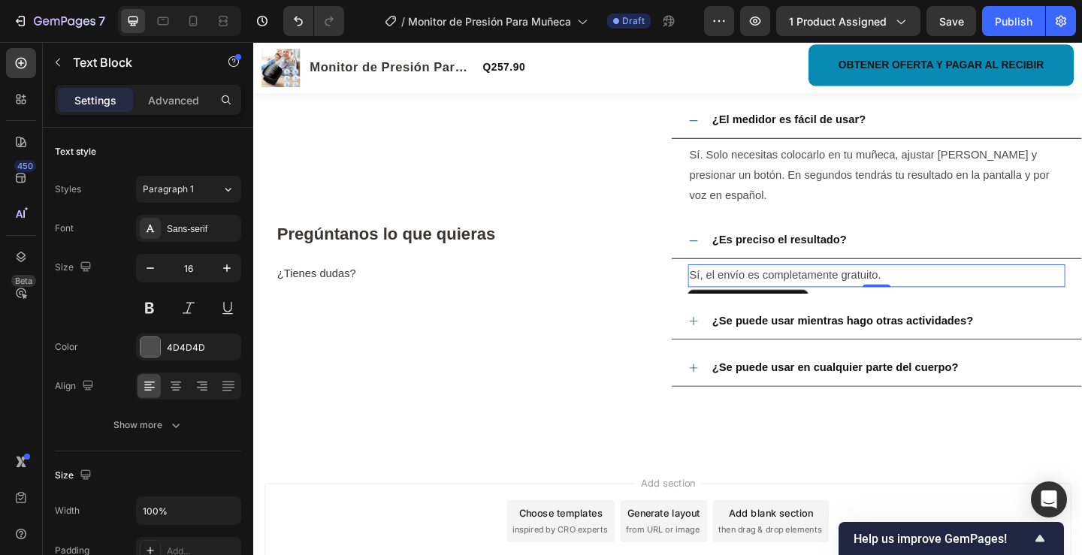
click at [727, 307] on p "Sí, el envío es completamente gratuito." at bounding box center [930, 297] width 407 height 22
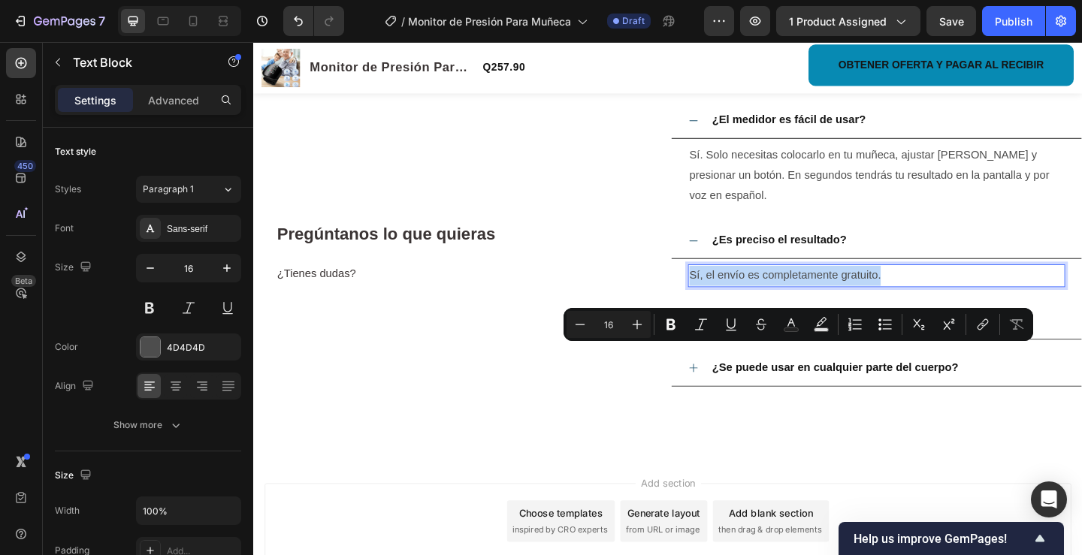
drag, startPoint x: 723, startPoint y: 381, endPoint x: 960, endPoint y: 379, distance: 237.5
click at [960, 307] on p "Sí, el envío es completamente gratuito." at bounding box center [930, 297] width 407 height 22
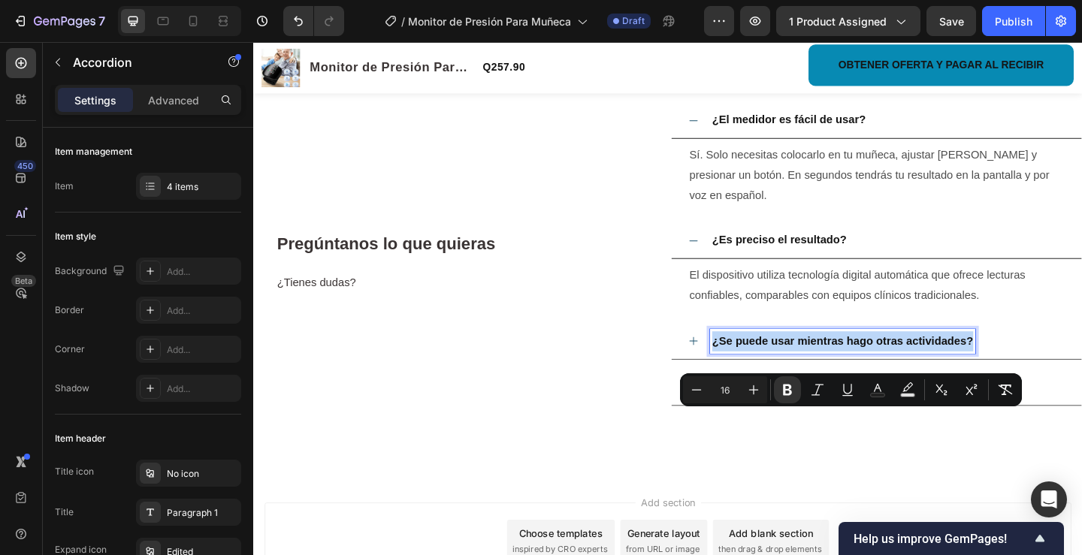
drag, startPoint x: 748, startPoint y: 452, endPoint x: 1046, endPoint y: 457, distance: 298.4
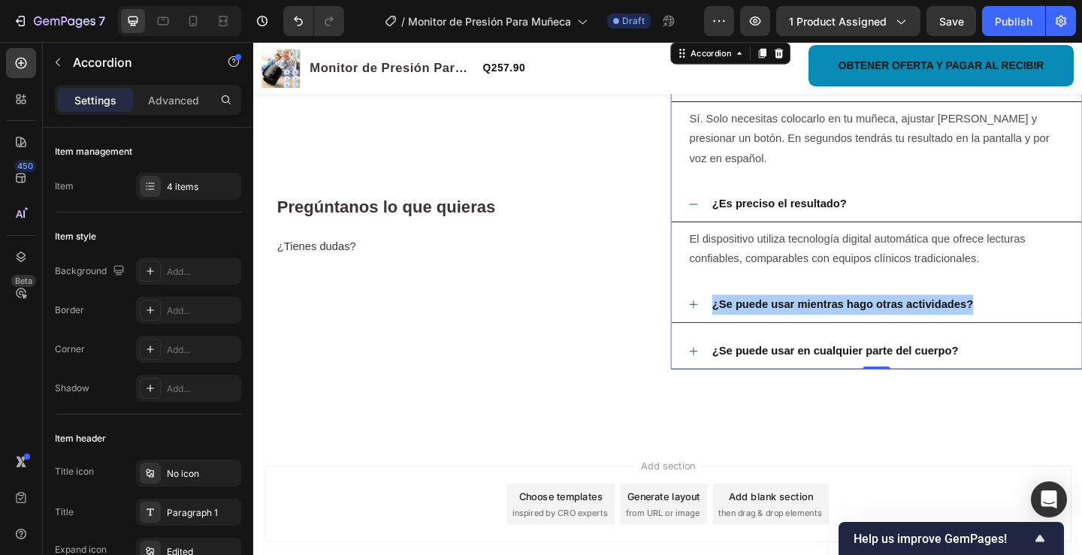
scroll to position [2980, 0]
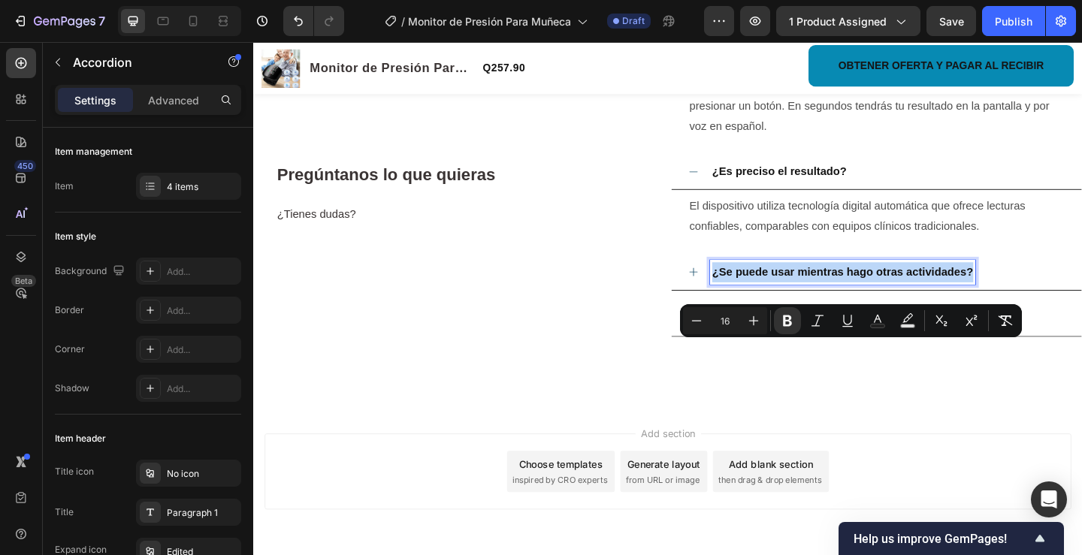
click at [1029, 298] on strong "¿Se puede usar mientras hago otras actividades?" at bounding box center [894, 292] width 284 height 13
drag, startPoint x: 1029, startPoint y: 376, endPoint x: 741, endPoint y: 387, distance: 288.8
click at [741, 313] on div "¿Se puede usar mientras hago otras actividades?" at bounding box center [931, 293] width 446 height 39
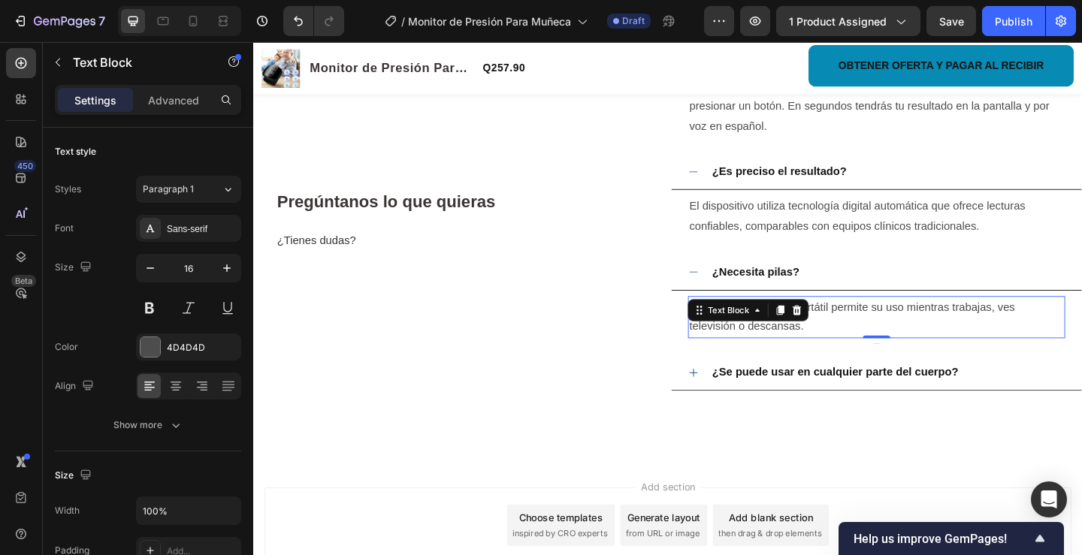
click at [920, 364] on p "Sí, su diseño ligero y portátil permite su uso mientras trabajas, ves televisió…" at bounding box center [930, 342] width 407 height 44
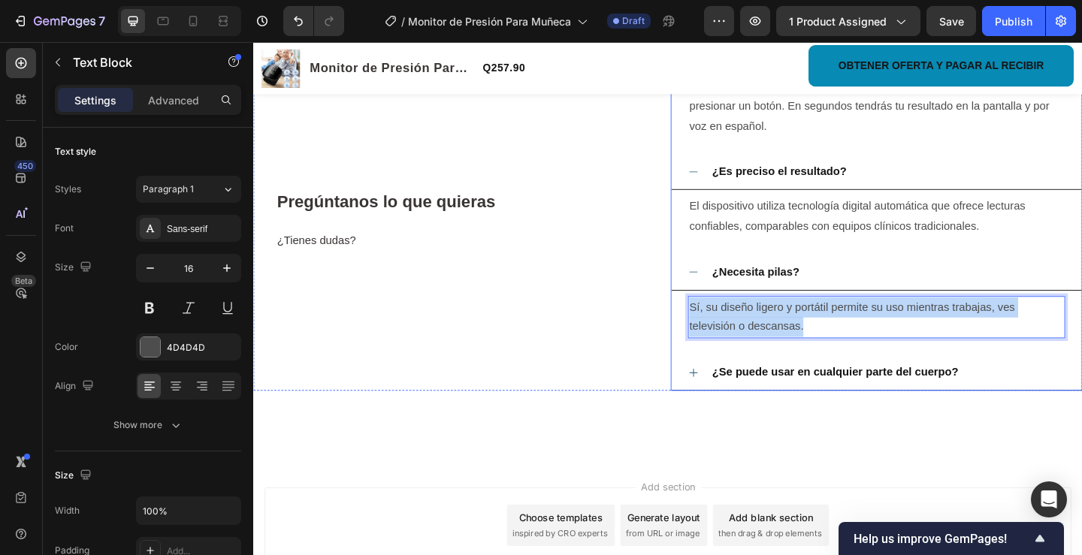
drag, startPoint x: 849, startPoint y: 437, endPoint x: 706, endPoint y: 411, distance: 145.9
click at [708, 371] on div "Sí, su diseño ligero y portátil permite su uso mientras trabajas, ves televisió…" at bounding box center [931, 342] width 446 height 59
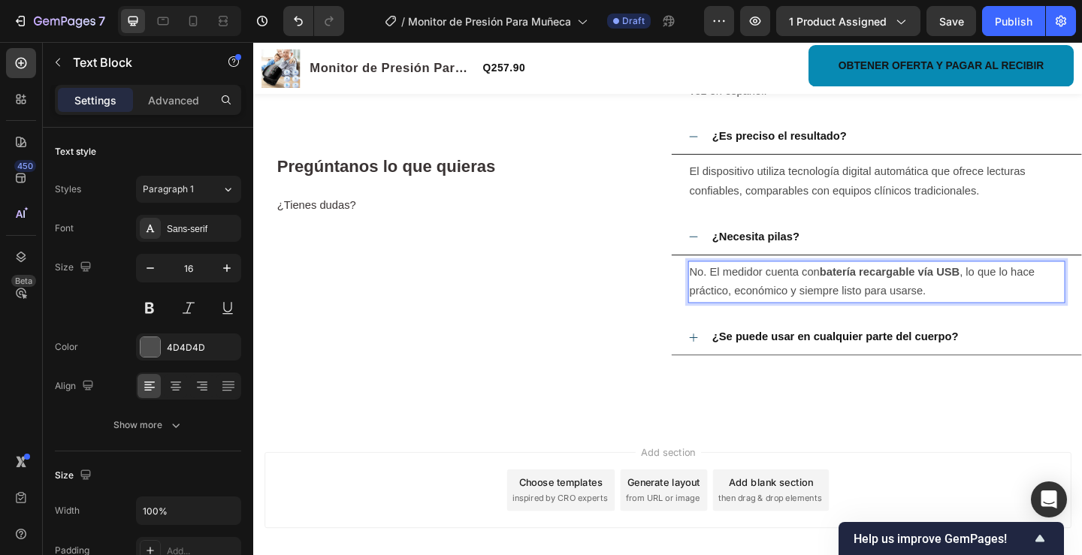
scroll to position [3055, 0]
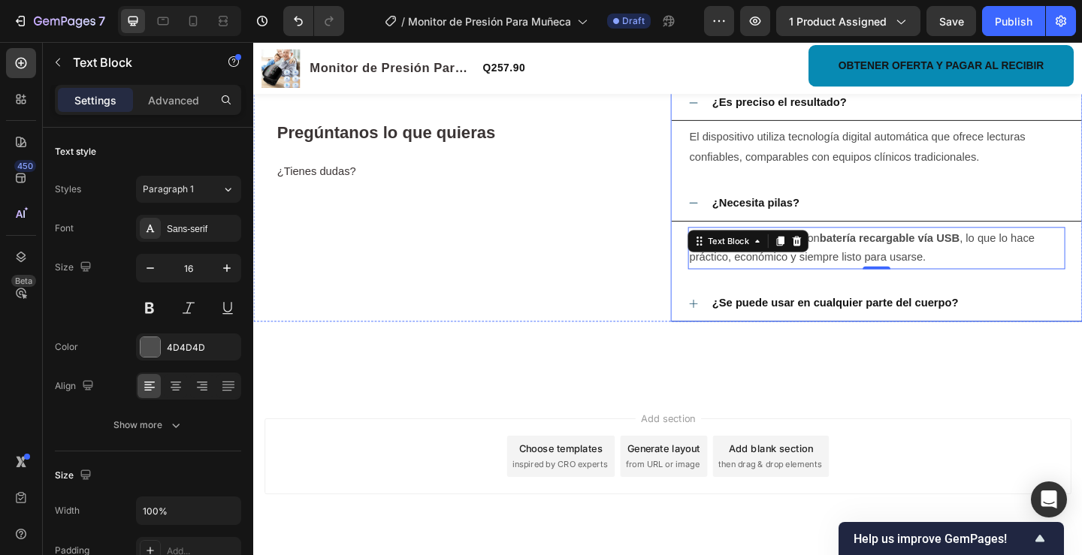
click at [752, 332] on strong "¿Se puede usar en cualquier parte del cuerpo?" at bounding box center [886, 325] width 268 height 13
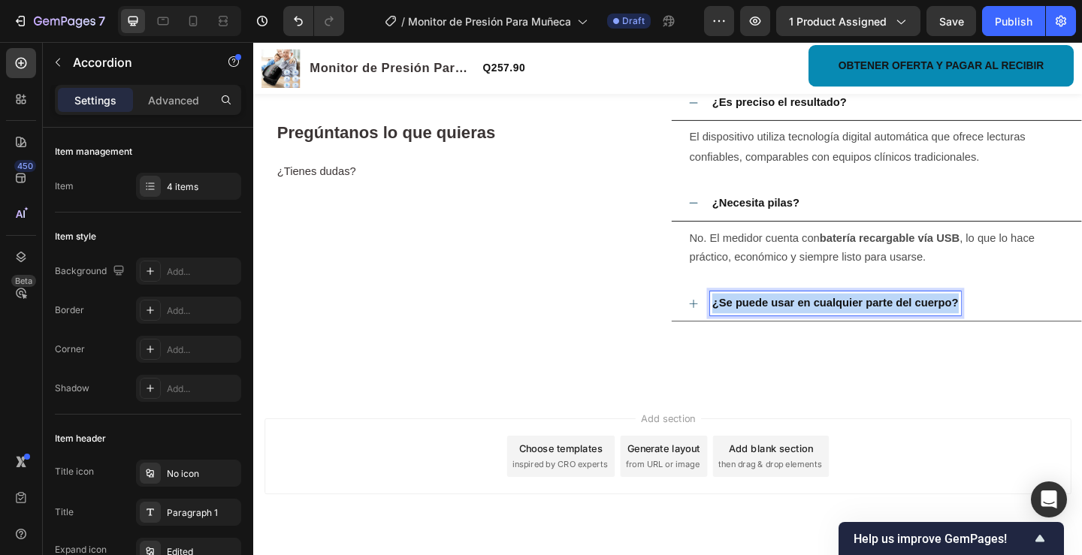
drag, startPoint x: 748, startPoint y: 411, endPoint x: 1047, endPoint y: 409, distance: 299.1
click at [1047, 340] on div "¿Se puede usar en cualquier parte del cuerpo?" at bounding box center [943, 326] width 386 height 26
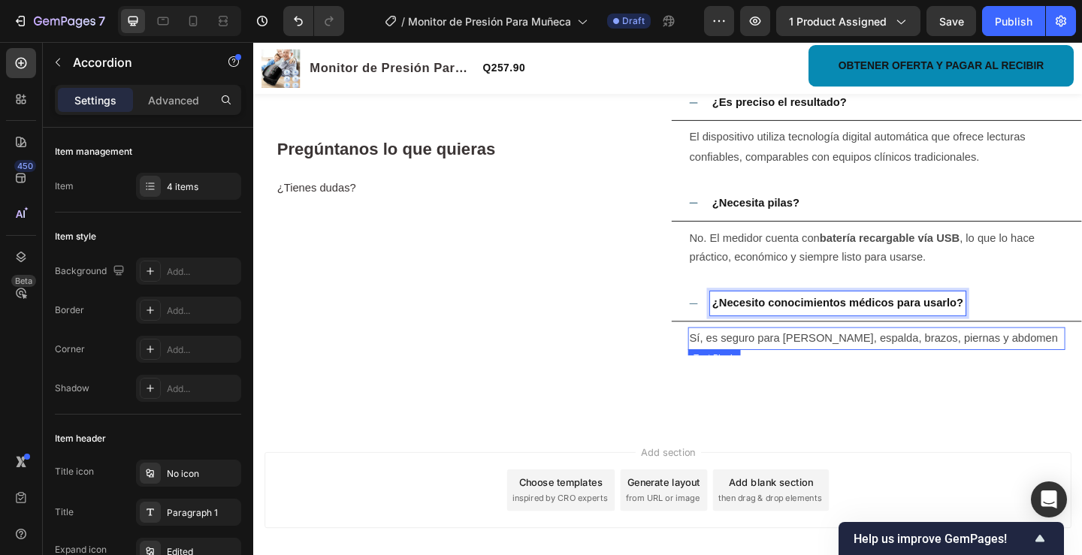
click at [727, 376] on p "Sí, es seguro para [PERSON_NAME], espalda, brazos, piernas y abdomen" at bounding box center [930, 365] width 407 height 22
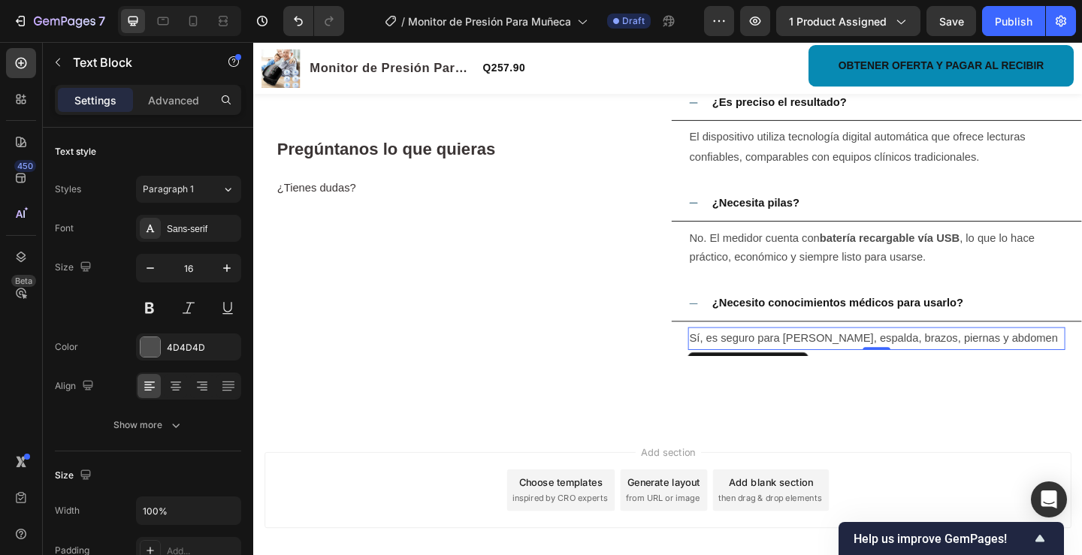
click at [727, 376] on p "Sí, es seguro para [PERSON_NAME], espalda, brazos, piernas y abdomen" at bounding box center [930, 365] width 407 height 22
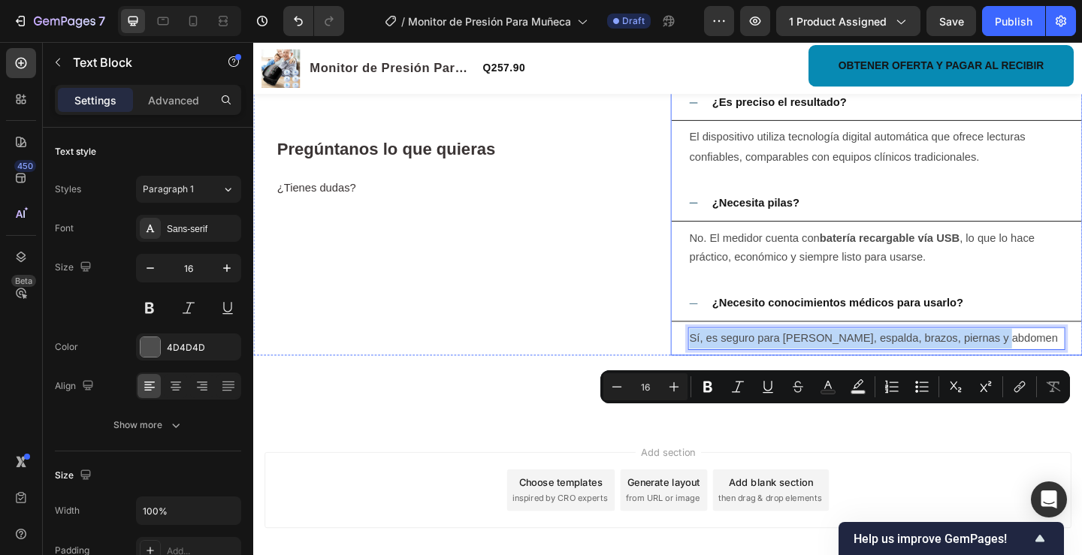
drag, startPoint x: 722, startPoint y: 446, endPoint x: 1134, endPoint y: 445, distance: 411.8
click at [1081, 383] on div "Sí, es seguro para [PERSON_NAME], espalda, brazos, piernas y abdomen Text Block…" at bounding box center [931, 364] width 446 height 37
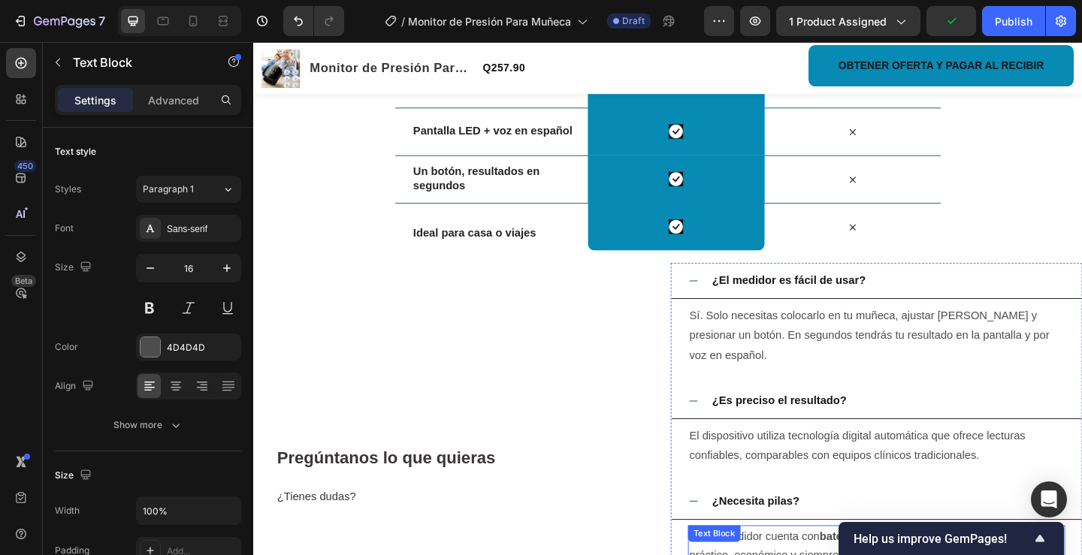
scroll to position [2709, 0]
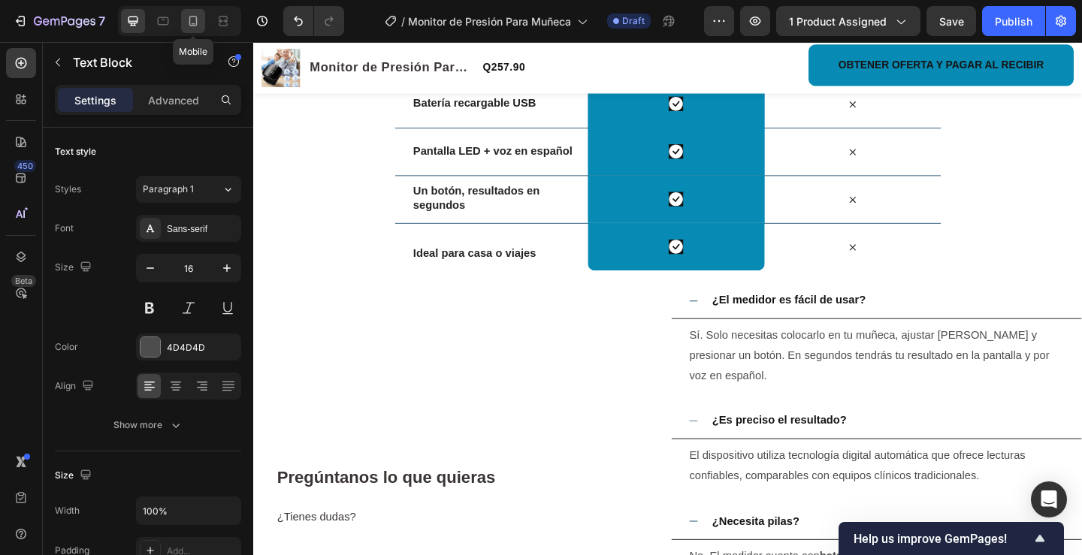
click at [184, 22] on div at bounding box center [193, 21] width 24 height 24
type input "14"
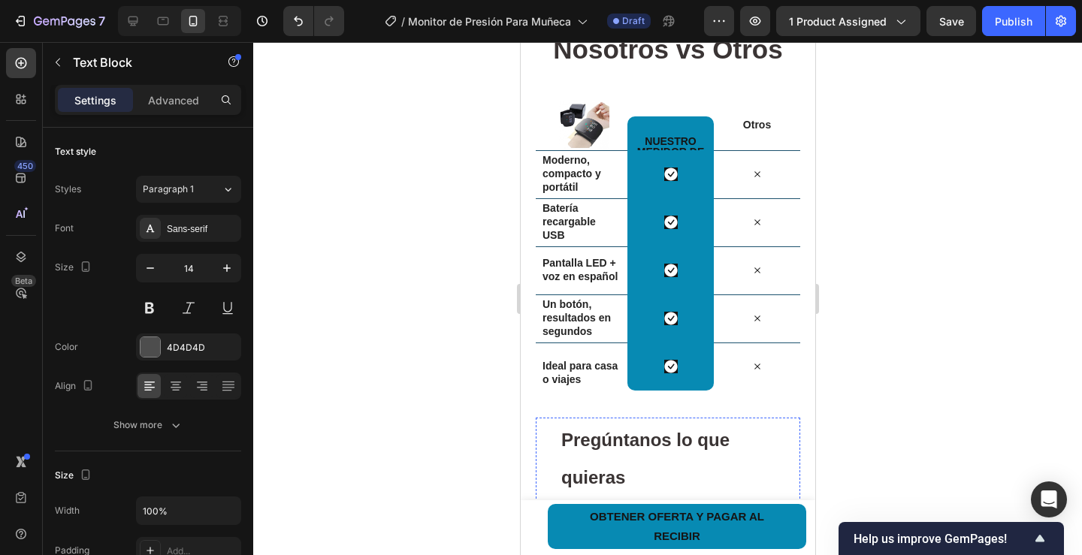
scroll to position [1783, 0]
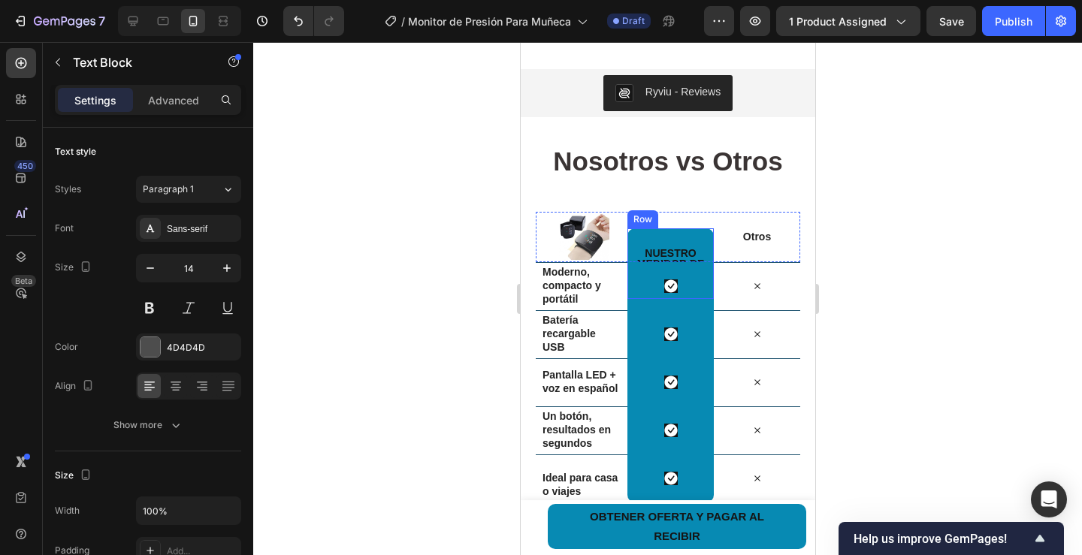
click at [680, 234] on div "⁠⁠⁠⁠⁠⁠⁠ Nuestro Medidor de Muñeca Heading Row" at bounding box center [670, 263] width 86 height 71
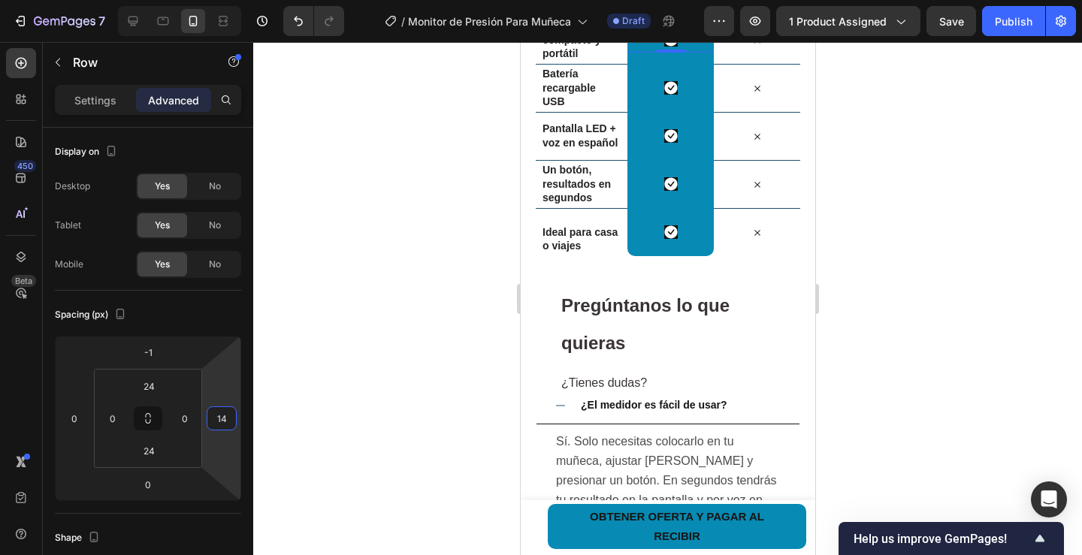
type input "16"
drag, startPoint x: 231, startPoint y: 461, endPoint x: 224, endPoint y: 455, distance: 9.6
click at [224, 0] on html "7 Version history / Monitor de Presión Para Muñeca Draft Preview 1 product assi…" at bounding box center [541, 0] width 1082 height 0
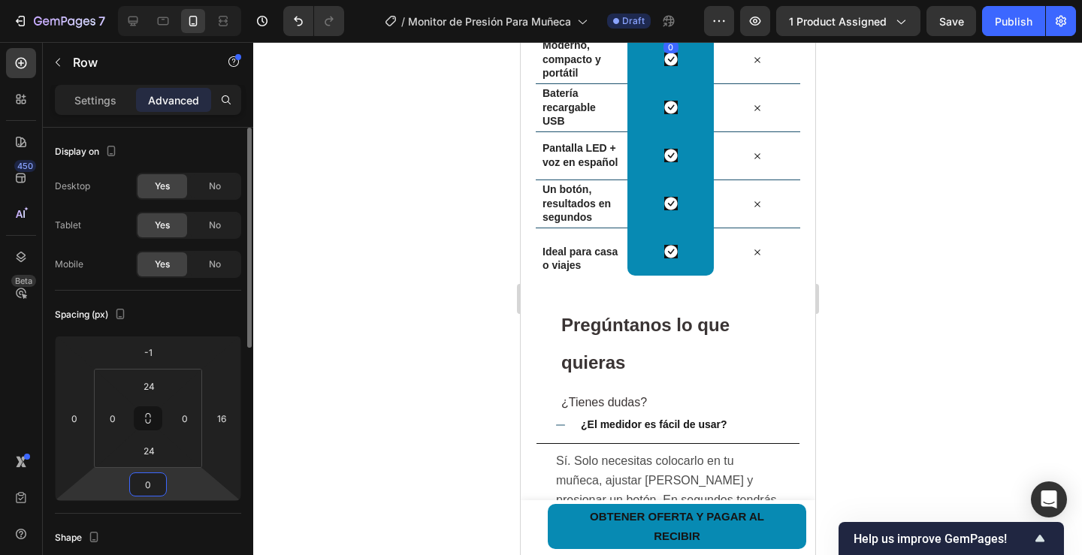
click at [193, 0] on html "7 Version history / Monitor de Presión Para Muñeca Draft Preview 1 product assi…" at bounding box center [541, 0] width 1082 height 0
type input "-2"
click at [194, 0] on html "7 Version history / Monitor de Presión Para Muñeca Draft Preview 1 product assi…" at bounding box center [541, 0] width 1082 height 0
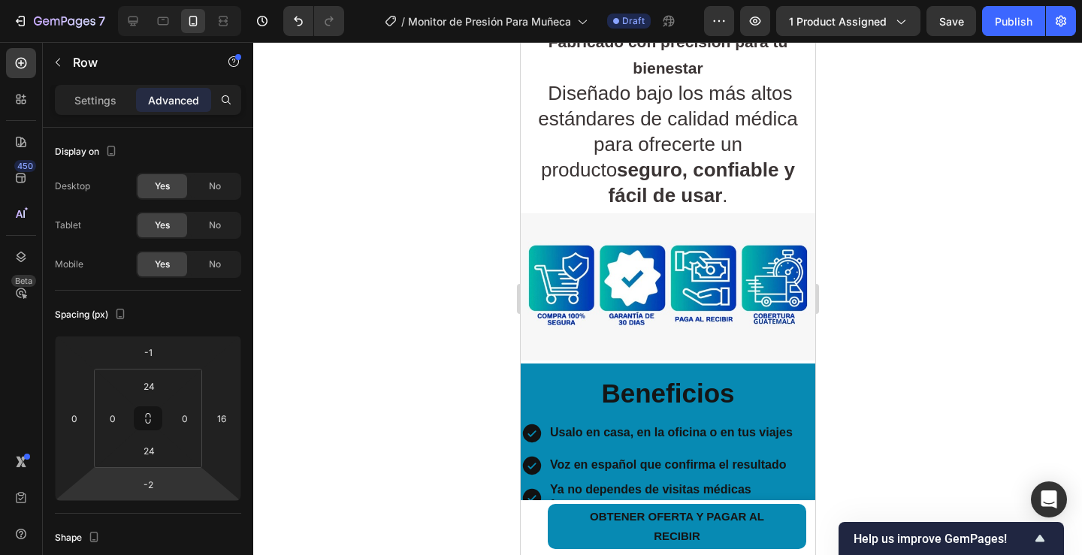
scroll to position [1182, 0]
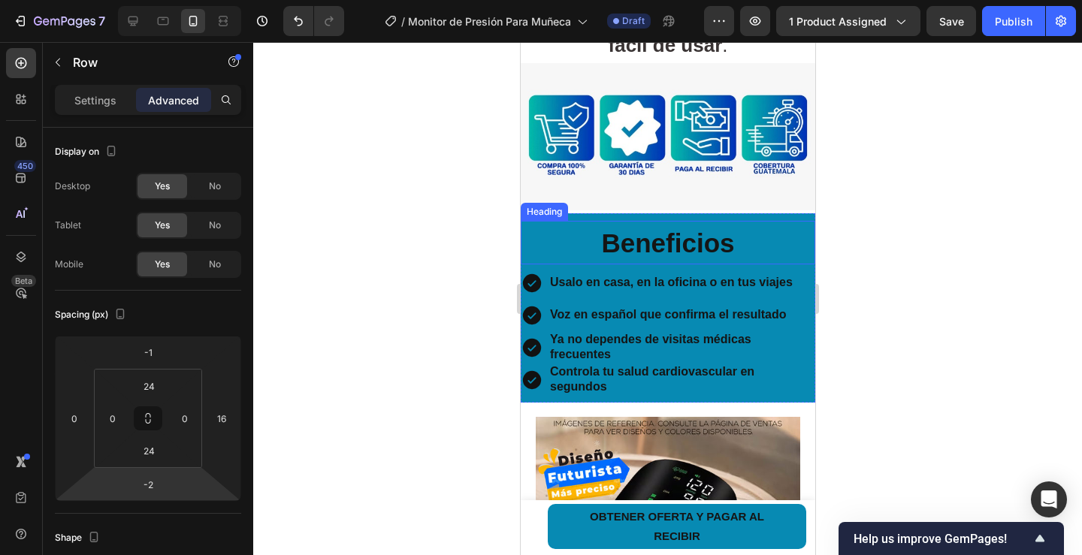
click at [555, 222] on h2 "Beneficios" at bounding box center [667, 243] width 295 height 44
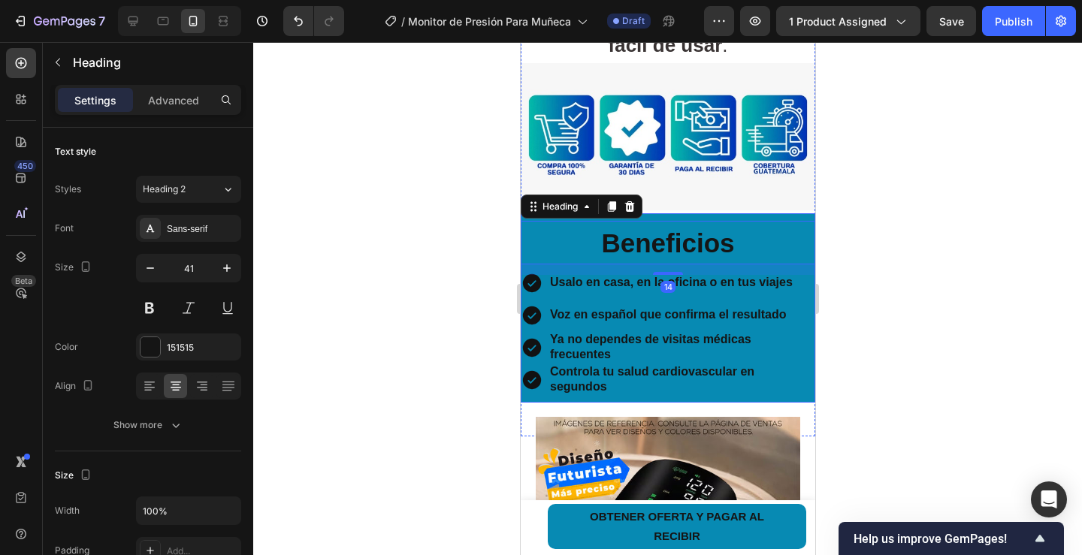
click at [710, 213] on div "Beneficios Heading 14 Icon Usalo en casa, en la oficina o en tus viajes Text Bl…" at bounding box center [667, 307] width 295 height 189
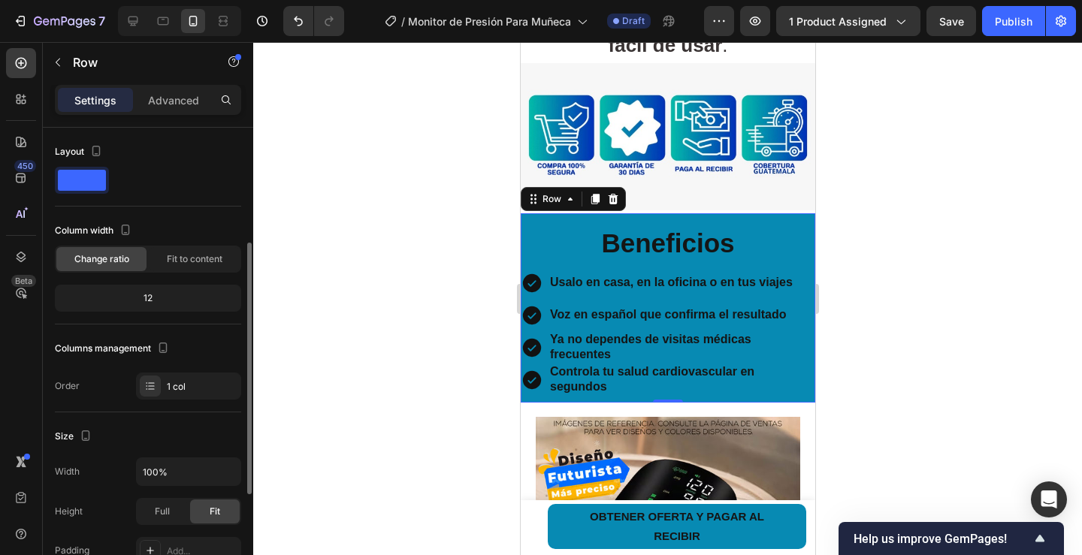
scroll to position [150, 0]
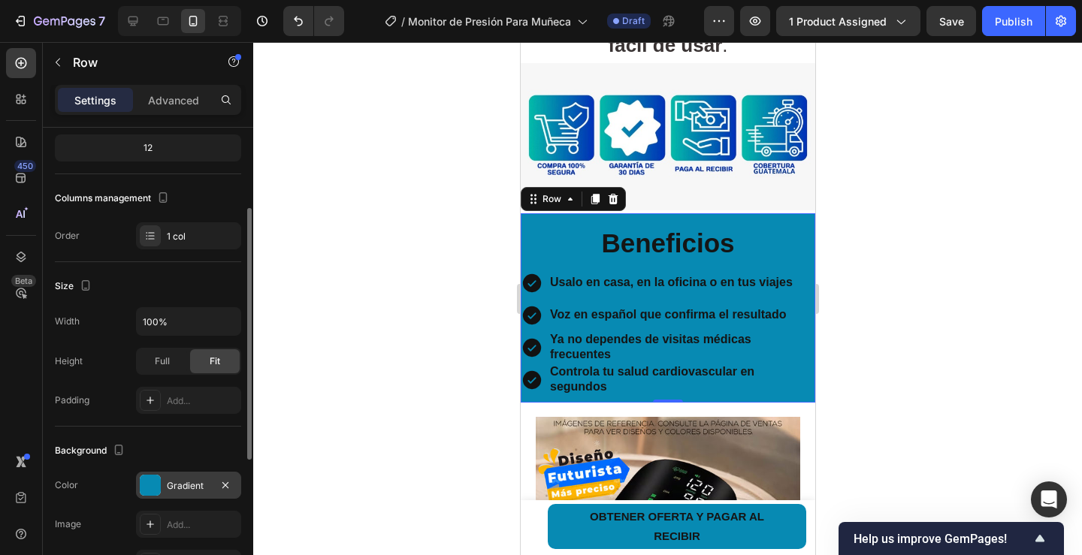
click at [198, 482] on div "Gradient" at bounding box center [189, 486] width 44 height 14
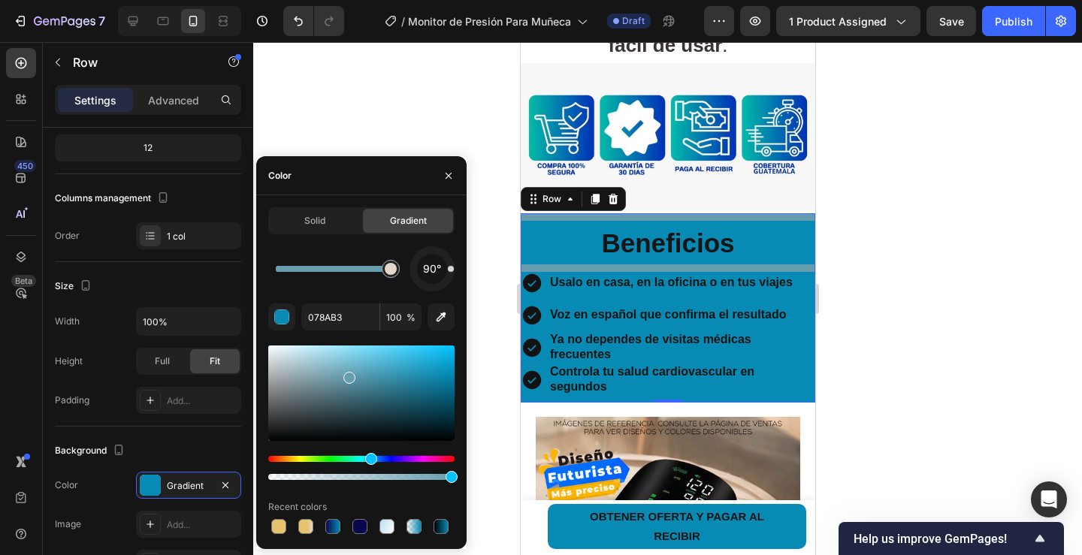
drag, startPoint x: 449, startPoint y: 378, endPoint x: 348, endPoint y: 375, distance: 100.7
click at [348, 375] on div at bounding box center [349, 378] width 12 height 12
type input "E4D6CA"
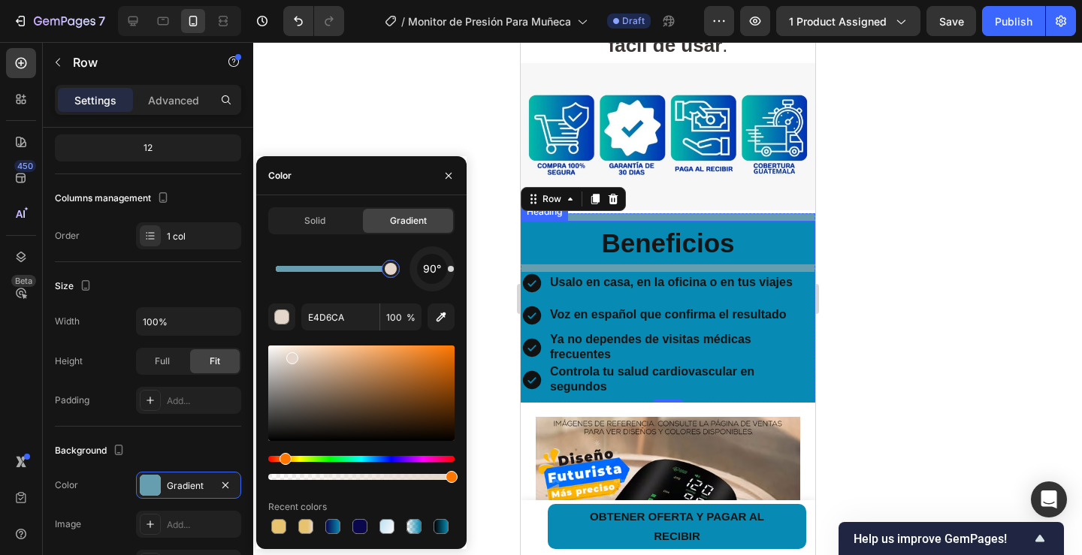
click at [548, 222] on h2 "Beneficios" at bounding box center [667, 243] width 295 height 44
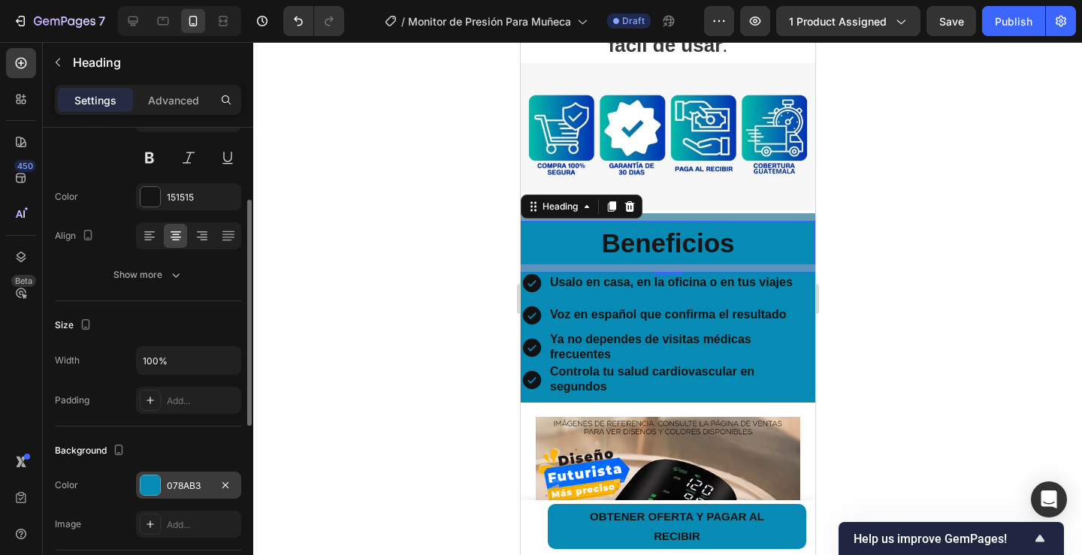
click at [177, 485] on div "078AB3" at bounding box center [189, 486] width 44 height 14
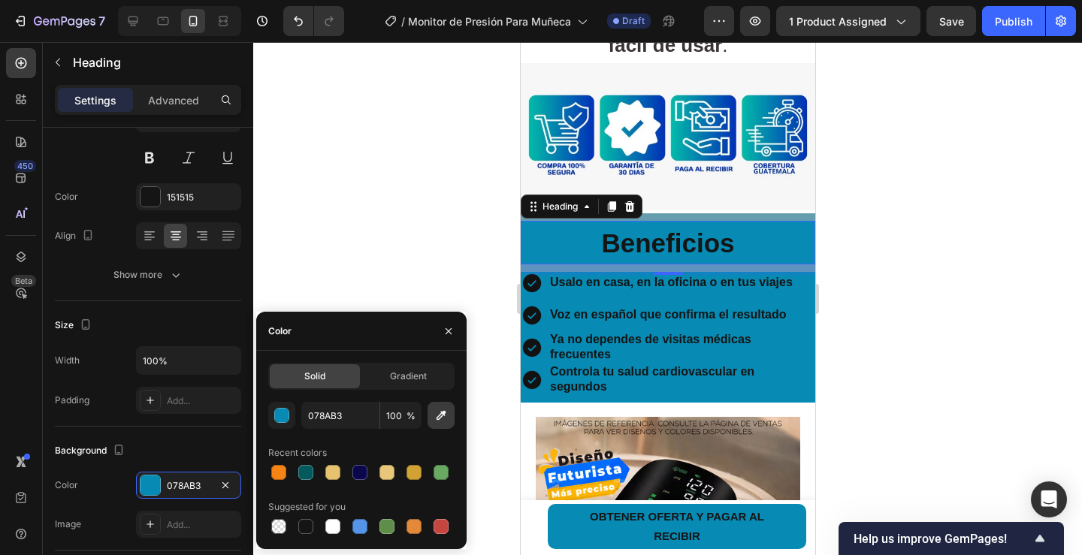
click at [438, 416] on icon "button" at bounding box center [442, 416] width 10 height 10
type input "669EAF"
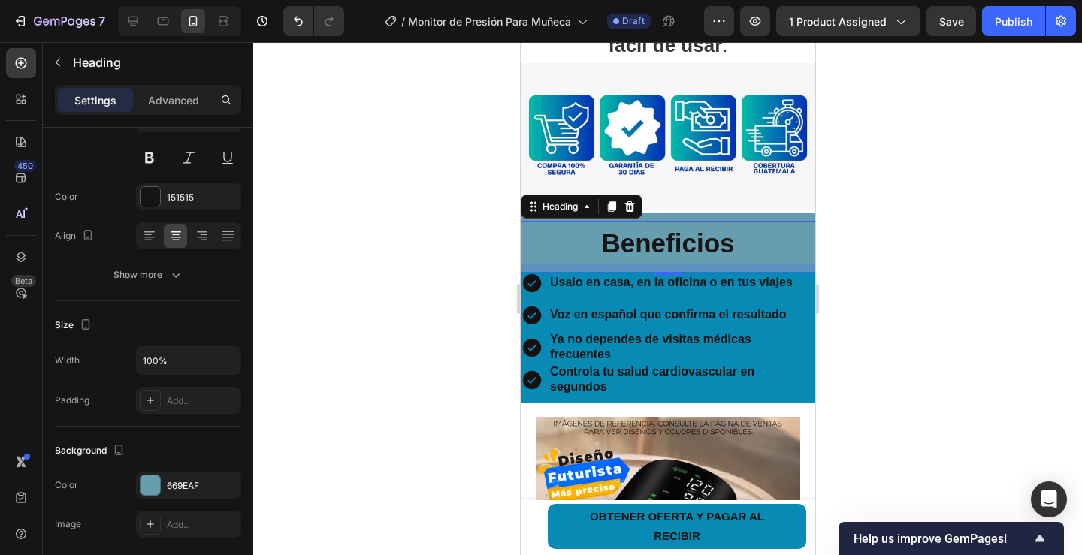
click at [558, 264] on div "14" at bounding box center [667, 269] width 295 height 11
click at [561, 264] on div "14" at bounding box center [667, 269] width 295 height 11
click at [540, 278] on icon at bounding box center [531, 283] width 23 height 23
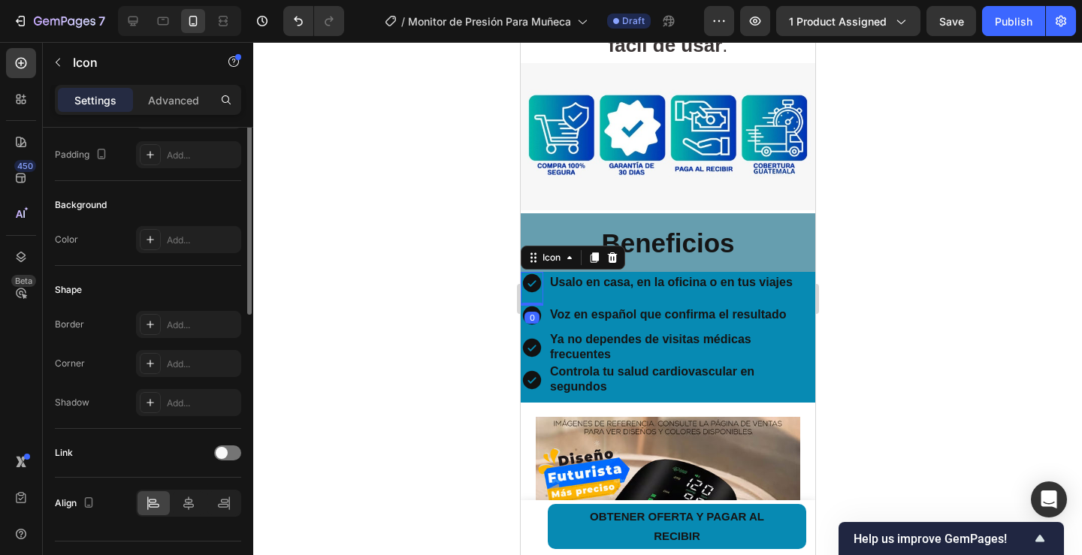
scroll to position [0, 0]
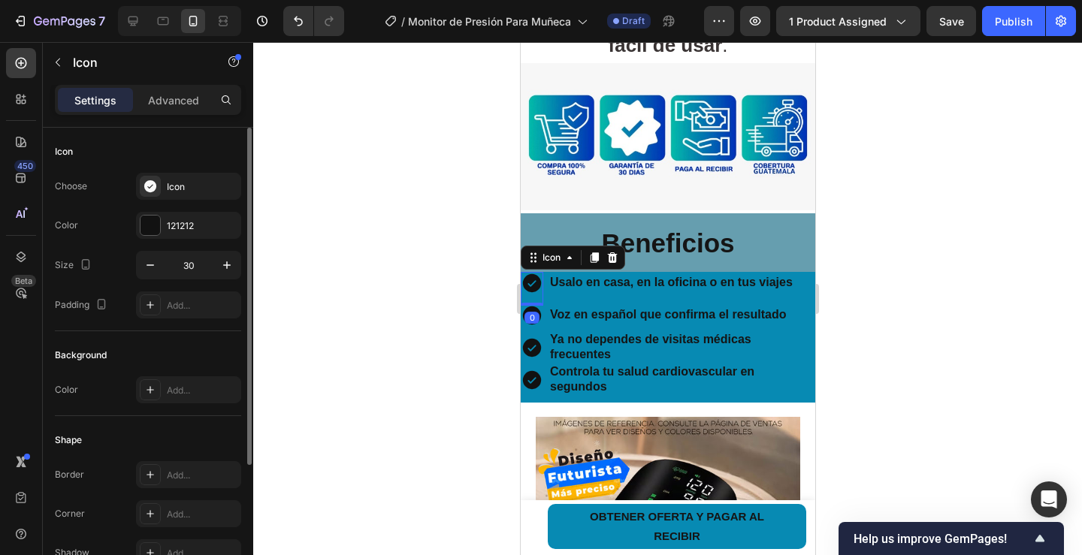
click at [565, 280] on div "Usalo en casa, en la oficina o en tus viajes Text Block" at bounding box center [671, 289] width 246 height 34
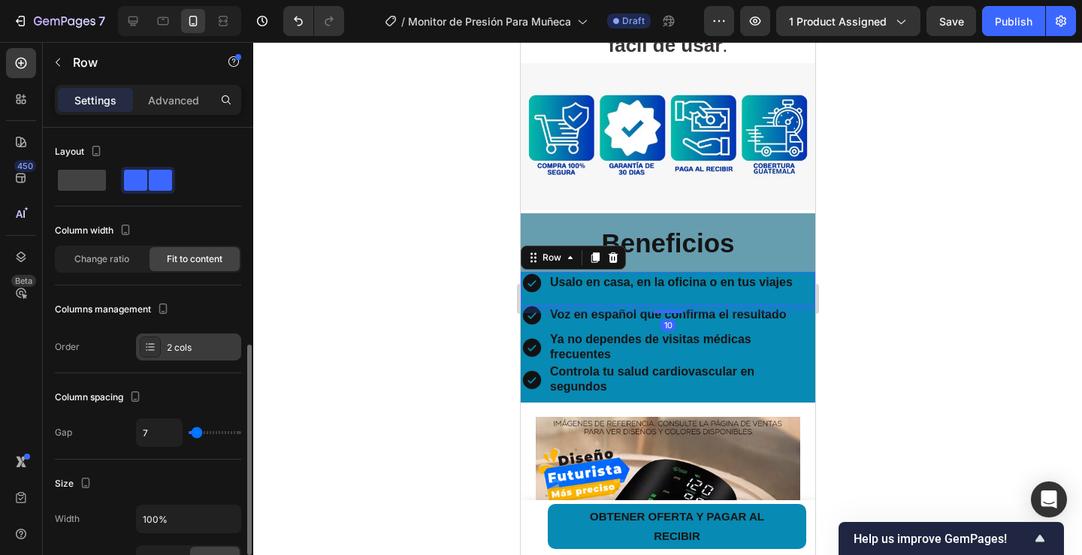
scroll to position [150, 0]
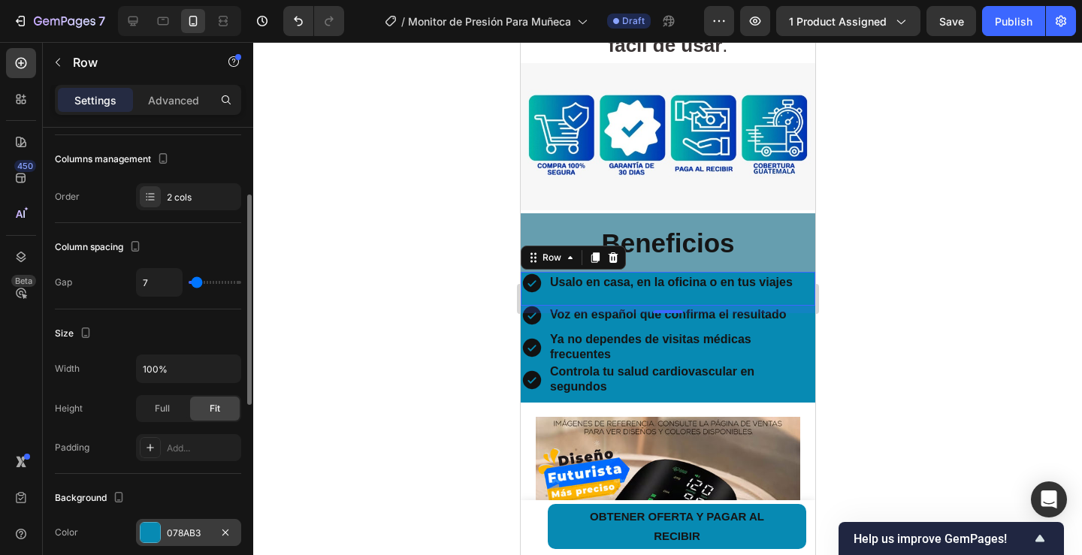
click at [182, 529] on div "078AB3" at bounding box center [189, 534] width 44 height 14
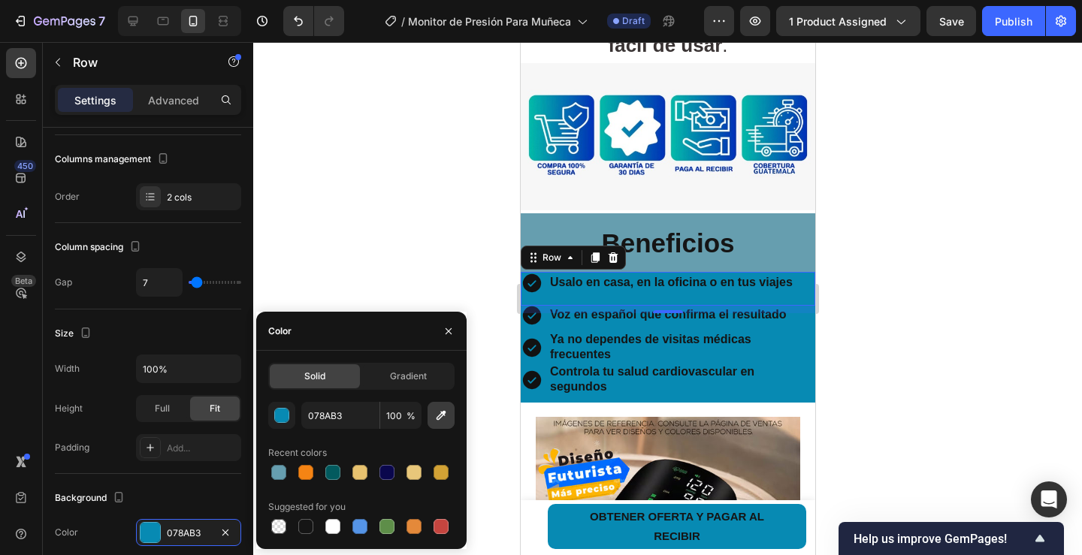
click at [437, 416] on icon "button" at bounding box center [441, 415] width 15 height 15
type input "669EAF"
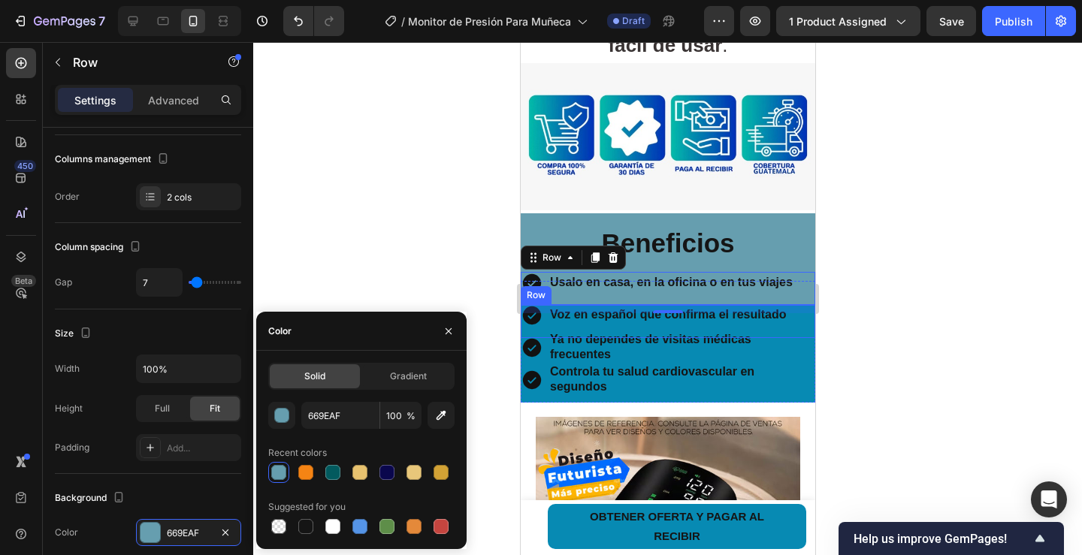
click at [552, 313] on div "Voz en español que confirma el resultado Text Block" at bounding box center [669, 321] width 242 height 34
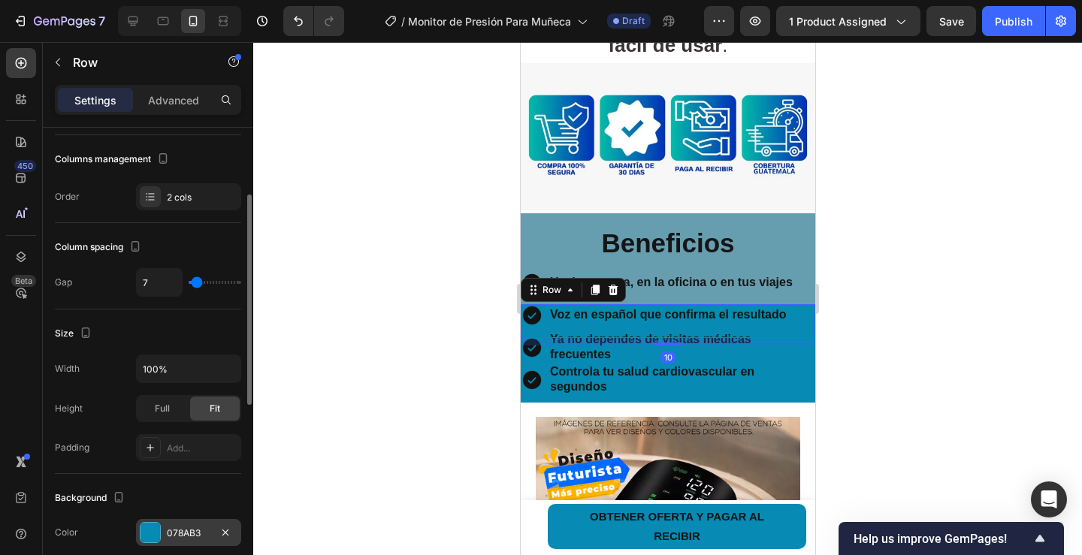
click at [191, 529] on div "078AB3" at bounding box center [189, 534] width 44 height 14
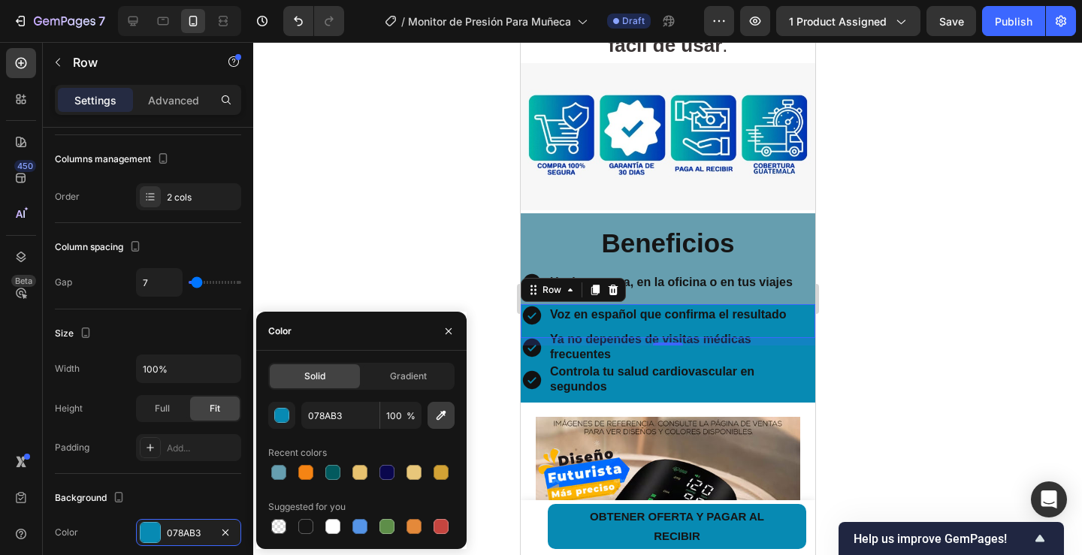
click at [436, 415] on icon "button" at bounding box center [441, 415] width 15 height 15
click at [441, 416] on icon "button" at bounding box center [441, 415] width 15 height 15
type input "669EAF"
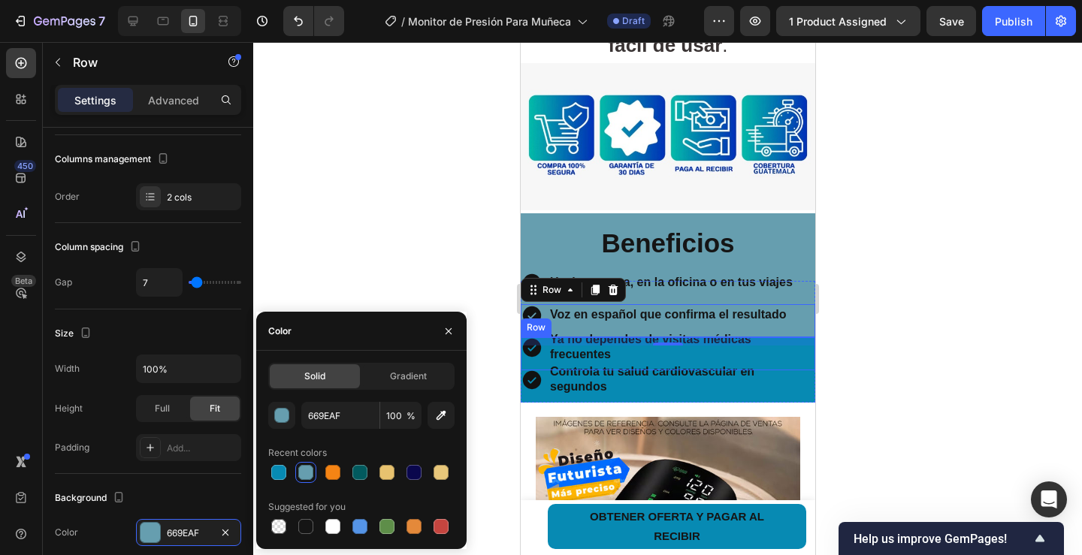
click at [543, 337] on div "Icon Ya no dependes de visitas médicas frecuentes Text Block Row" at bounding box center [667, 354] width 295 height 34
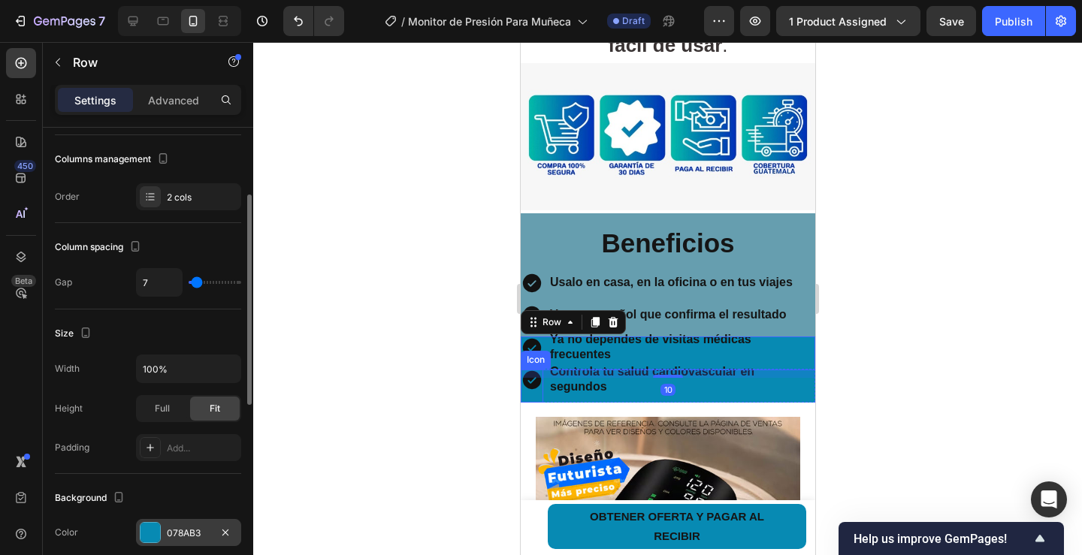
click at [188, 533] on div "078AB3" at bounding box center [189, 534] width 44 height 14
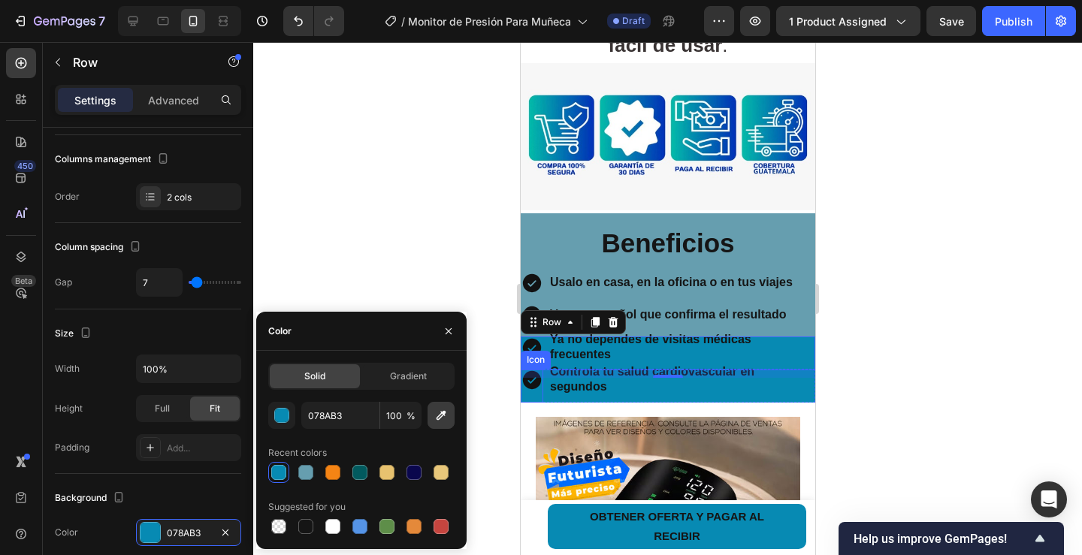
click at [434, 415] on icon "button" at bounding box center [441, 415] width 15 height 15
type input "669EAF"
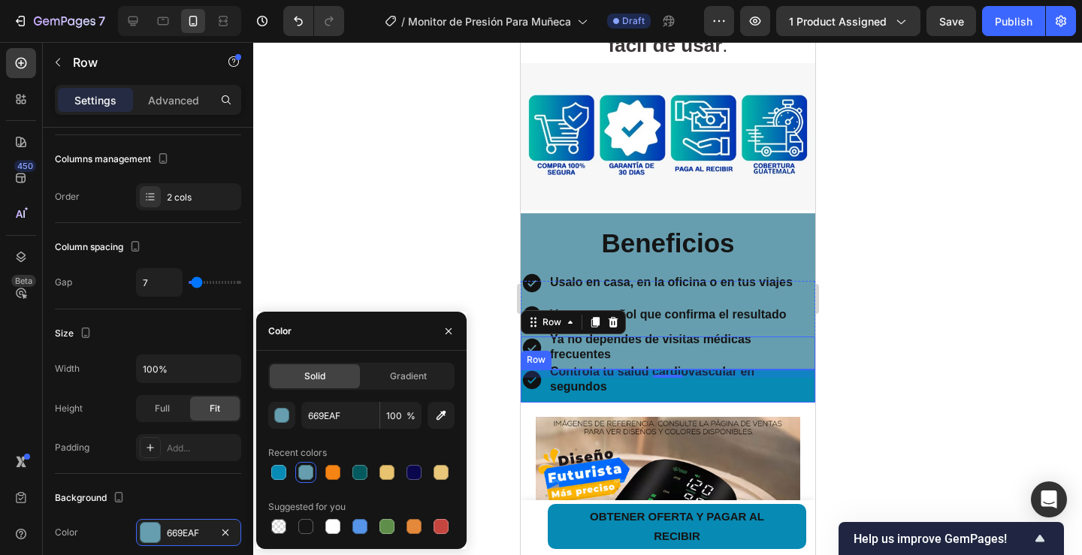
click at [546, 370] on div "Icon Controla tu salud cardiovascular en segundos Text Block Row" at bounding box center [667, 386] width 295 height 34
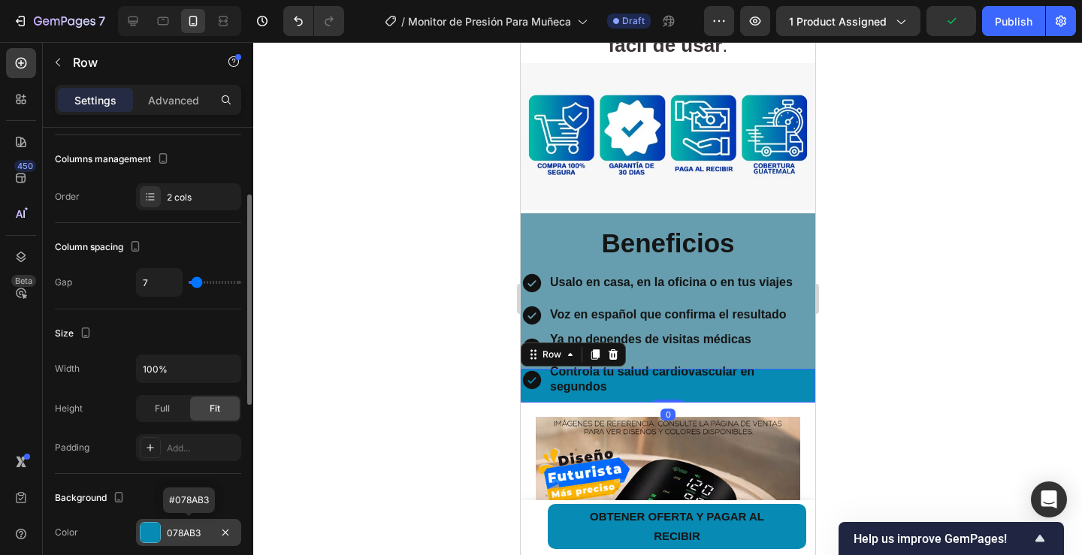
click at [192, 535] on div "078AB3" at bounding box center [189, 534] width 44 height 14
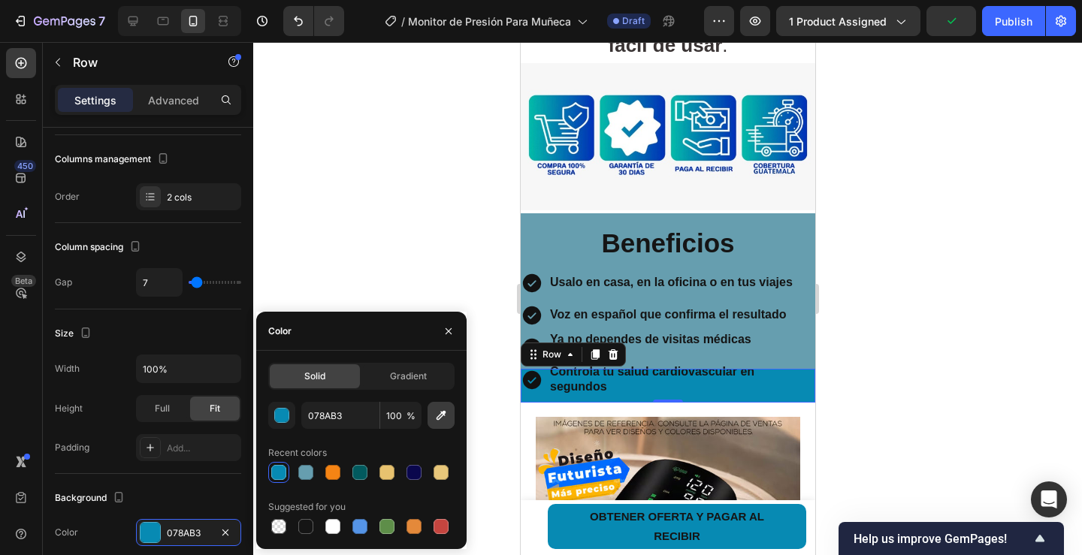
click at [443, 416] on icon "button" at bounding box center [442, 416] width 10 height 10
type input "669EAF"
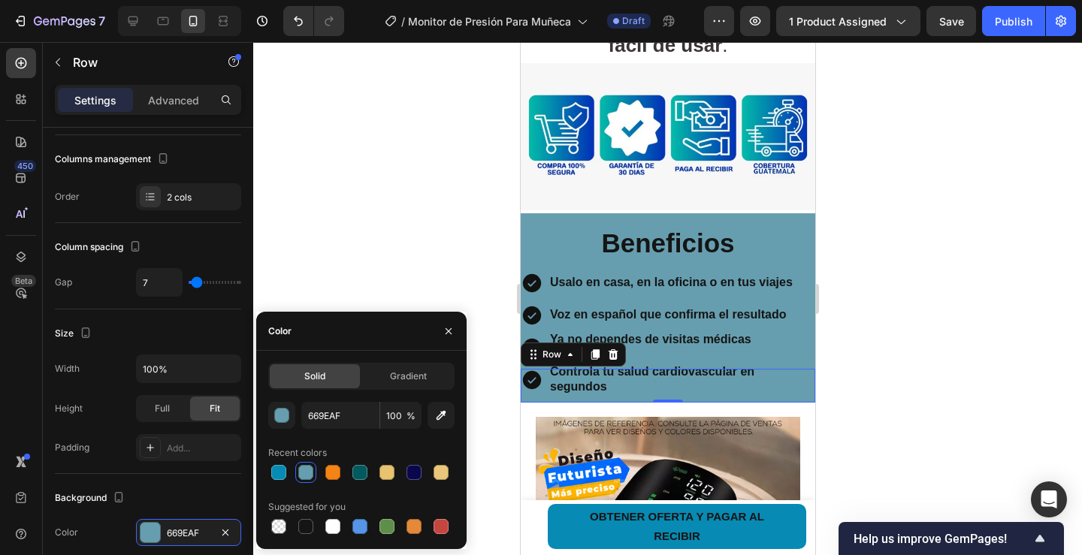
click at [884, 249] on div at bounding box center [667, 298] width 829 height 513
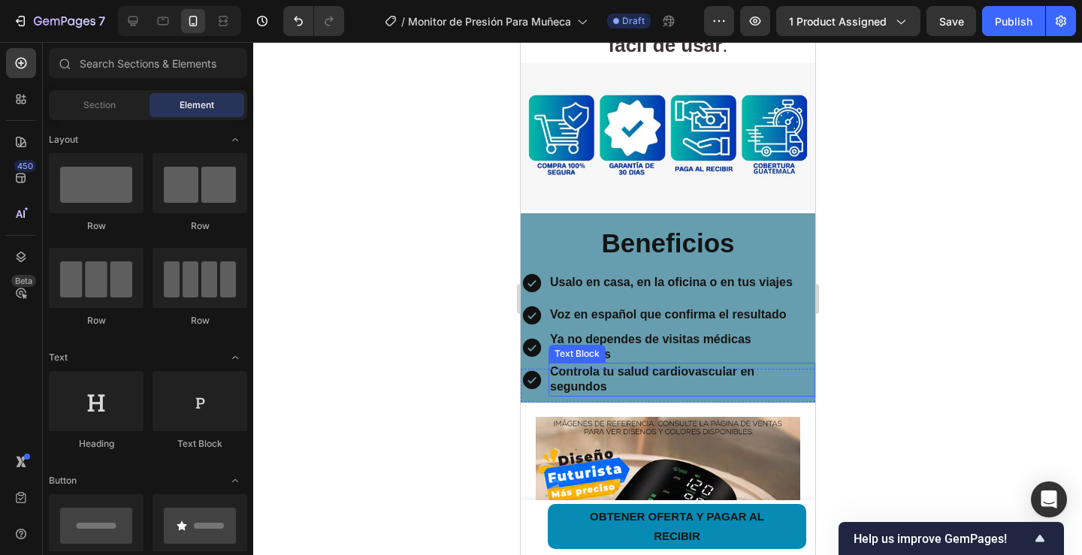
click at [612, 365] on strong "Controla tu salud cardiovascular en segundos" at bounding box center [651, 379] width 204 height 29
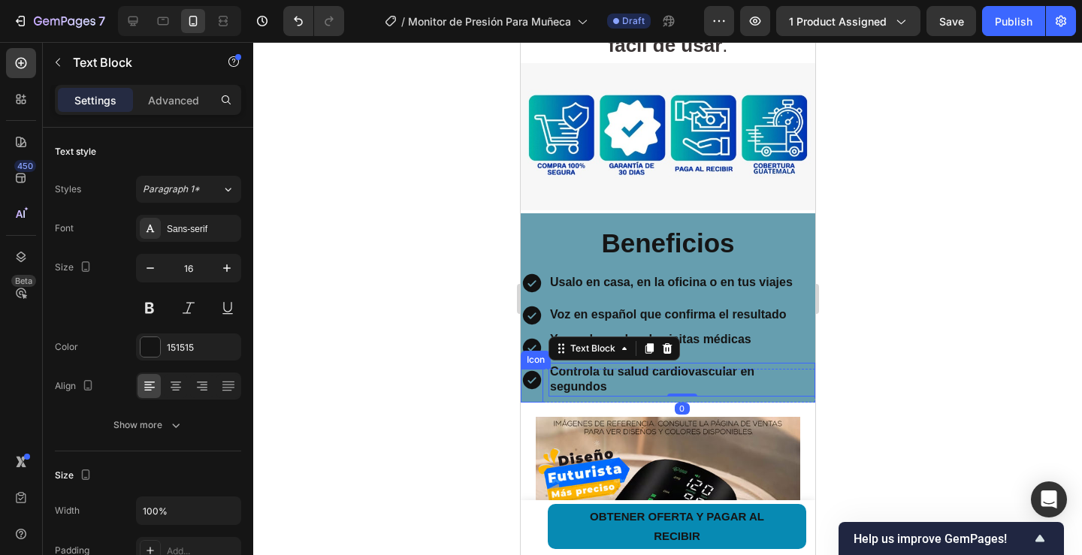
click at [530, 380] on div "Icon" at bounding box center [531, 386] width 23 height 34
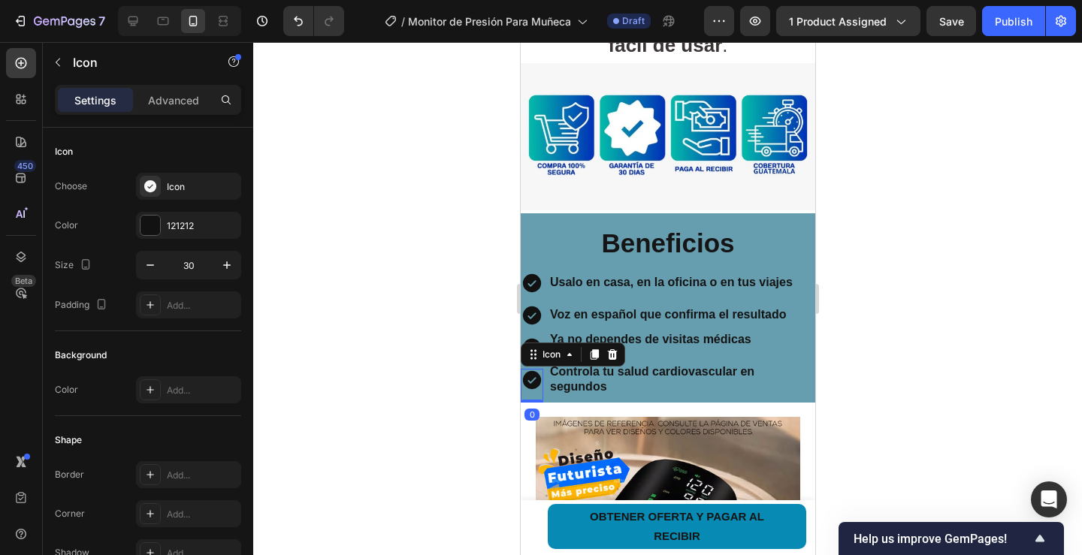
click at [555, 382] on div "Controla tu salud cardiovascular en segundos" at bounding box center [681, 380] width 267 height 33
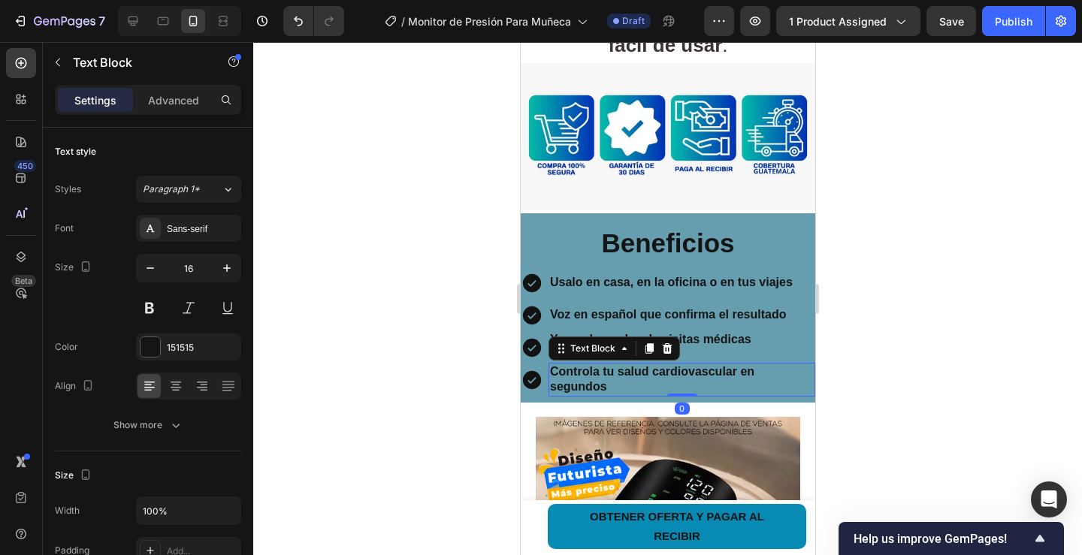
click at [552, 382] on div "Controla tu salud cardiovascular en segundos Text Block 0" at bounding box center [681, 386] width 267 height 34
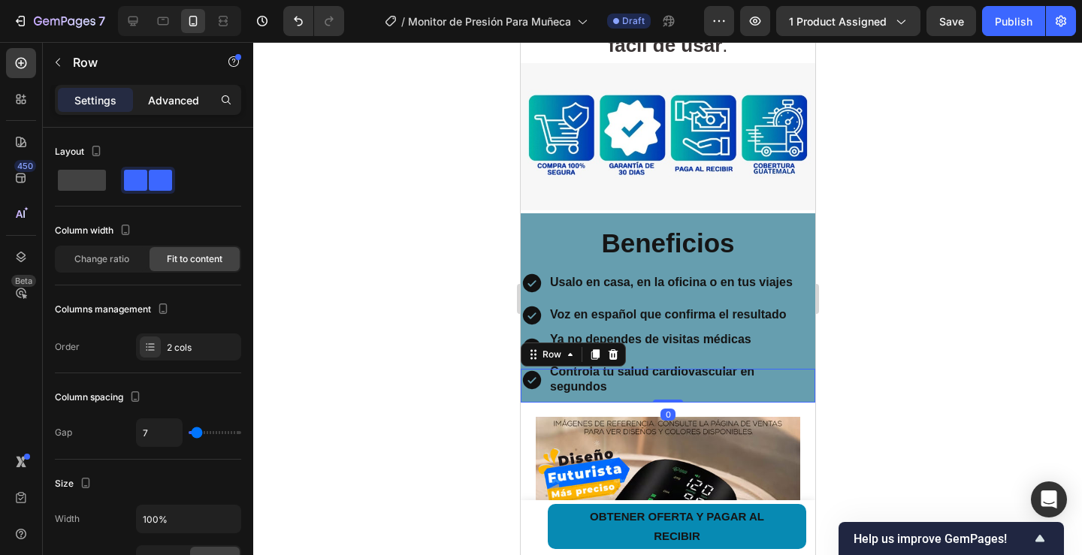
click at [180, 107] on p "Advanced" at bounding box center [173, 100] width 51 height 16
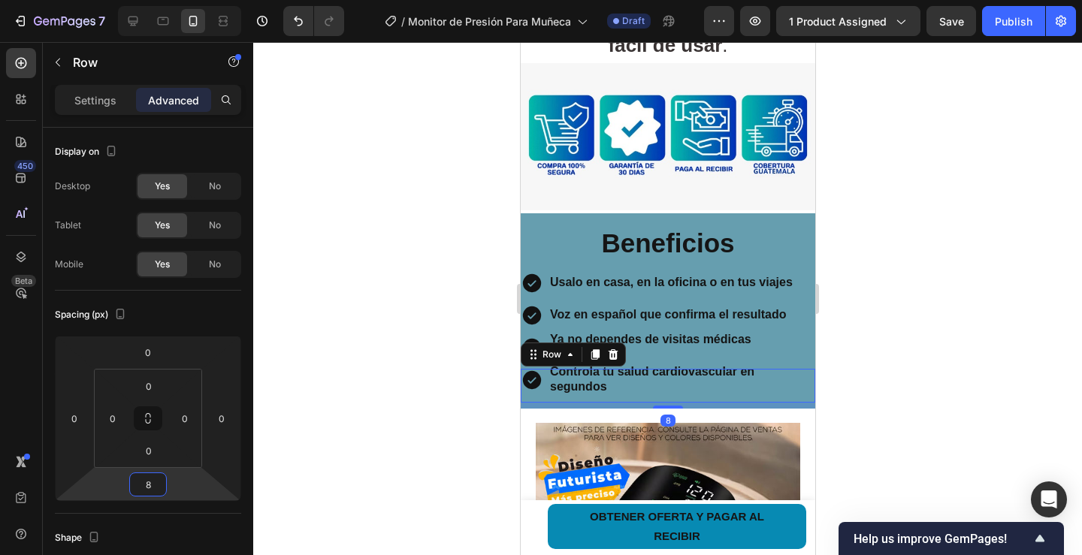
click at [180, 0] on html "7 Version history / Monitor de Presión Para Muñeca Draft Preview 1 product assi…" at bounding box center [541, 0] width 1082 height 0
type input "-6"
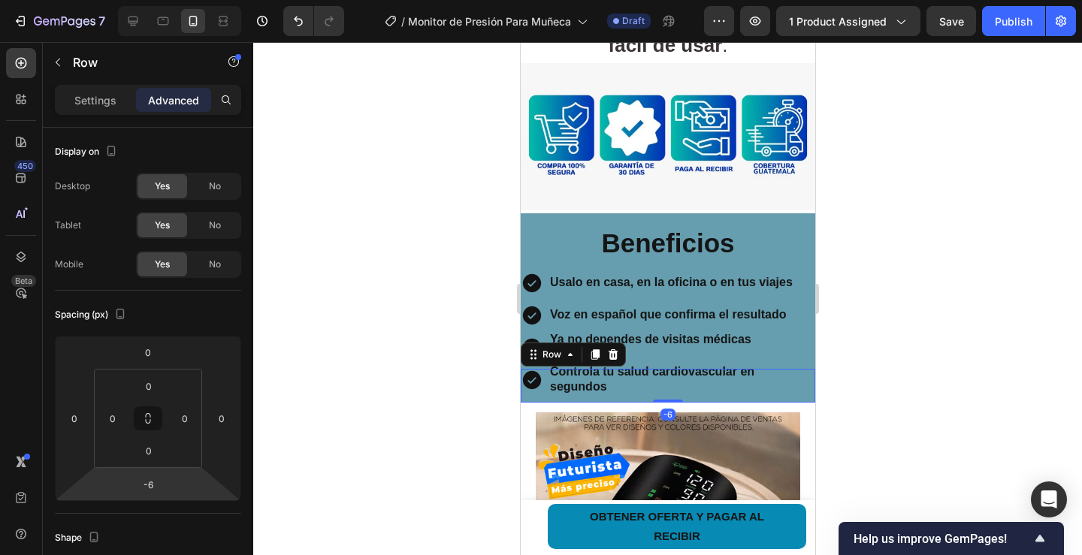
click at [180, 0] on html "7 Version history / Monitor de Presión Para Muñeca Draft Preview 1 product assi…" at bounding box center [541, 0] width 1082 height 0
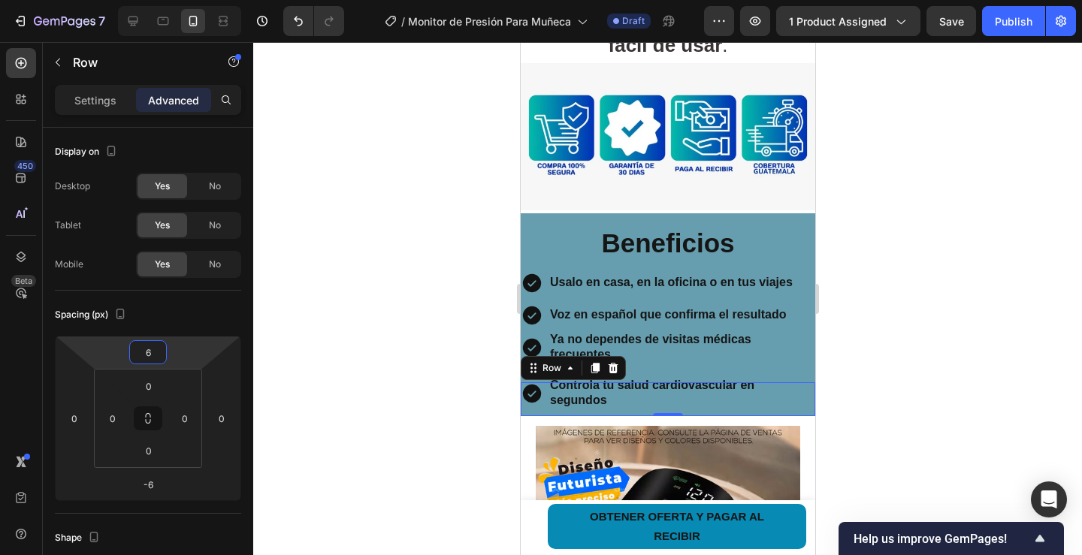
type input "10"
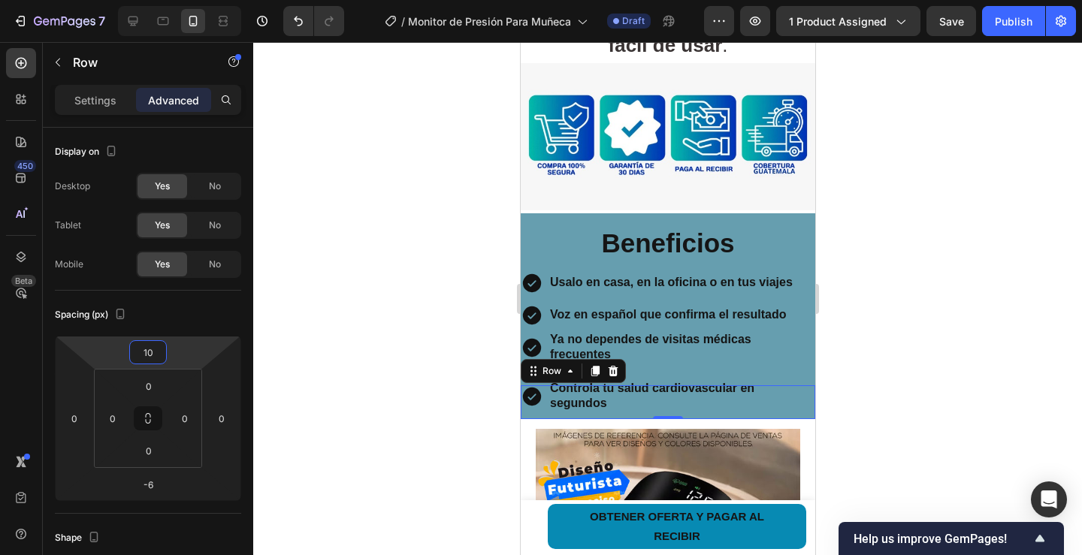
click at [183, 0] on html "7 Version history / Monitor de Presión Para Muñeca Draft Preview 1 product assi…" at bounding box center [541, 0] width 1082 height 0
click at [700, 343] on p "Ya no dependes de visitas médicas frecuentes" at bounding box center [681, 348] width 264 height 32
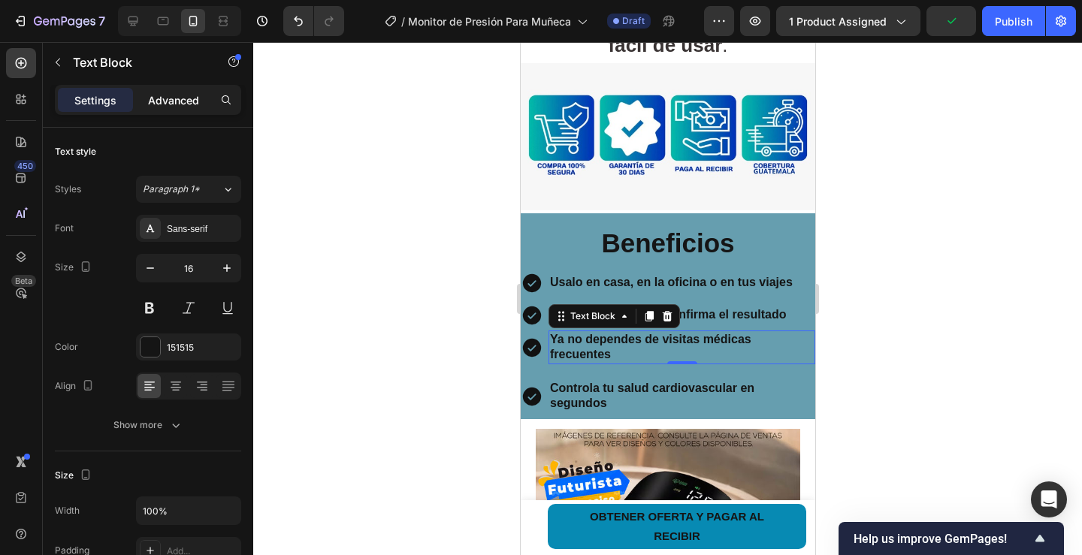
click at [176, 108] on div "Advanced" at bounding box center [173, 100] width 75 height 24
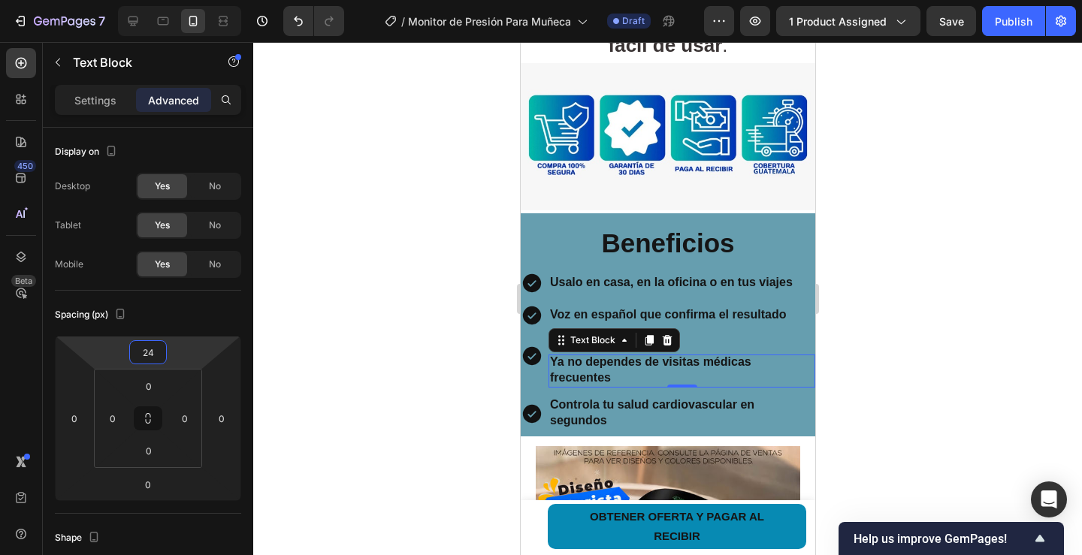
type input "20"
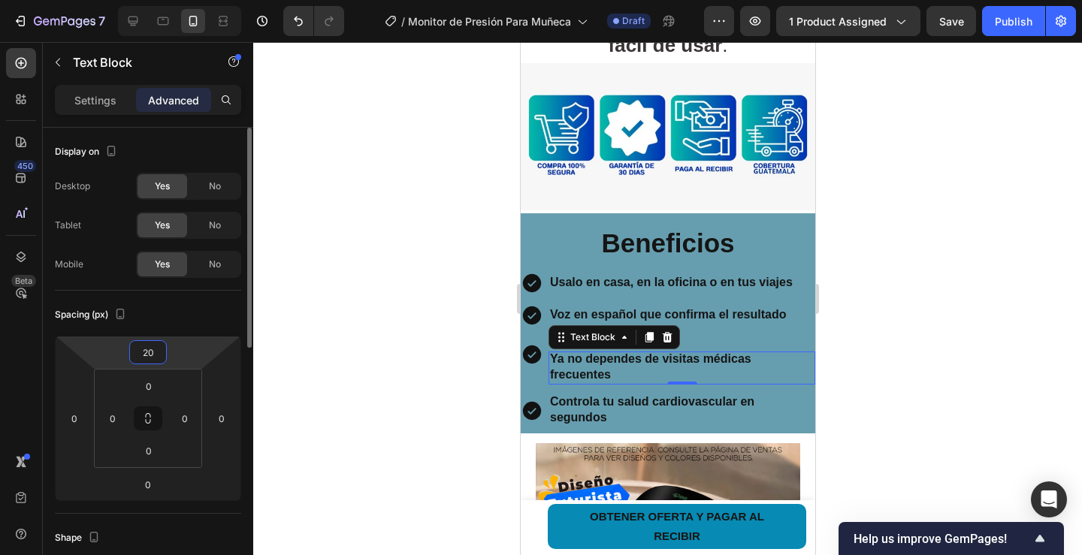
drag, startPoint x: 177, startPoint y: 362, endPoint x: 181, endPoint y: 355, distance: 8.8
click at [180, 0] on html "7 Version history / Monitor de Presión Para Muñeca Draft Preview 1 product assi…" at bounding box center [541, 0] width 1082 height 0
click at [531, 346] on icon at bounding box center [531, 355] width 18 height 18
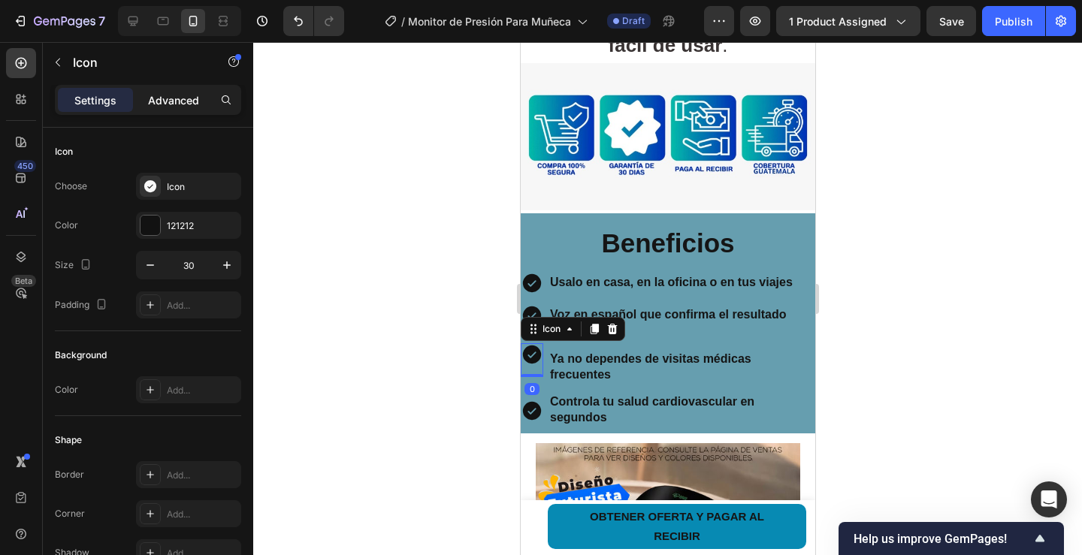
click at [158, 100] on p "Advanced" at bounding box center [173, 100] width 51 height 16
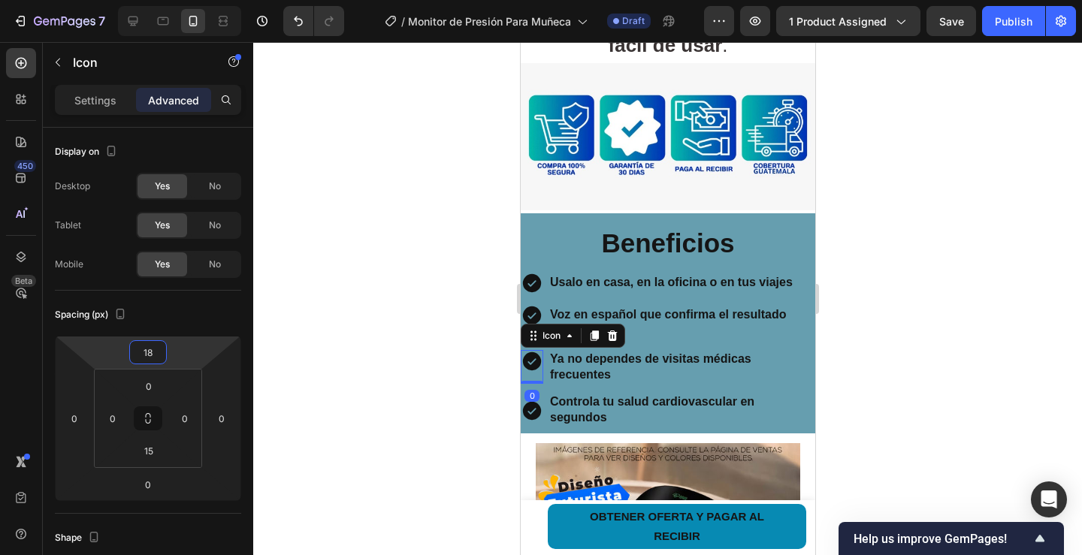
type input "22"
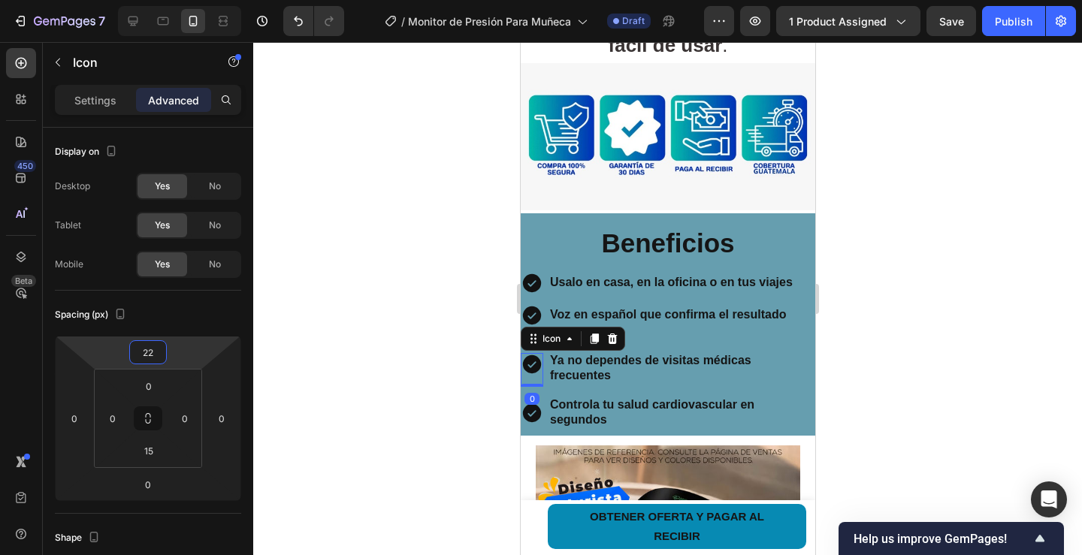
drag, startPoint x: 170, startPoint y: 366, endPoint x: 176, endPoint y: 358, distance: 10.2
click at [176, 0] on html "7 Version history / Monitor de Presión Para Muñeca Draft Preview 1 product assi…" at bounding box center [541, 0] width 1082 height 0
click at [456, 352] on div at bounding box center [667, 298] width 829 height 513
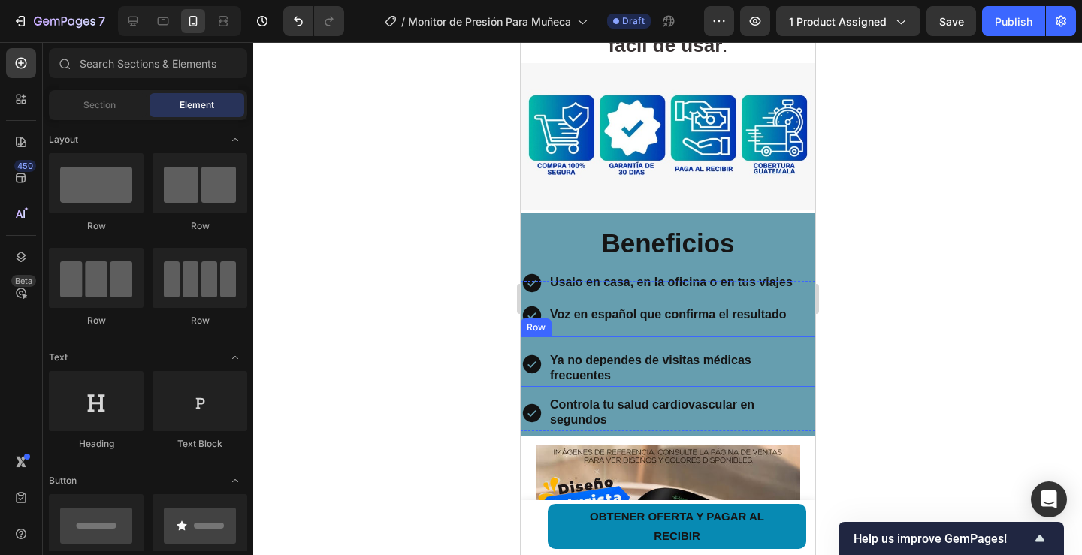
click at [543, 337] on div "Icon Ya no dependes de visitas médicas frecuentes Text Block Row" at bounding box center [667, 362] width 295 height 50
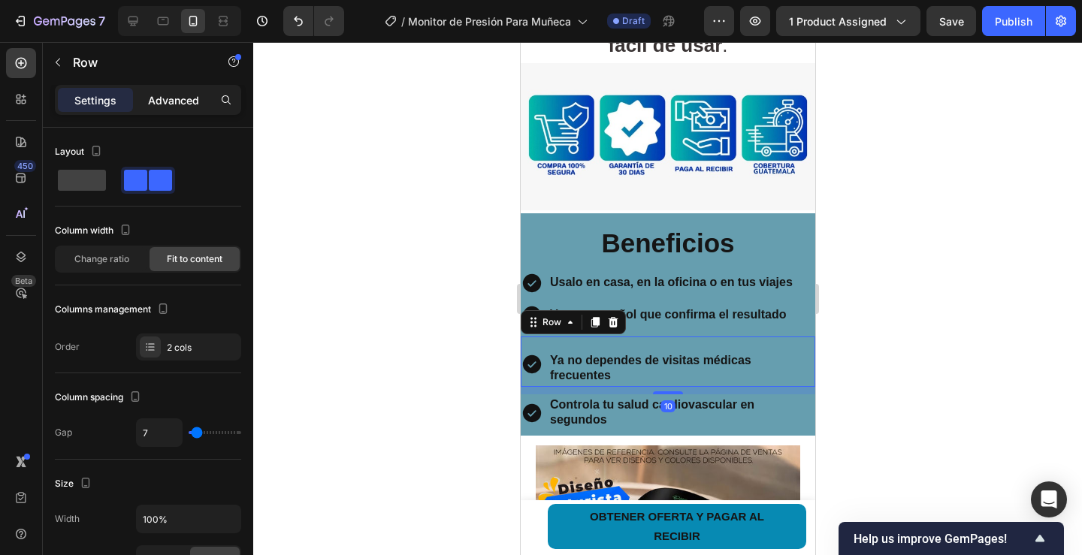
click at [177, 98] on p "Advanced" at bounding box center [173, 100] width 51 height 16
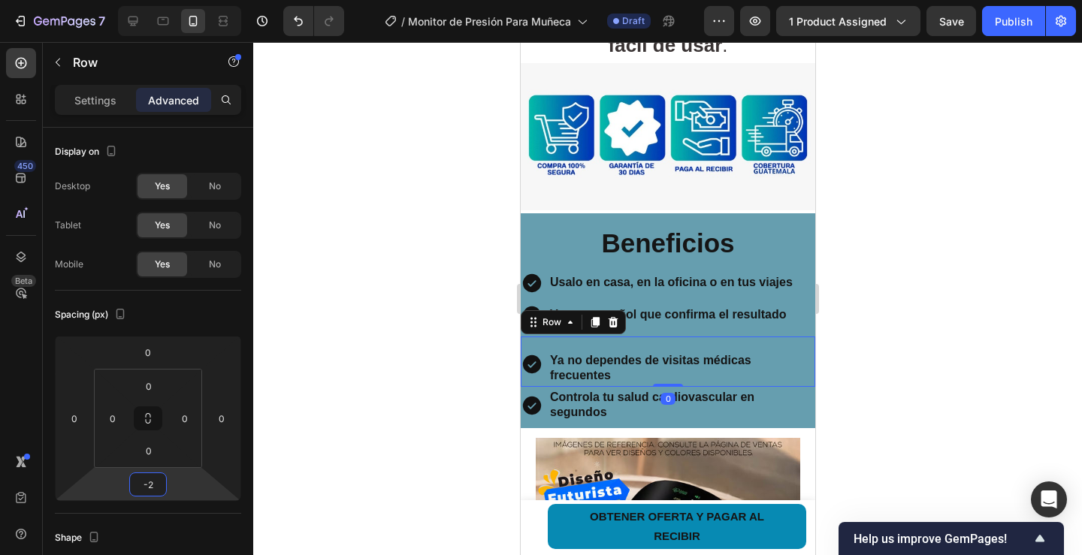
type input "-4"
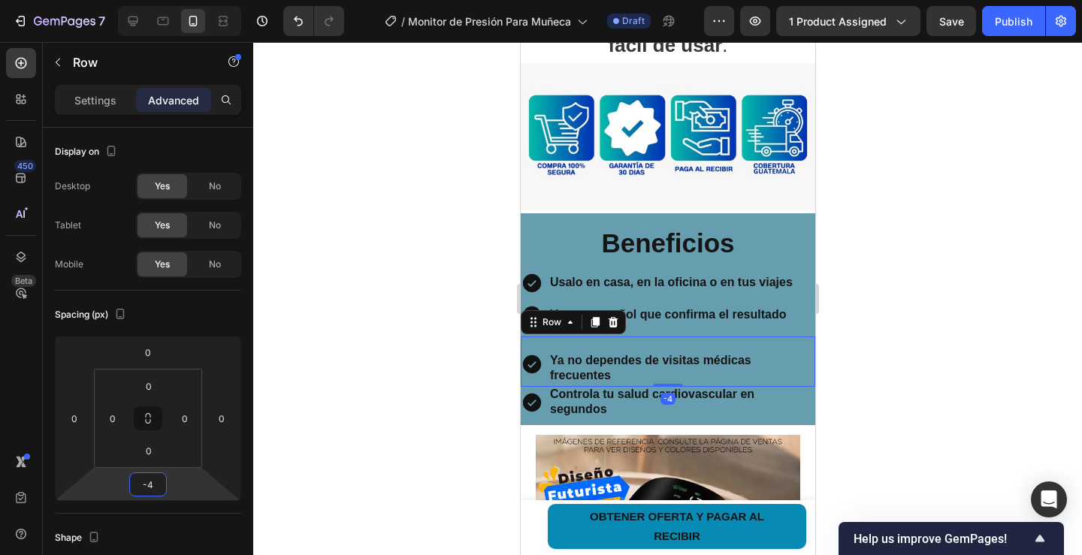
click at [186, 0] on html "7 Version history / Monitor de Presión Para Muñeca Draft Preview 1 product assi…" at bounding box center [541, 0] width 1082 height 0
click at [532, 337] on div "Icon" at bounding box center [531, 362] width 23 height 50
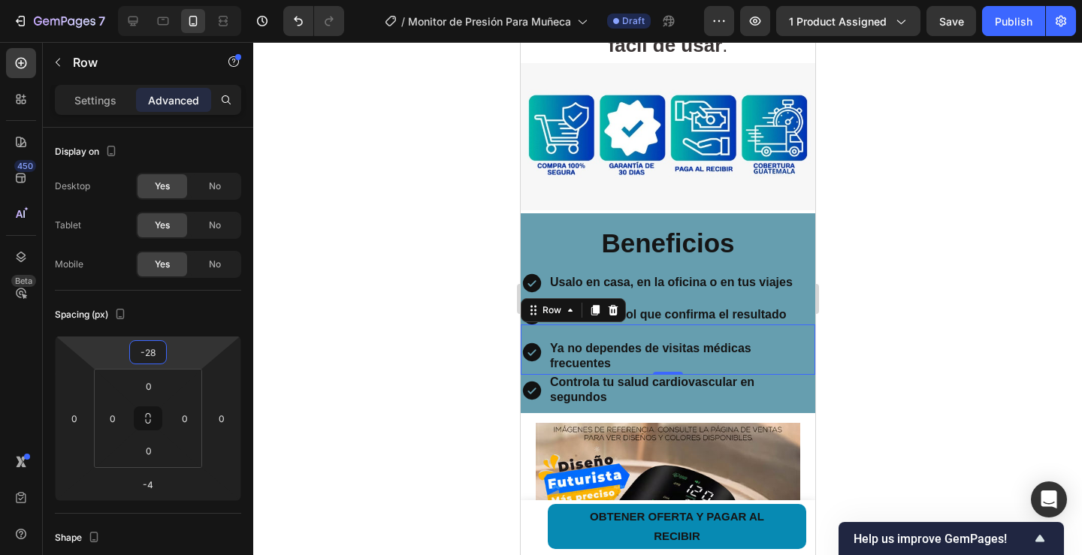
type input "-32"
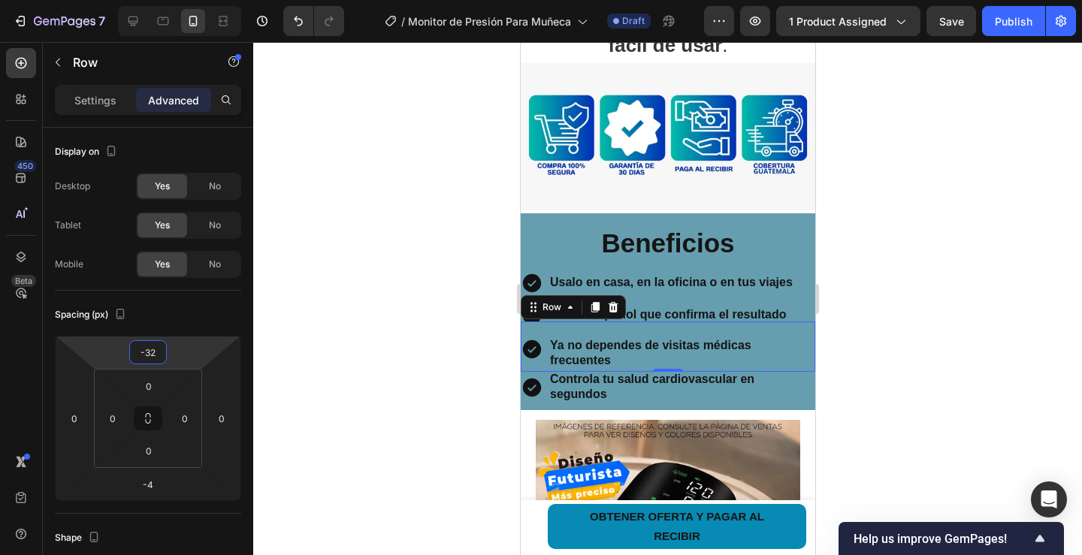
drag, startPoint x: 174, startPoint y: 348, endPoint x: 180, endPoint y: 360, distance: 13.1
click at [180, 0] on html "7 Version history / Monitor de Presión Para Muñeca Draft Preview 1 product assi…" at bounding box center [541, 0] width 1082 height 0
click at [428, 337] on div at bounding box center [667, 298] width 829 height 513
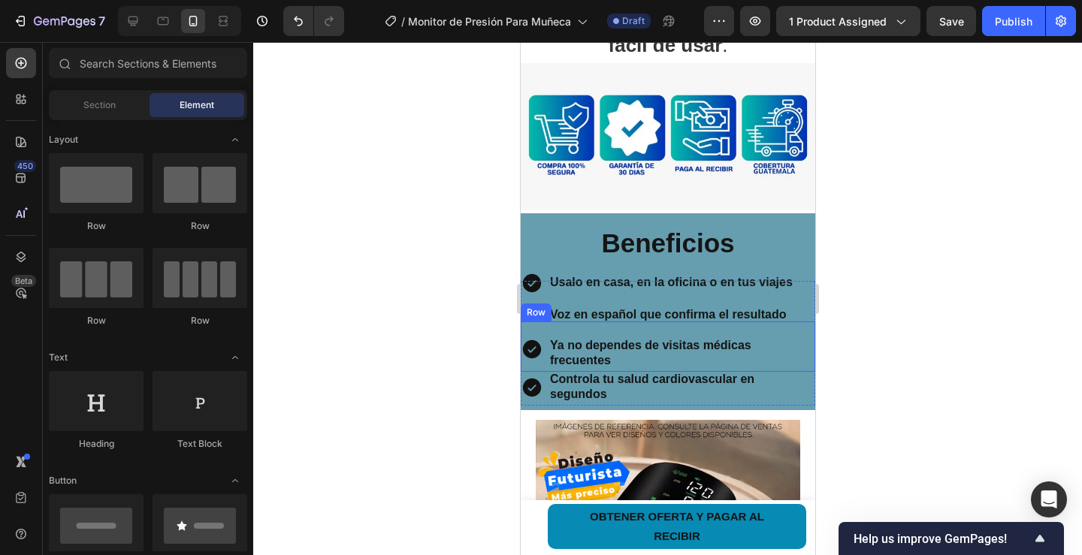
click at [552, 322] on div "Ya no dependes de visitas médicas frecuentes Text Block" at bounding box center [681, 347] width 267 height 50
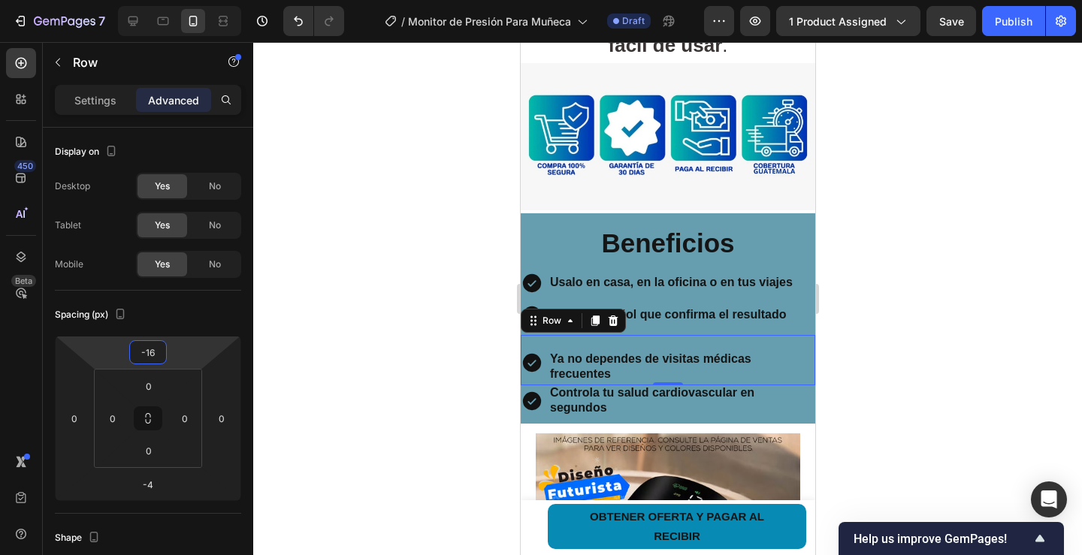
type input "-22"
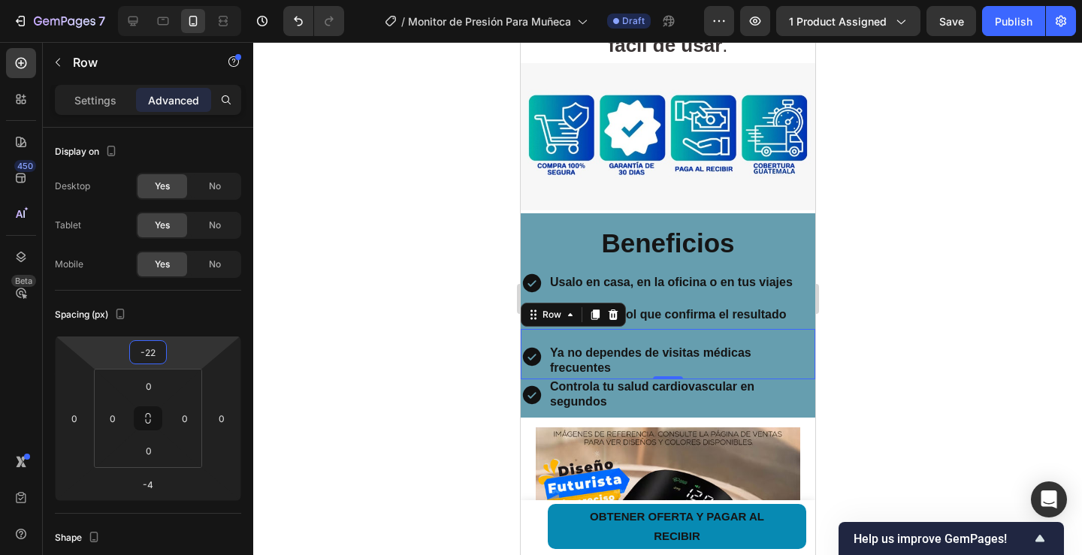
drag, startPoint x: 199, startPoint y: 348, endPoint x: 207, endPoint y: 344, distance: 8.4
click at [207, 0] on html "7 Version history / Monitor de Presión Para Muñeca Draft Preview 1 product assi…" at bounding box center [541, 0] width 1082 height 0
click at [379, 334] on div at bounding box center [667, 298] width 829 height 513
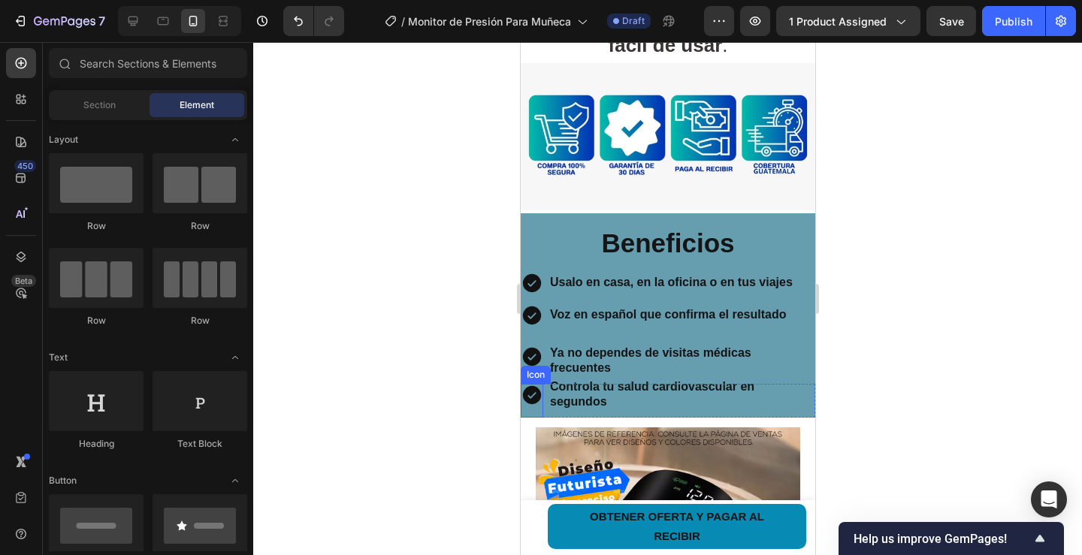
click at [538, 396] on div "Icon" at bounding box center [531, 401] width 23 height 34
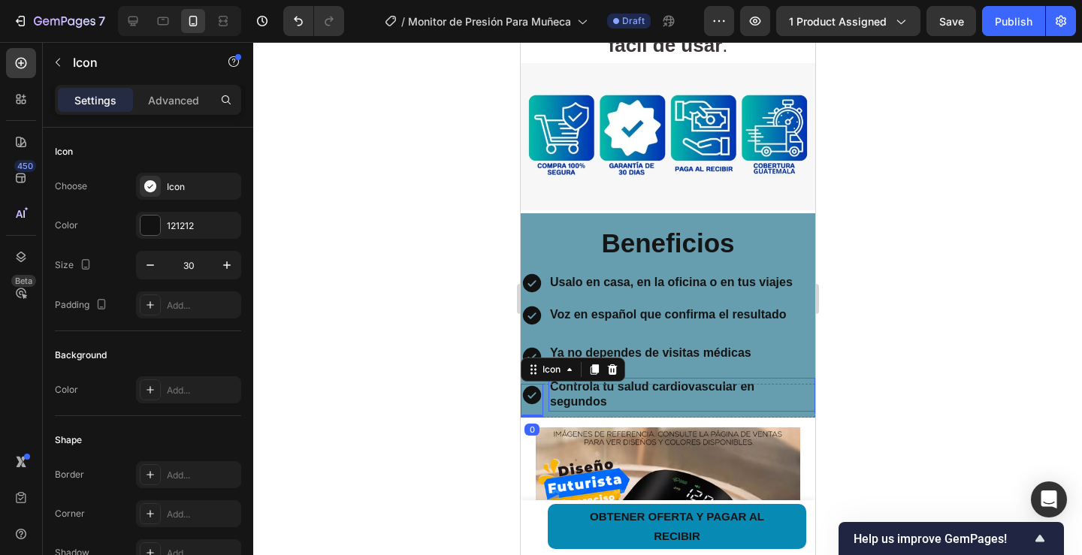
click at [556, 397] on div "Controla tu salud cardiovascular en segundos" at bounding box center [681, 395] width 267 height 33
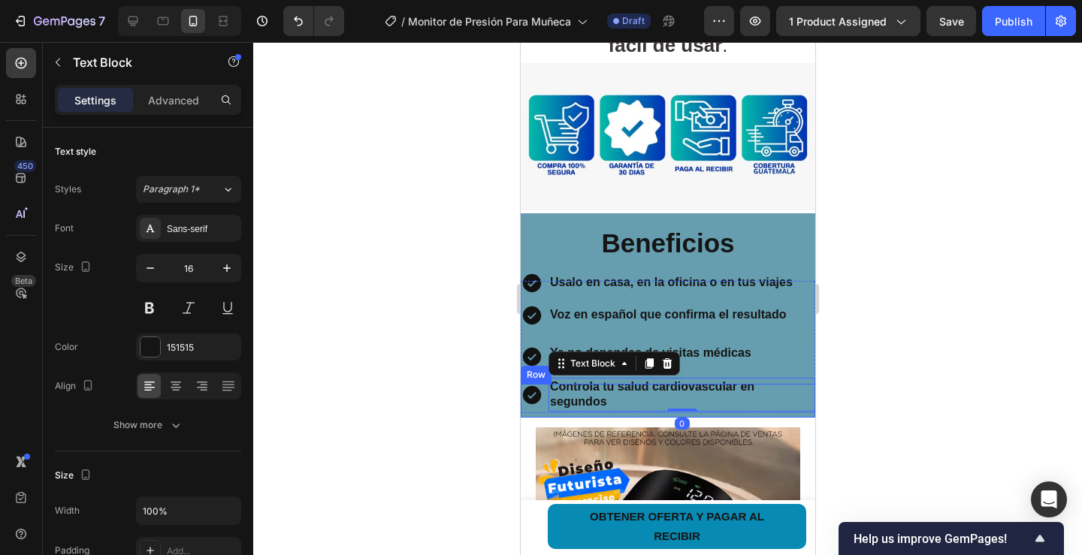
click at [548, 399] on div "Controla tu salud cardiovascular en segundos Text Block 0" at bounding box center [681, 401] width 267 height 34
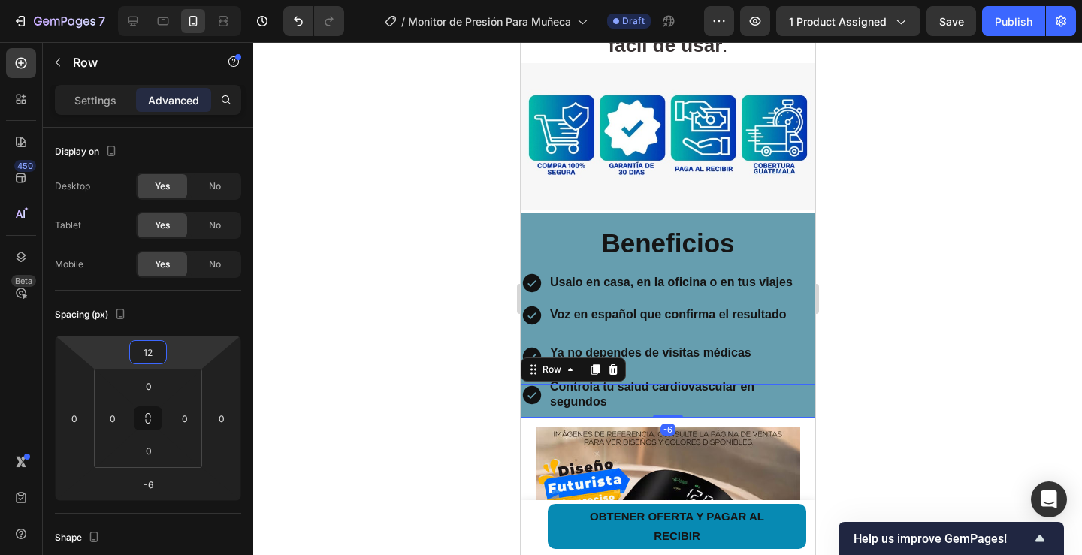
type input "24"
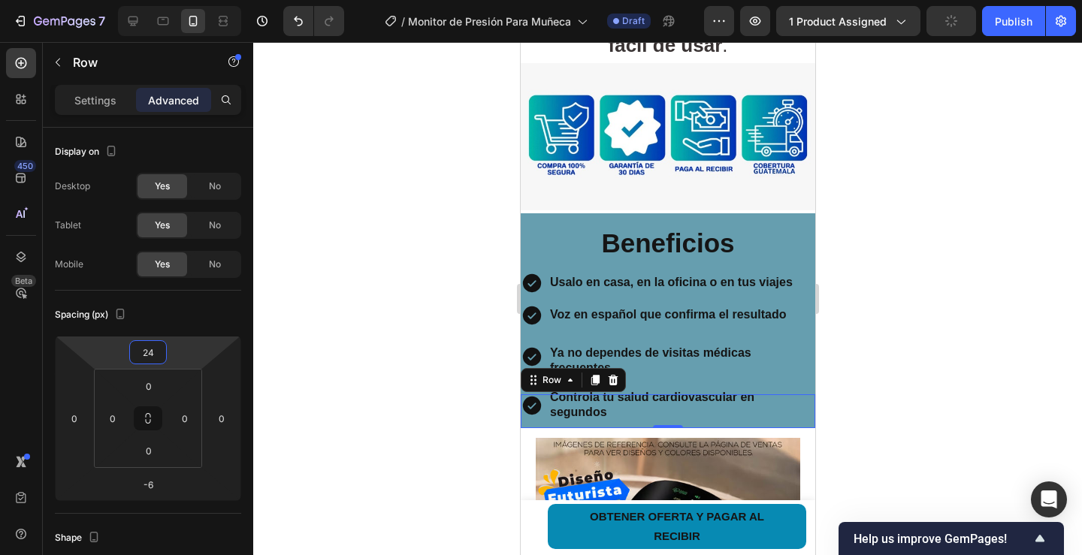
click at [195, 0] on html "7 Version history / Monitor de Presión Para Muñeca Draft Preview 1 product assi…" at bounding box center [541, 0] width 1082 height 0
click at [382, 339] on div at bounding box center [667, 298] width 829 height 513
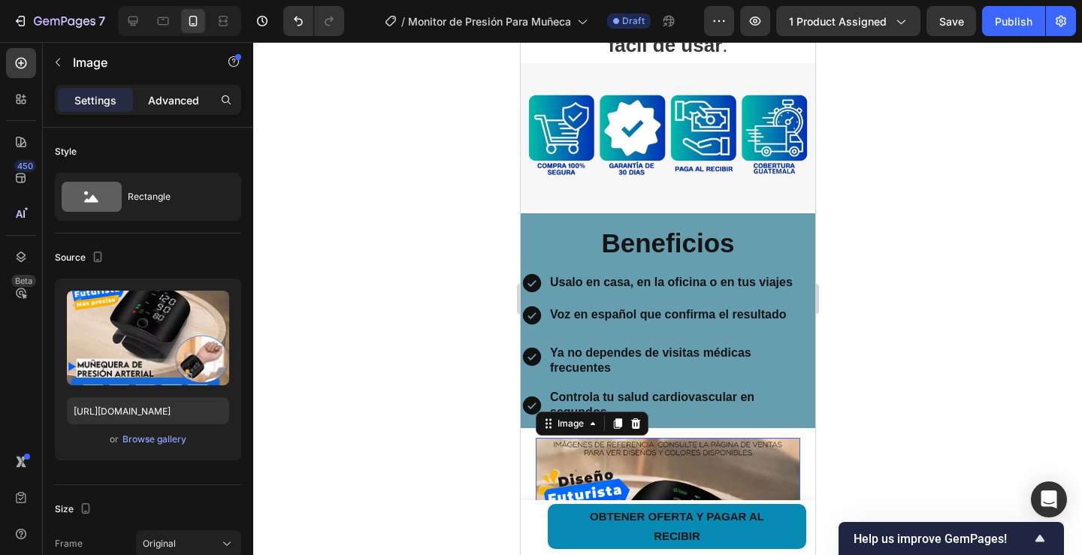
click at [169, 94] on p "Advanced" at bounding box center [173, 100] width 51 height 16
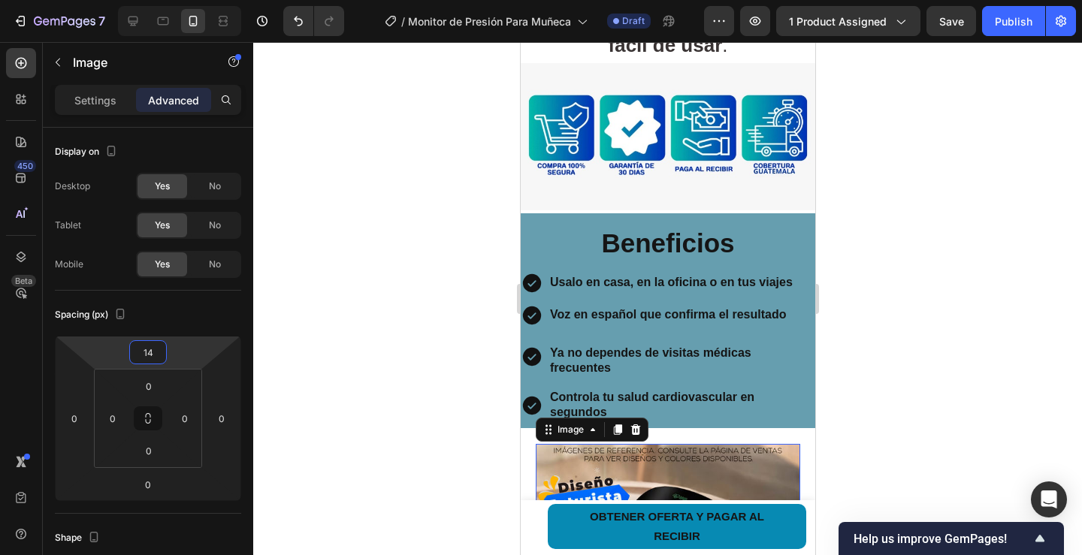
type input "18"
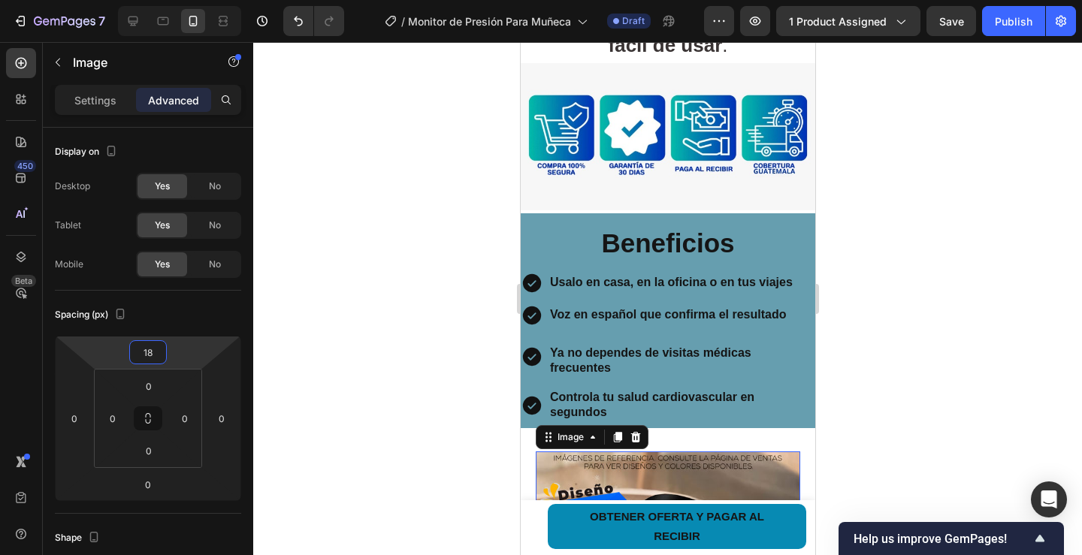
drag, startPoint x: 183, startPoint y: 351, endPoint x: 189, endPoint y: 344, distance: 9.0
click at [189, 0] on html "7 Version history / Monitor de Presión Para Muñeca Draft Preview 1 product assi…" at bounding box center [541, 0] width 1082 height 0
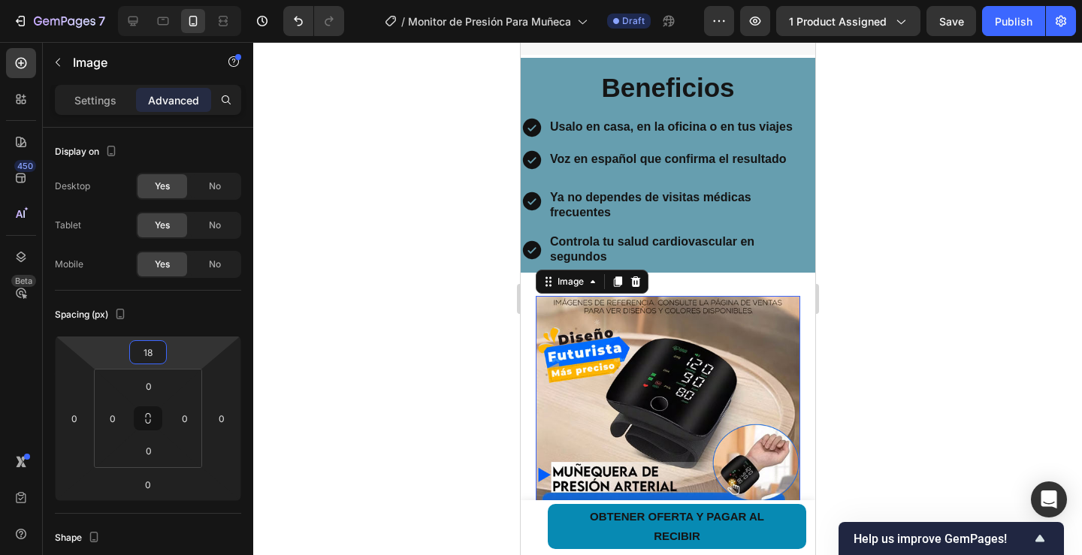
scroll to position [1407, 0]
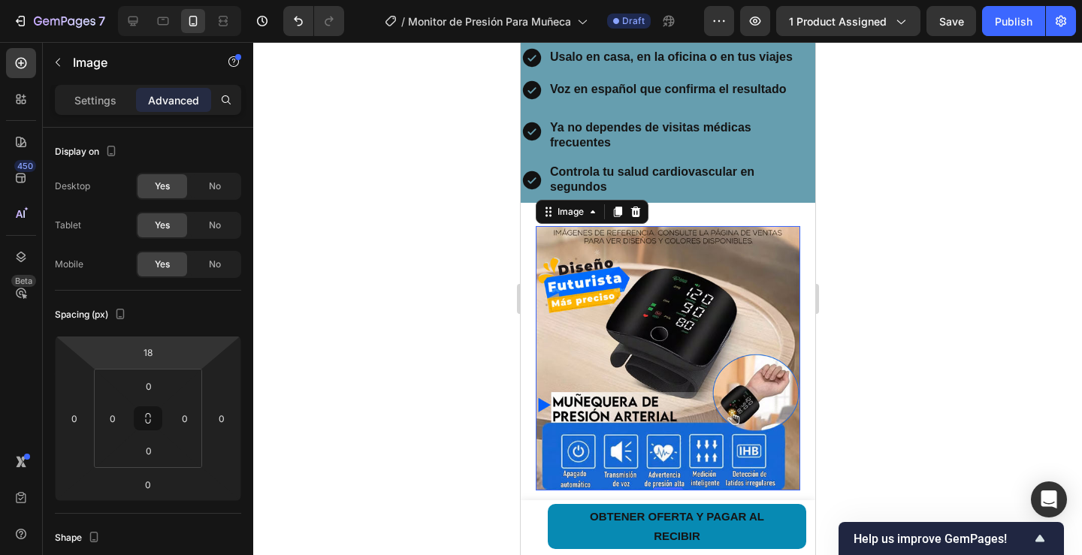
click at [632, 226] on img at bounding box center [667, 358] width 264 height 264
click at [698, 226] on img at bounding box center [667, 358] width 264 height 264
click at [663, 226] on img at bounding box center [667, 358] width 264 height 264
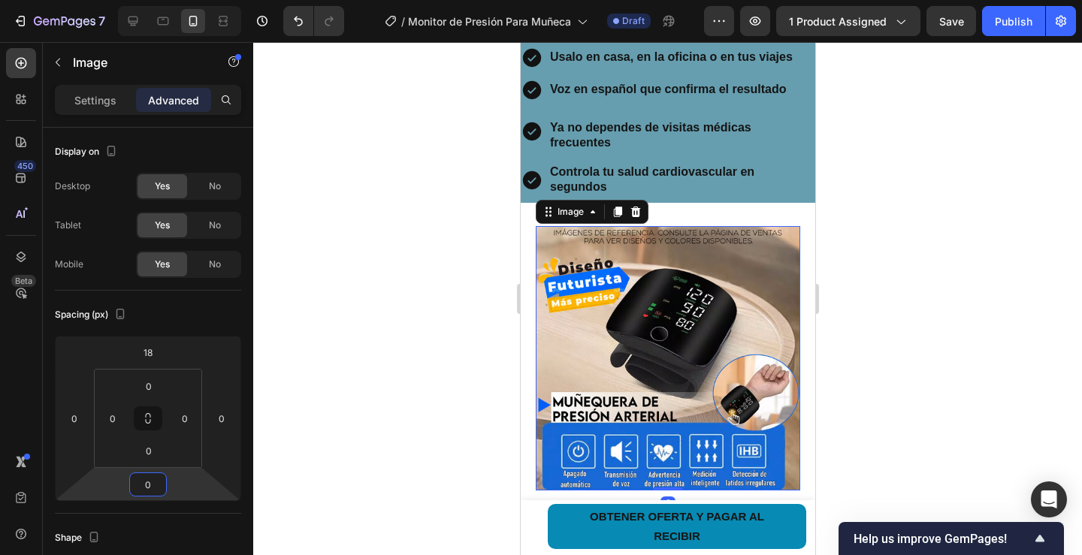
type input "-4"
click at [181, 0] on html "7 Version history / Monitor de Presión Para Muñeca Draft Preview 1 product assi…" at bounding box center [541, 0] width 1082 height 0
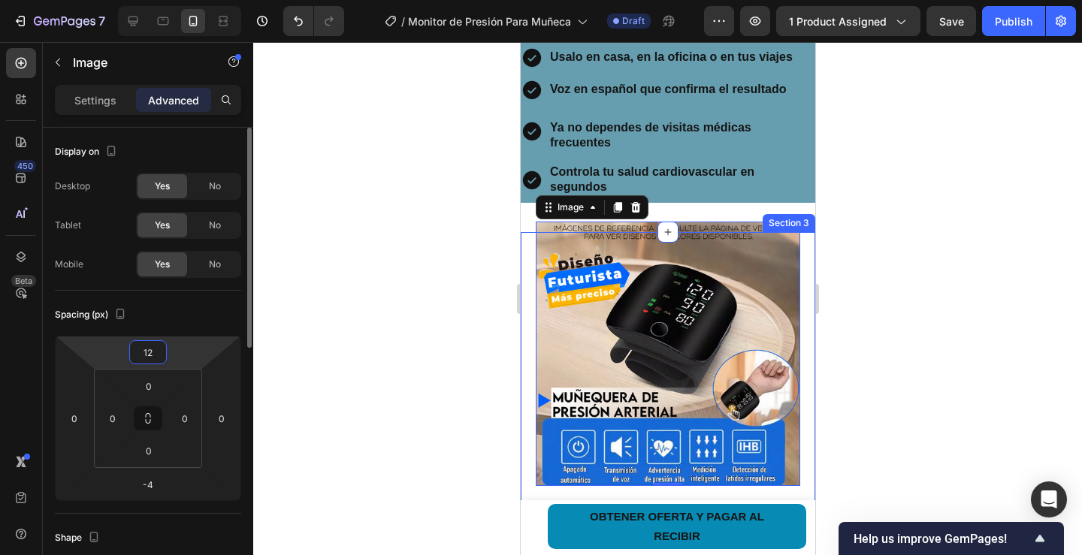
drag, startPoint x: 182, startPoint y: 361, endPoint x: 192, endPoint y: 361, distance: 9.8
click at [192, 0] on html "7 Version history / Monitor de Presión Para Muñeca Draft Preview 1 product assi…" at bounding box center [541, 0] width 1082 height 0
type input "16"
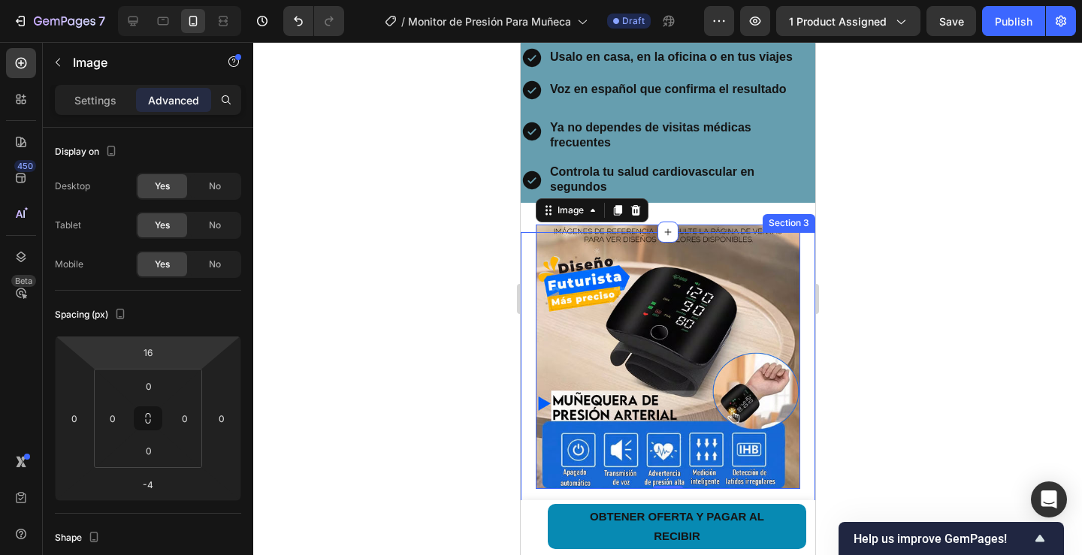
click at [319, 343] on div at bounding box center [667, 298] width 829 height 513
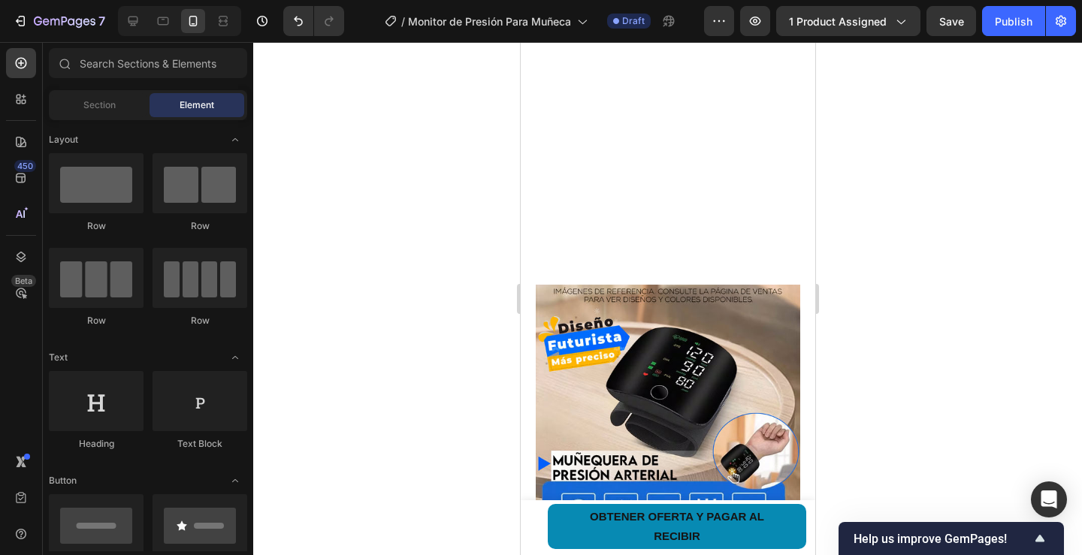
scroll to position [1858, 0]
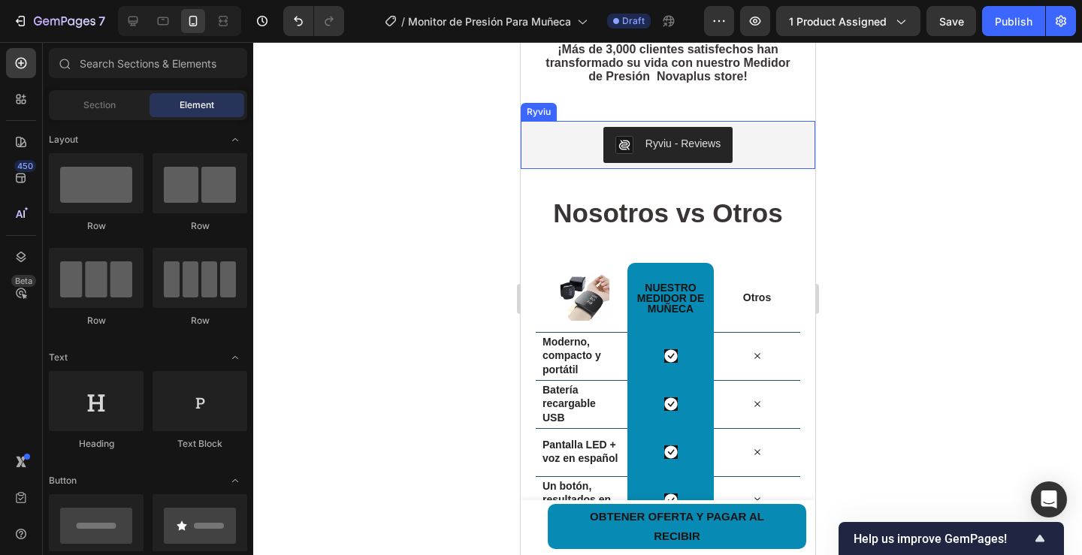
click at [576, 130] on div "Ryviu - Reviews" at bounding box center [667, 145] width 283 height 36
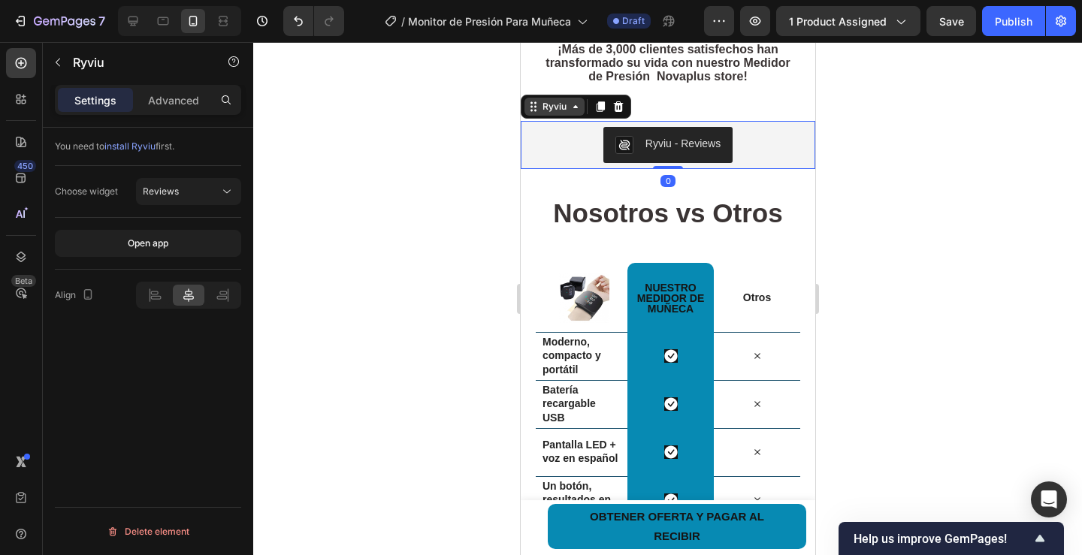
click at [567, 100] on div "Ryviu" at bounding box center [554, 107] width 30 height 14
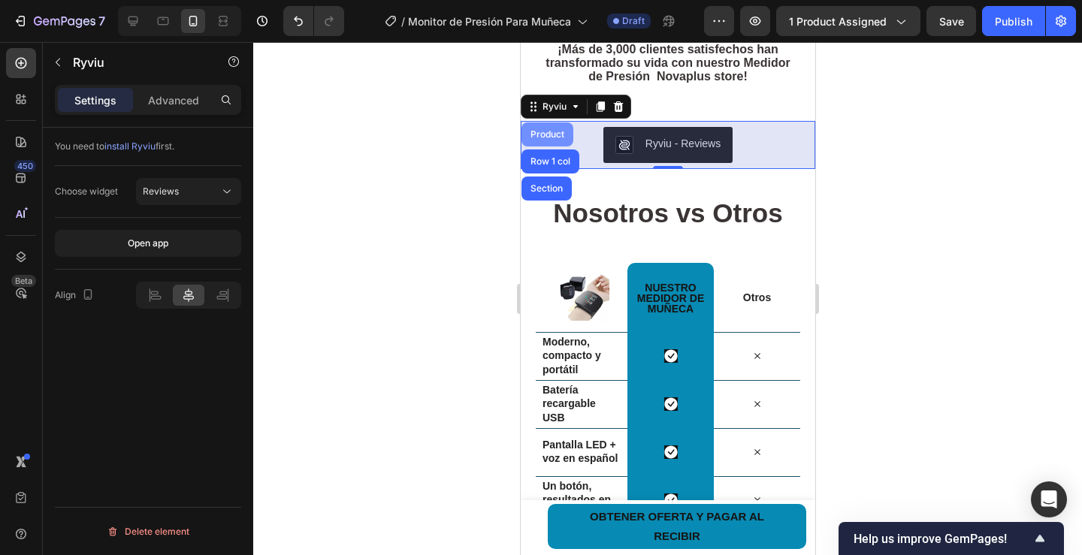
click at [553, 130] on div "Product" at bounding box center [547, 134] width 40 height 9
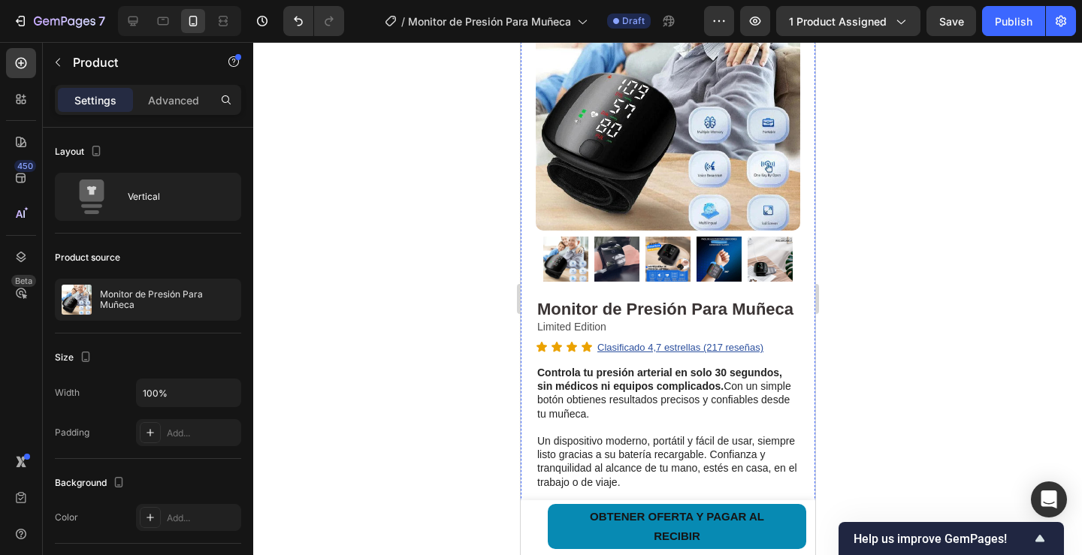
scroll to position [0, 0]
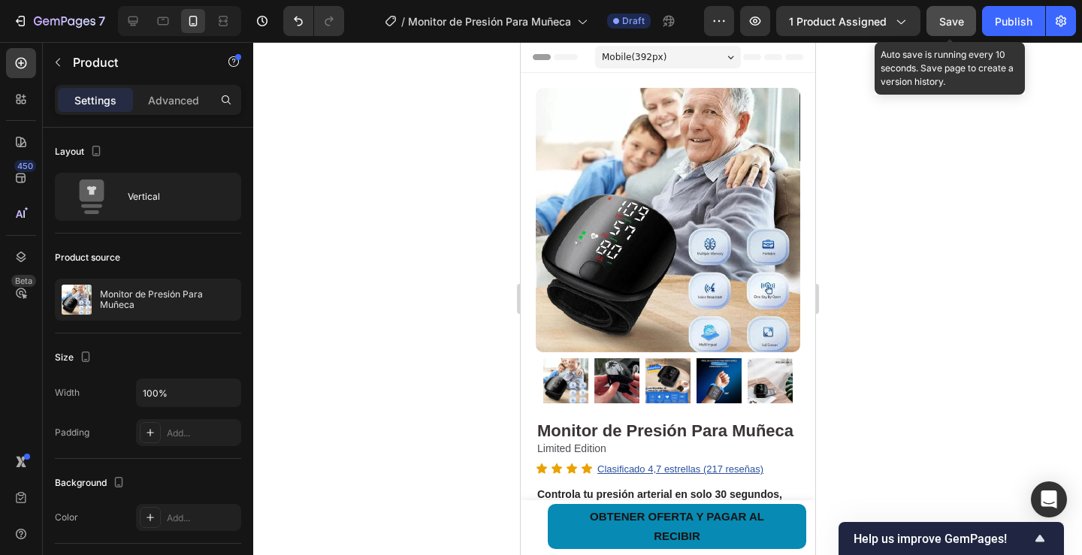
click at [963, 20] on span "Save" at bounding box center [951, 21] width 25 height 13
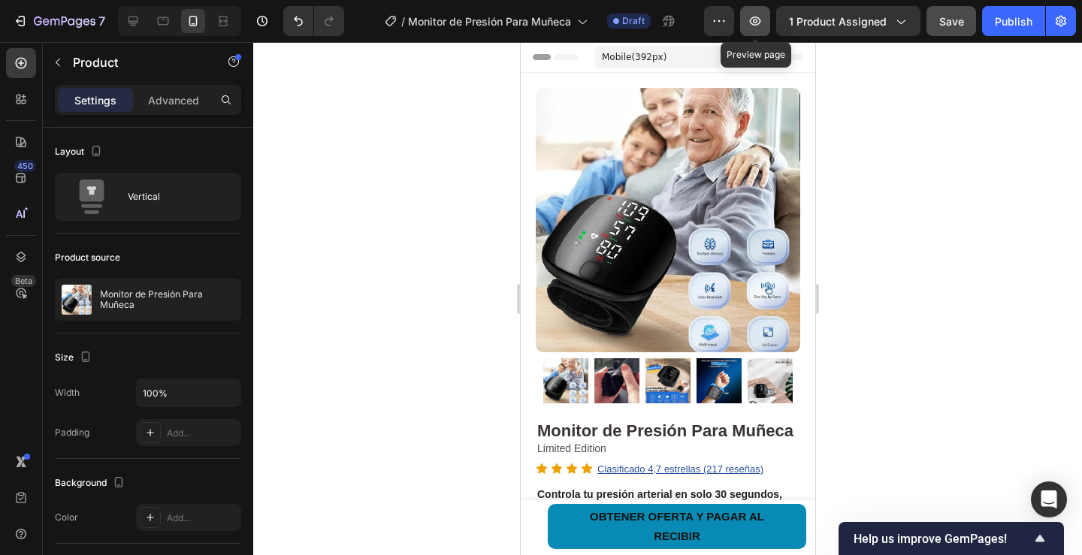
click at [749, 21] on icon "button" at bounding box center [755, 21] width 15 height 15
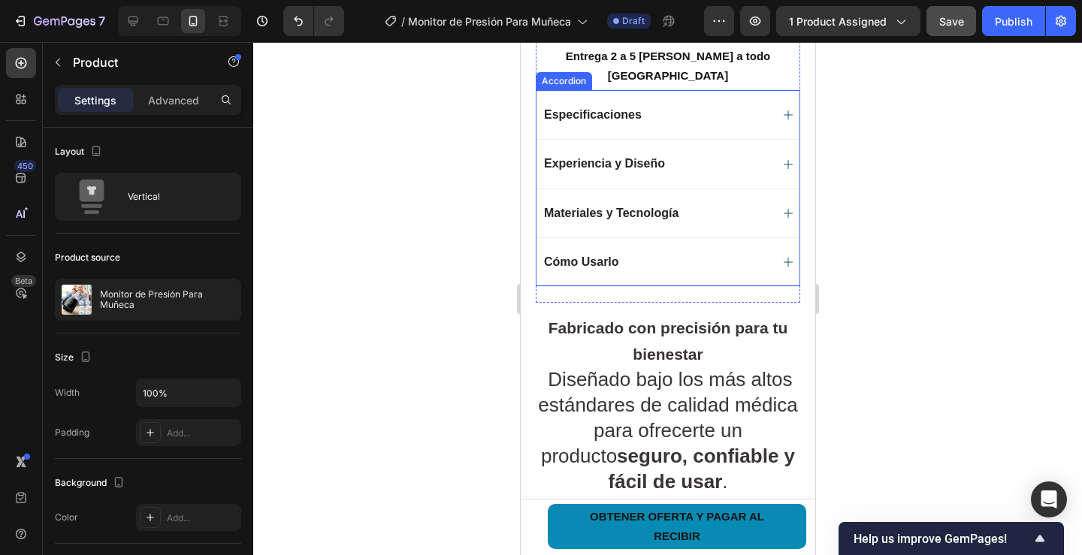
scroll to position [902, 0]
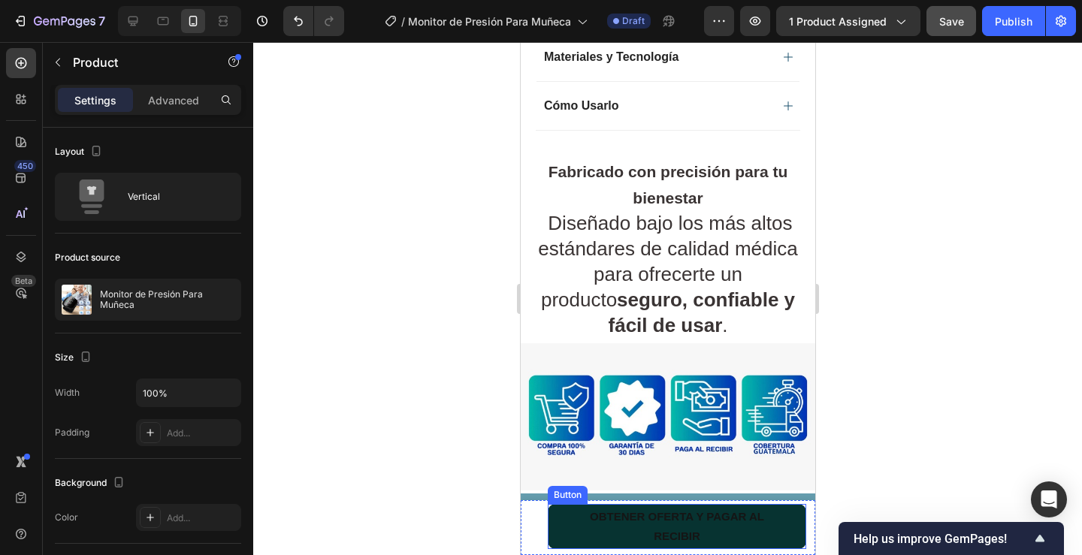
click at [558, 526] on button "OBTENER OFERTA Y PAGAR AL RECIBIR" at bounding box center [676, 526] width 258 height 45
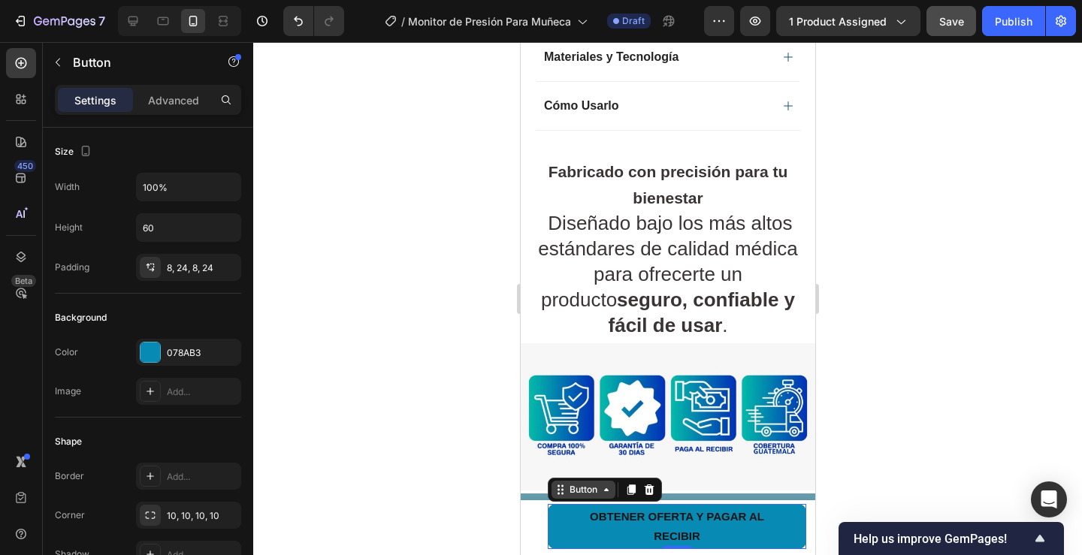
click at [585, 492] on div "Button" at bounding box center [583, 490] width 34 height 14
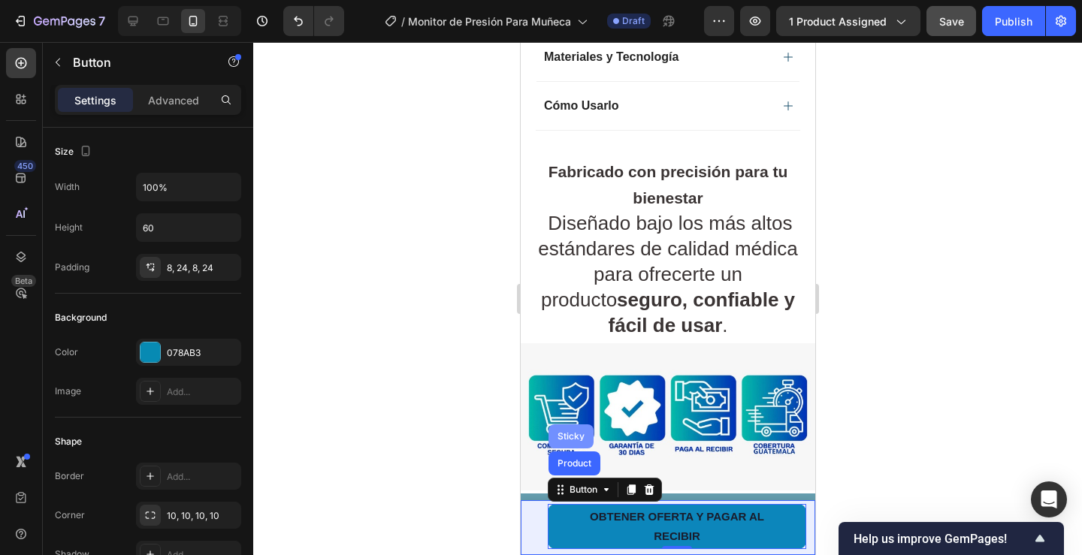
click at [575, 434] on div "Sticky" at bounding box center [570, 436] width 33 height 9
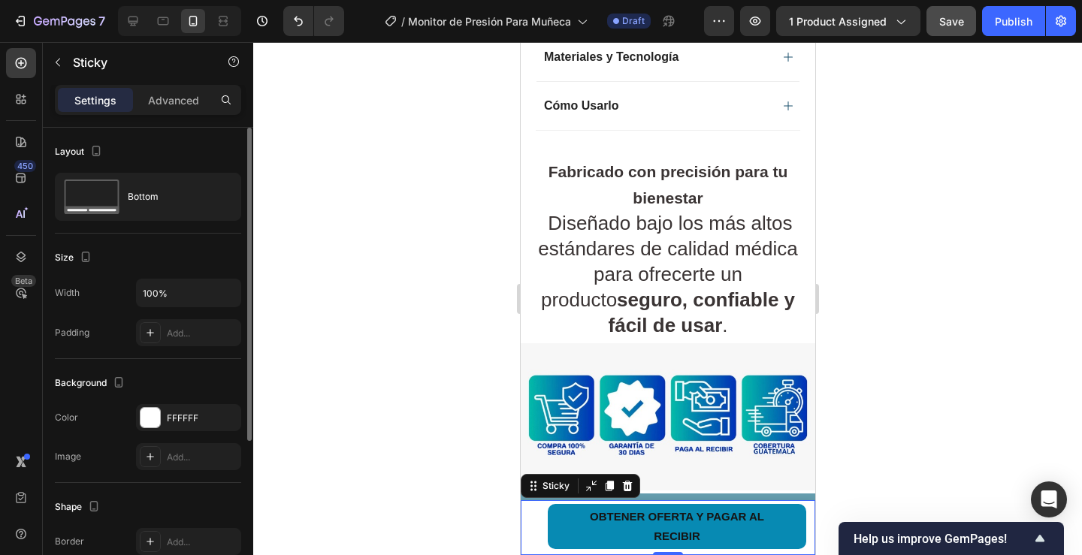
scroll to position [235, 0]
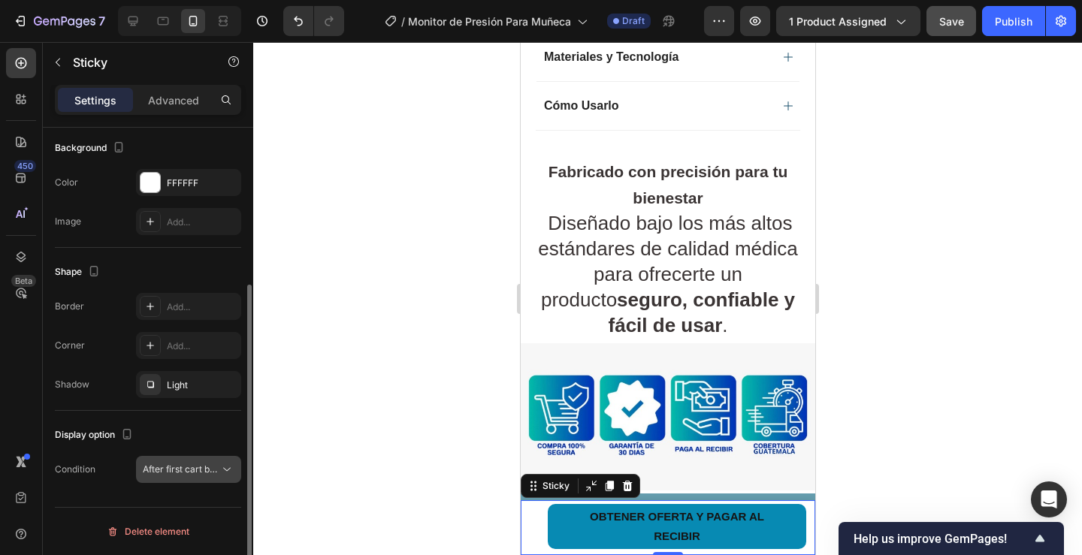
click at [206, 467] on span "After first cart button" at bounding box center [187, 469] width 89 height 11
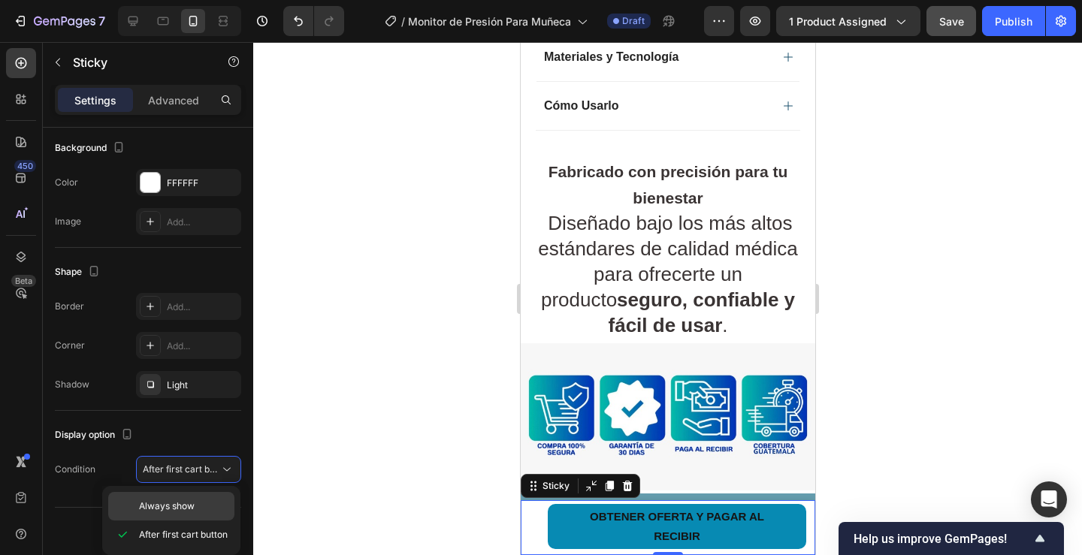
click at [158, 498] on div "Always show" at bounding box center [171, 506] width 126 height 29
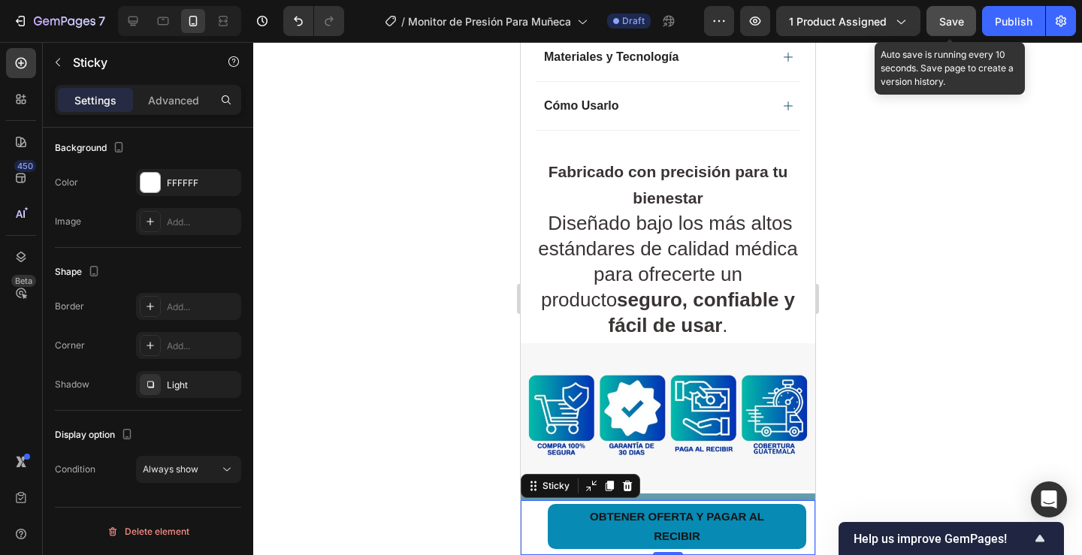
click at [951, 16] on span "Save" at bounding box center [951, 21] width 25 height 13
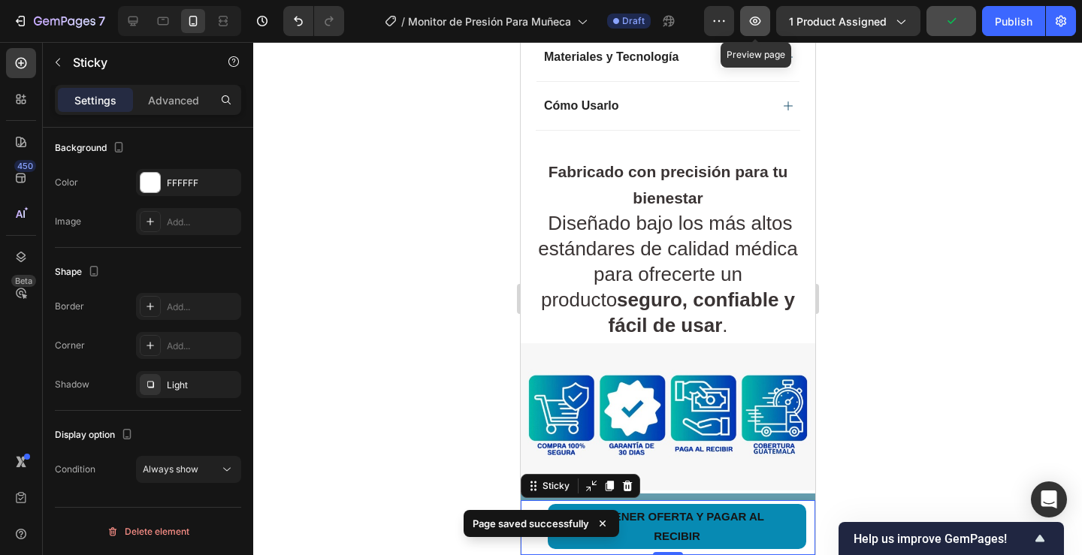
click at [763, 21] on icon "button" at bounding box center [755, 21] width 15 height 15
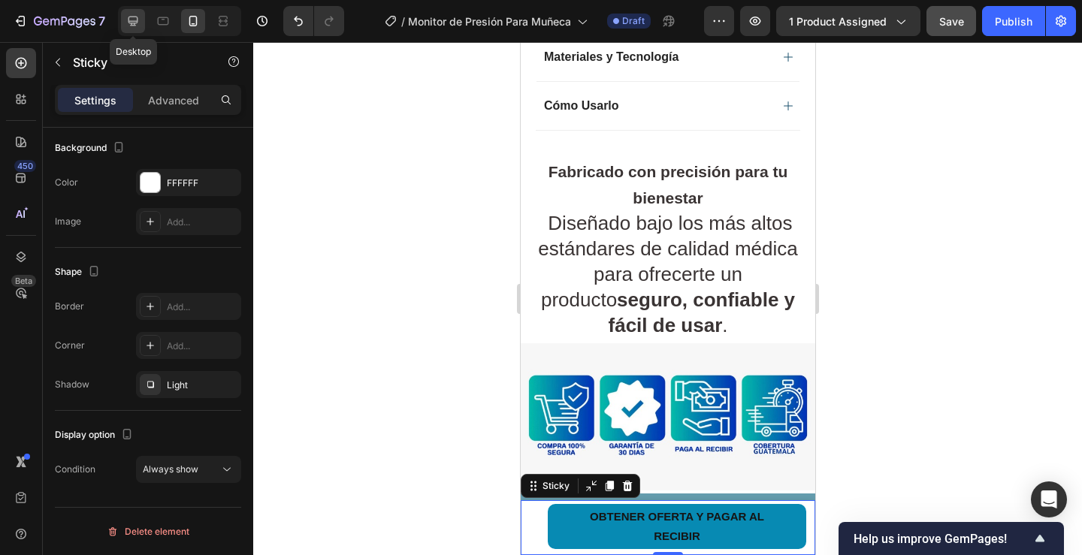
click at [138, 17] on icon at bounding box center [133, 22] width 10 height 10
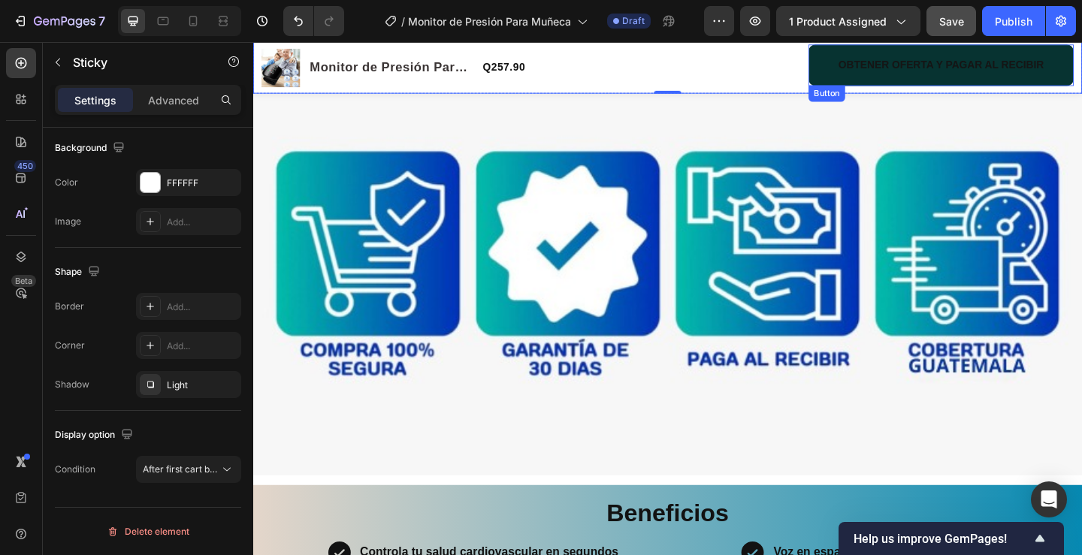
scroll to position [843, 0]
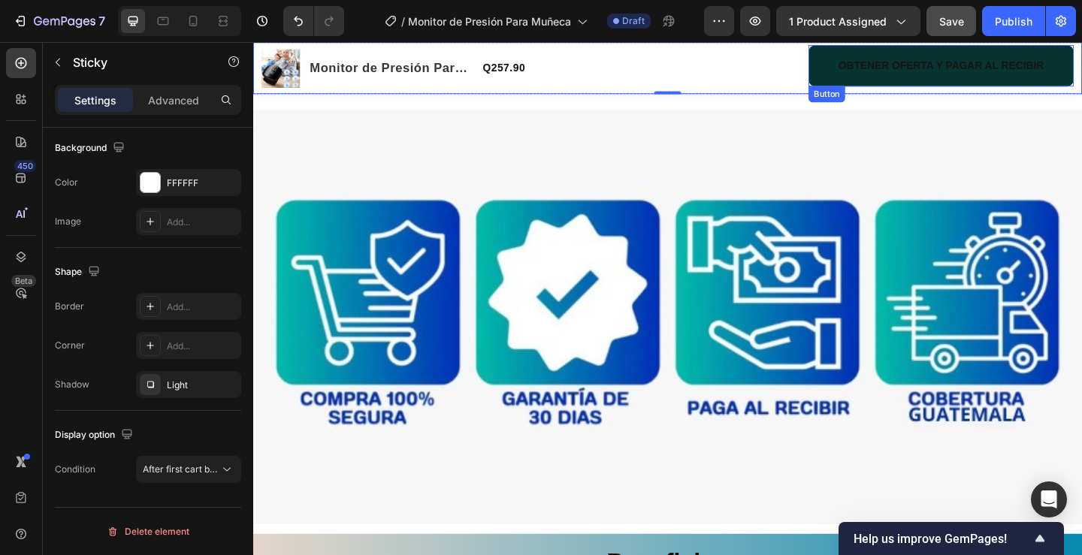
click at [867, 71] on button "OBTENER OFERTA Y PAGAR AL RECIBIR" at bounding box center [1001, 67] width 289 height 45
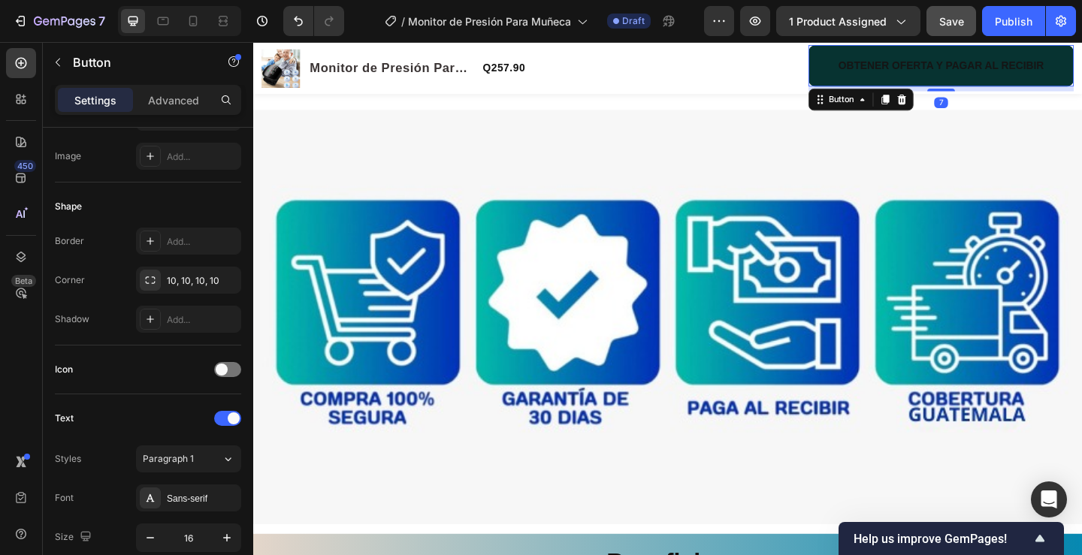
scroll to position [0, 0]
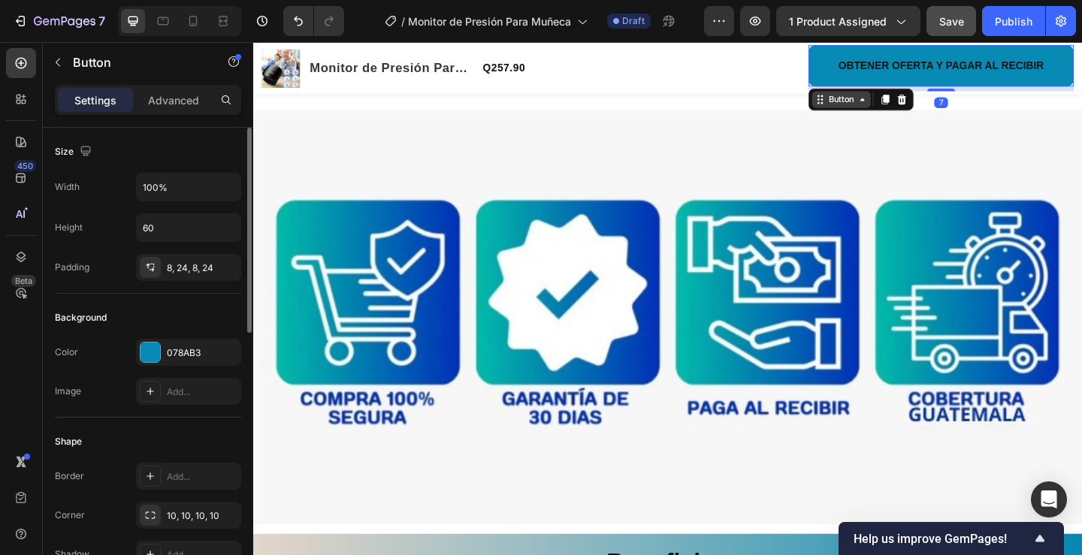
click at [873, 96] on div "Button" at bounding box center [893, 104] width 64 height 18
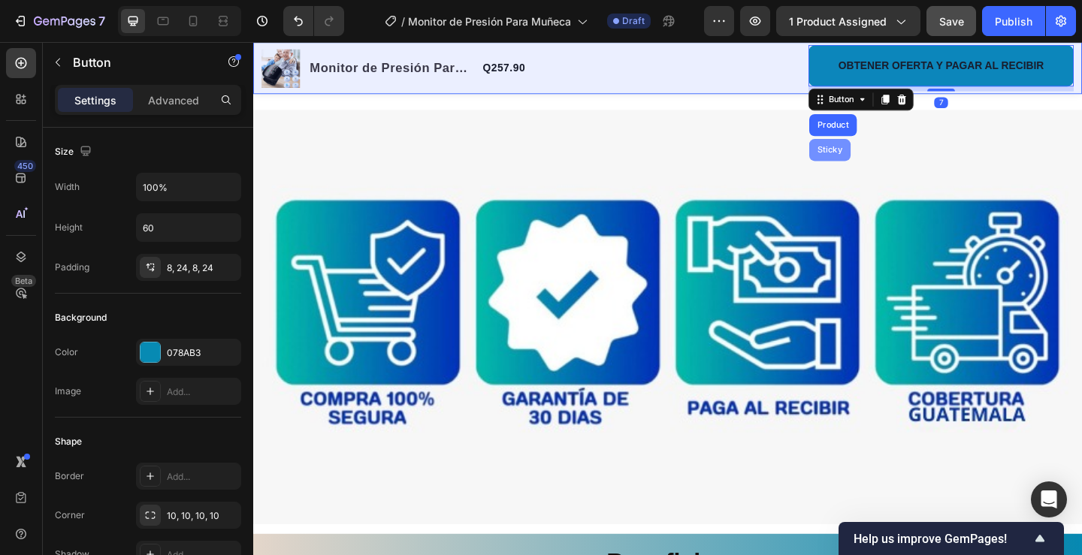
click at [876, 162] on div "Sticky" at bounding box center [880, 159] width 33 height 9
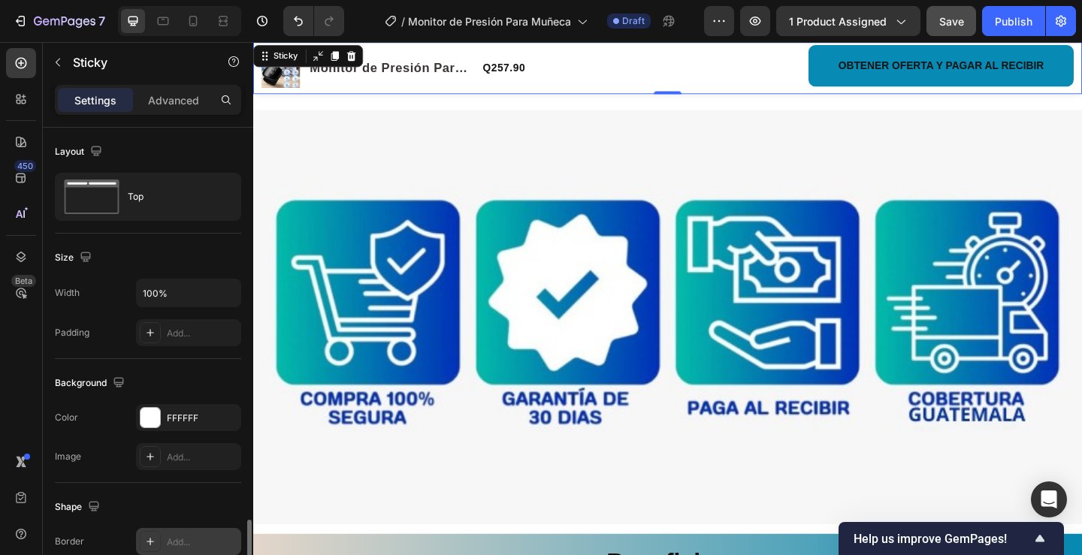
scroll to position [235, 0]
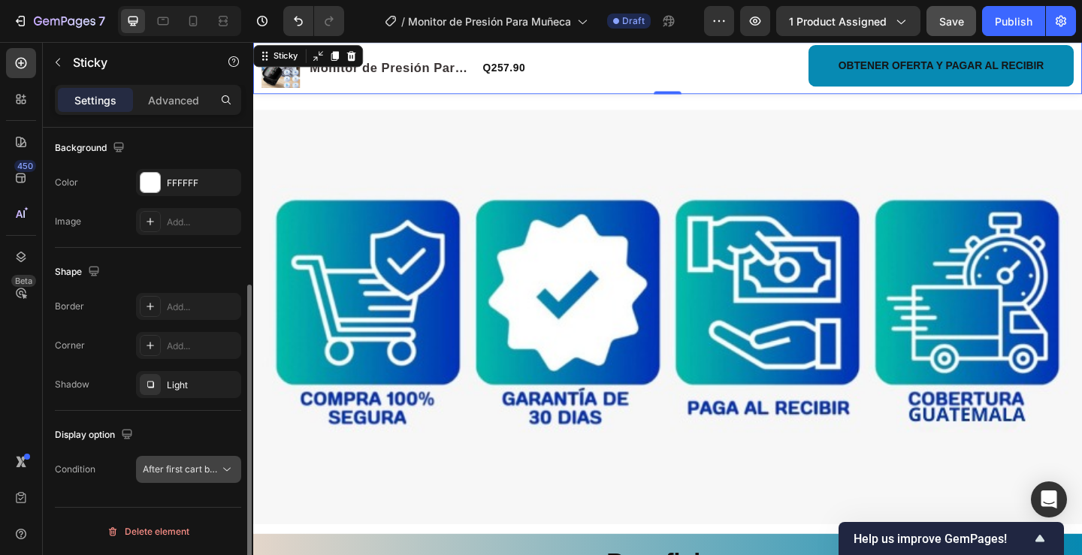
click at [208, 477] on button "After first cart button" at bounding box center [188, 469] width 105 height 27
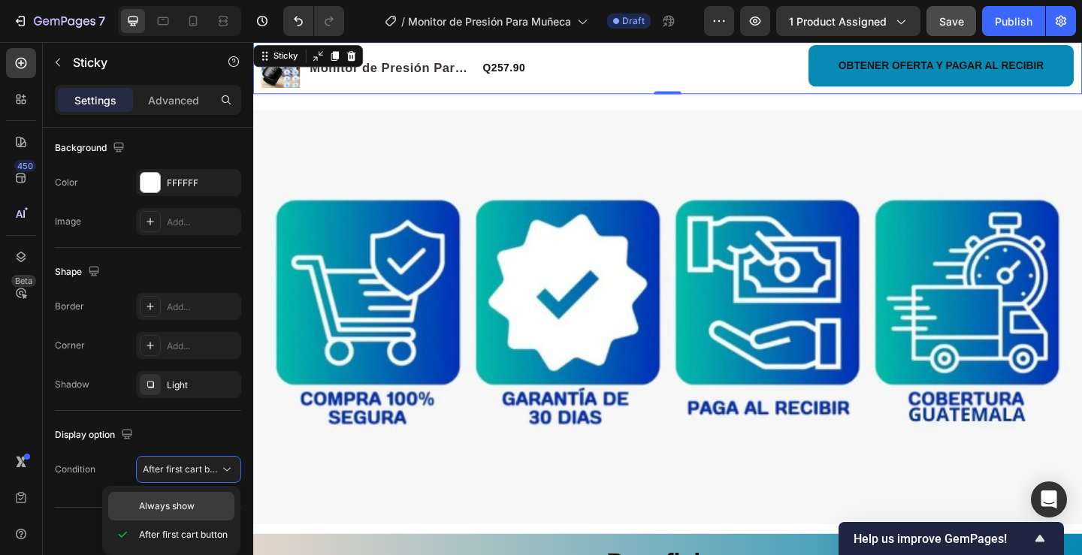
click at [166, 503] on span "Always show" at bounding box center [167, 507] width 56 height 14
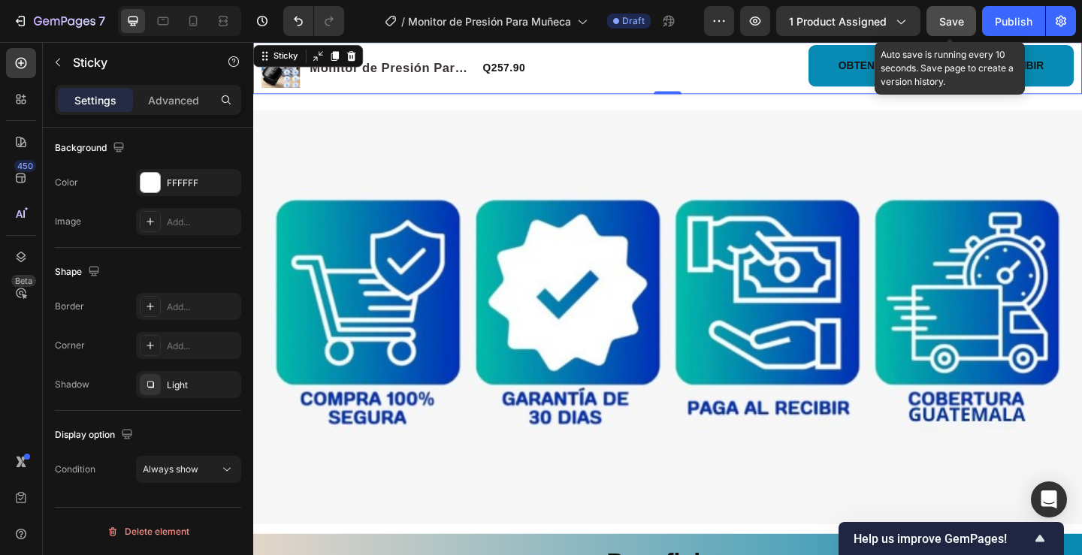
click at [958, 21] on span "Save" at bounding box center [951, 21] width 25 height 13
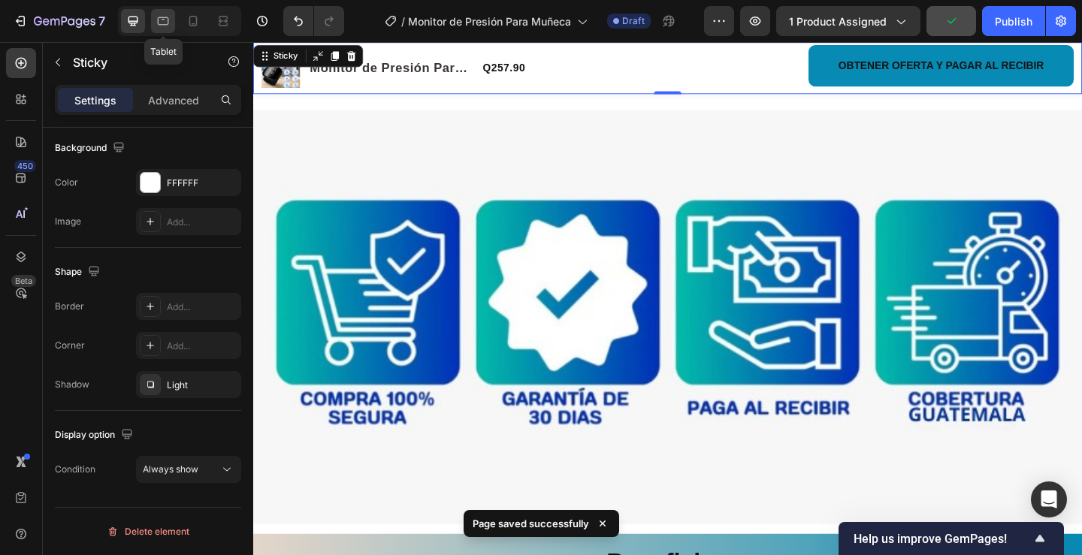
click at [162, 25] on icon at bounding box center [163, 21] width 11 height 8
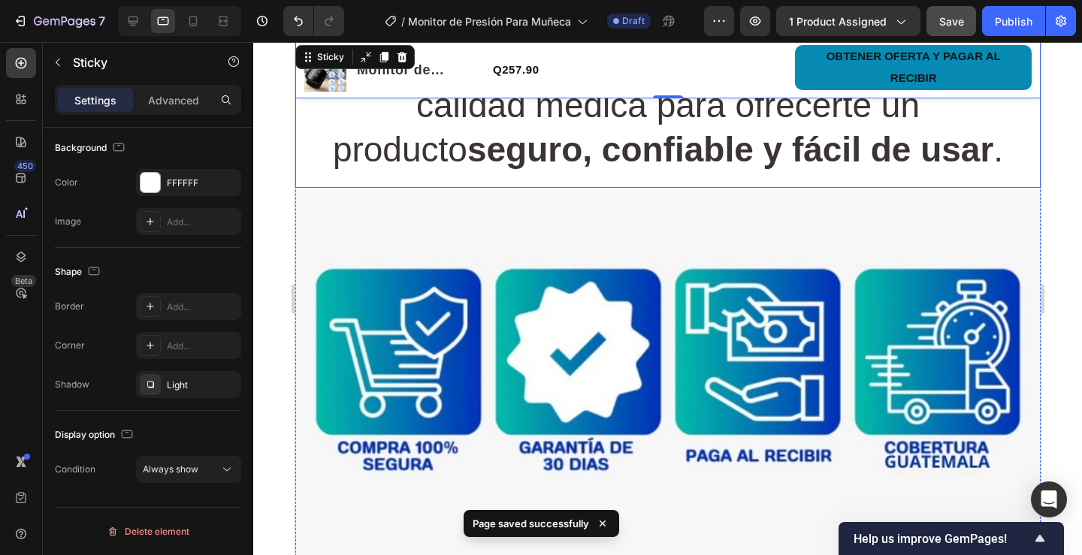
scroll to position [788, 0]
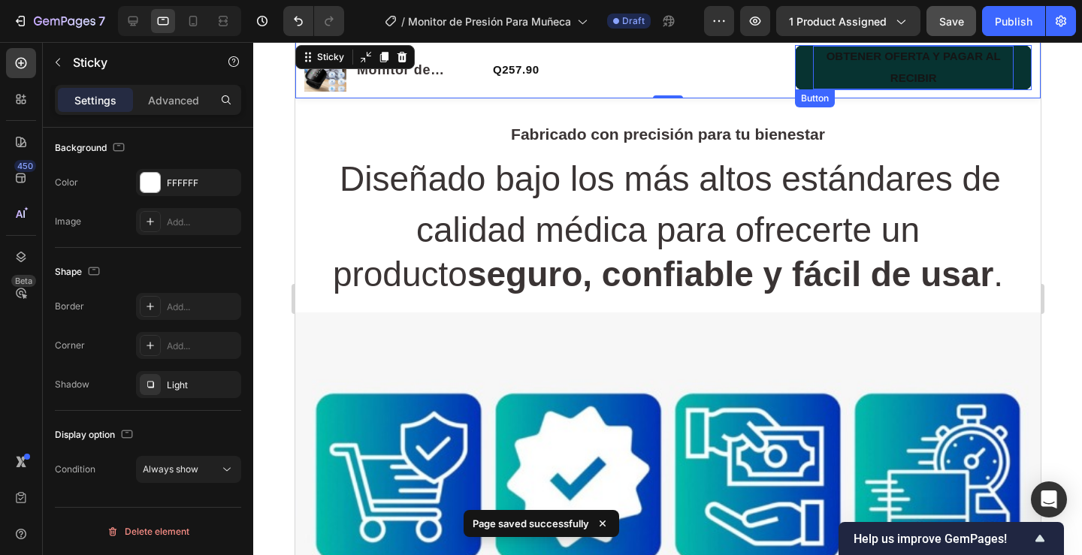
click at [823, 76] on p "OBTENER OFERTA Y PAGAR AL RECIBIR" at bounding box center [912, 68] width 201 height 44
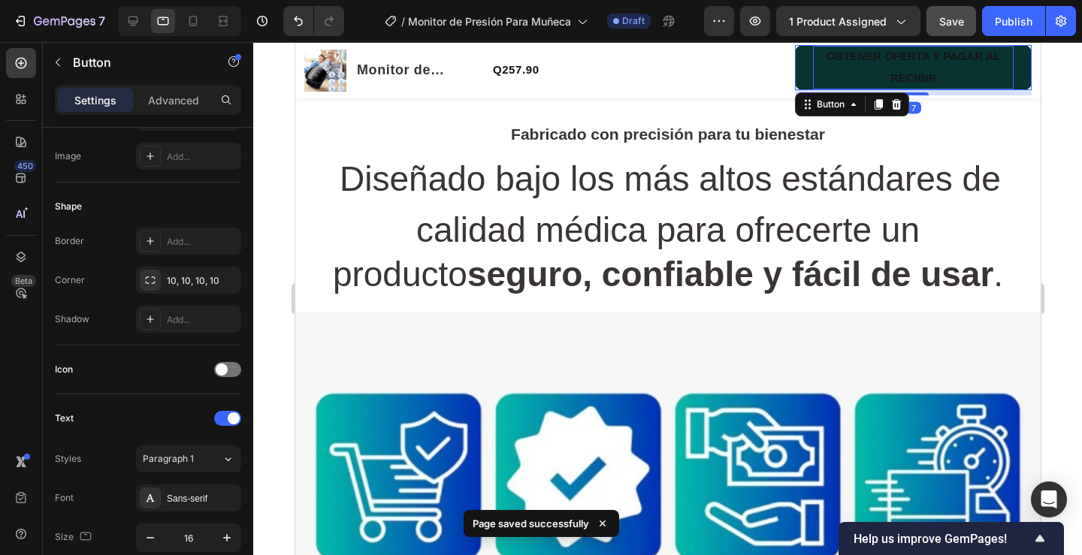
scroll to position [0, 0]
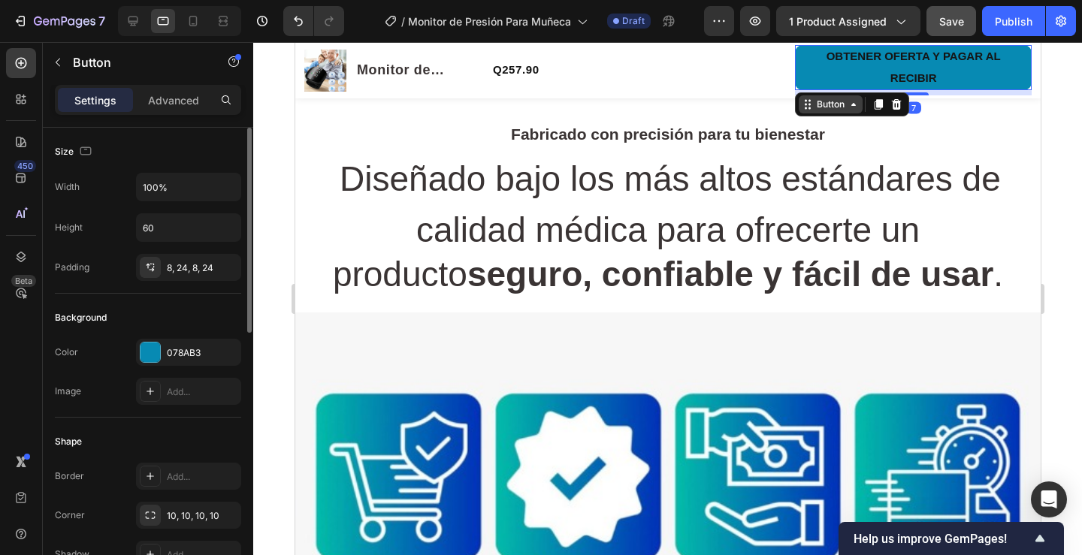
click at [813, 105] on div "Button" at bounding box center [830, 105] width 34 height 14
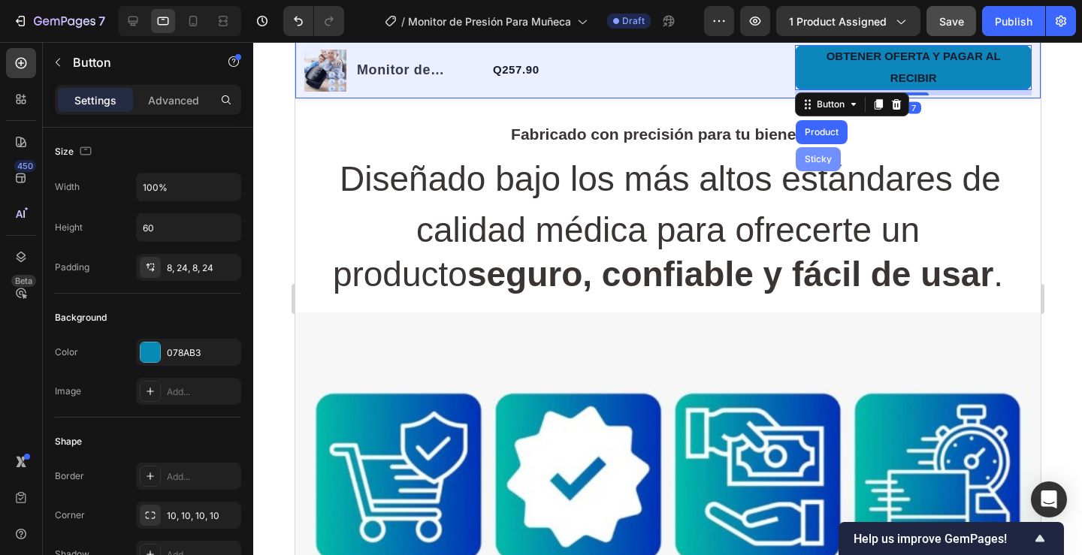
click at [809, 156] on div "Sticky" at bounding box center [817, 159] width 33 height 9
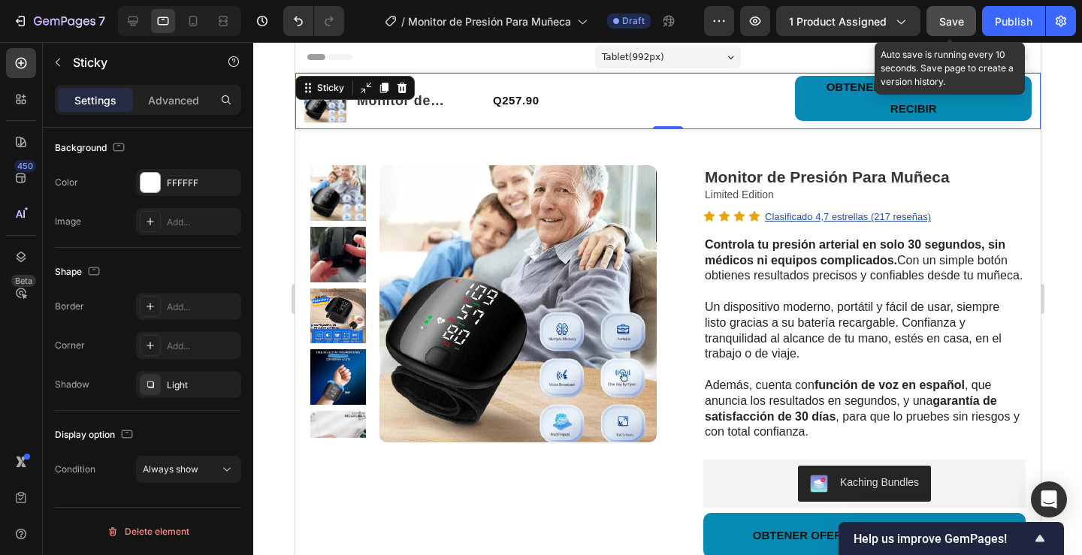
click at [957, 25] on span "Save" at bounding box center [951, 21] width 25 height 13
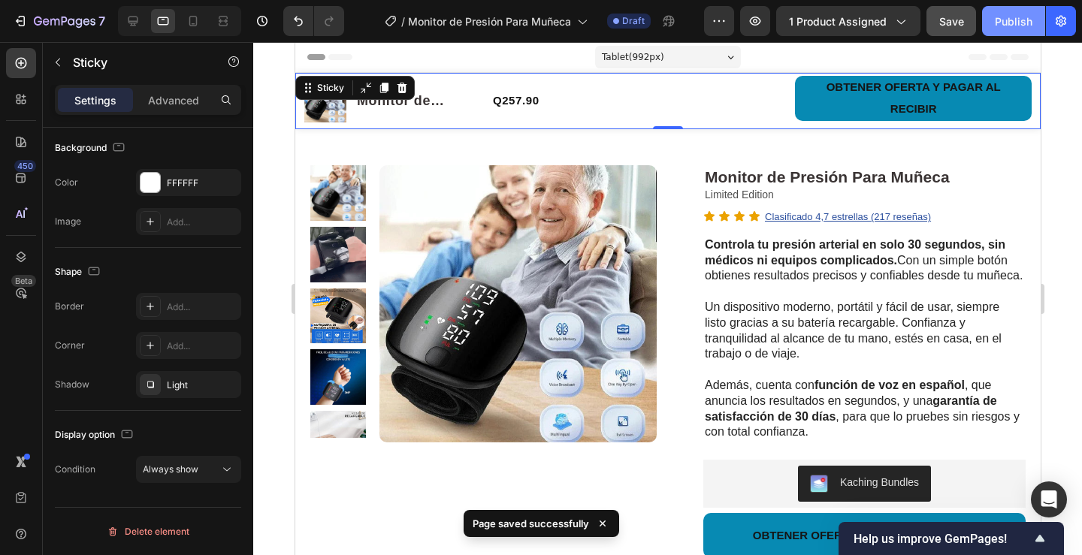
click at [1002, 23] on div "Publish" at bounding box center [1014, 22] width 38 height 16
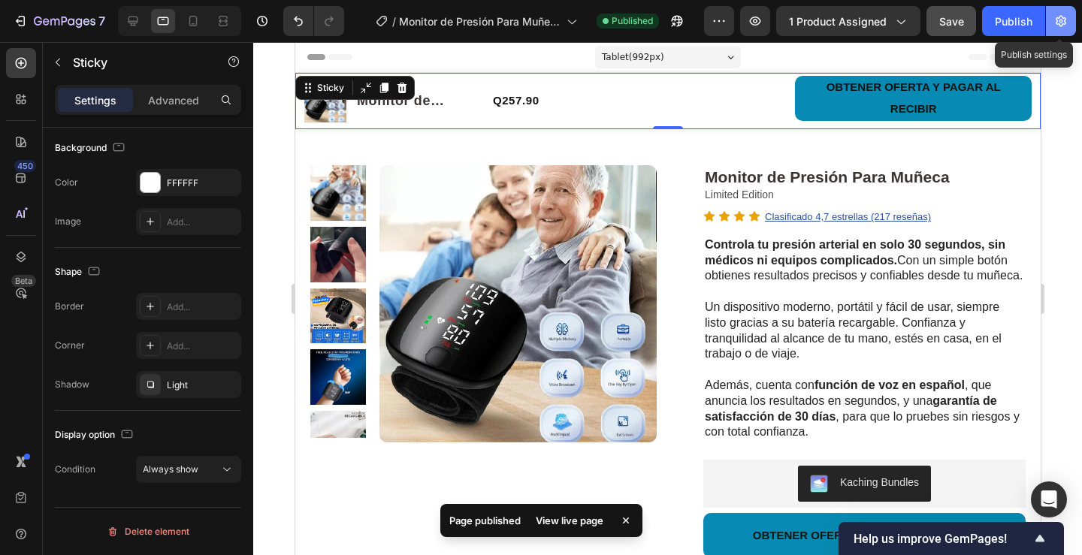
click at [1056, 34] on button "button" at bounding box center [1061, 21] width 30 height 30
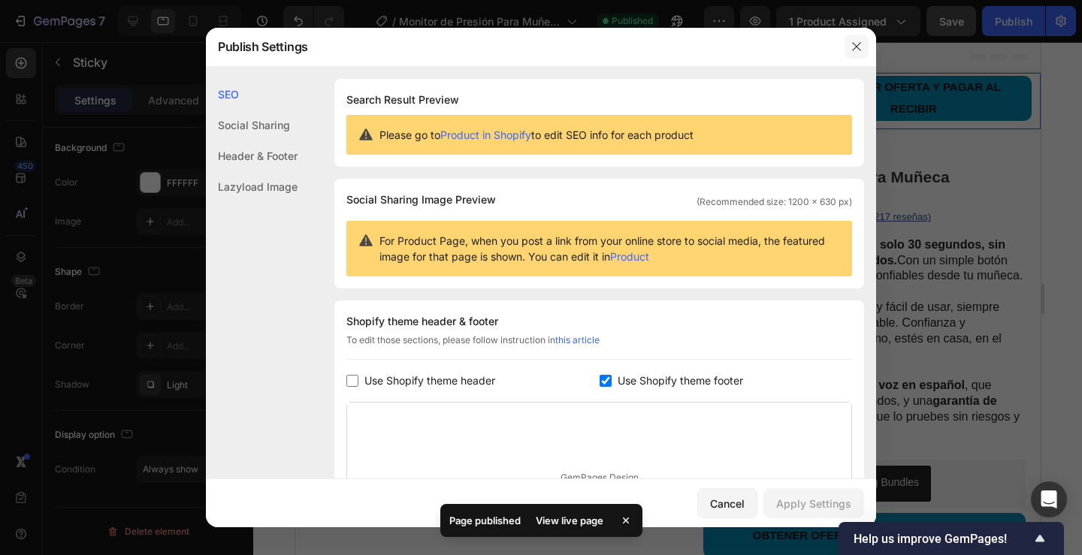
click at [852, 50] on icon "button" at bounding box center [857, 47] width 12 height 12
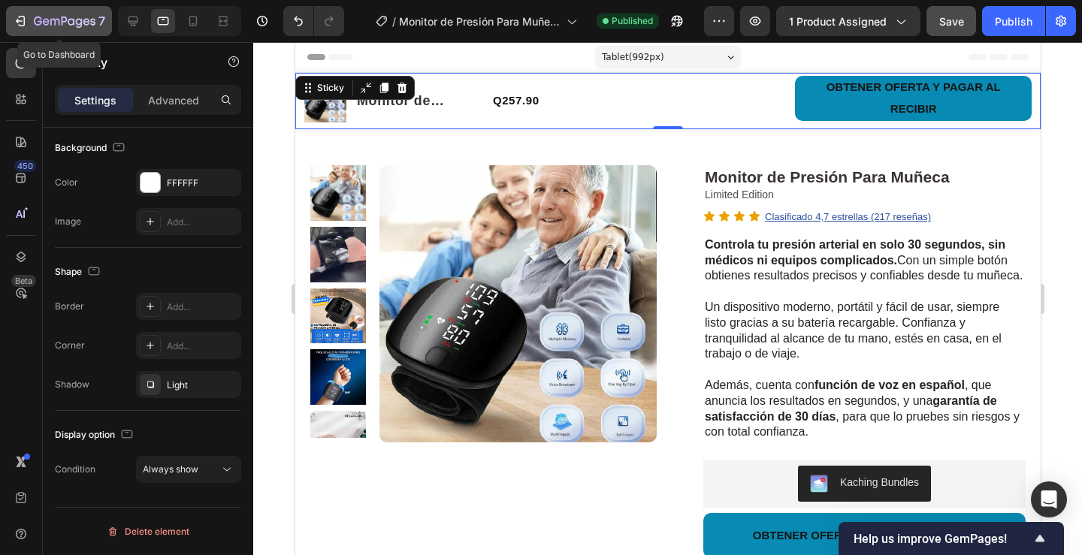
click at [55, 9] on button "7" at bounding box center [59, 21] width 106 height 30
